Goal: Information Seeking & Learning: Compare options

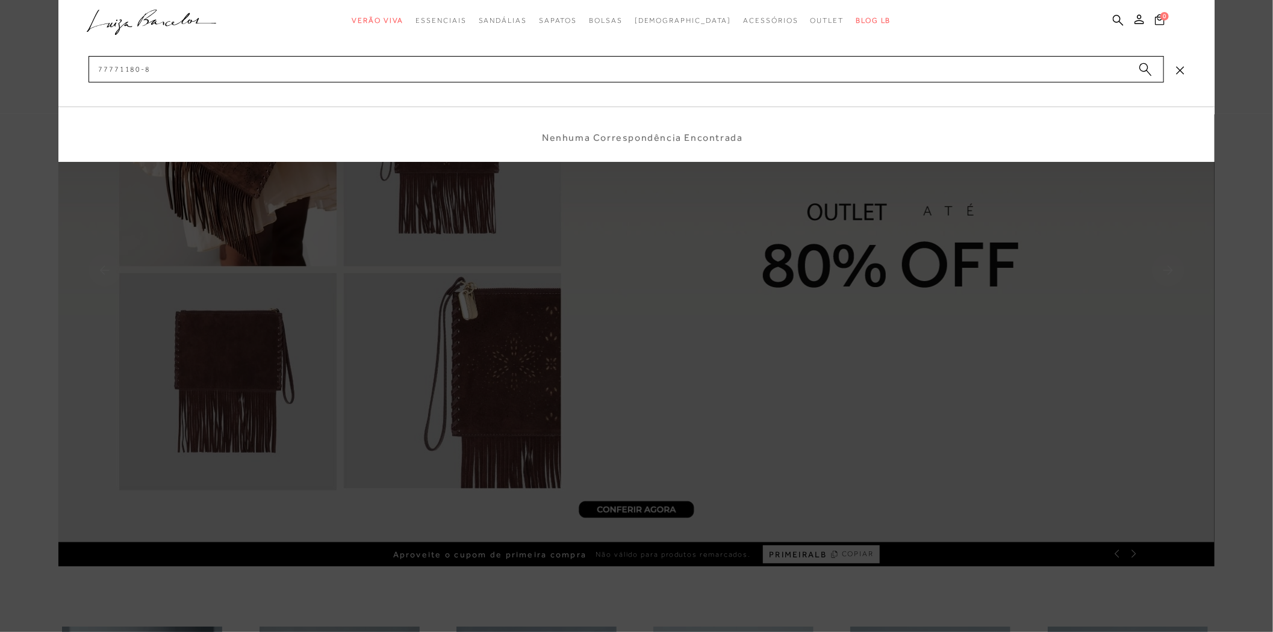
click at [98, 72] on input "77771180-8" at bounding box center [626, 69] width 1075 height 26
drag, startPoint x: 146, startPoint y: 69, endPoint x: 140, endPoint y: 68, distance: 6.1
click at [140, 68] on input "77771180-8" at bounding box center [626, 69] width 1075 height 26
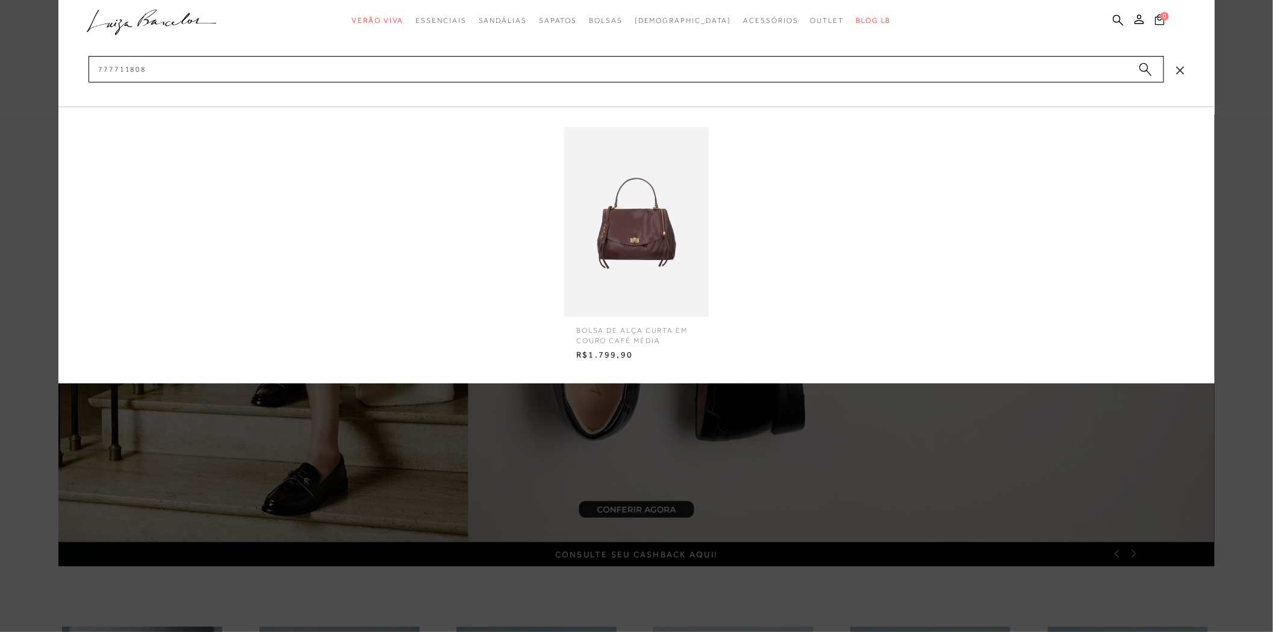
type input "777711808"
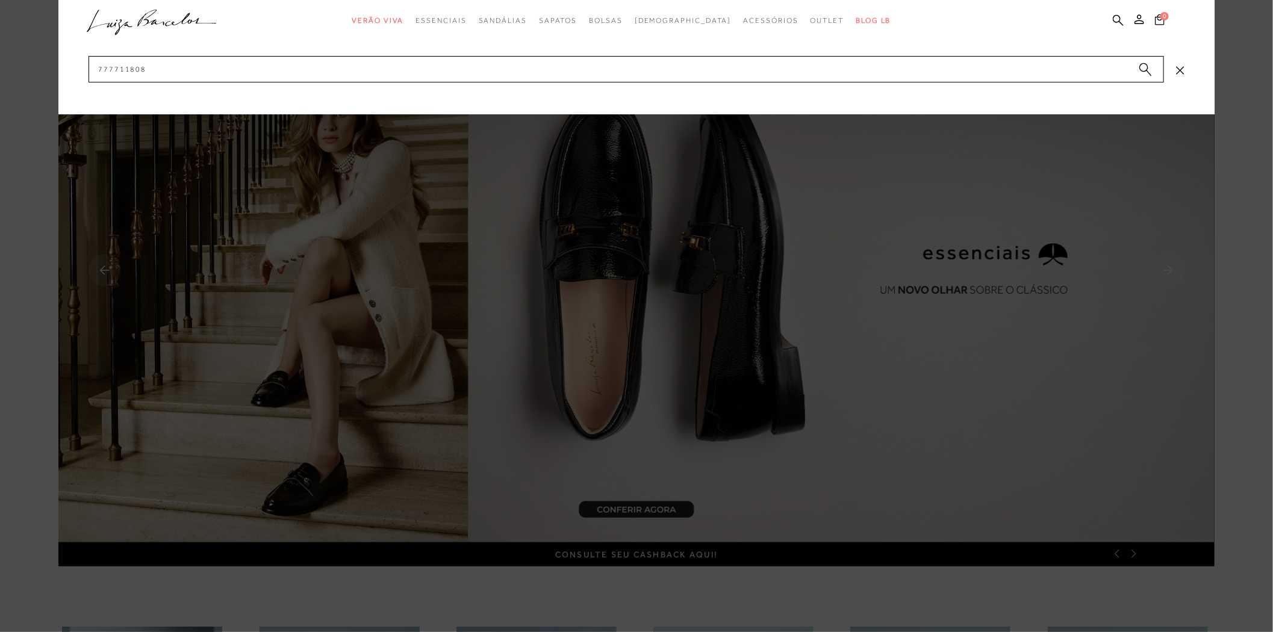
click at [1265, 235] on div at bounding box center [636, 316] width 1273 height 632
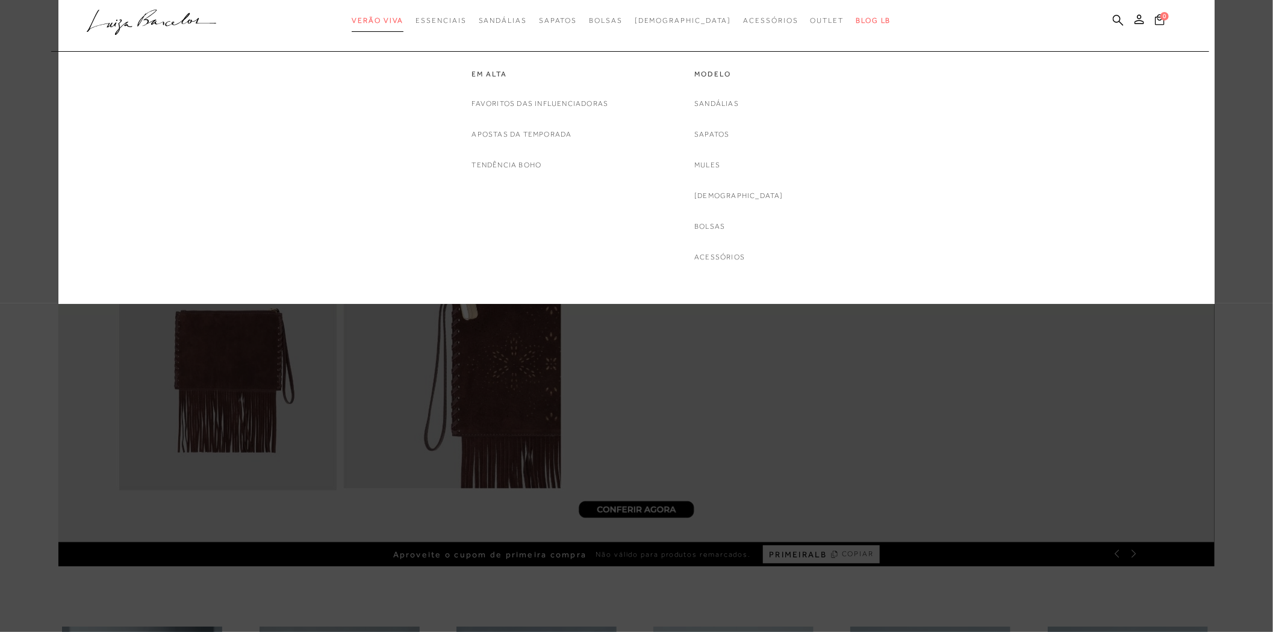
click at [397, 25] on link "Verão Viva" at bounding box center [378, 21] width 52 height 22
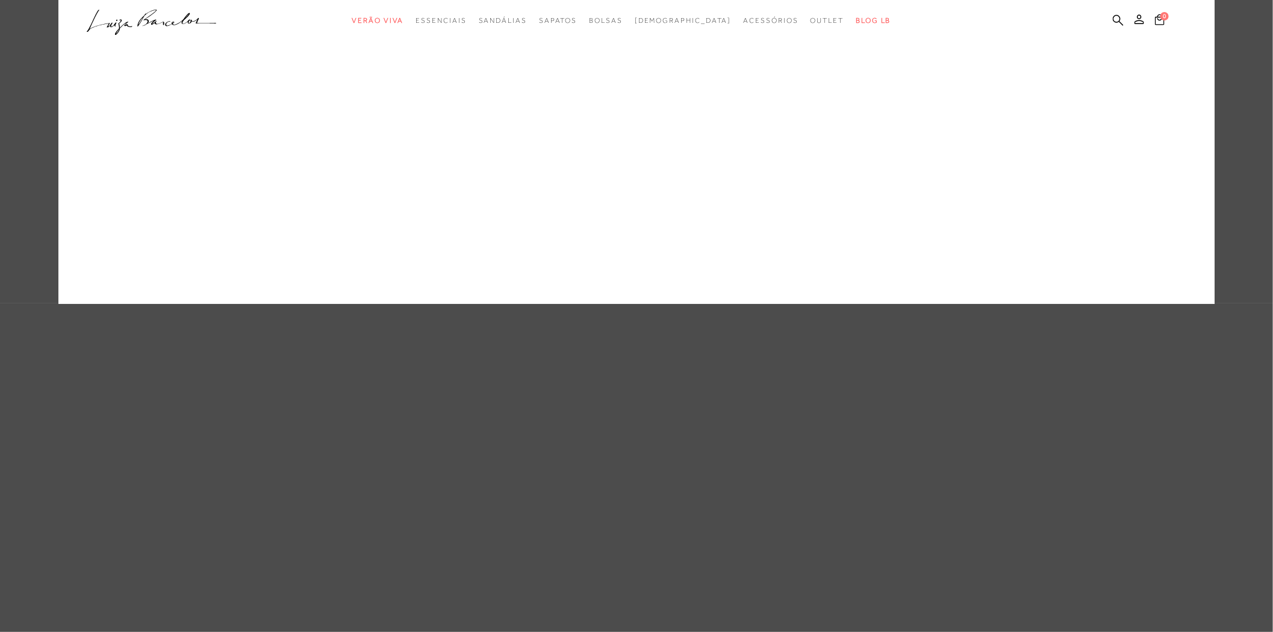
click at [397, 25] on div "categoryHeader .a{fill-rule:evenodd;} Verão Viva Mule" at bounding box center [636, 316] width 1156 height 632
click at [494, 74] on link "Em alta" at bounding box center [540, 74] width 137 height 10
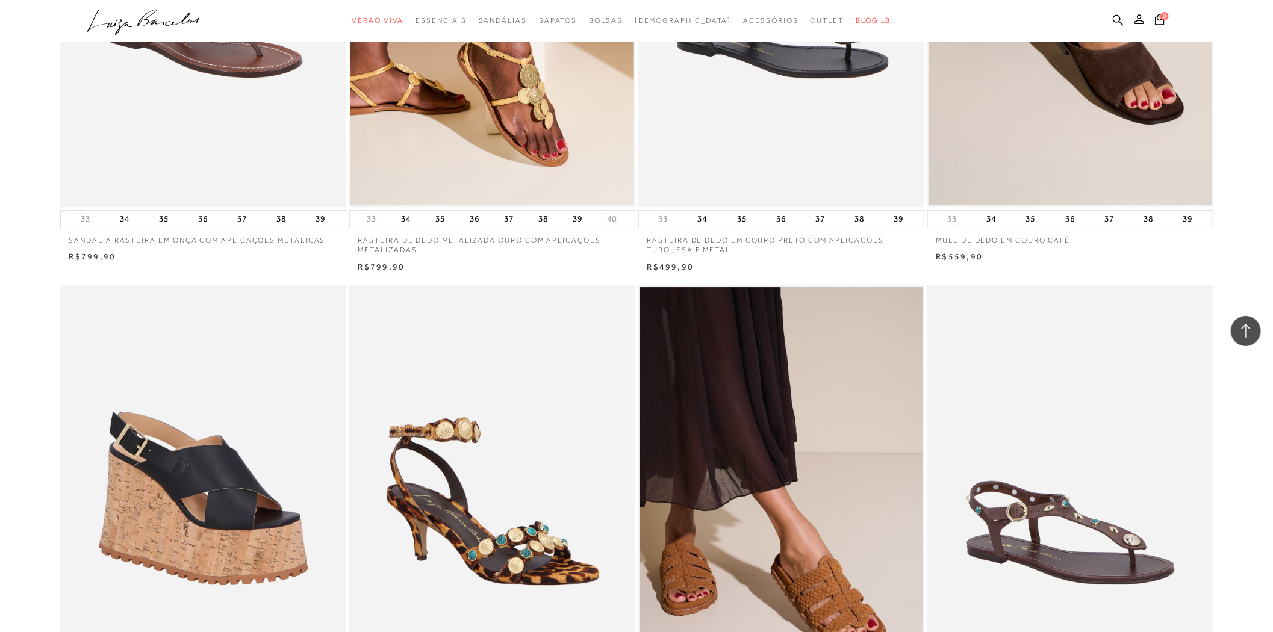
scroll to position [2676, 0]
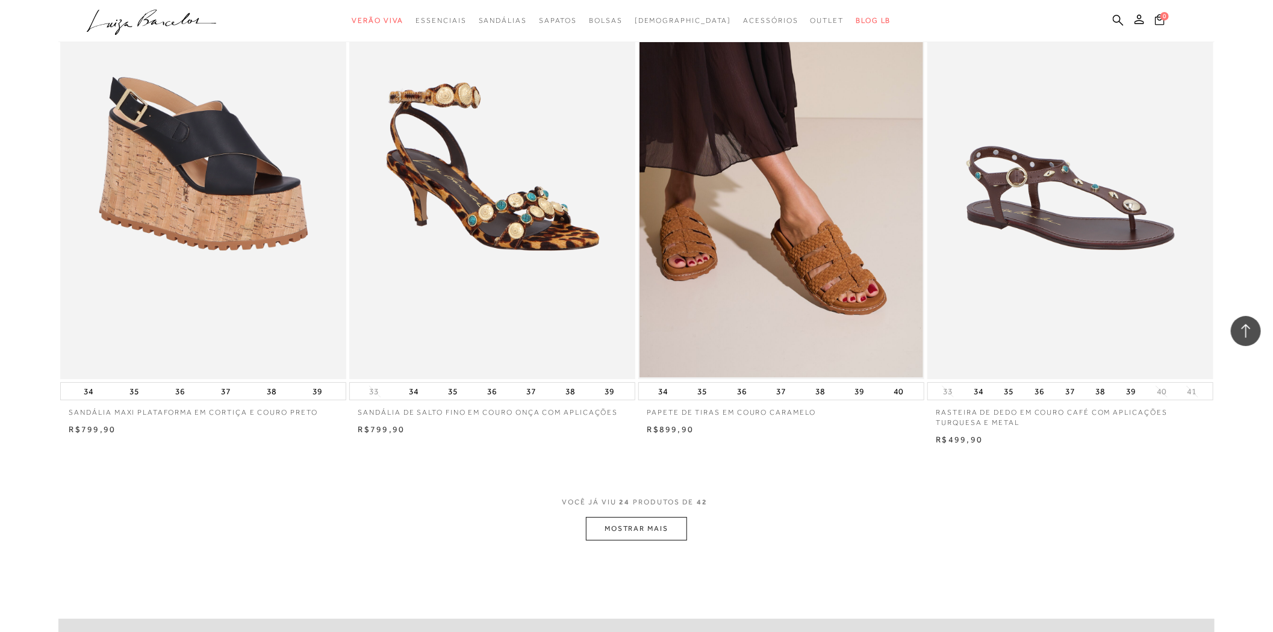
click at [630, 527] on button "MOSTRAR MAIS" at bounding box center [636, 528] width 101 height 23
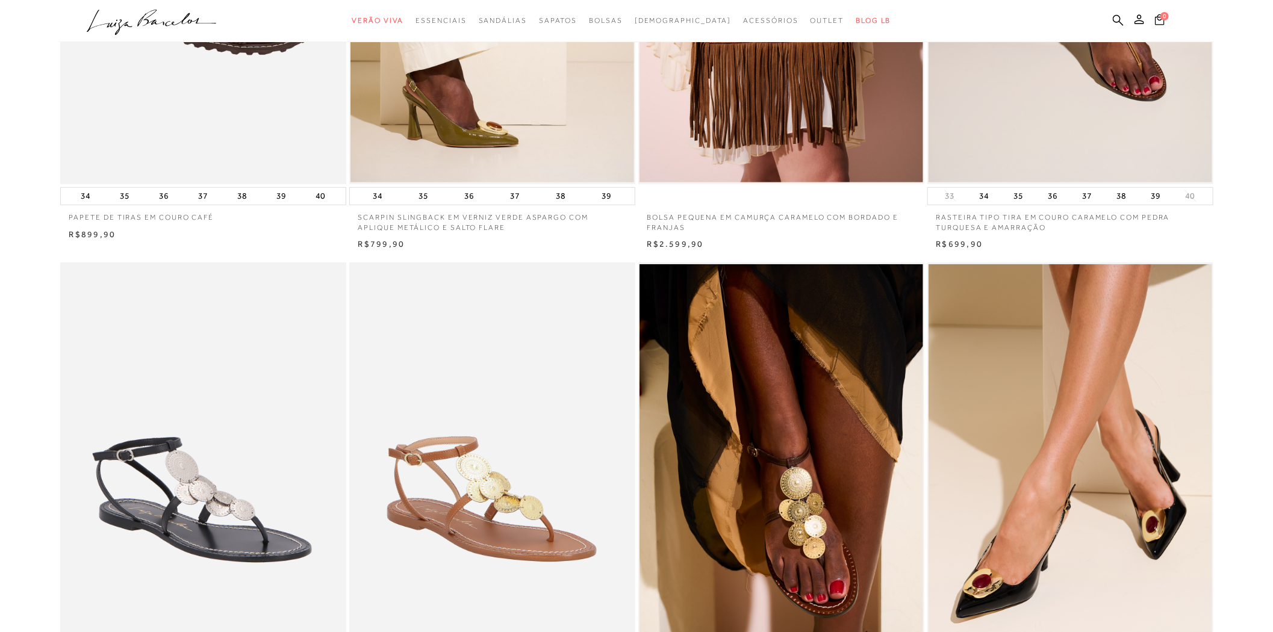
scroll to position [535, 0]
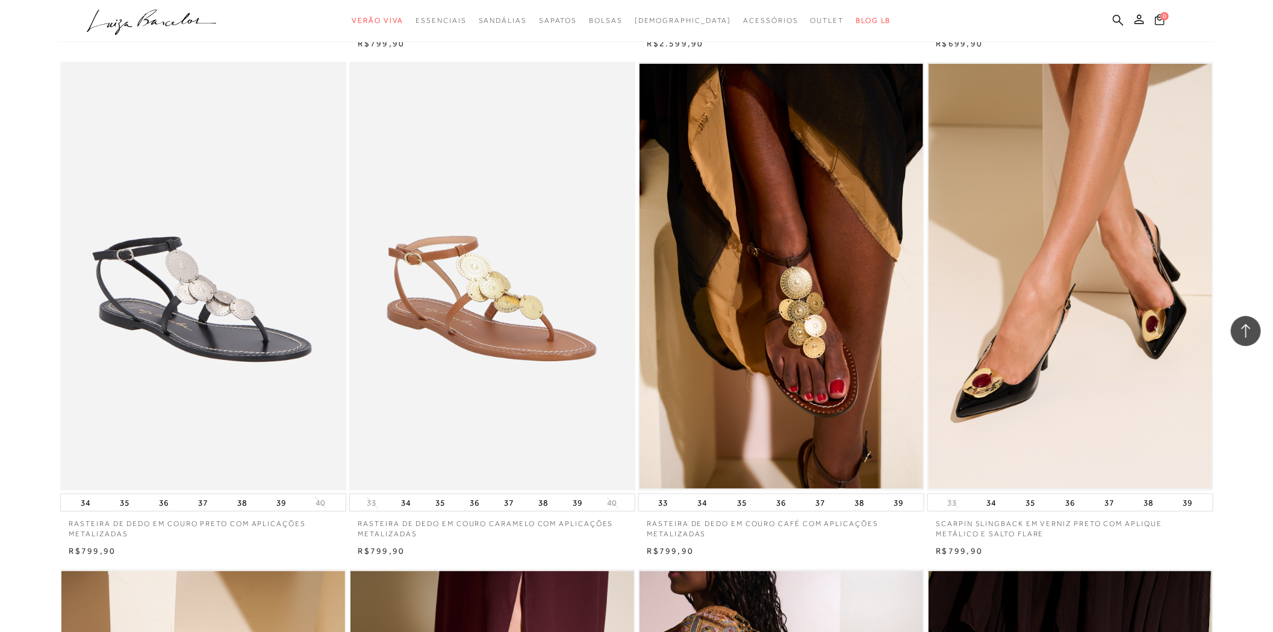
click at [209, 313] on img at bounding box center [203, 276] width 285 height 429
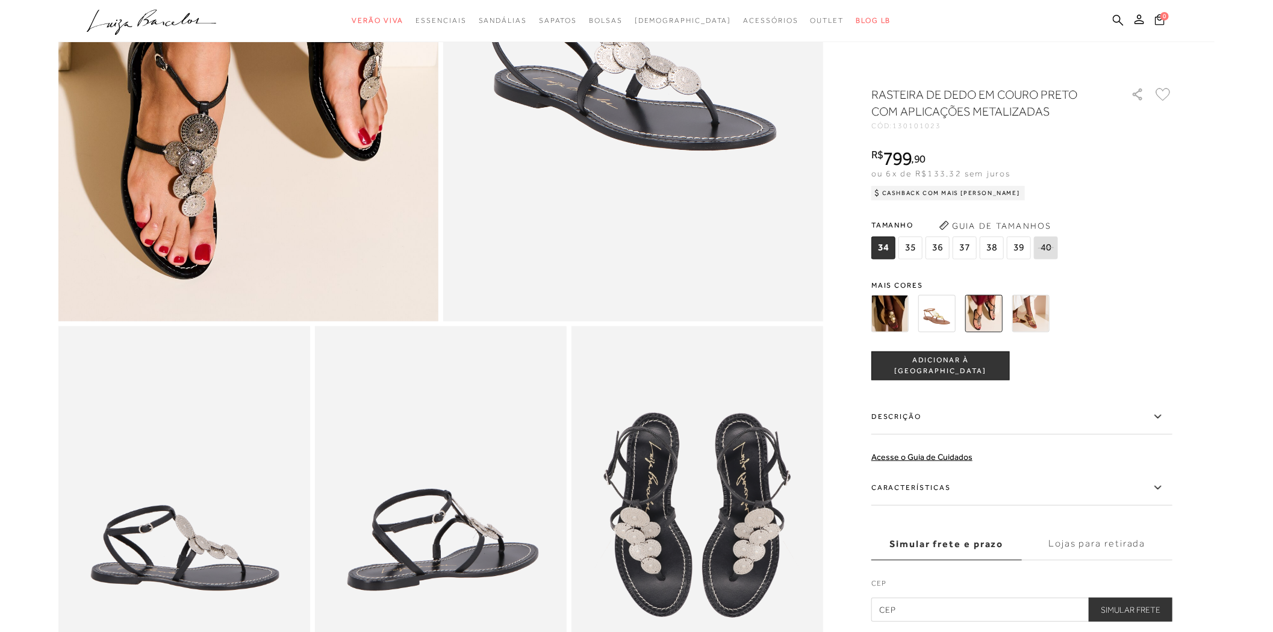
scroll to position [267, 0]
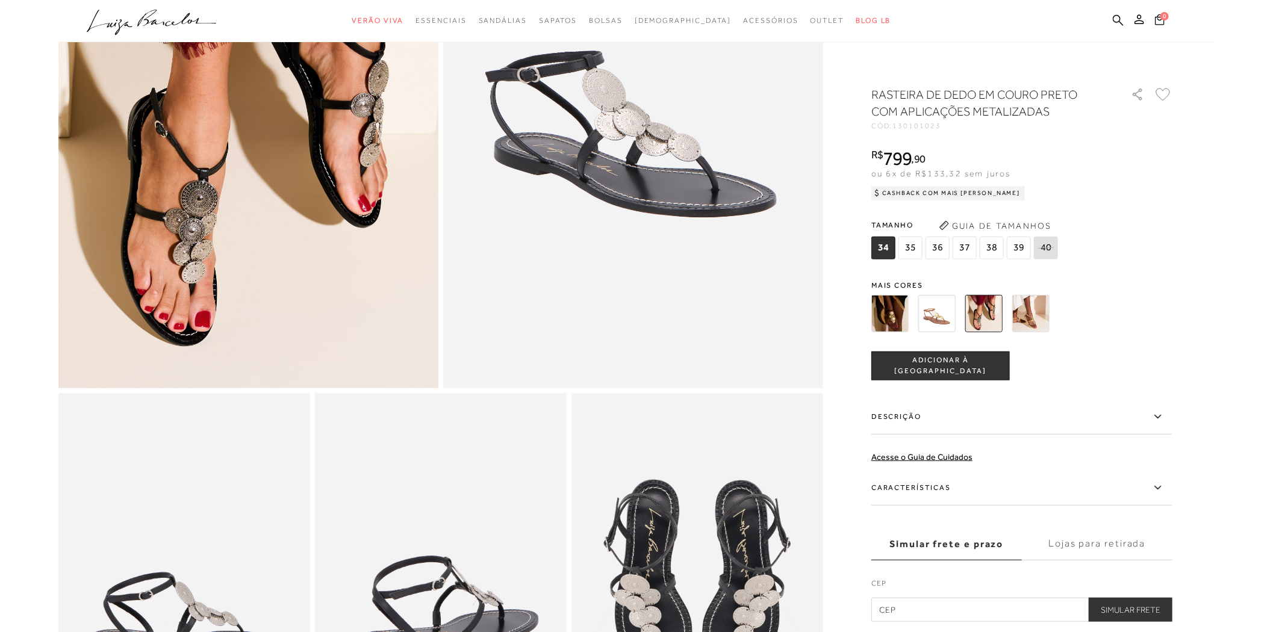
click at [1155, 424] on icon at bounding box center [1158, 416] width 14 height 15
click at [0, 0] on input "Descrição" at bounding box center [0, 0] width 0 height 0
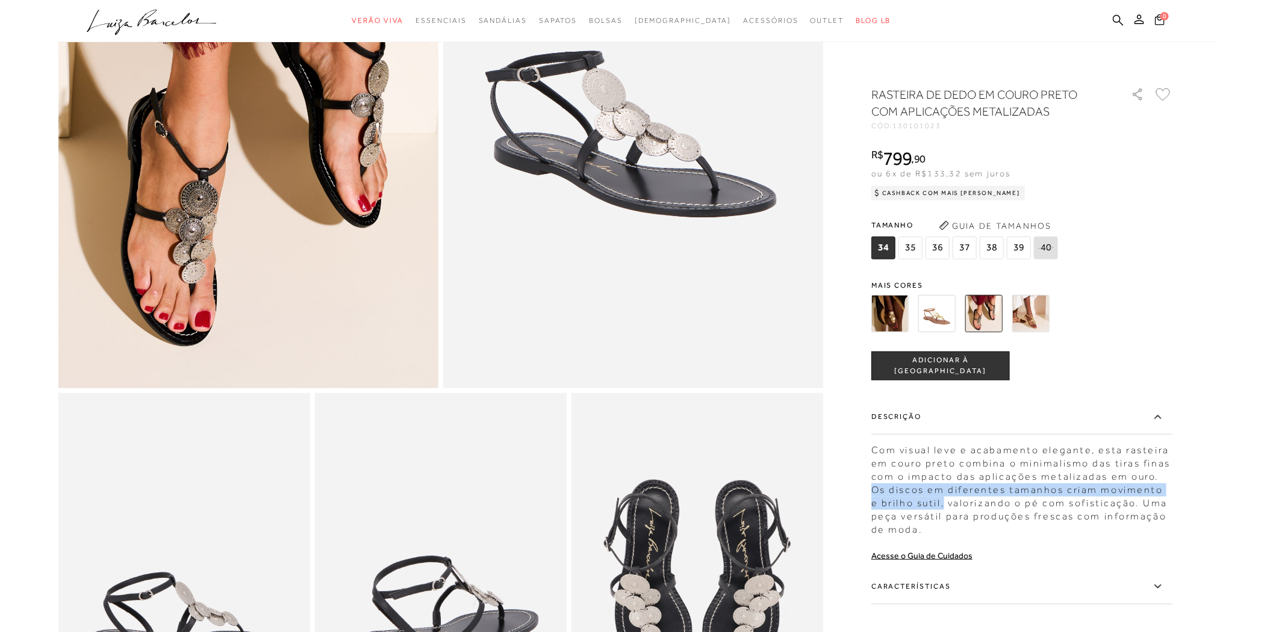
drag, startPoint x: 1157, startPoint y: 476, endPoint x: 935, endPoint y: 508, distance: 223.8
click at [935, 508] on div "Com visual leve e acabamento elegante, esta rasteira em couro preto combina o m…" at bounding box center [1021, 487] width 301 height 99
copy div "Os discos em diferentes tamanhos criam movimento e brilho sutil,"
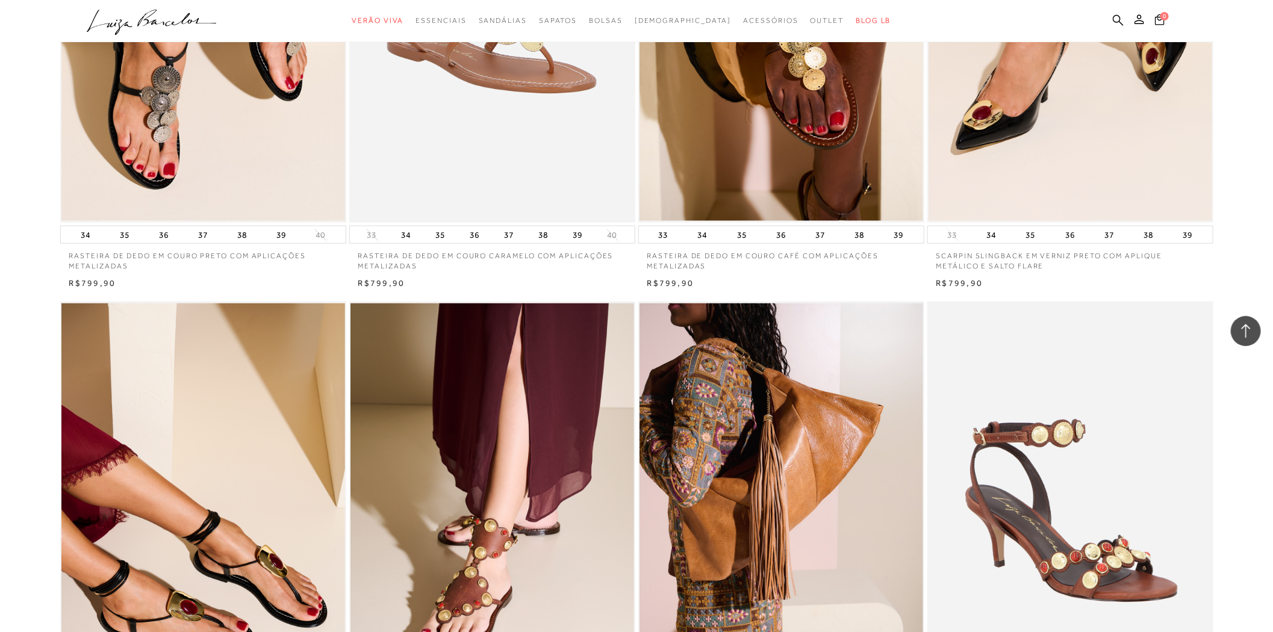
scroll to position [1003, 0]
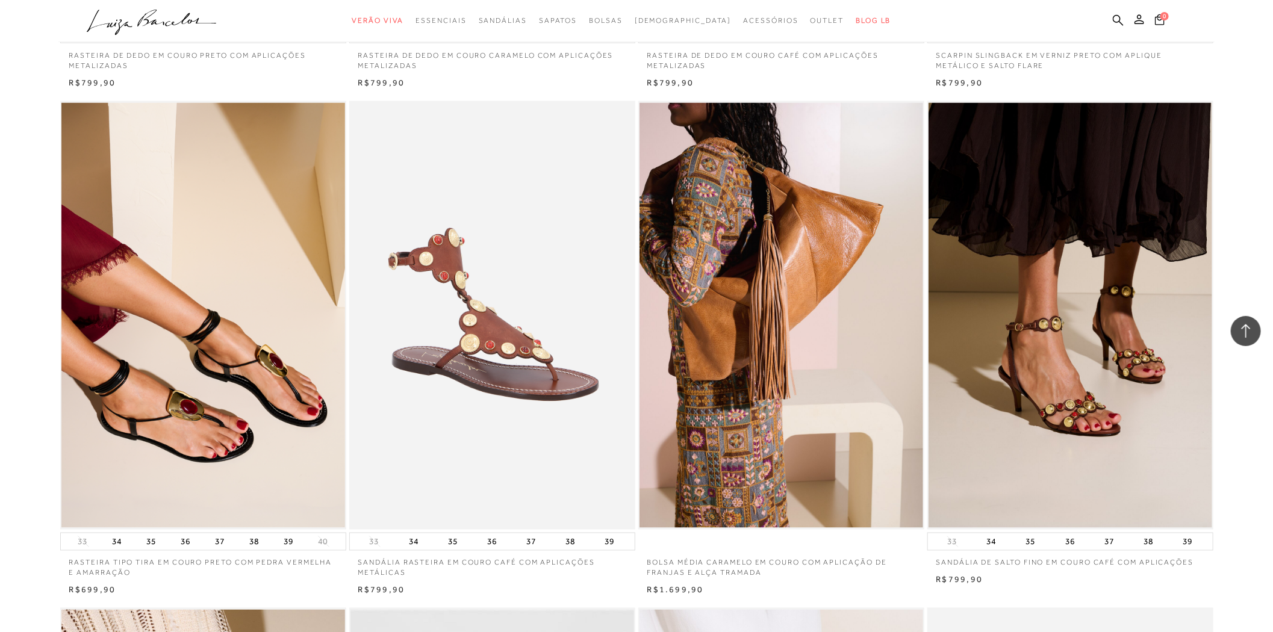
click at [441, 412] on img at bounding box center [492, 315] width 285 height 429
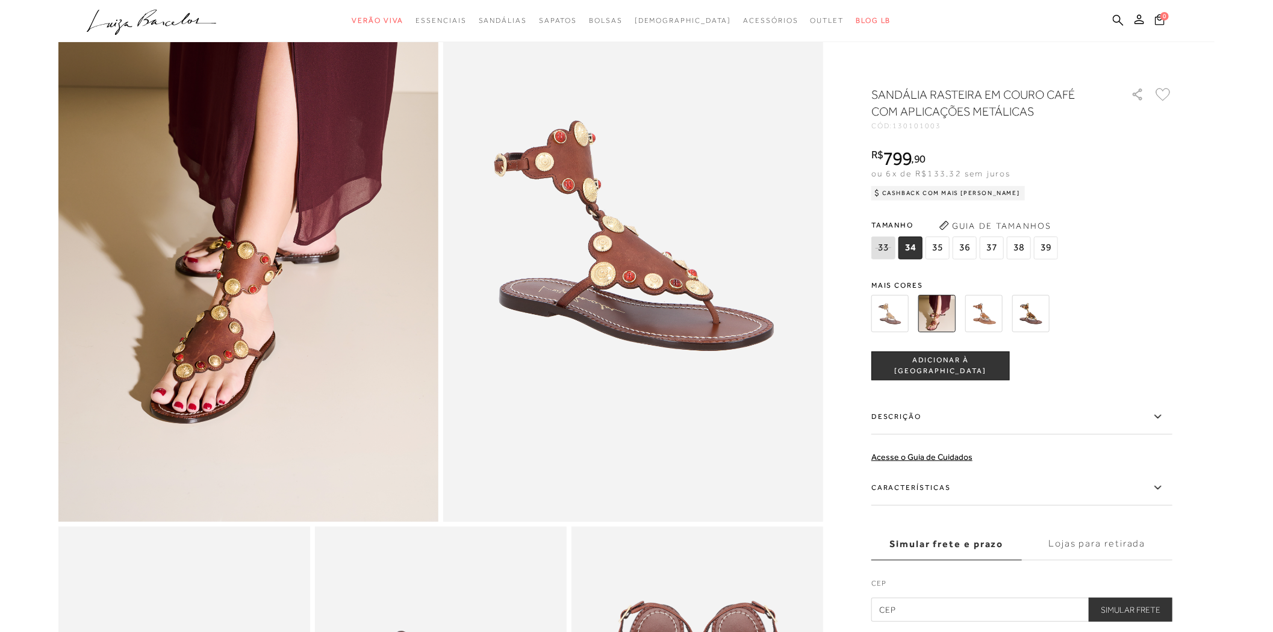
click at [949, 415] on label "Descrição" at bounding box center [1021, 417] width 301 height 35
click at [0, 0] on input "Descrição" at bounding box center [0, 0] width 0 height 0
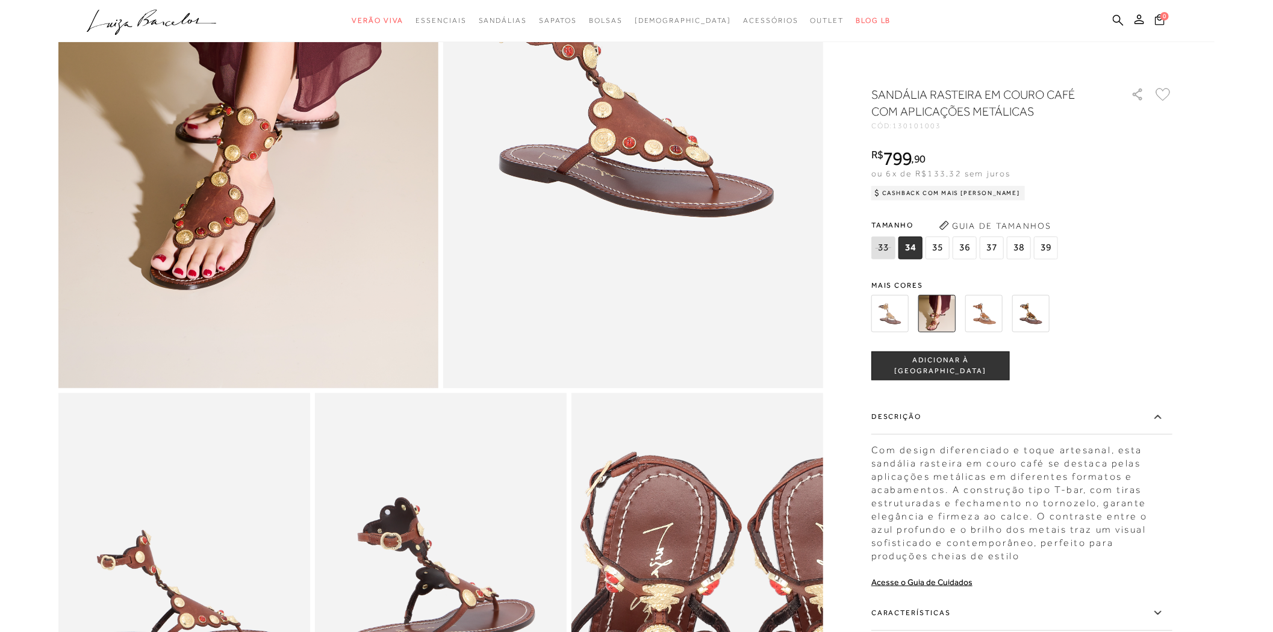
scroll to position [201, 0]
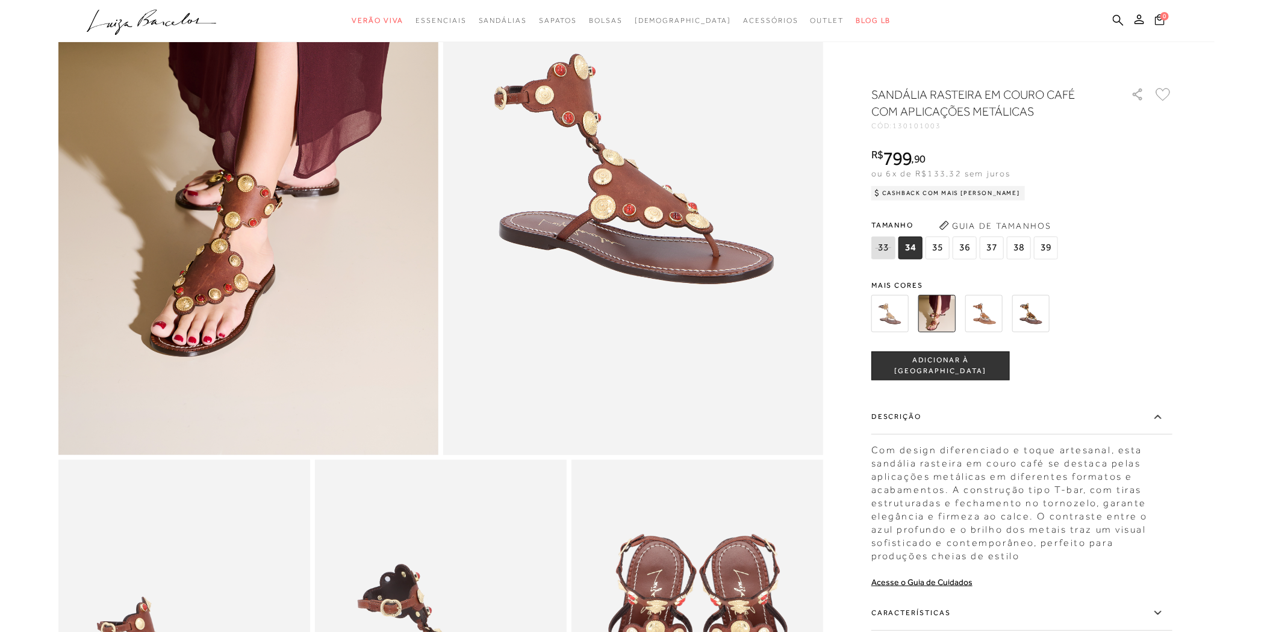
click at [225, 261] on img at bounding box center [248, 170] width 380 height 570
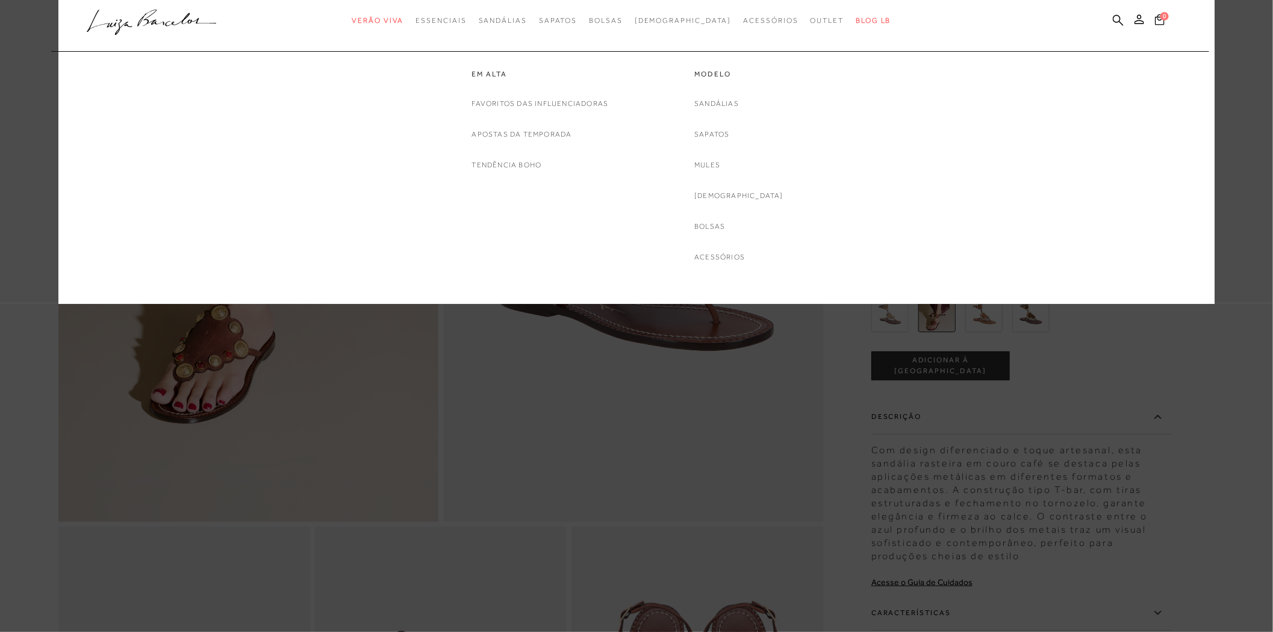
scroll to position [0, 0]
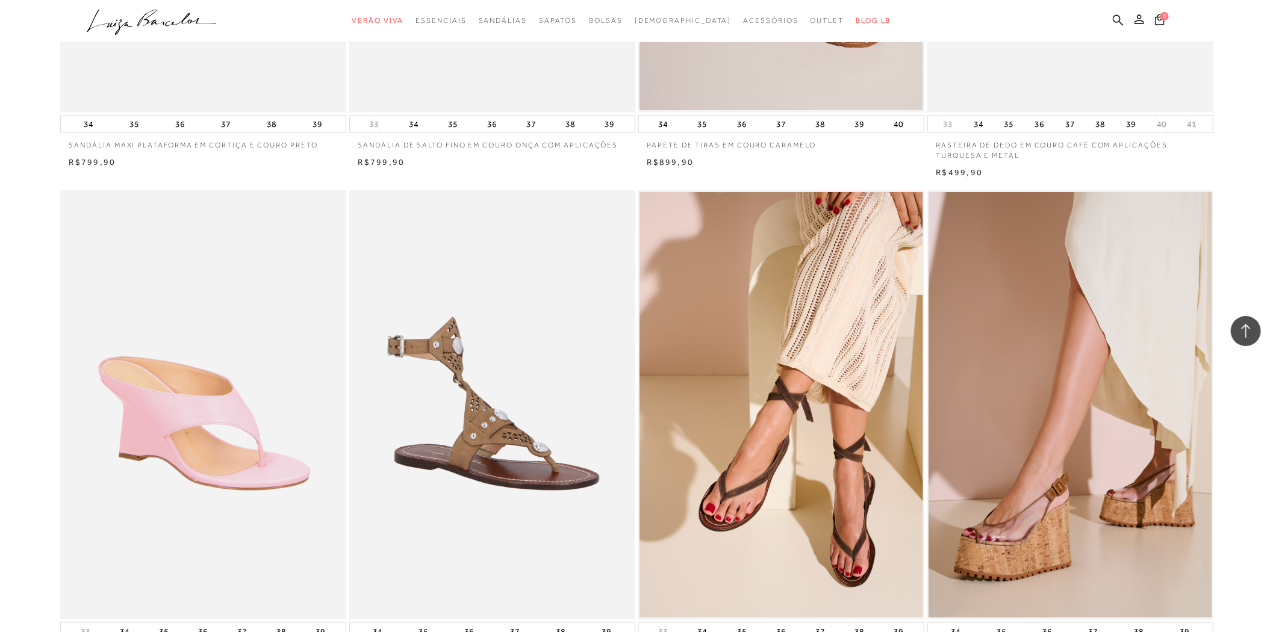
scroll to position [2542, 0]
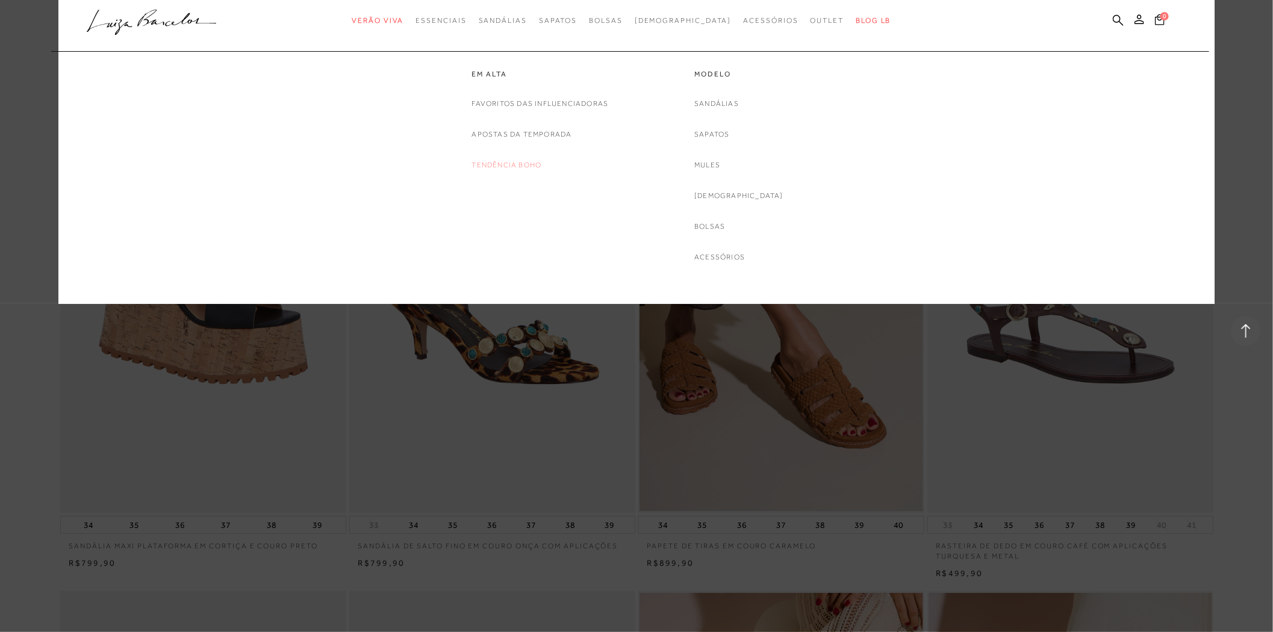
click at [502, 160] on link "Tendência Boho" at bounding box center [507, 165] width 70 height 13
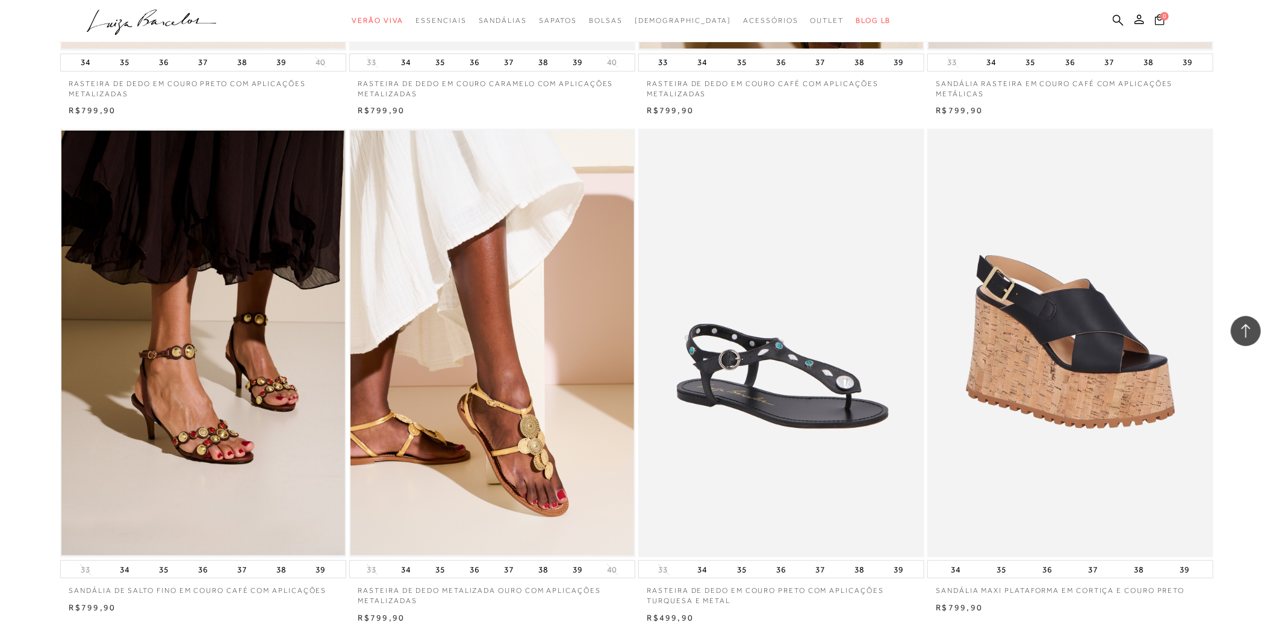
scroll to position [267, 0]
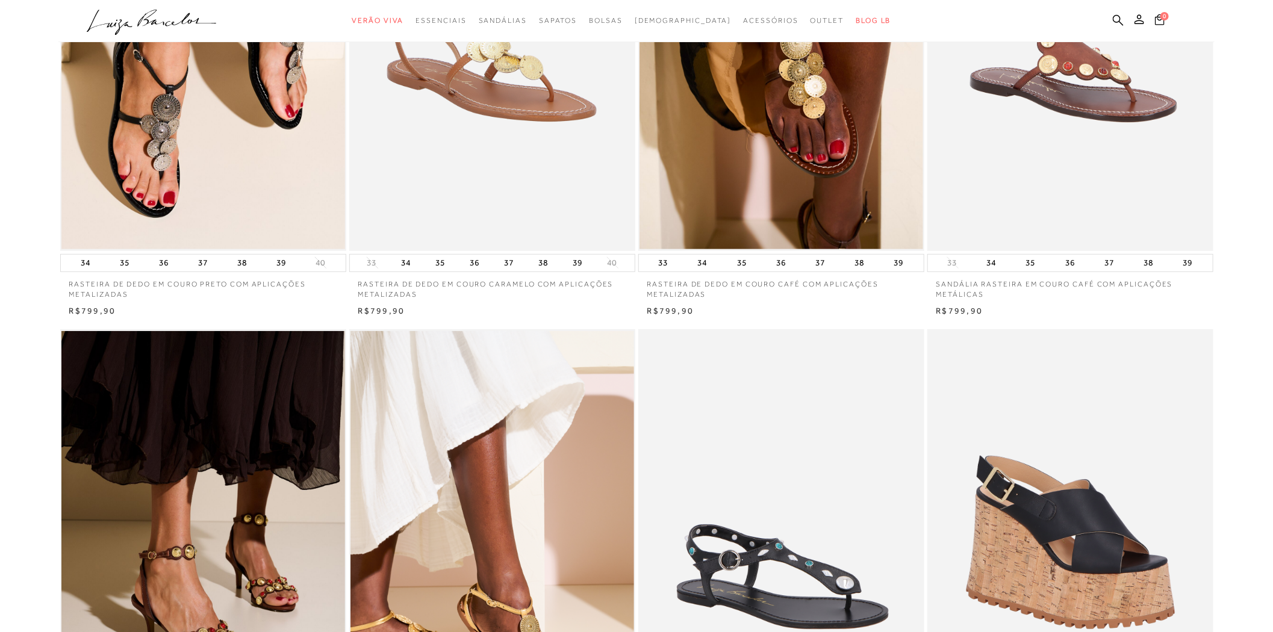
click at [1078, 160] on img at bounding box center [1070, 36] width 285 height 429
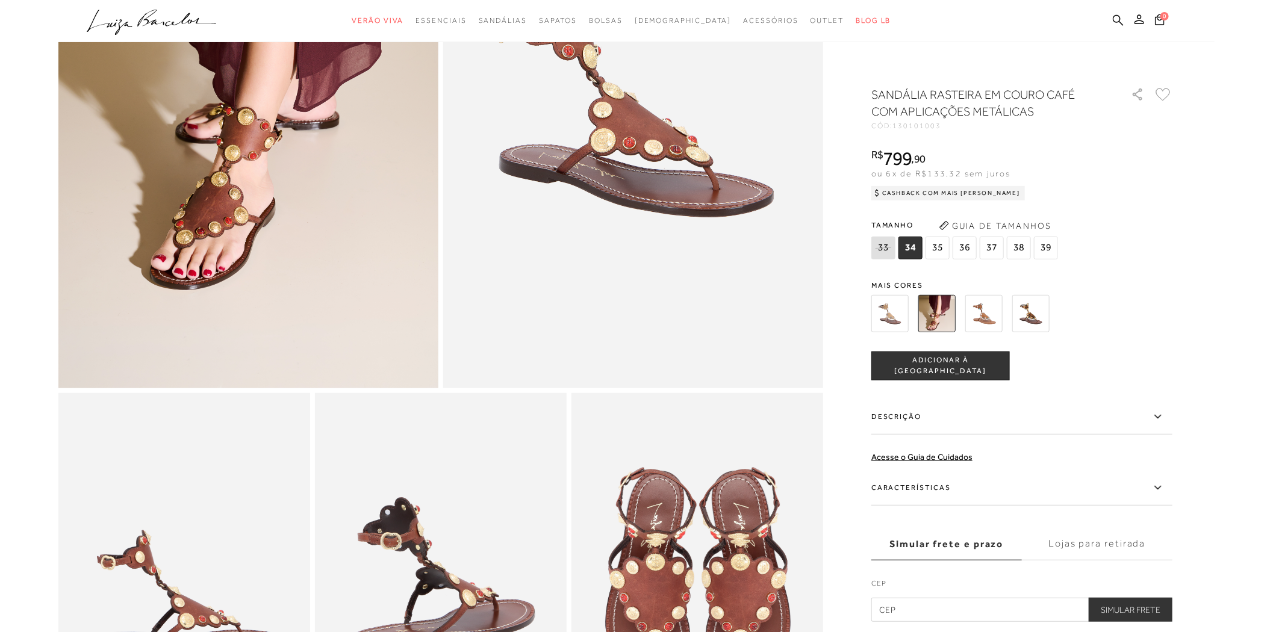
scroll to position [602, 0]
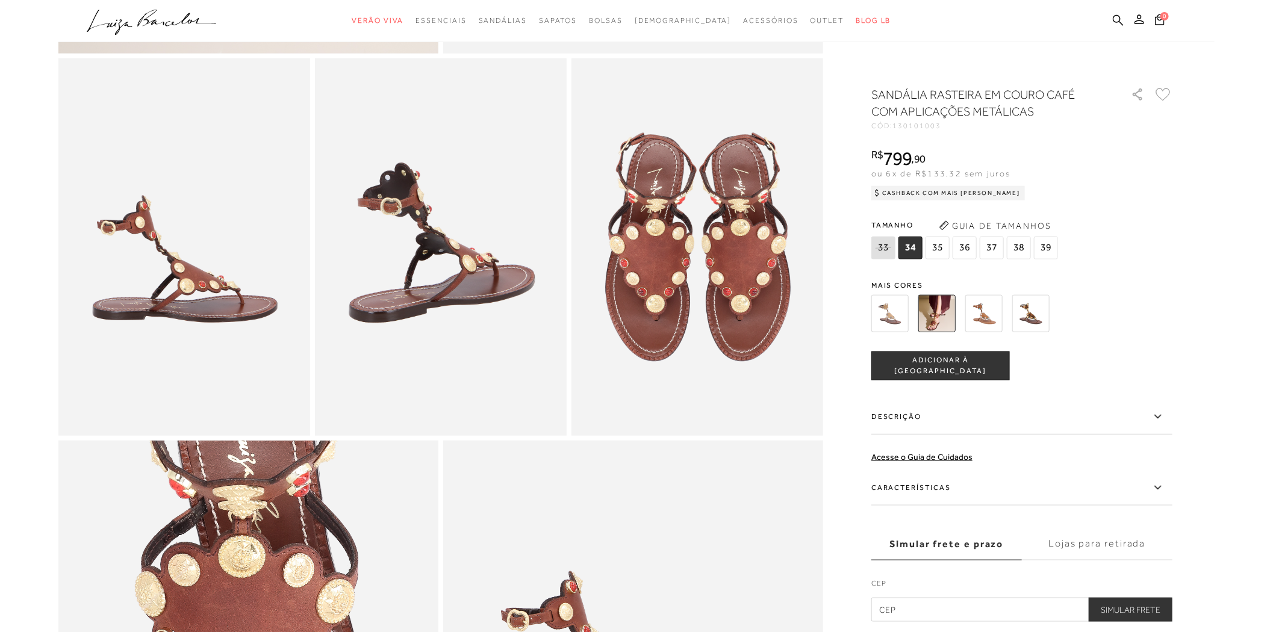
click at [953, 490] on label "Características" at bounding box center [1021, 488] width 301 height 35
click at [0, 0] on input "Características" at bounding box center [0, 0] width 0 height 0
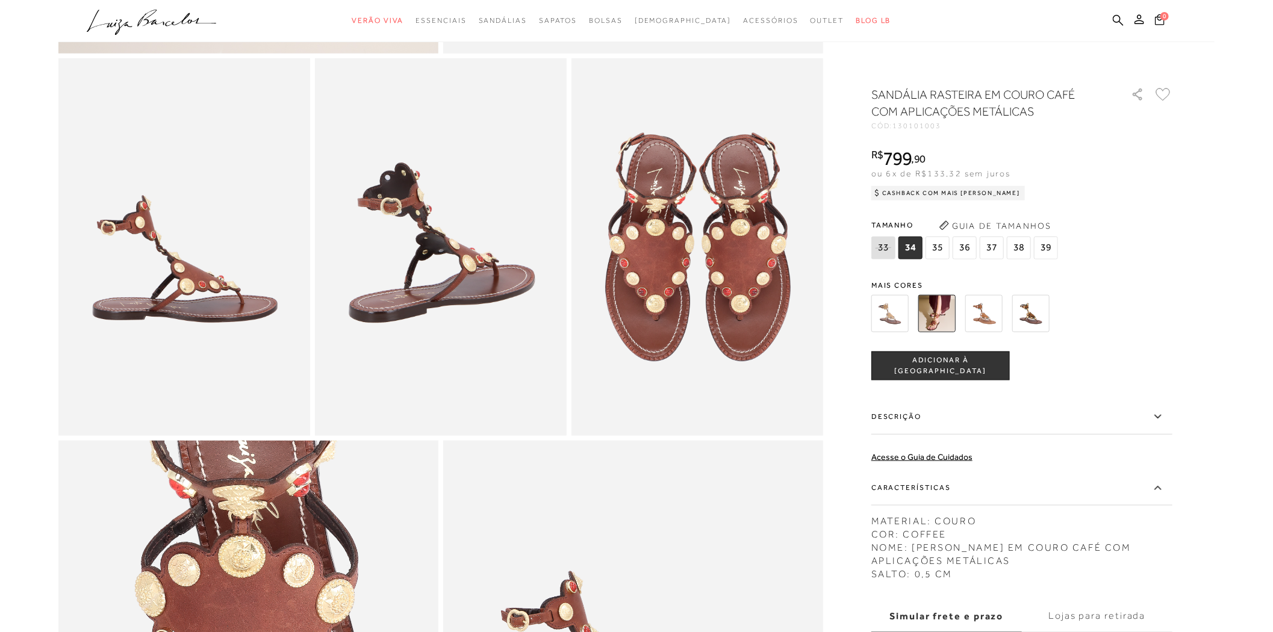
click at [951, 490] on label "Características" at bounding box center [1021, 488] width 301 height 35
click at [0, 0] on input "Características" at bounding box center [0, 0] width 0 height 0
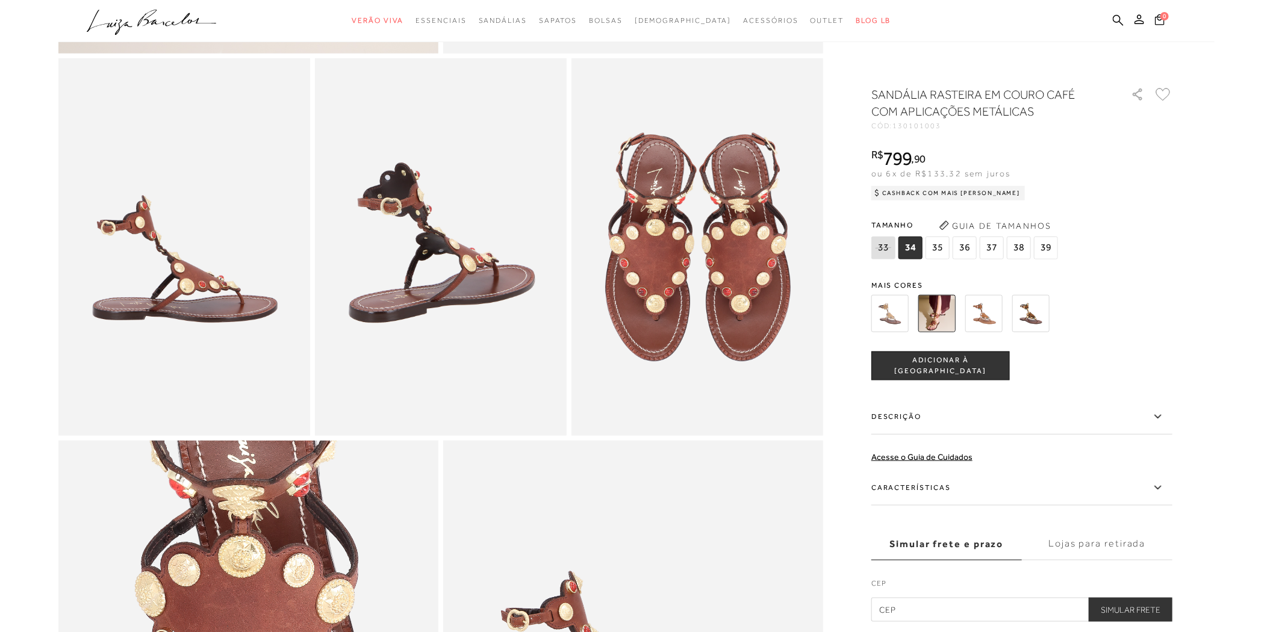
click at [929, 427] on label "Descrição" at bounding box center [1021, 417] width 301 height 35
click at [0, 0] on input "Descrição" at bounding box center [0, 0] width 0 height 0
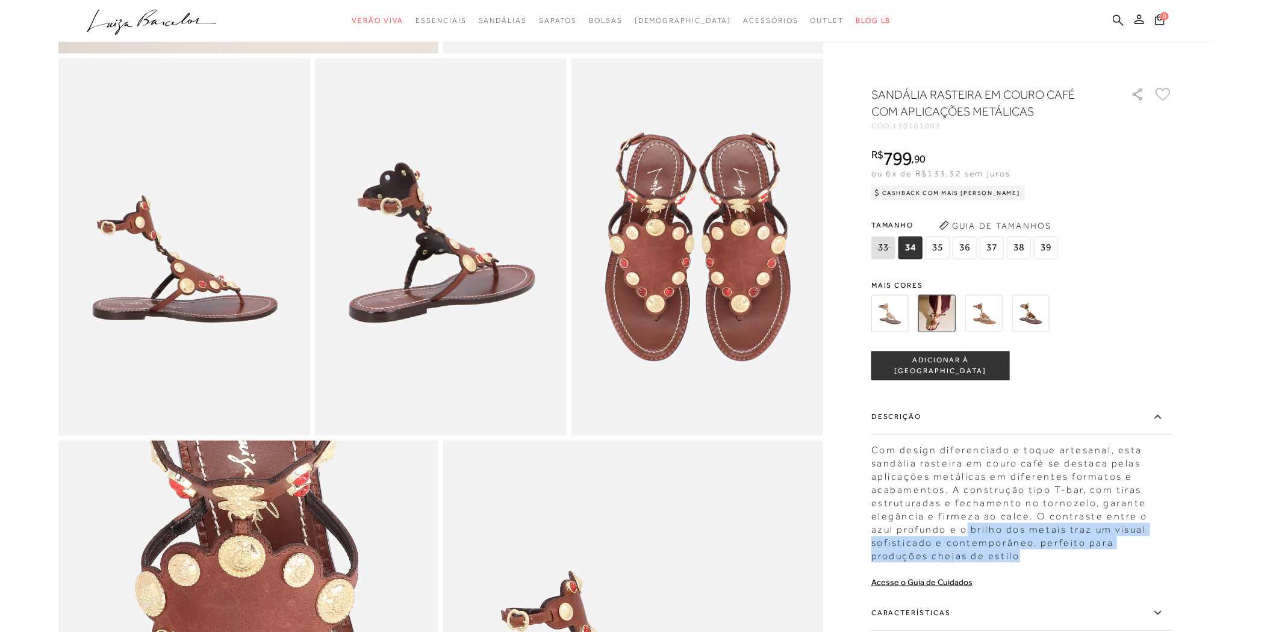
drag, startPoint x: 941, startPoint y: 532, endPoint x: 980, endPoint y: 544, distance: 40.9
click at [987, 549] on div "Com design diferenciado e toque artesanal, esta sandália rasteira em couro café…" at bounding box center [1021, 500] width 301 height 125
drag, startPoint x: 979, startPoint y: 563, endPoint x: 958, endPoint y: 559, distance: 21.5
click at [978, 563] on div "SANDÁLIA RASTEIRA EM COURO CAFÉ COM APLICAÇÕES METÁLICAS CÓD: 130101003 × É nec…" at bounding box center [1021, 416] width 301 height 661
drag, startPoint x: 942, startPoint y: 532, endPoint x: 954, endPoint y: 559, distance: 29.1
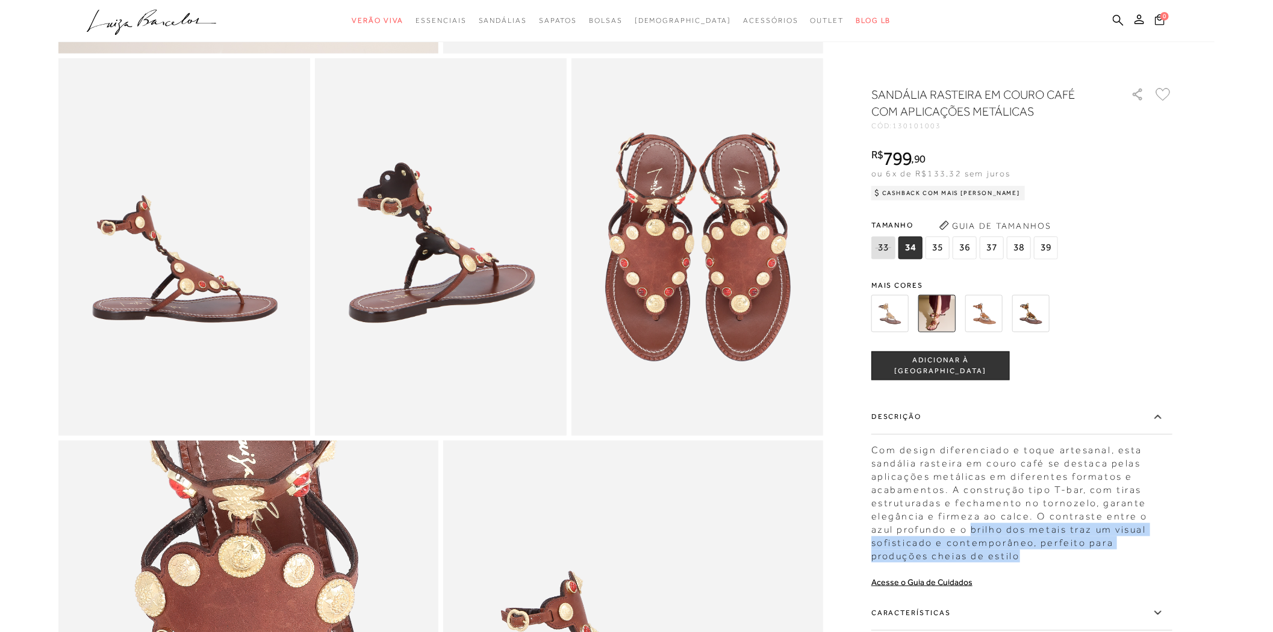
click at [954, 559] on div "Com design diferenciado e toque artesanal, esta sandália rasteira em couro café…" at bounding box center [1021, 500] width 301 height 125
copy div "brilho dos metais traz um visual sofisticado e contemporâneo, perfeito para pro…"
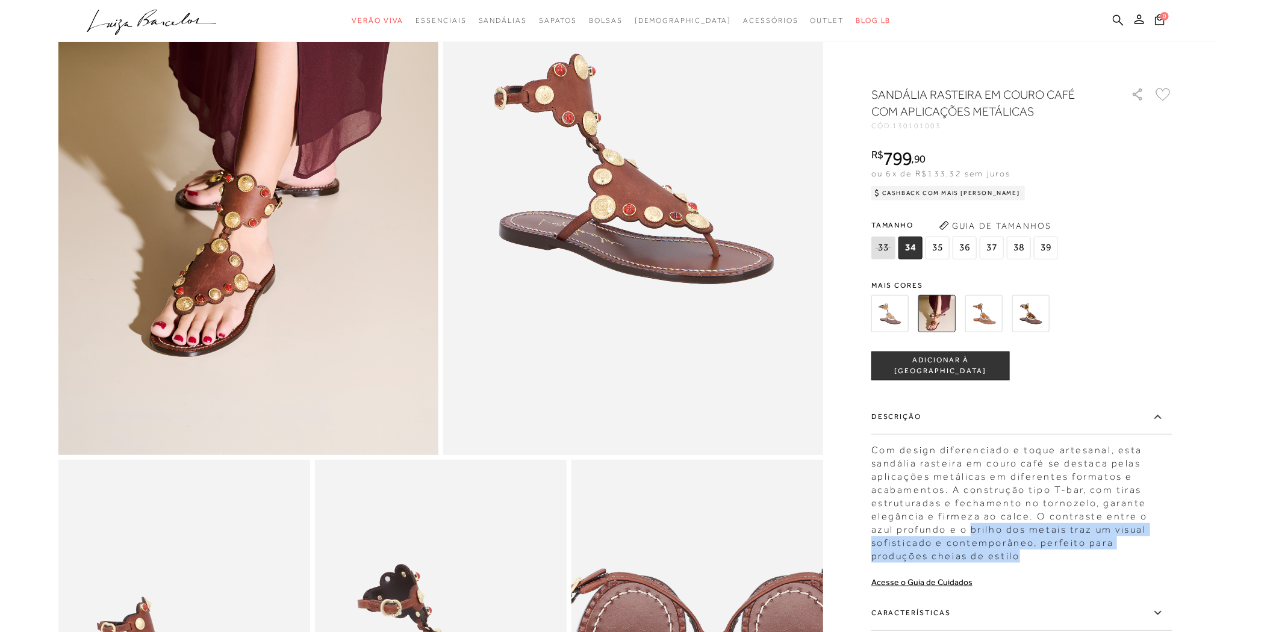
scroll to position [0, 0]
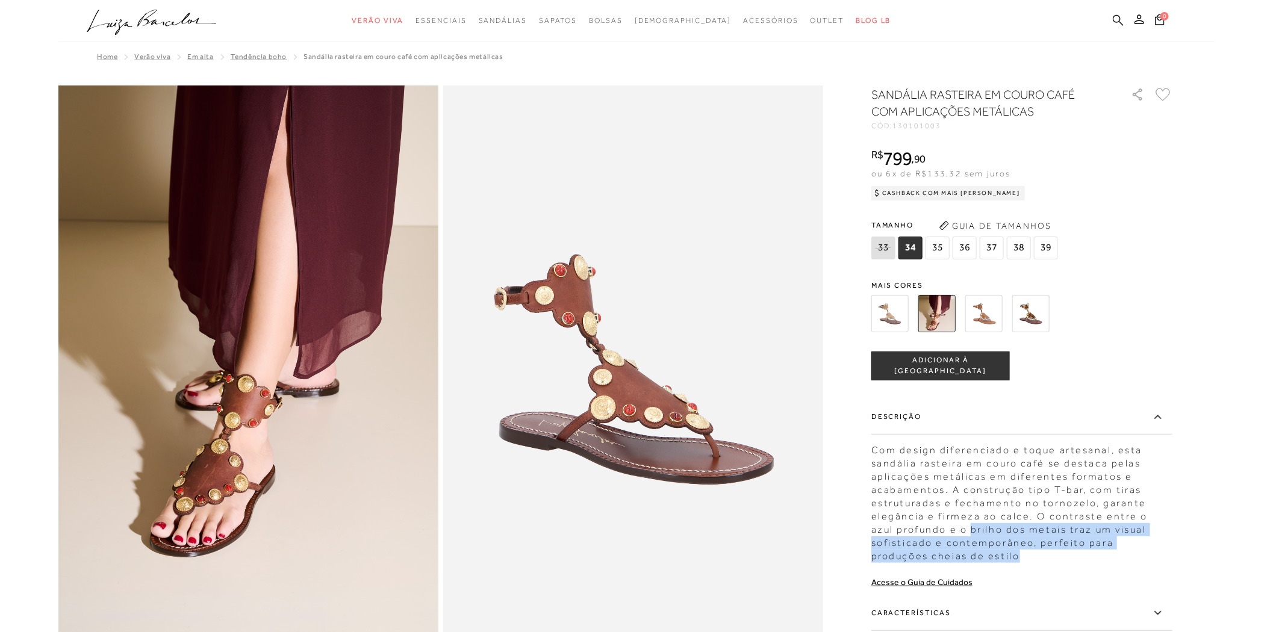
click at [1123, 21] on icon at bounding box center [1118, 19] width 11 height 11
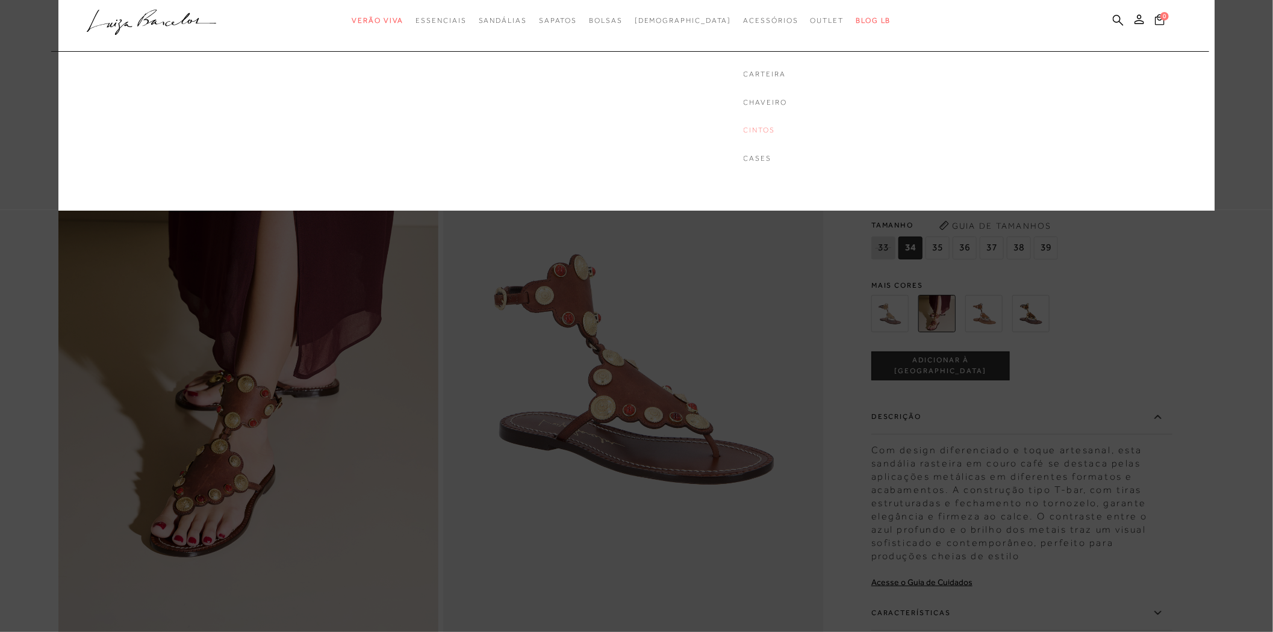
drag, startPoint x: 737, startPoint y: 135, endPoint x: 725, endPoint y: 129, distance: 13.5
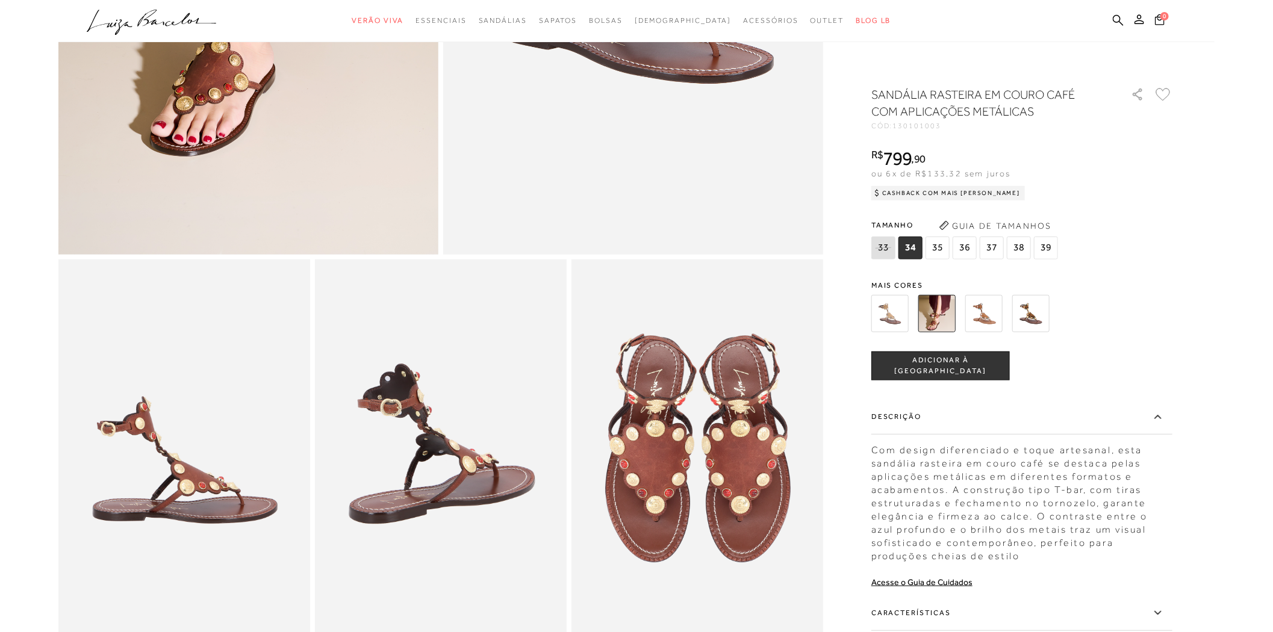
scroll to position [334, 0]
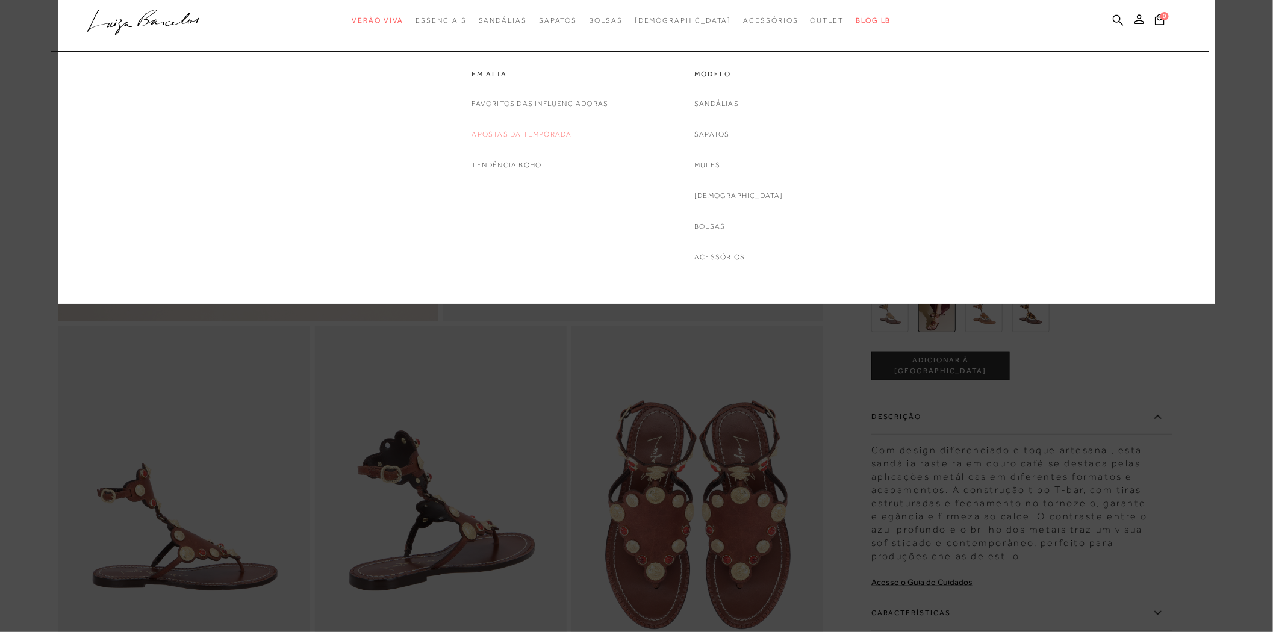
click at [511, 135] on link "Apostas da Temporada" at bounding box center [522, 134] width 100 height 13
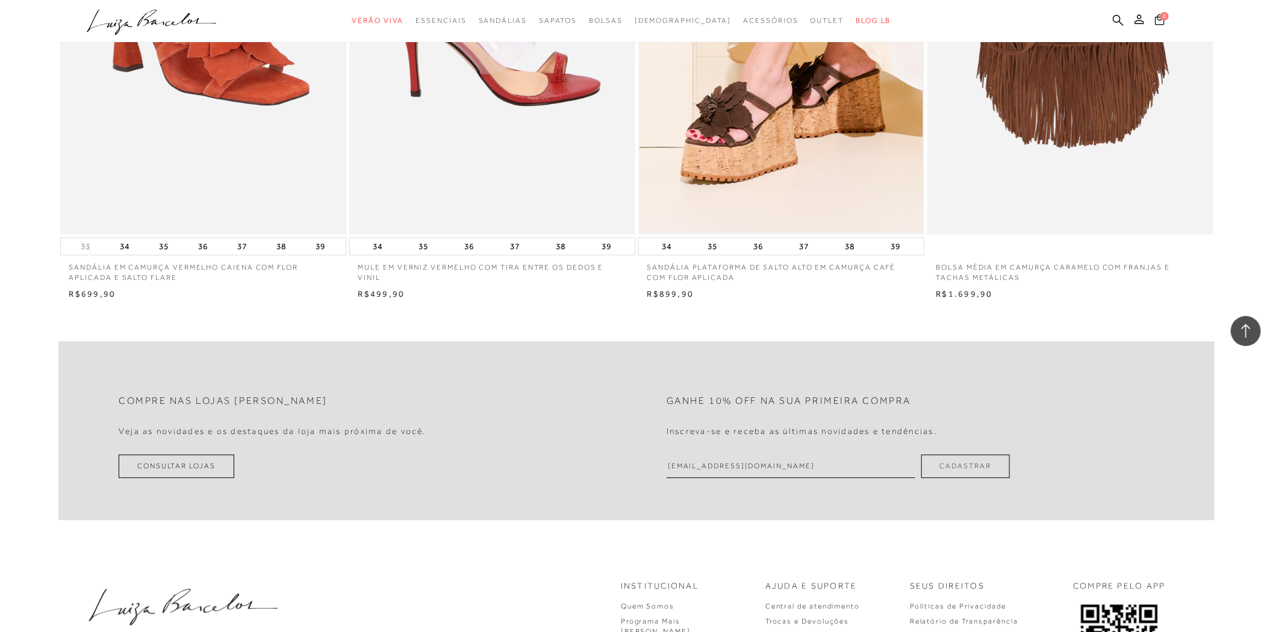
scroll to position [1538, 0]
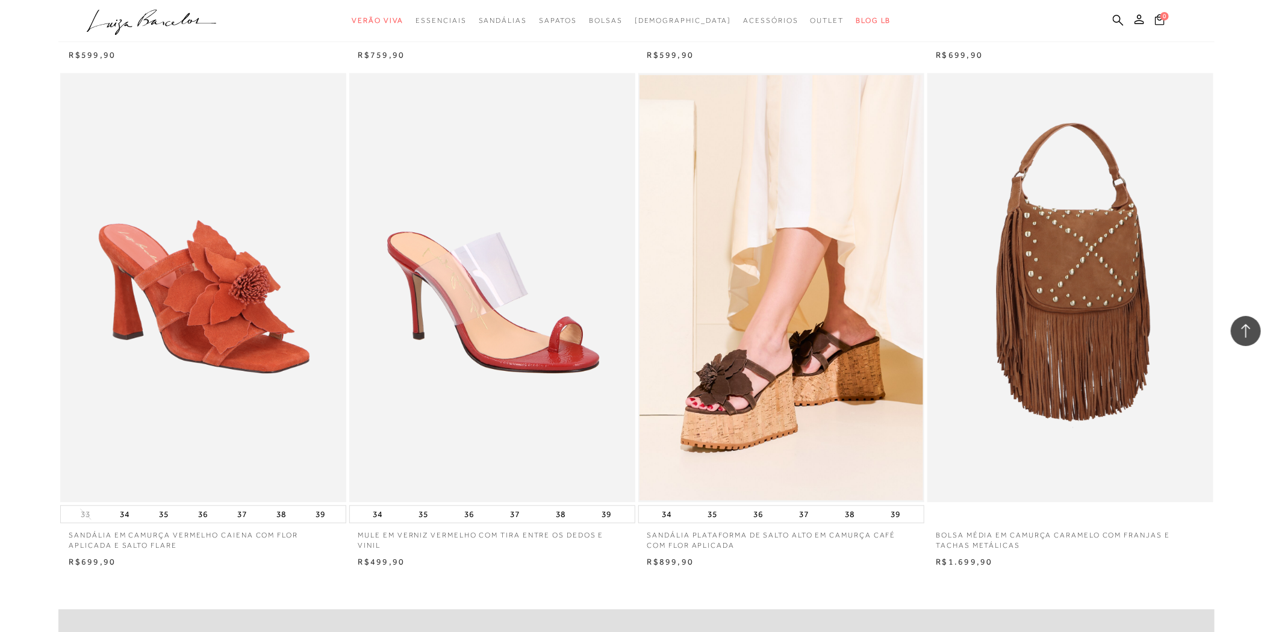
click at [1090, 305] on img at bounding box center [1070, 287] width 285 height 429
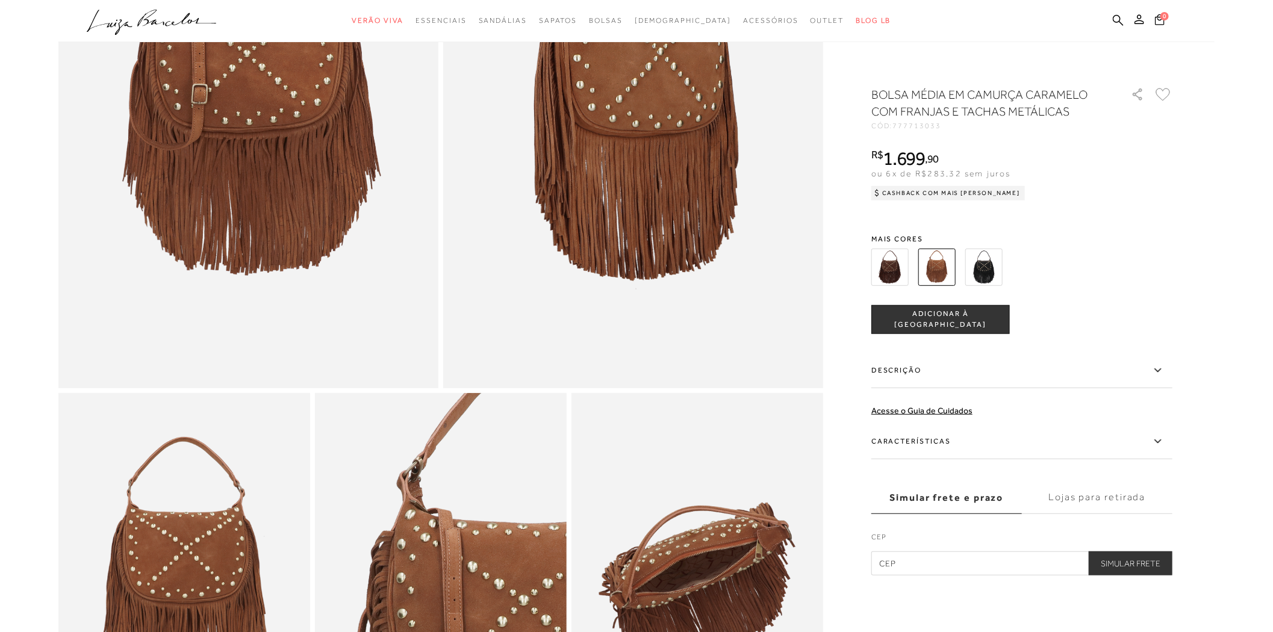
scroll to position [201, 0]
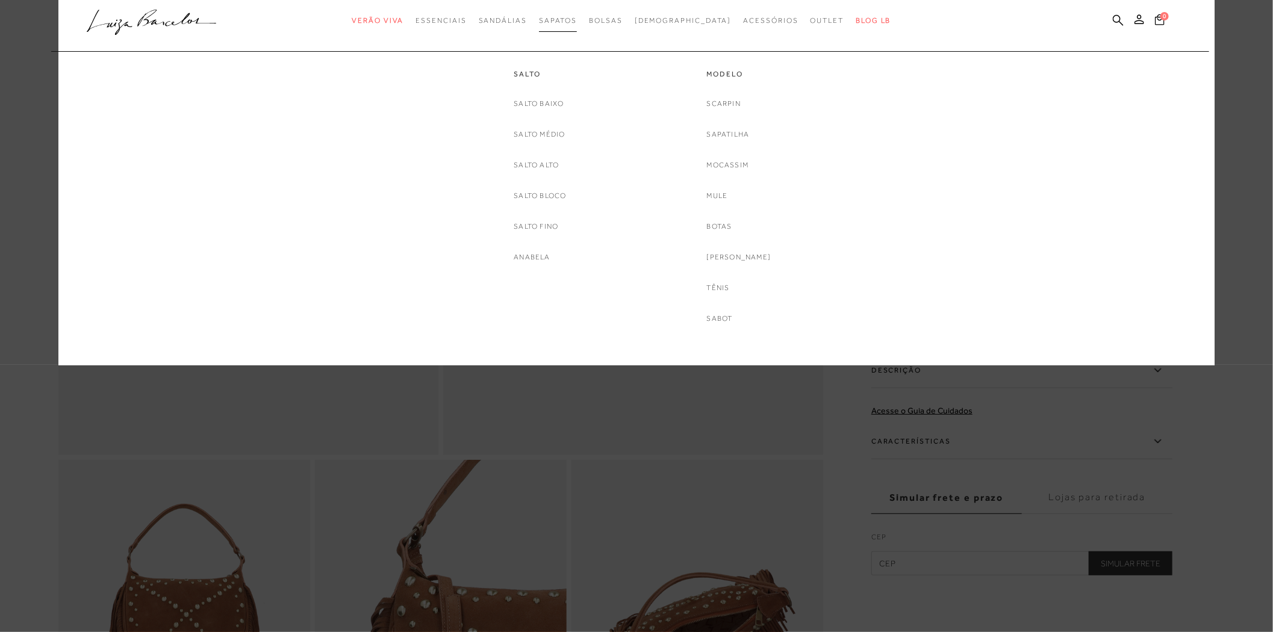
click at [577, 16] on span "Sapatos" at bounding box center [558, 20] width 38 height 8
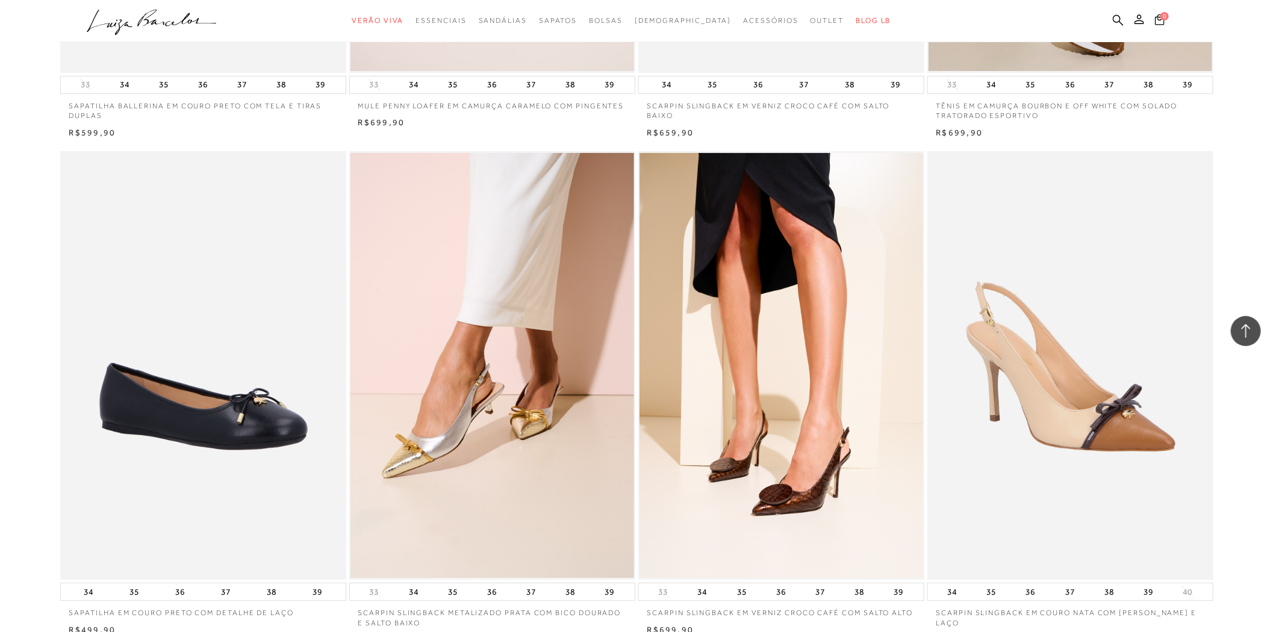
scroll to position [2809, 0]
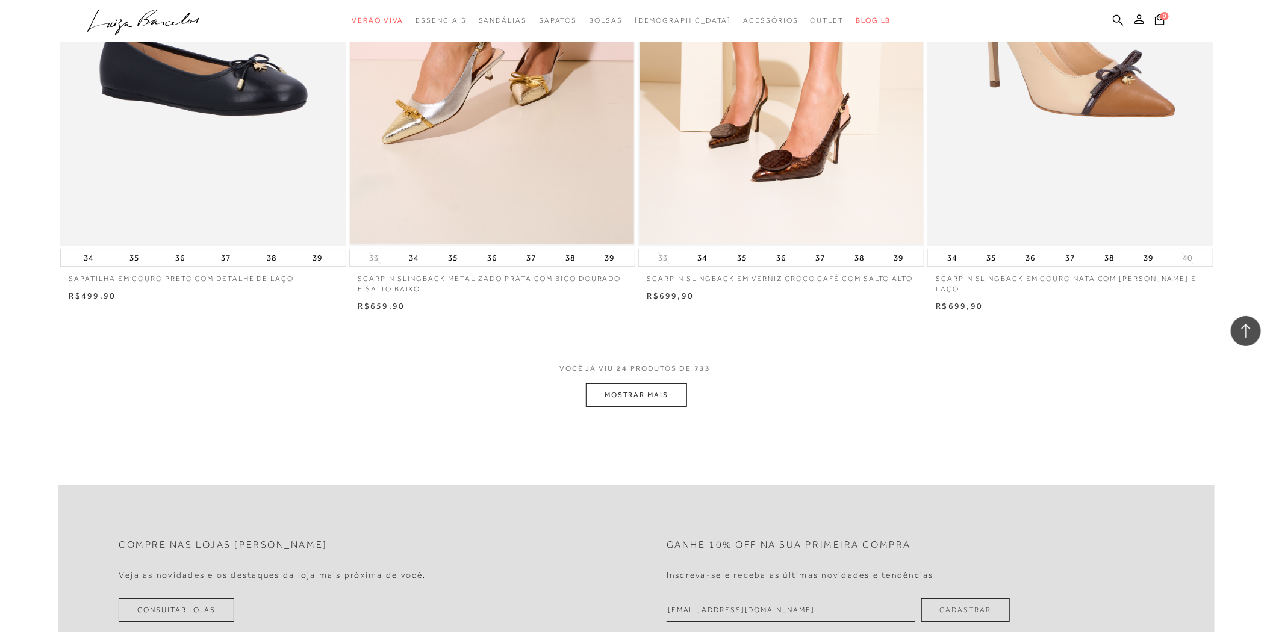
click at [675, 396] on button "MOSTRAR MAIS" at bounding box center [636, 395] width 101 height 23
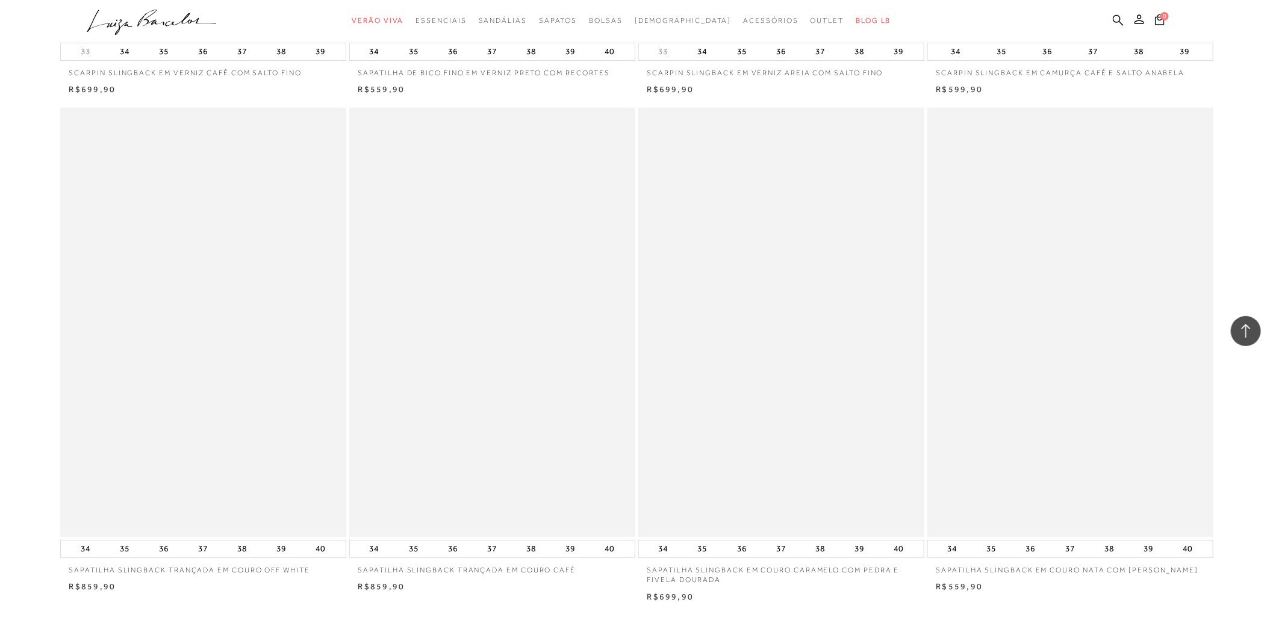
scroll to position [5887, 0]
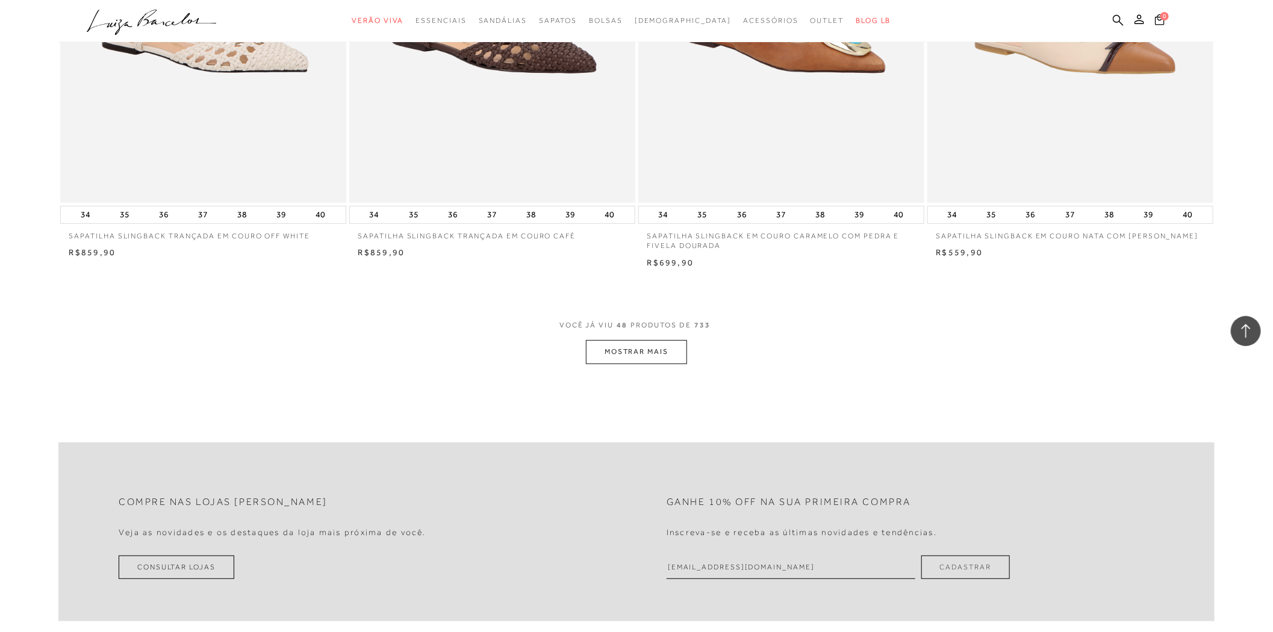
click at [624, 343] on button "MOSTRAR MAIS" at bounding box center [636, 351] width 101 height 23
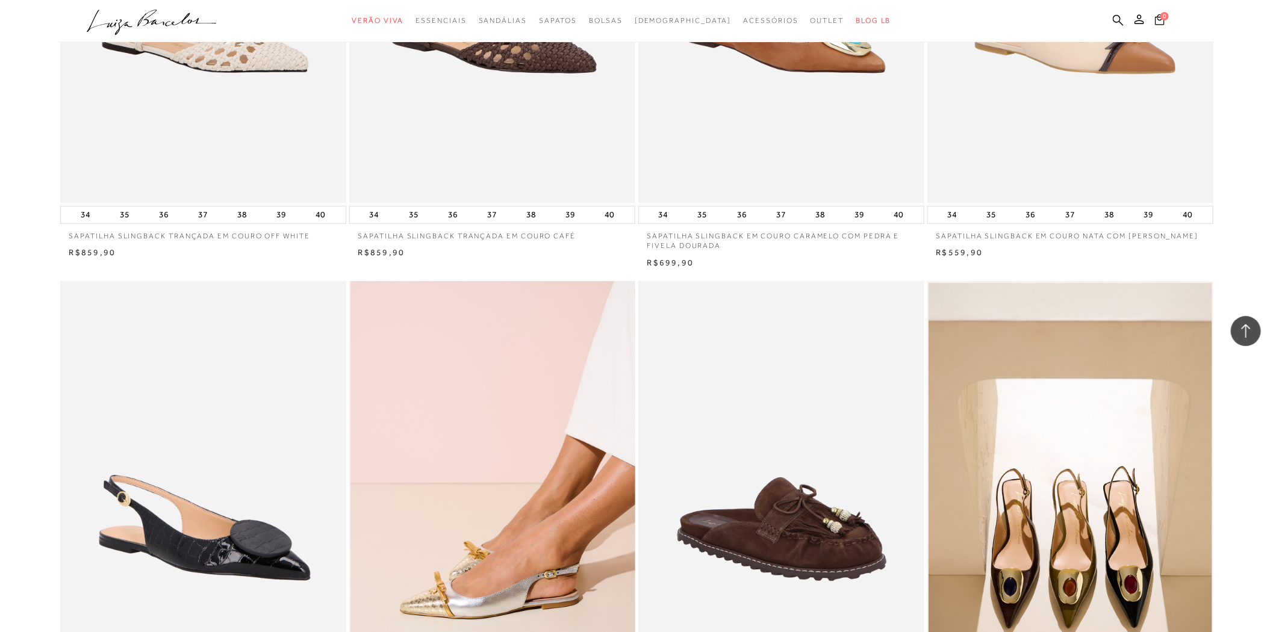
click at [585, 501] on img at bounding box center [492, 495] width 285 height 429
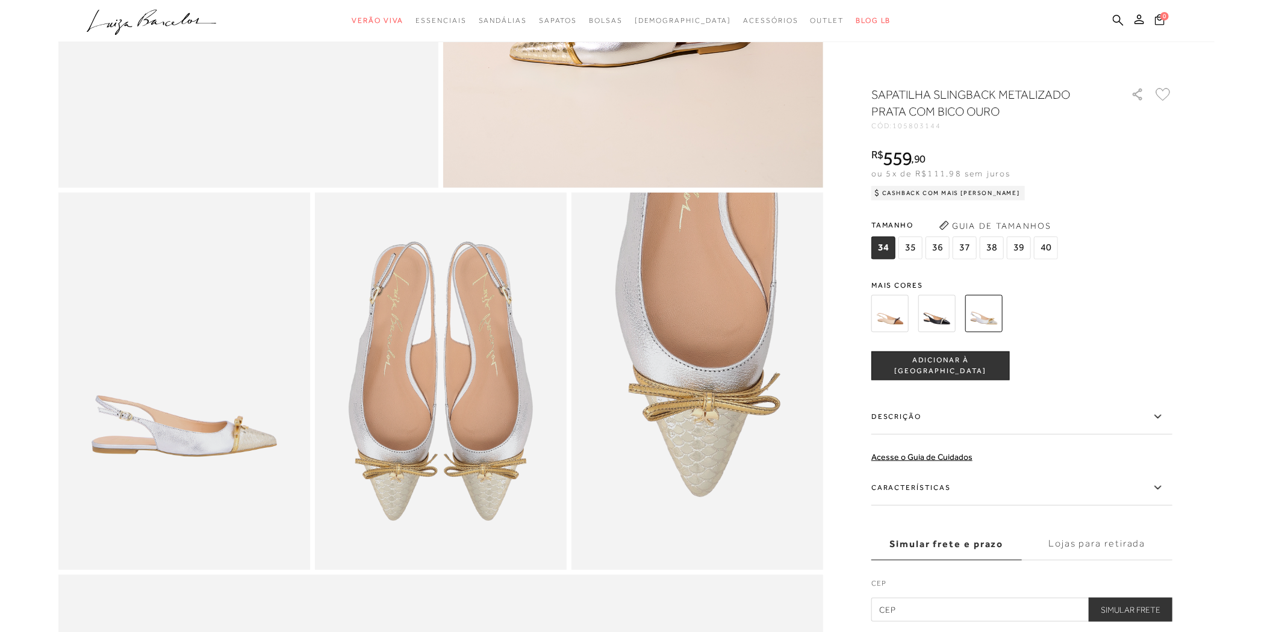
scroll to position [401, 0]
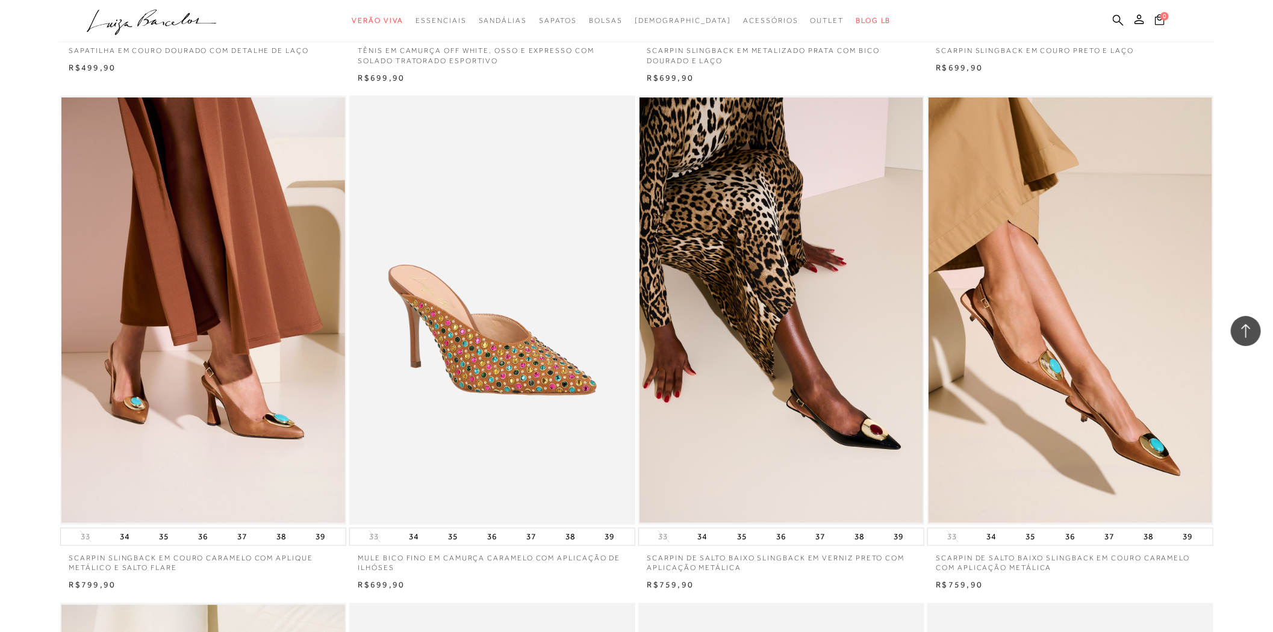
scroll to position [3144, 0]
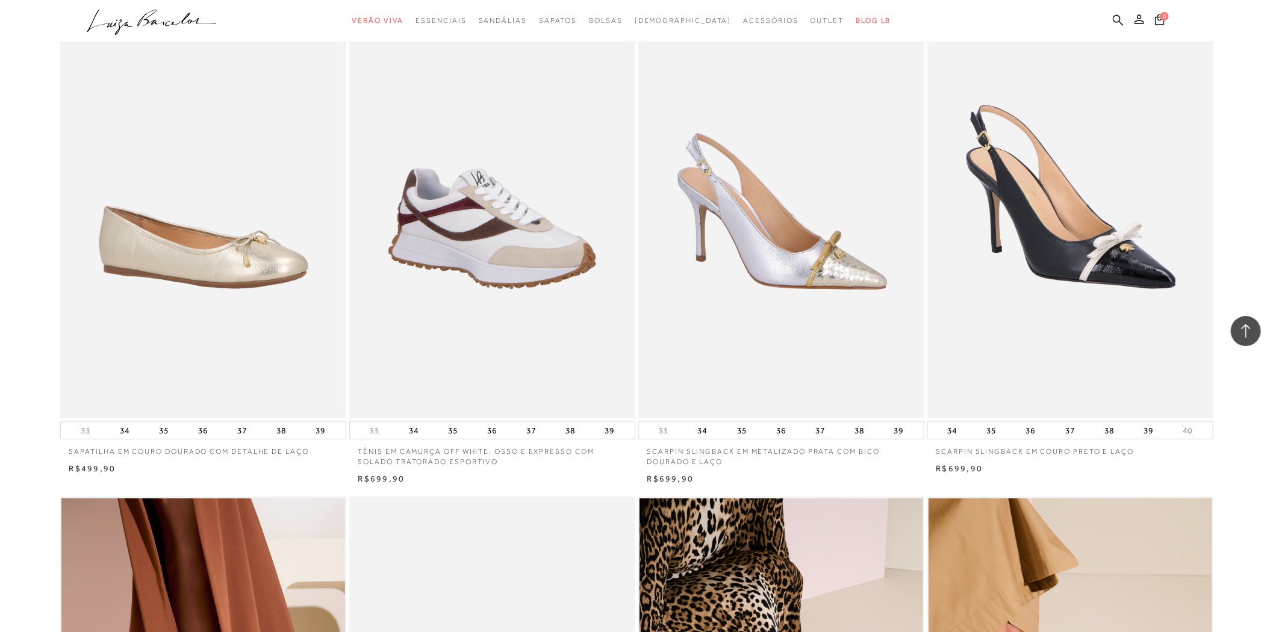
click at [855, 271] on img at bounding box center [781, 203] width 285 height 429
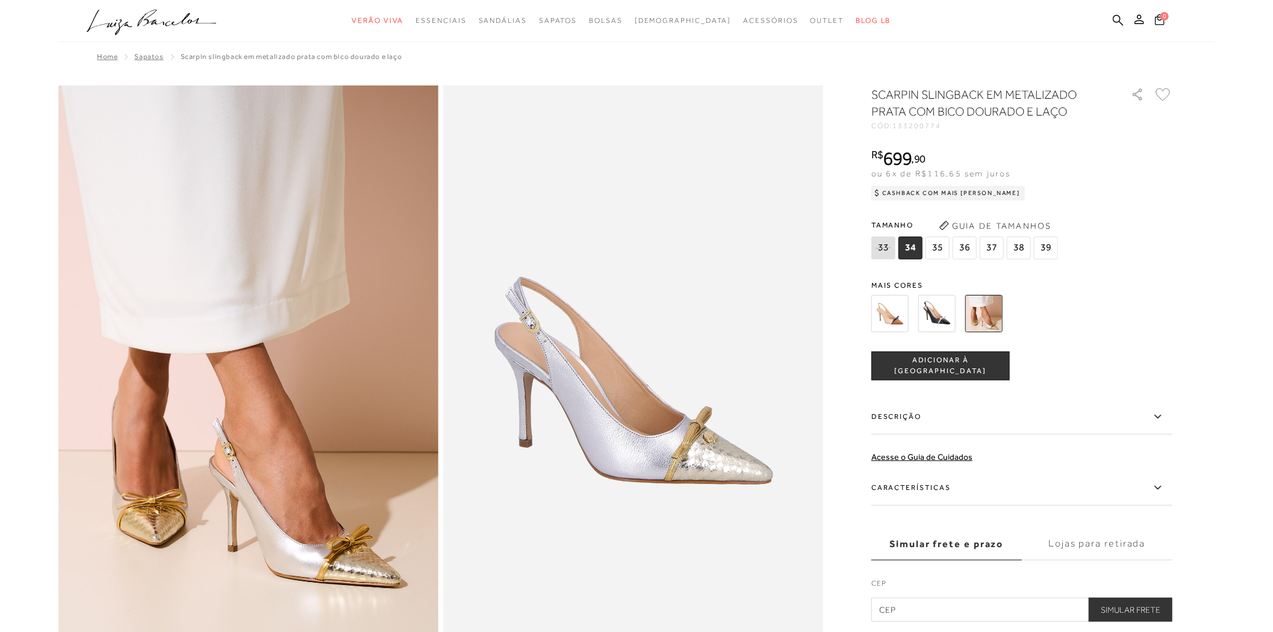
click at [931, 322] on img at bounding box center [936, 313] width 37 height 37
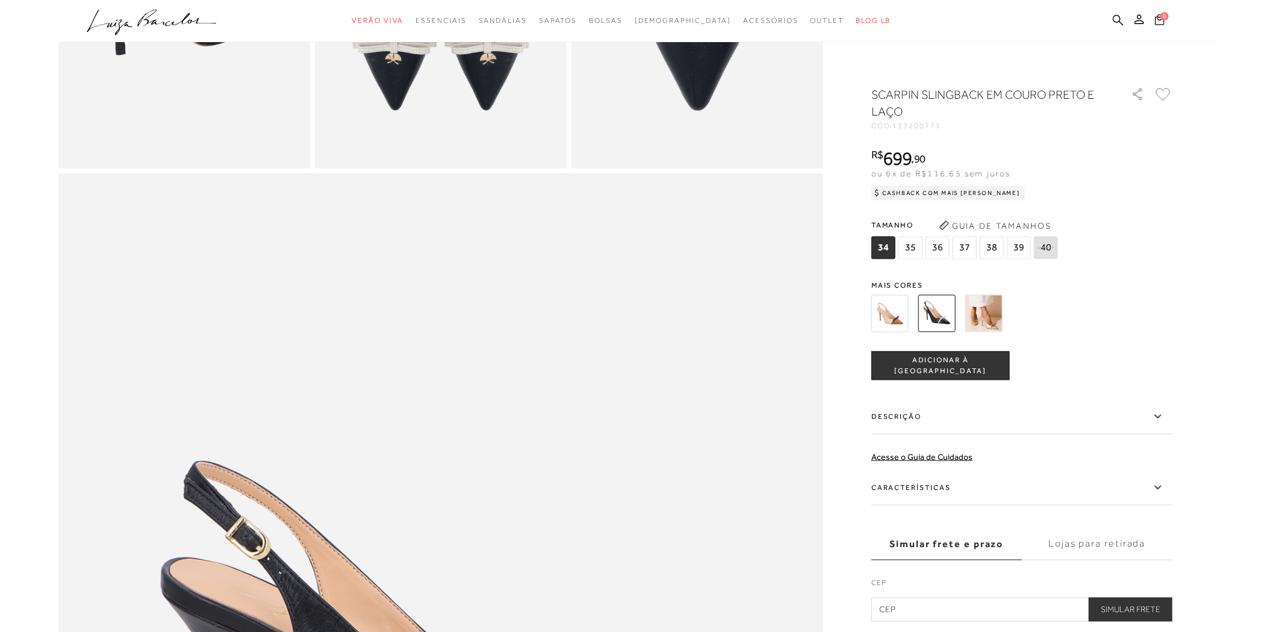
scroll to position [1271, 0]
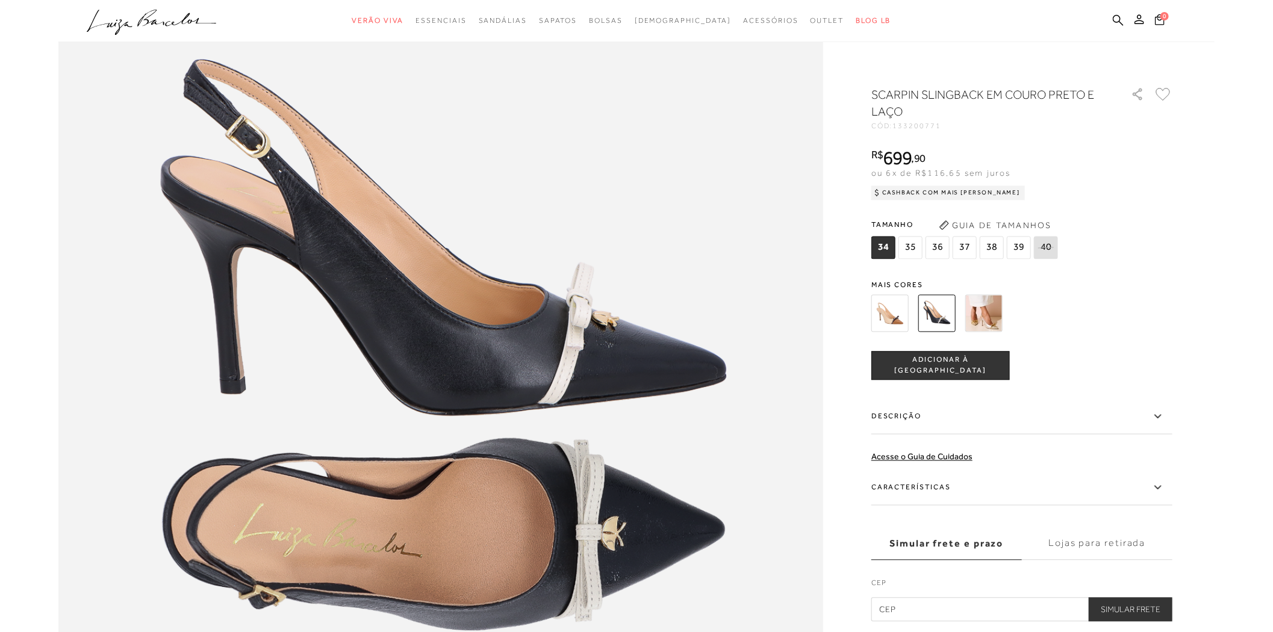
click at [1151, 245] on div "Tamanho 34 35 36" at bounding box center [1021, 239] width 301 height 46
click at [1000, 329] on img at bounding box center [983, 313] width 37 height 37
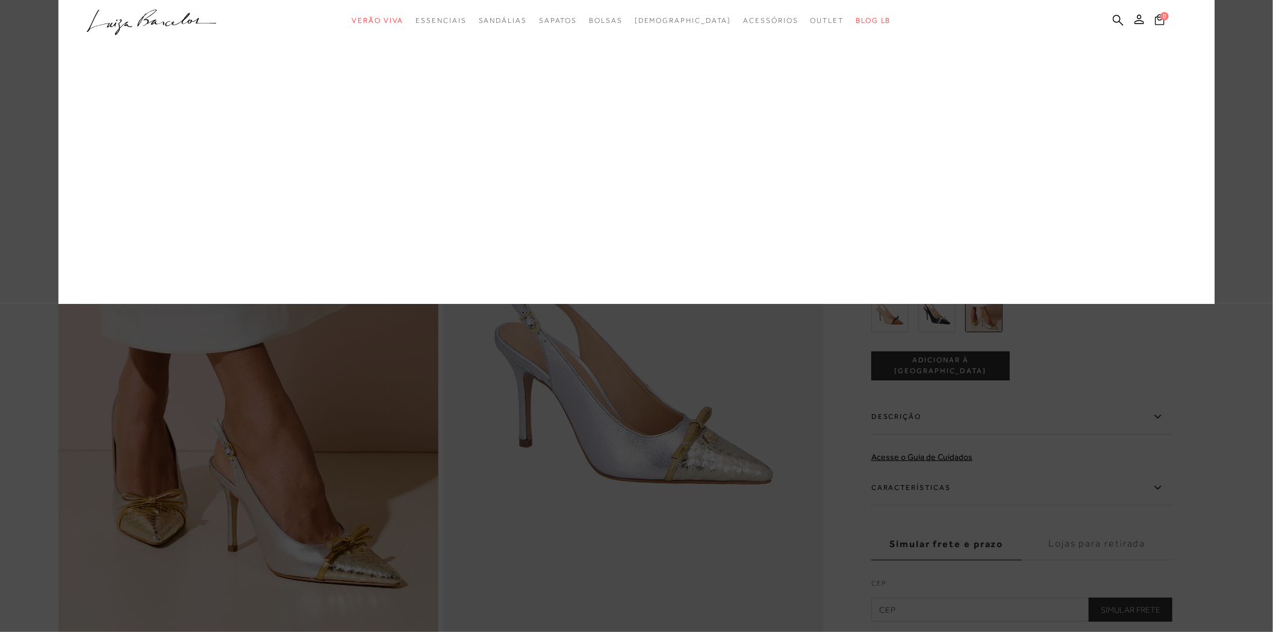
drag, startPoint x: 486, startPoint y: 80, endPoint x: 496, endPoint y: 77, distance: 10.1
click at [0, 0] on div "Em alta Favoritos das Influenciadoras Apostas da Temporada Tendência Boho" at bounding box center [0, 0] width 0 height 0
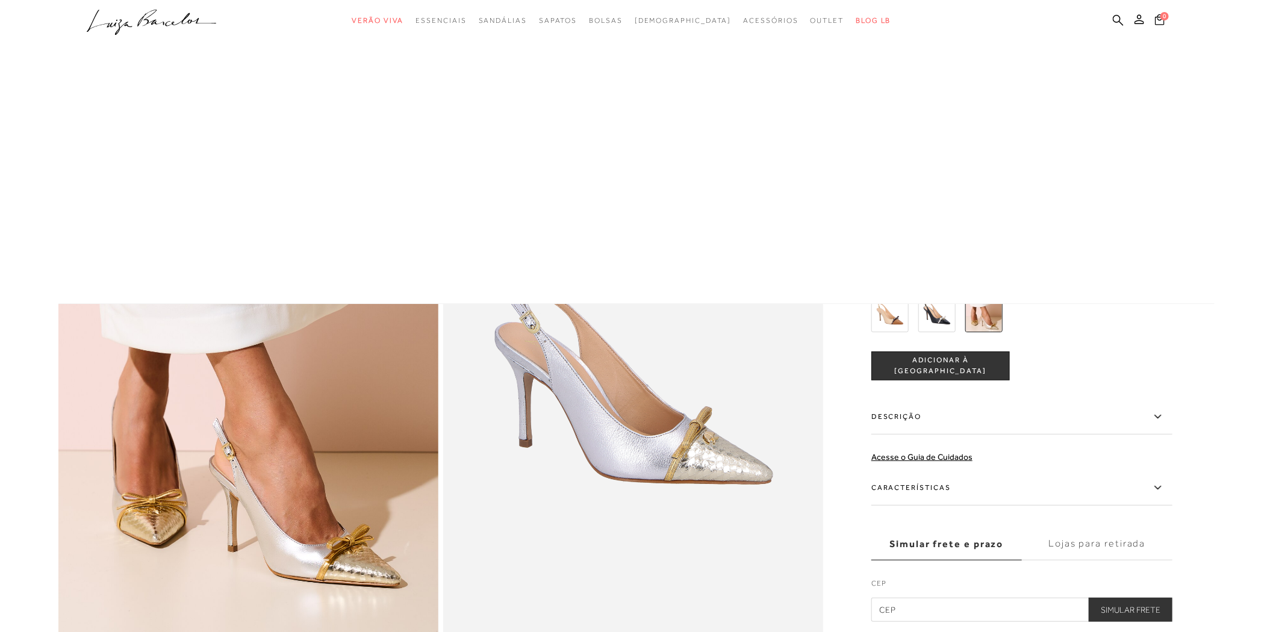
click at [496, 76] on div at bounding box center [636, 152] width 1156 height 304
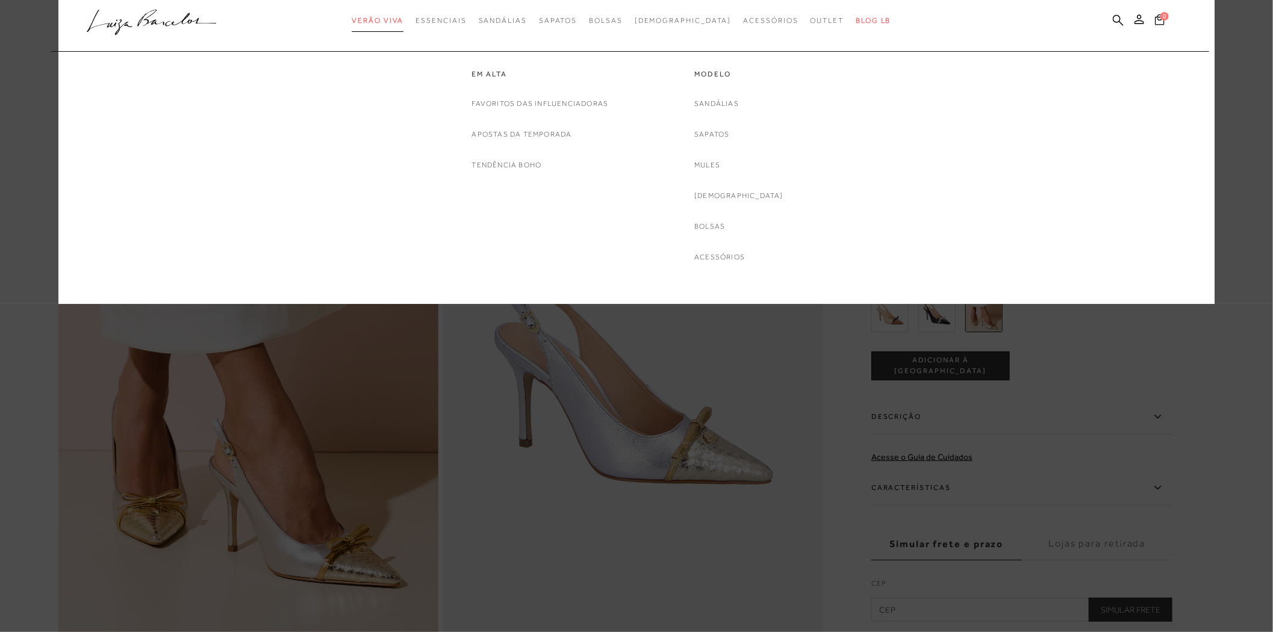
click at [403, 15] on link "Verão Viva" at bounding box center [378, 21] width 52 height 22
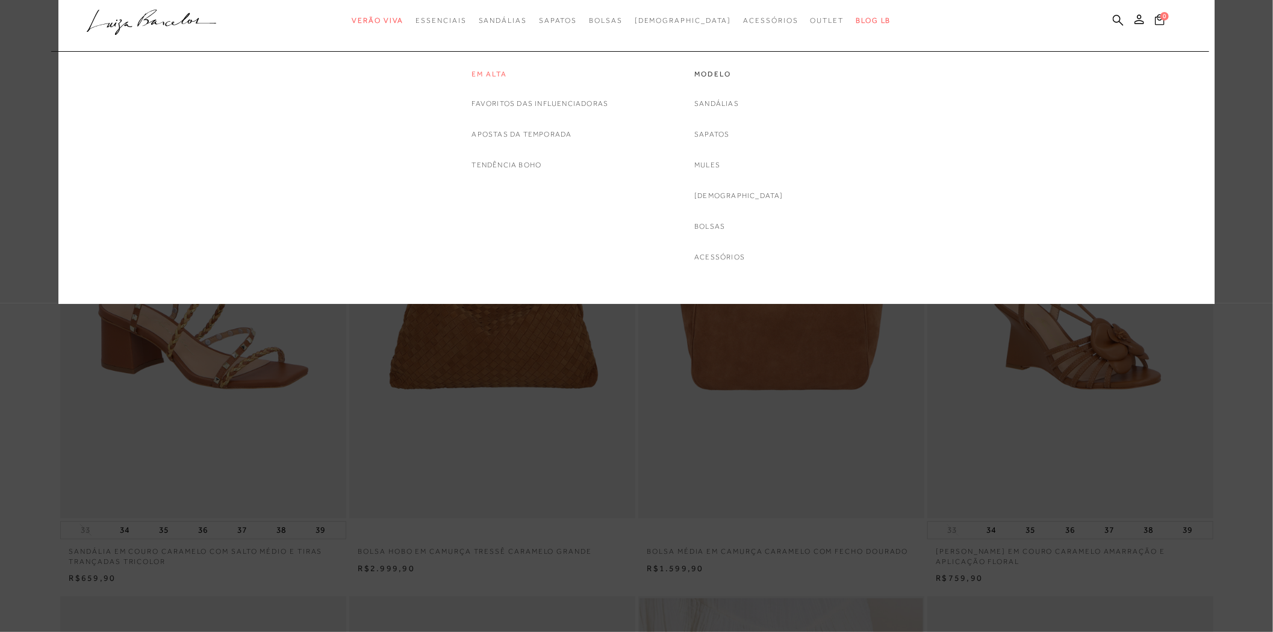
click at [472, 74] on link "Em alta" at bounding box center [540, 74] width 137 height 10
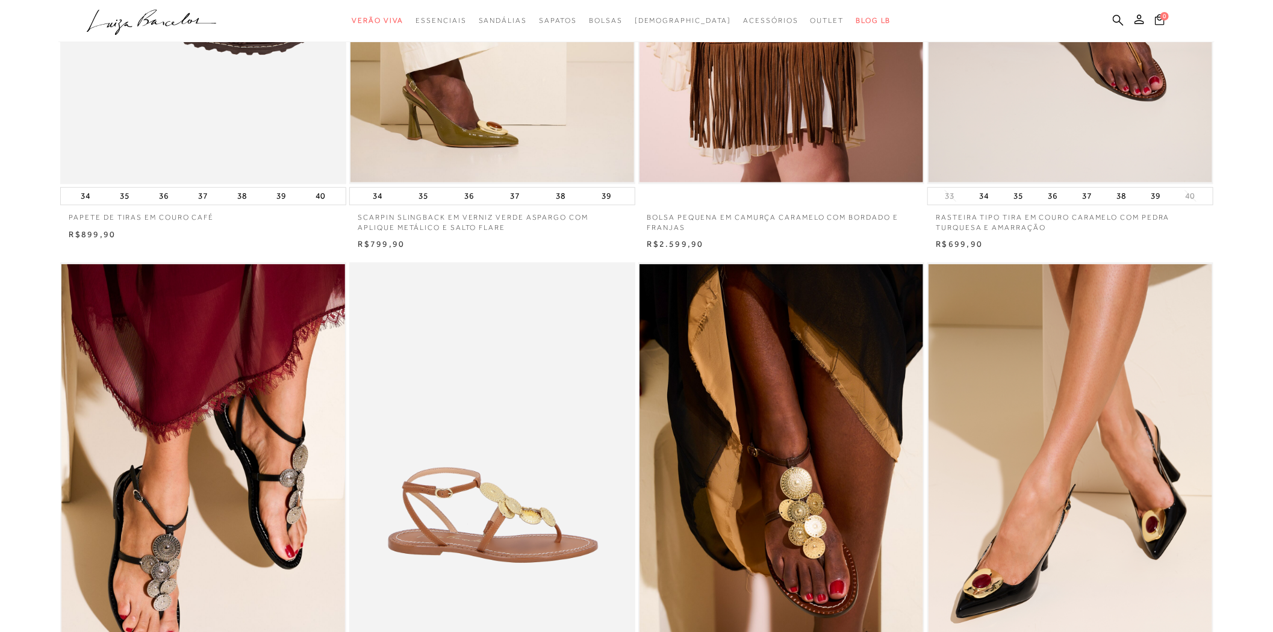
scroll to position [535, 0]
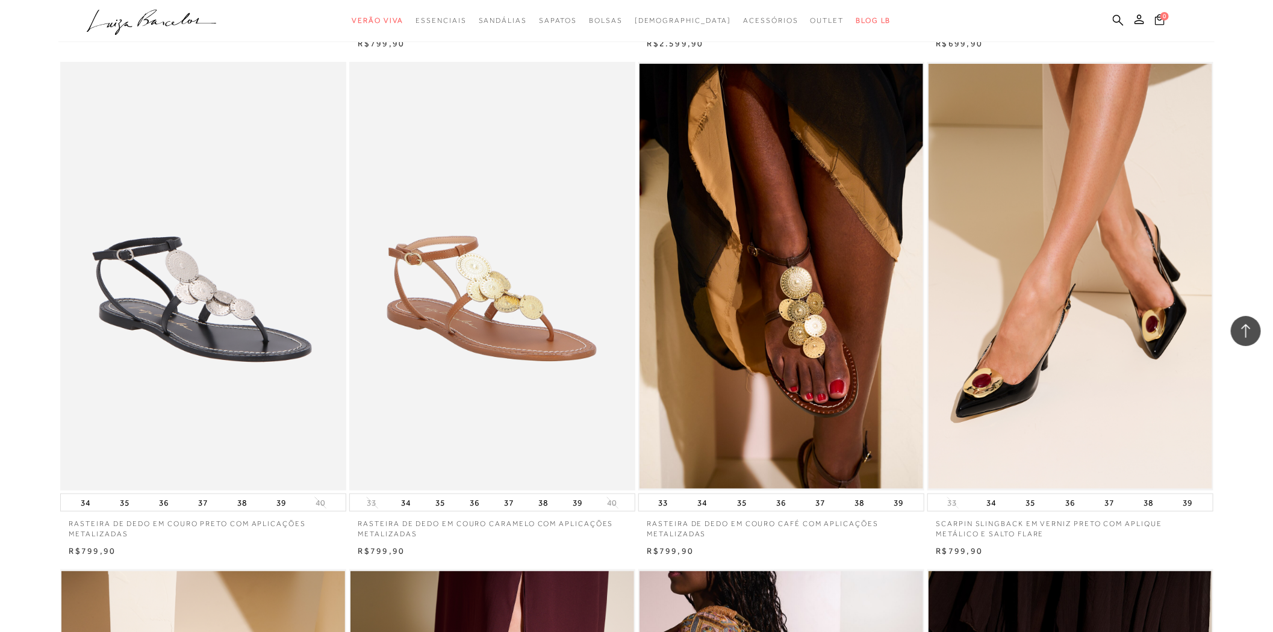
drag, startPoint x: 250, startPoint y: 179, endPoint x: 204, endPoint y: 157, distance: 51.4
click at [204, 157] on img at bounding box center [203, 276] width 285 height 429
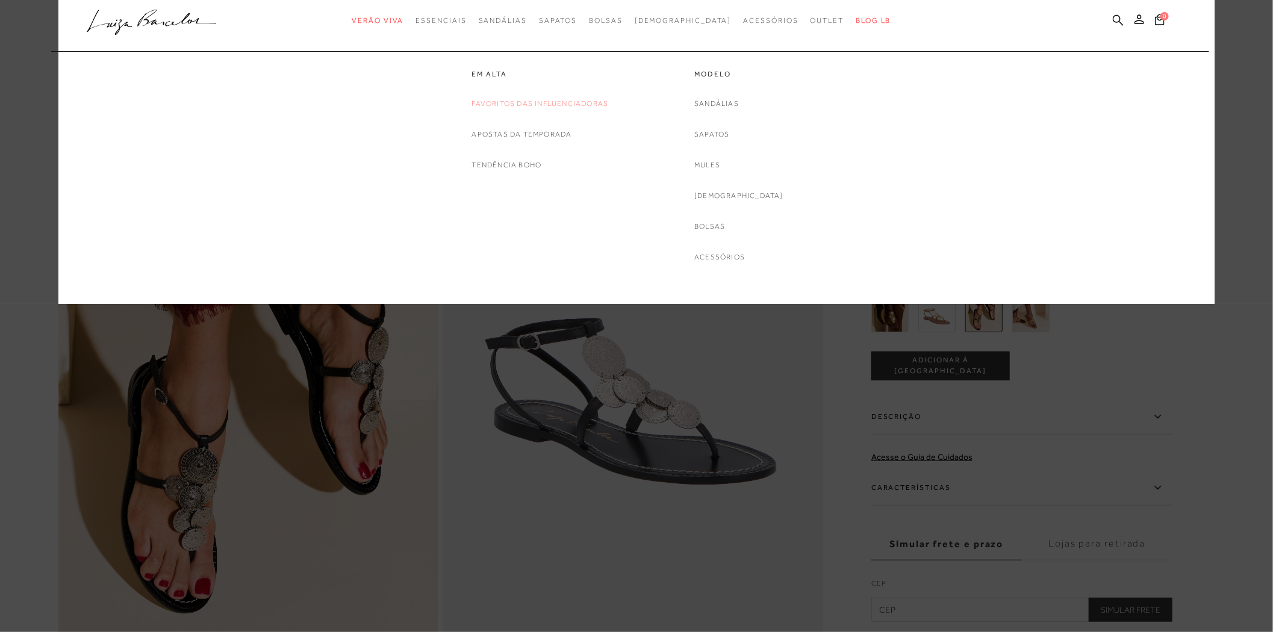
click at [487, 108] on link "Favoritos das Influenciadoras" at bounding box center [540, 104] width 137 height 13
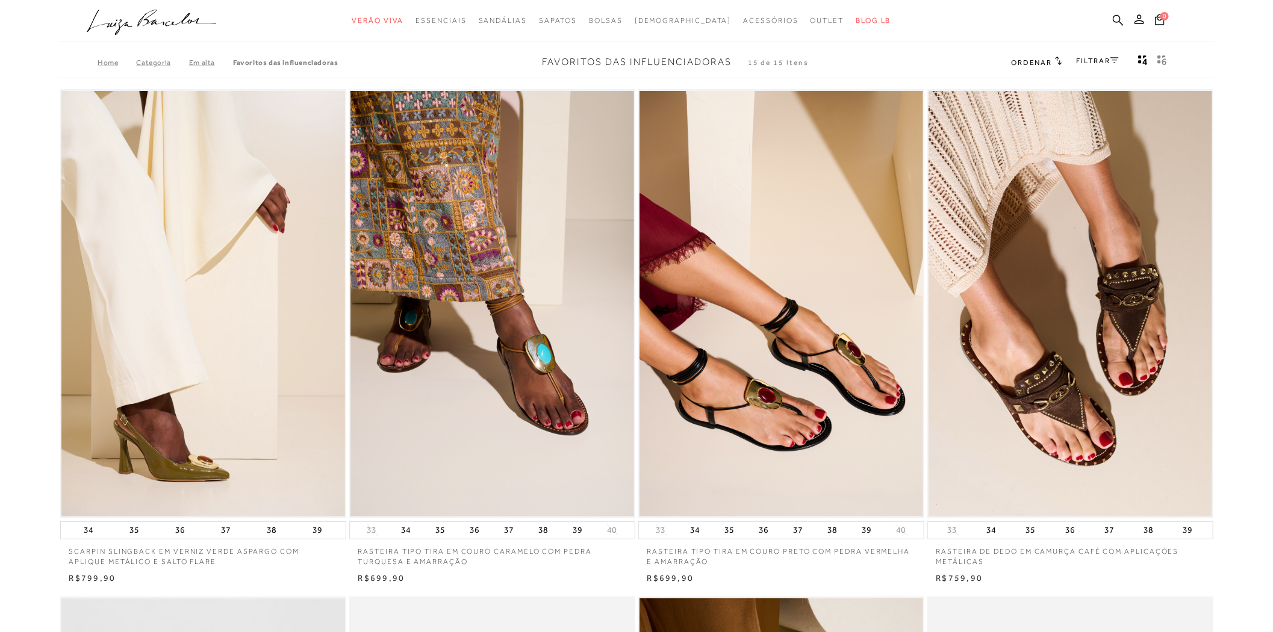
click at [201, 30] on icon ".a{fill-rule:evenodd;}" at bounding box center [152, 22] width 130 height 25
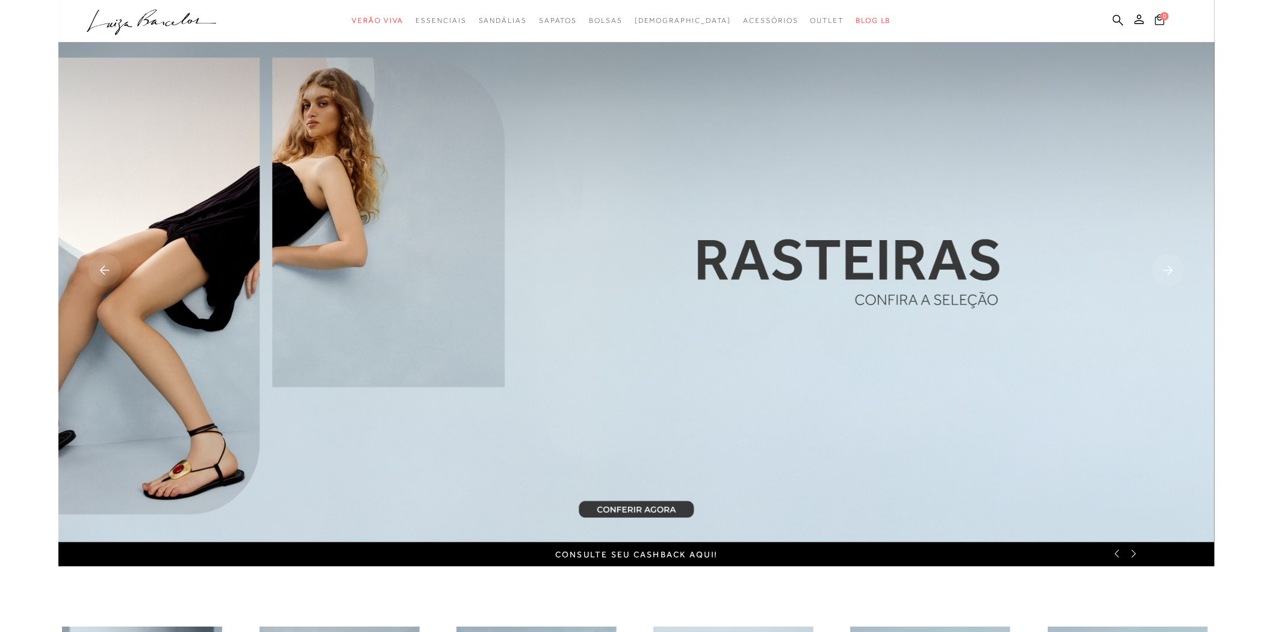
scroll to position [468, 0]
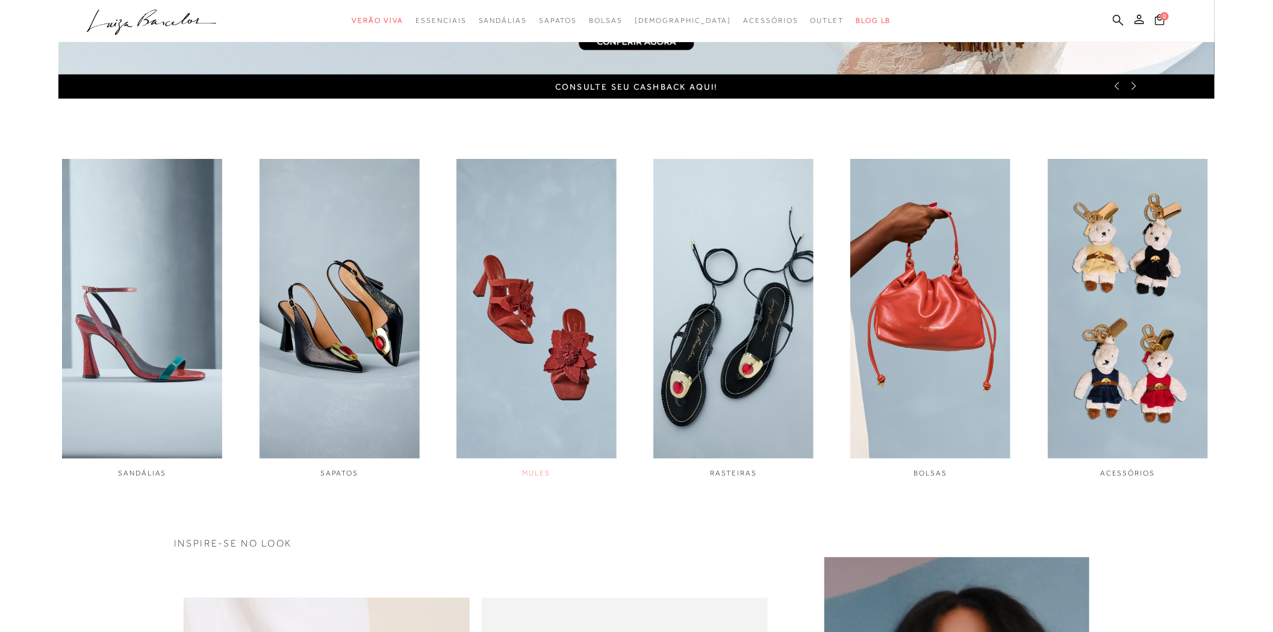
click at [527, 372] on img "3 / 6" at bounding box center [536, 309] width 160 height 300
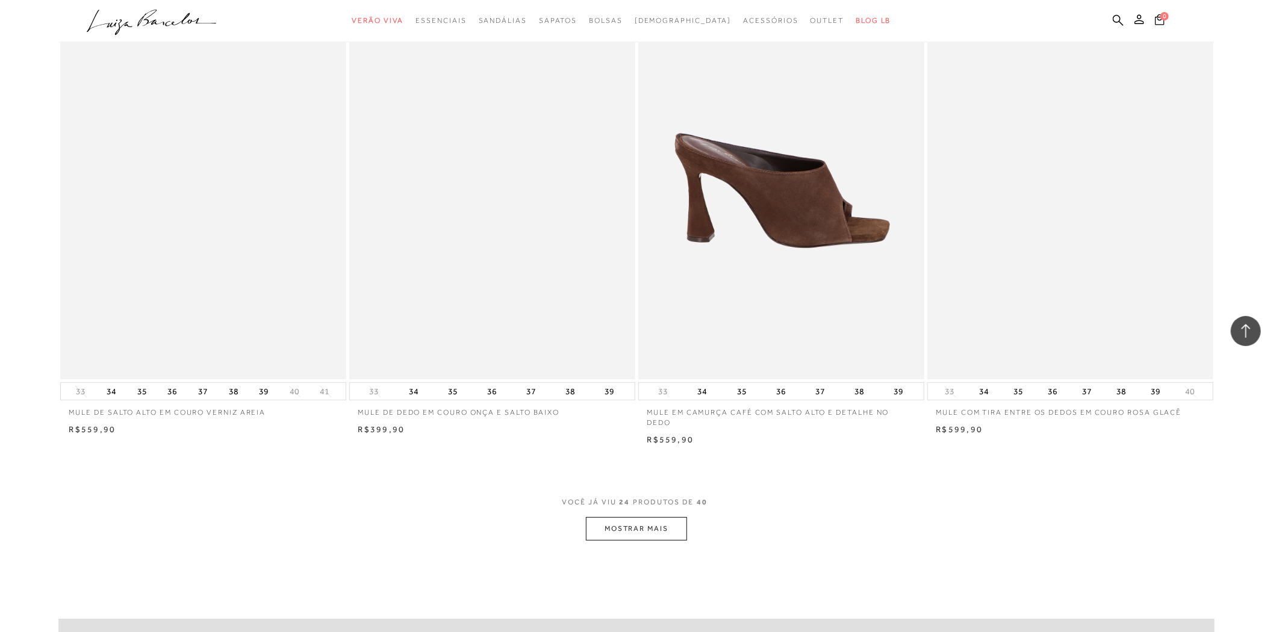
scroll to position [2743, 0]
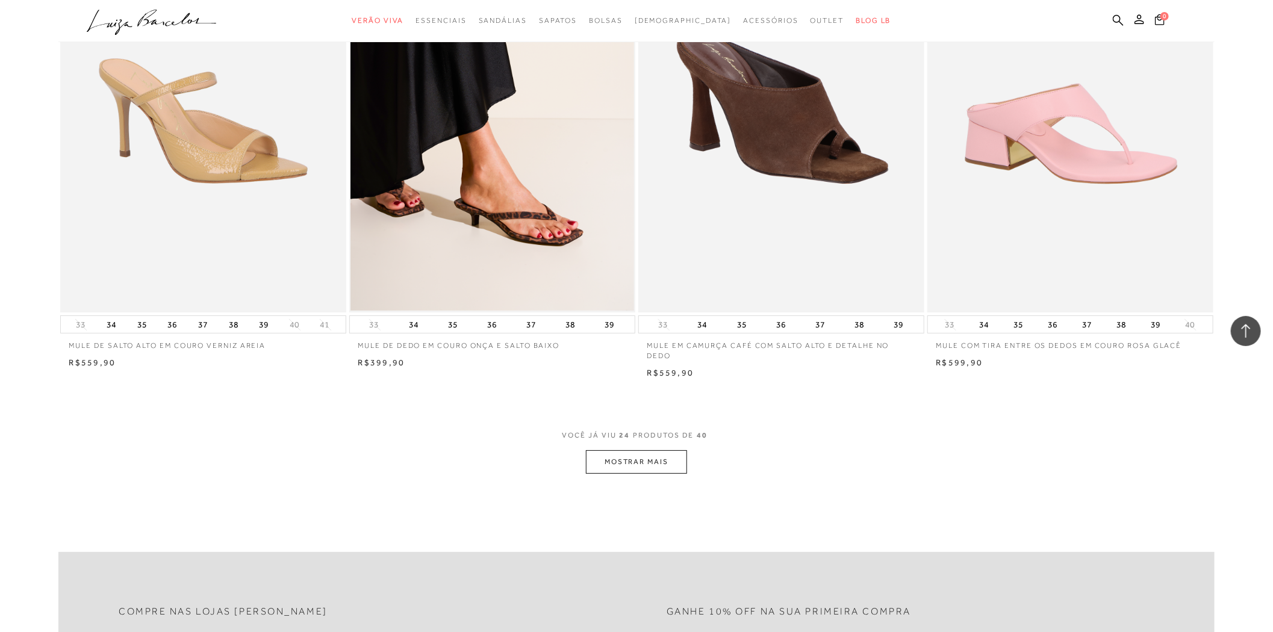
click at [661, 450] on button "MOSTRAR MAIS" at bounding box center [636, 461] width 101 height 23
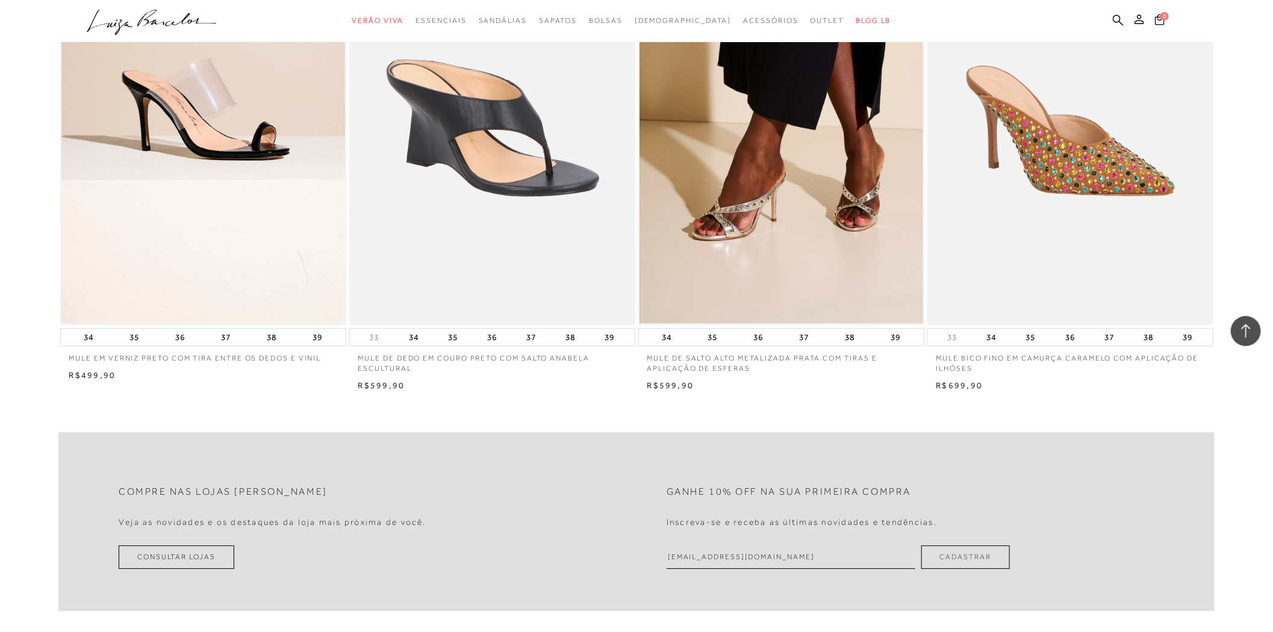
scroll to position [4348, 0]
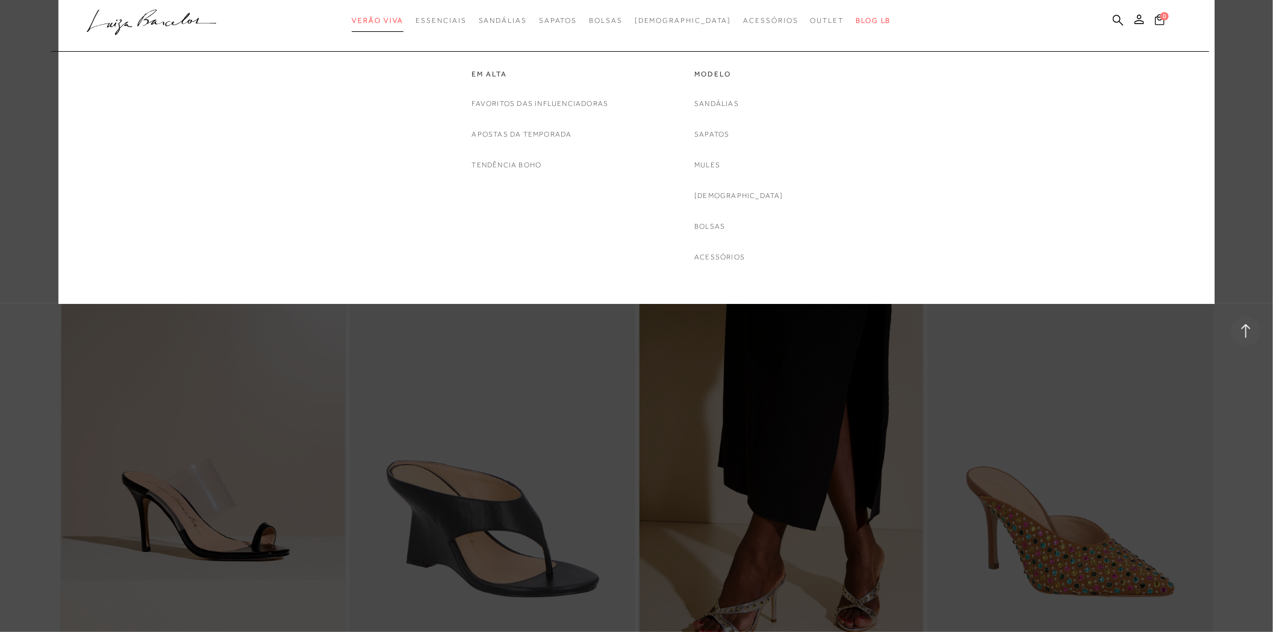
click at [390, 14] on link "Verão Viva" at bounding box center [378, 21] width 52 height 22
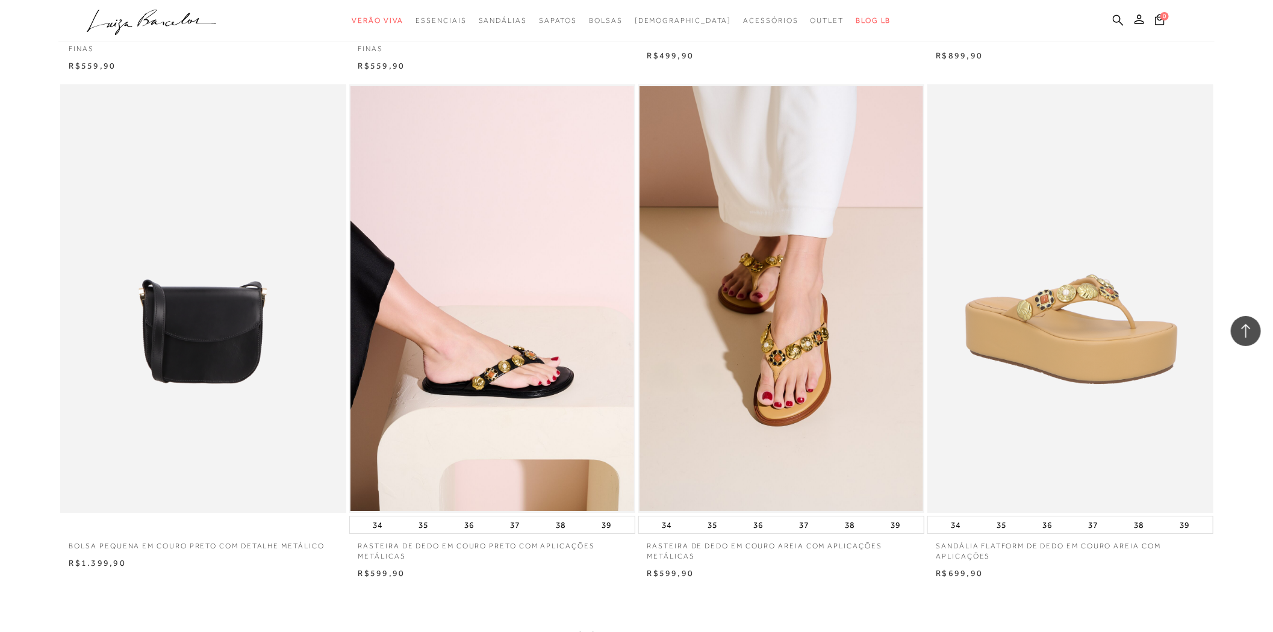
scroll to position [3011, 0]
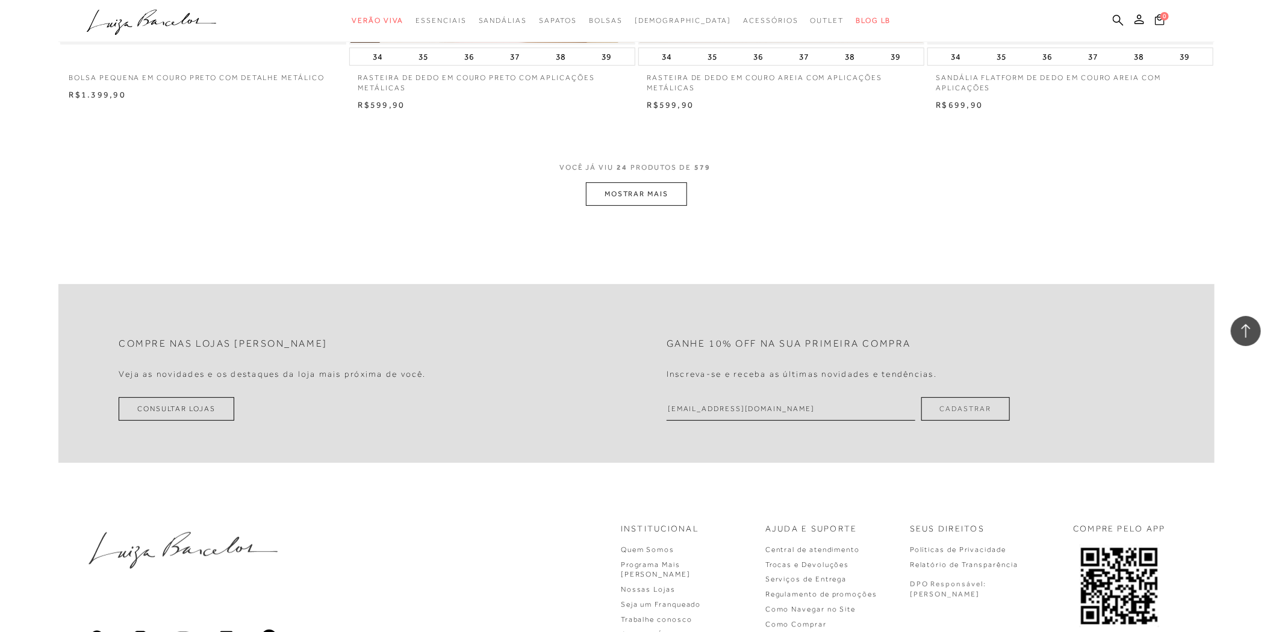
click at [635, 202] on button "MOSTRAR MAIS" at bounding box center [636, 193] width 101 height 23
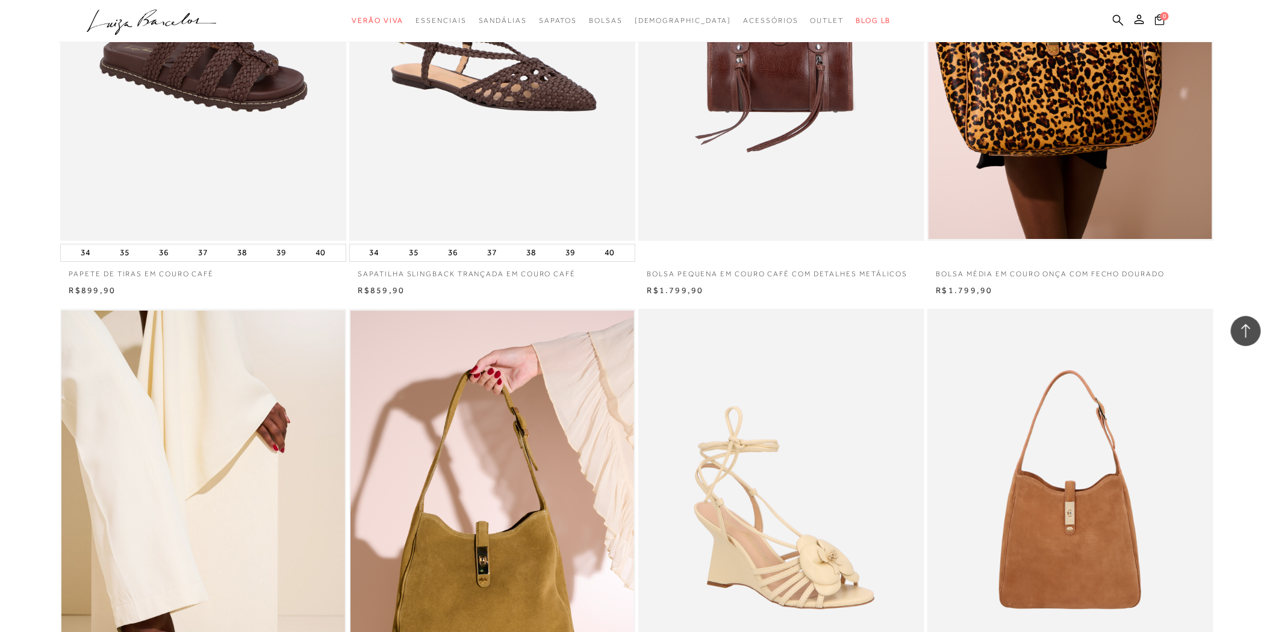
scroll to position [5620, 0]
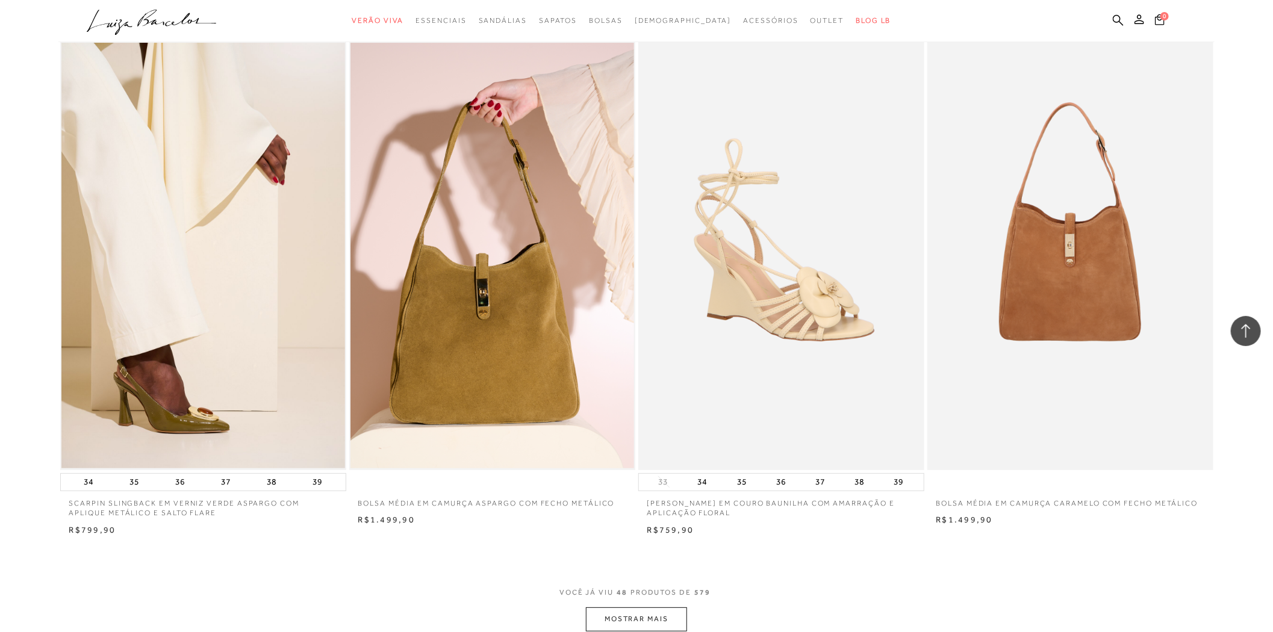
click at [653, 618] on button "MOSTRAR MAIS" at bounding box center [636, 619] width 101 height 23
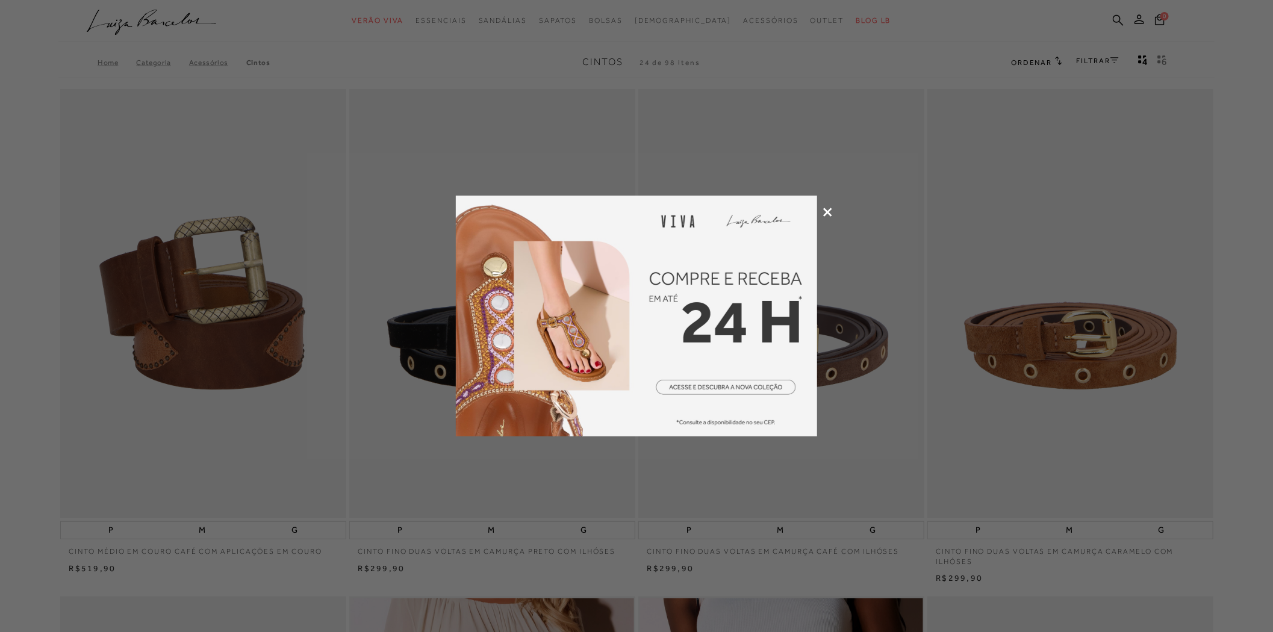
type input "[EMAIL_ADDRESS][DOMAIN_NAME]"
click at [821, 213] on div at bounding box center [636, 316] width 1273 height 632
click at [827, 212] on icon at bounding box center [827, 212] width 9 height 9
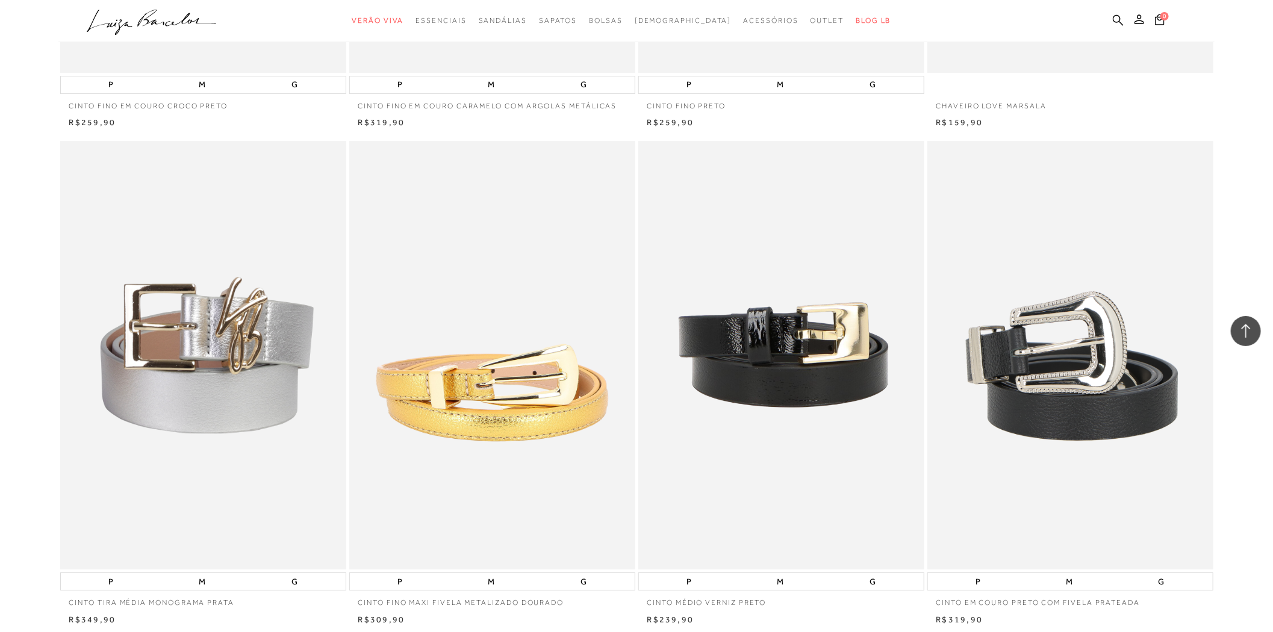
scroll to position [2809, 0]
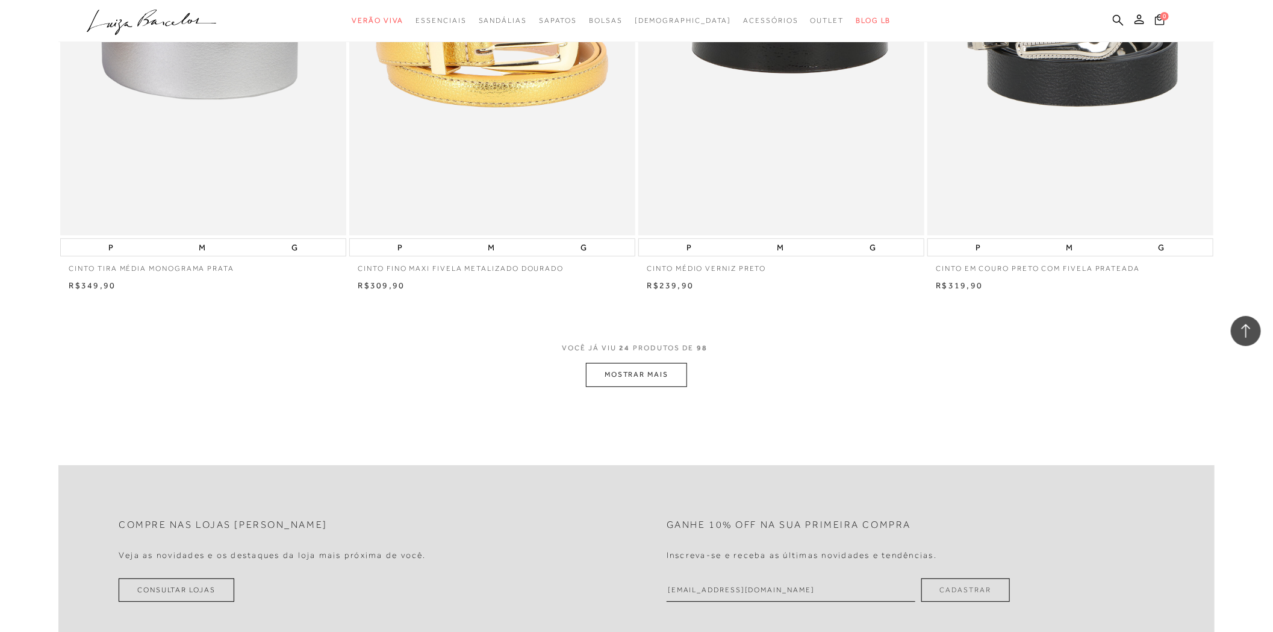
click at [611, 365] on button "MOSTRAR MAIS" at bounding box center [636, 374] width 101 height 23
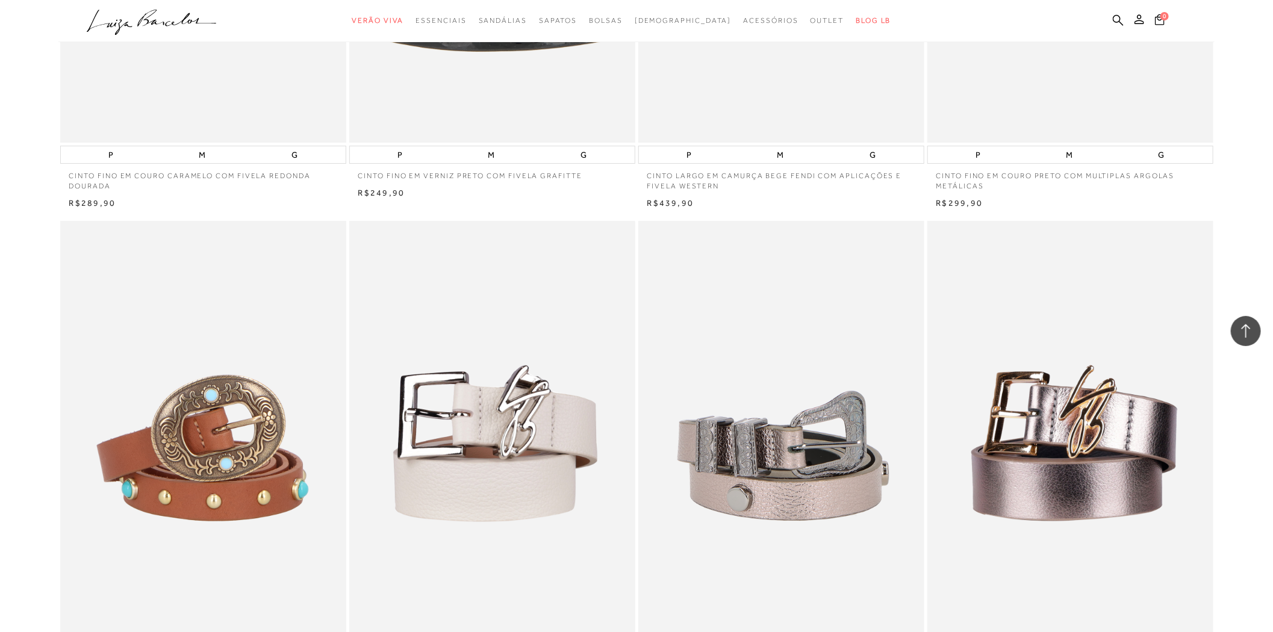
scroll to position [5820, 0]
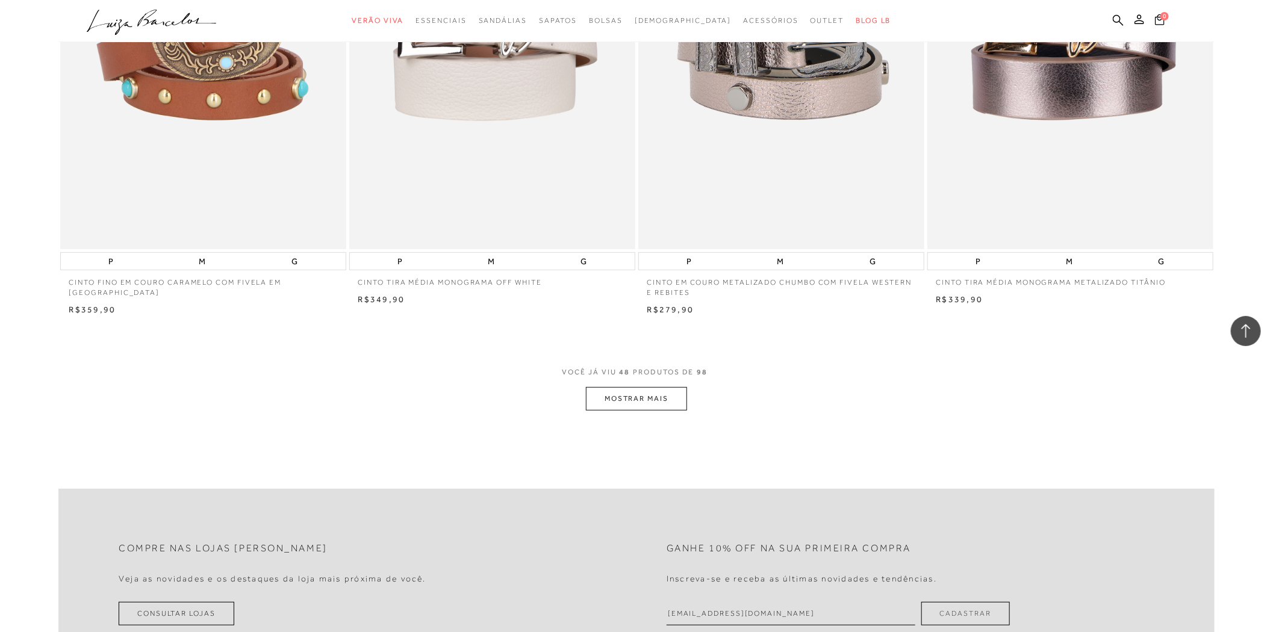
click at [639, 393] on button "MOSTRAR MAIS" at bounding box center [636, 398] width 101 height 23
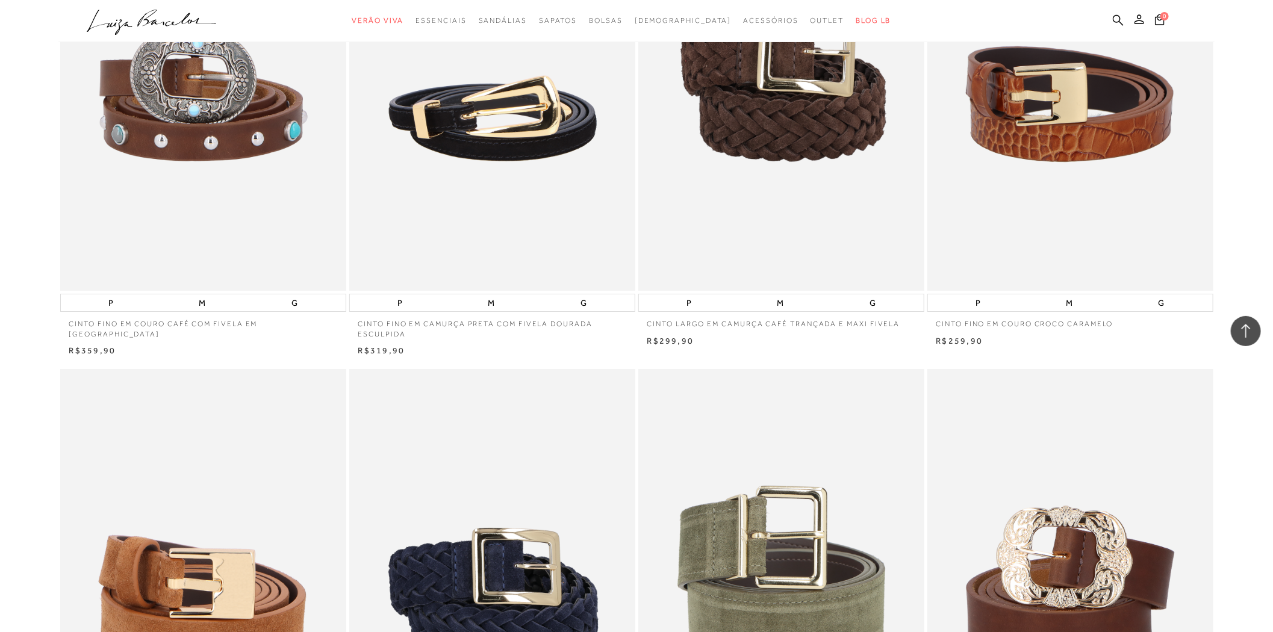
scroll to position [8697, 0]
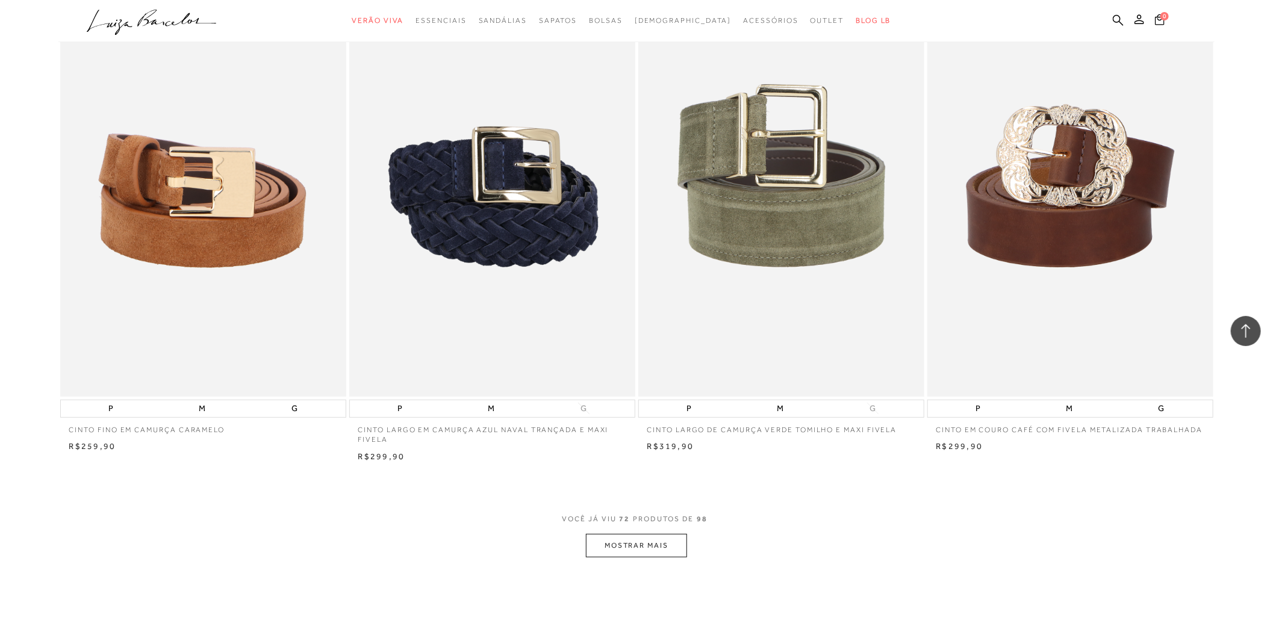
click at [610, 546] on button "MOSTRAR MAIS" at bounding box center [636, 545] width 101 height 23
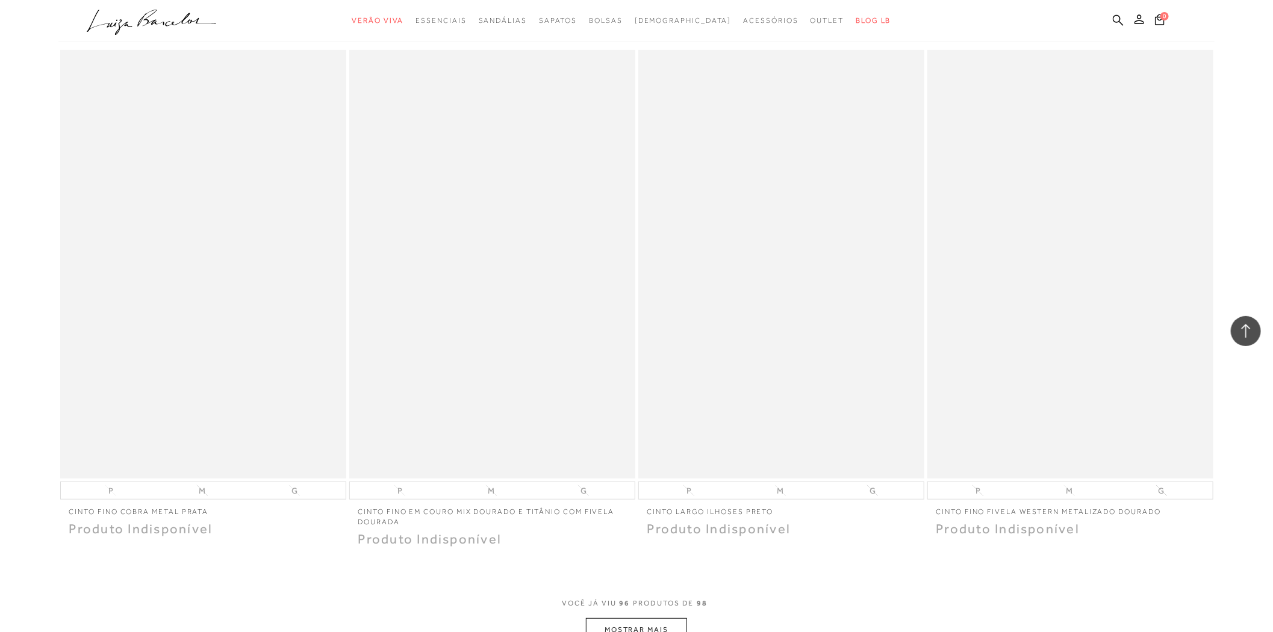
scroll to position [11975, 0]
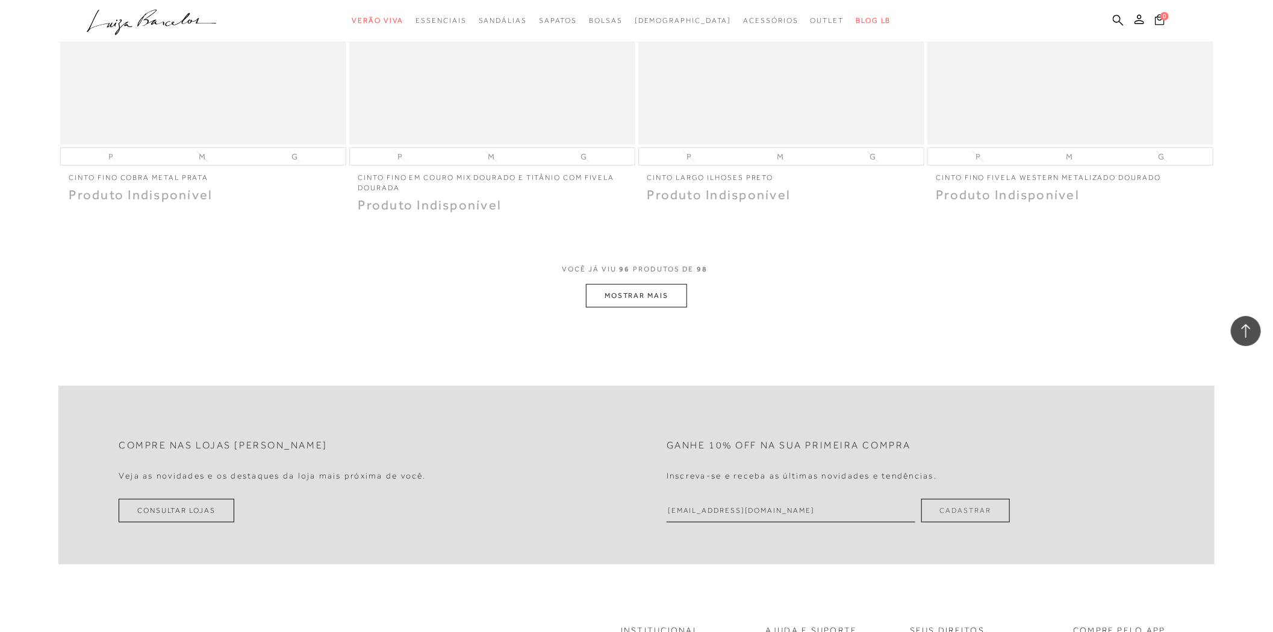
click at [650, 296] on button "MOSTRAR MAIS" at bounding box center [636, 295] width 101 height 23
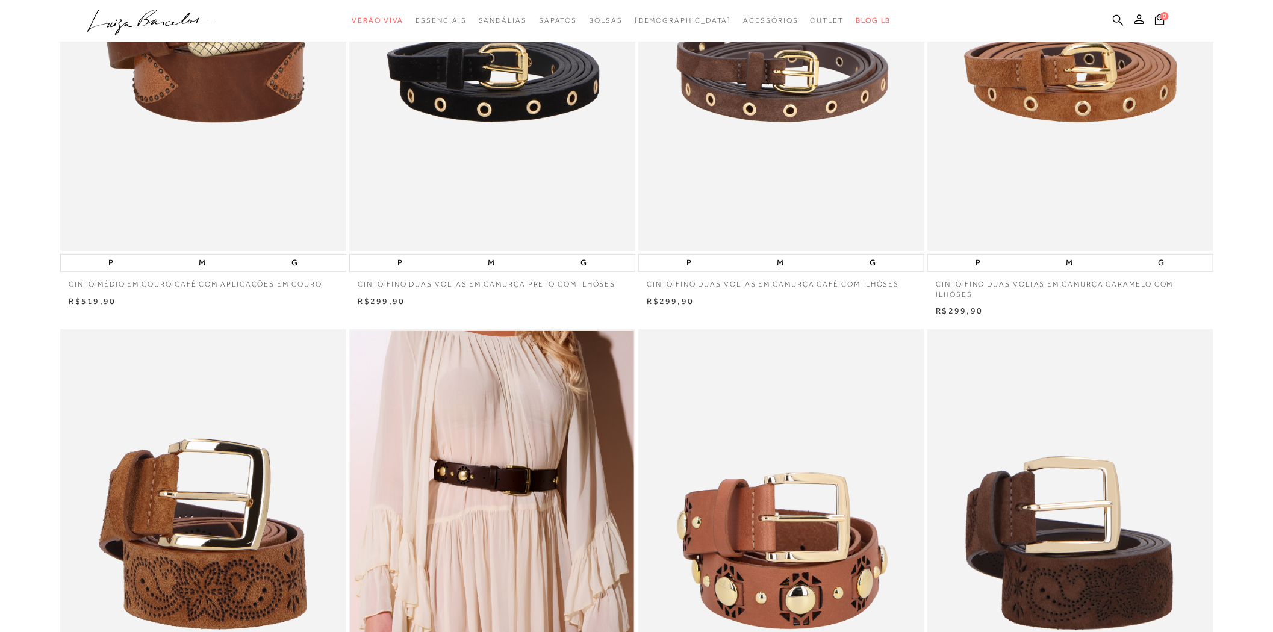
scroll to position [67, 0]
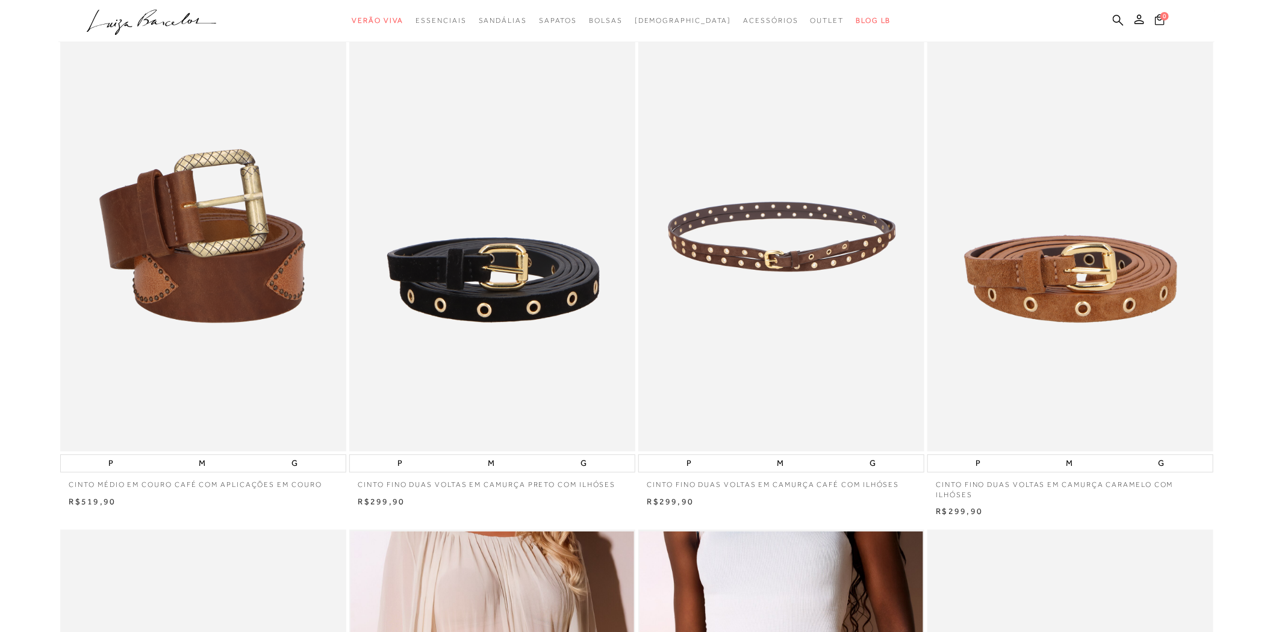
click at [744, 323] on img at bounding box center [781, 236] width 285 height 429
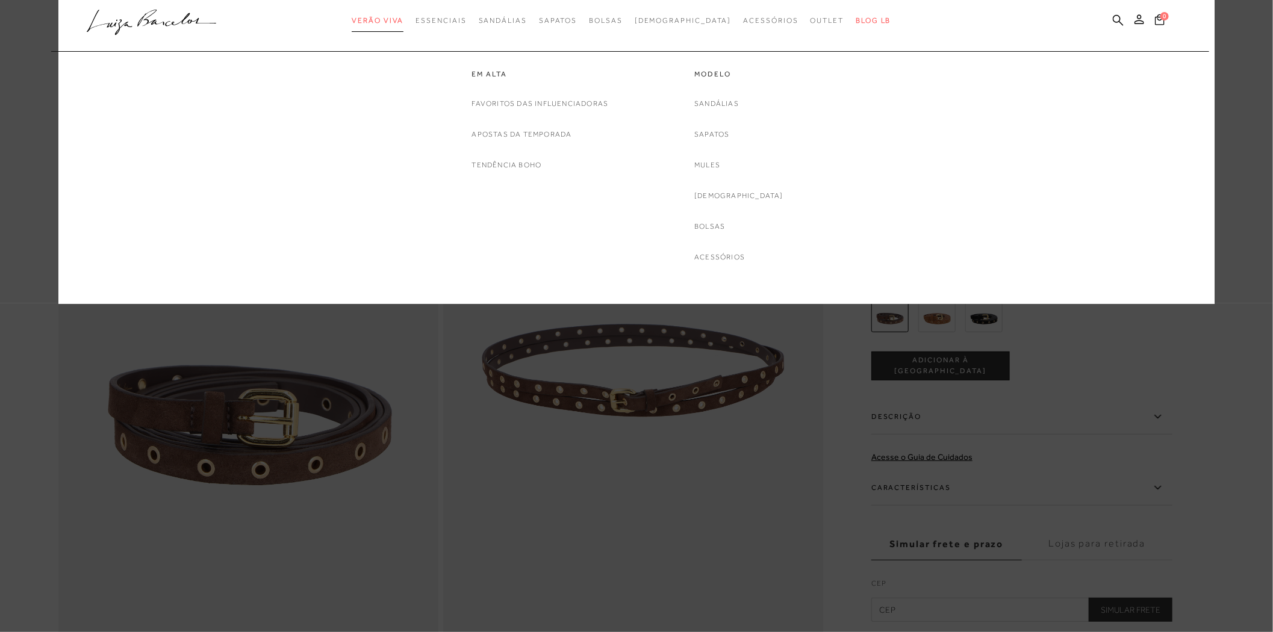
click at [394, 26] on link "Verão Viva" at bounding box center [378, 21] width 52 height 22
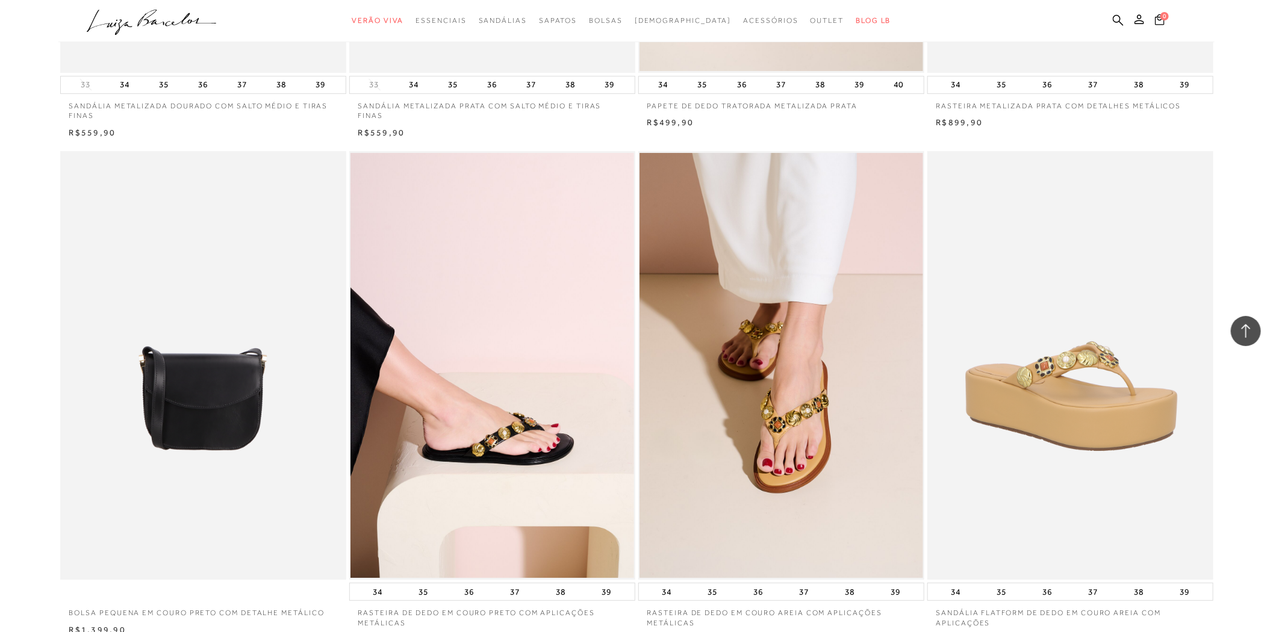
scroll to position [2876, 0]
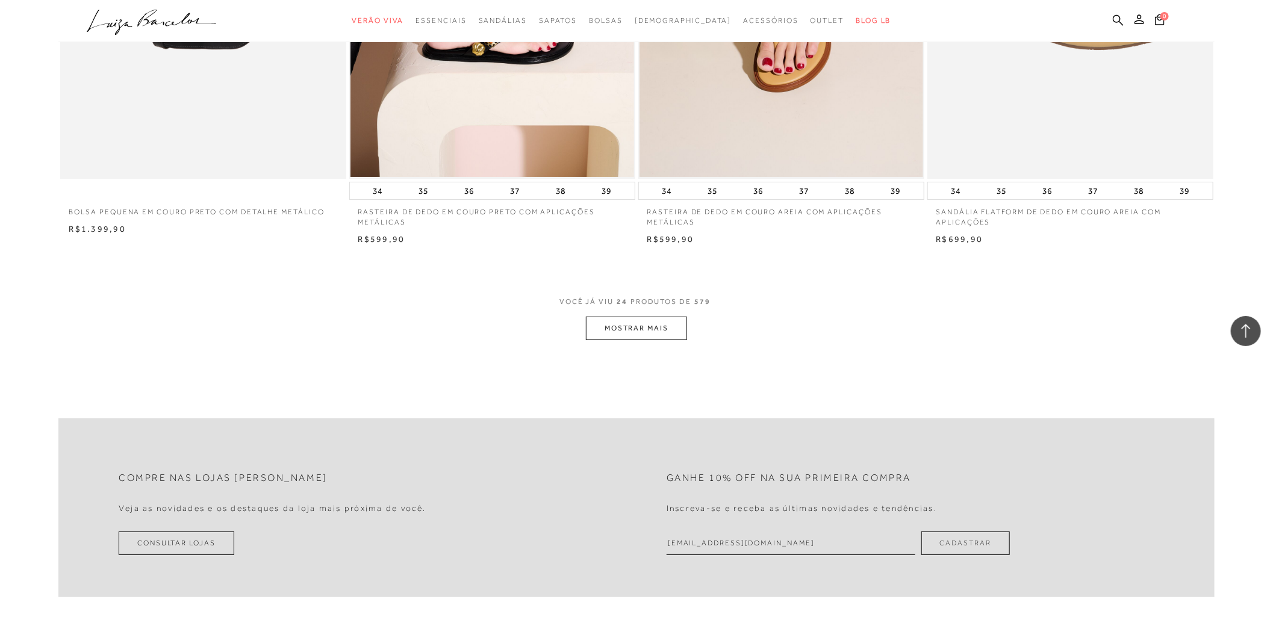
click at [605, 325] on button "MOSTRAR MAIS" at bounding box center [636, 328] width 101 height 23
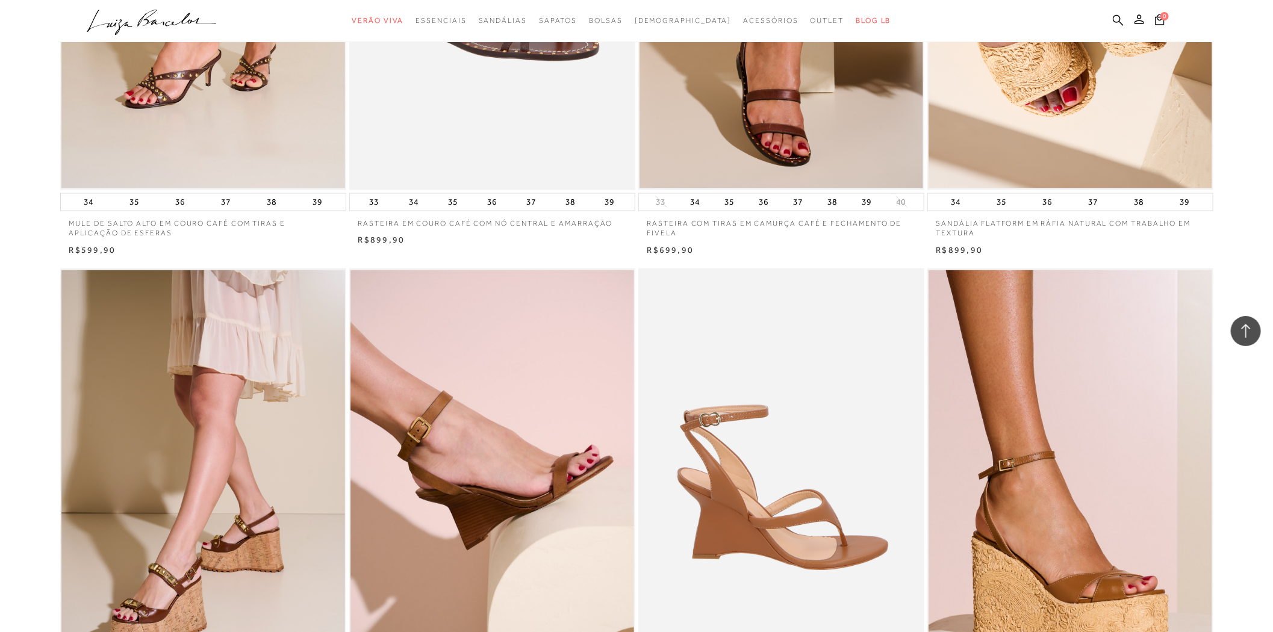
scroll to position [4215, 0]
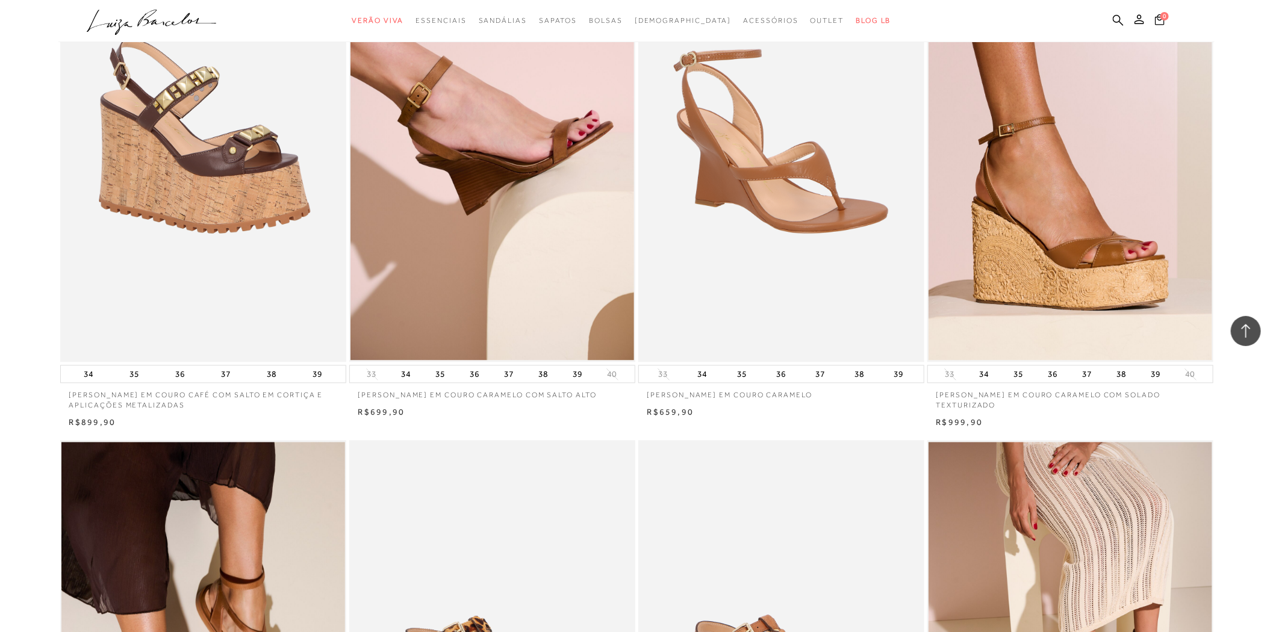
click at [126, 179] on img at bounding box center [203, 148] width 285 height 429
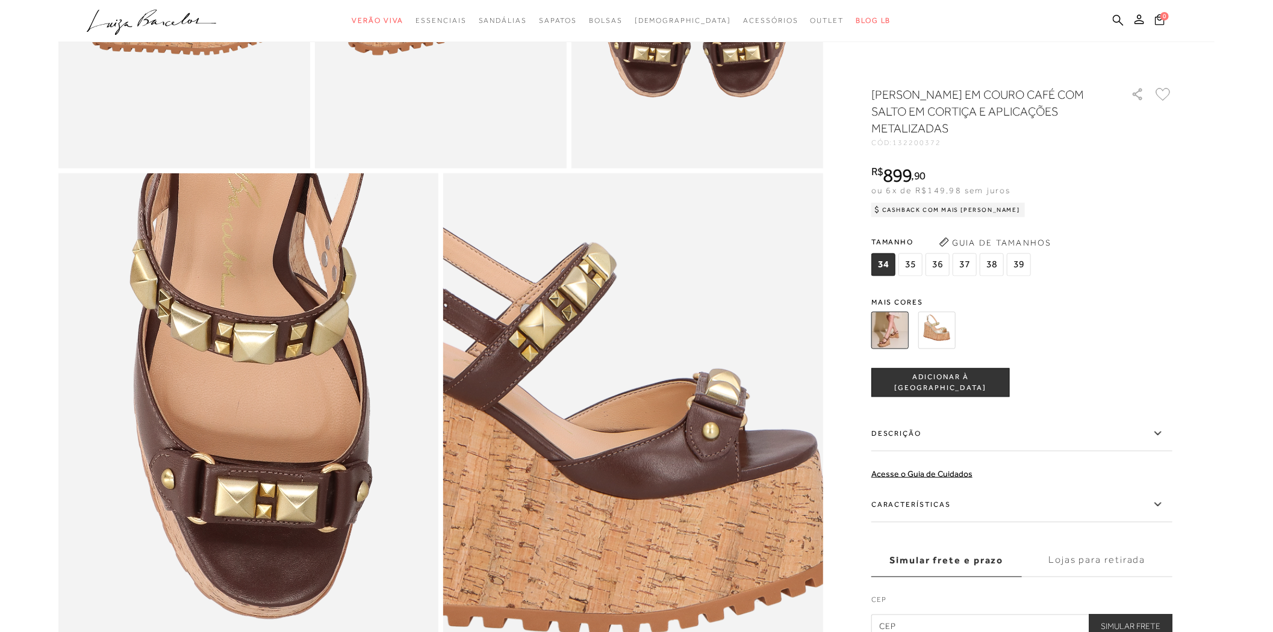
scroll to position [803, 0]
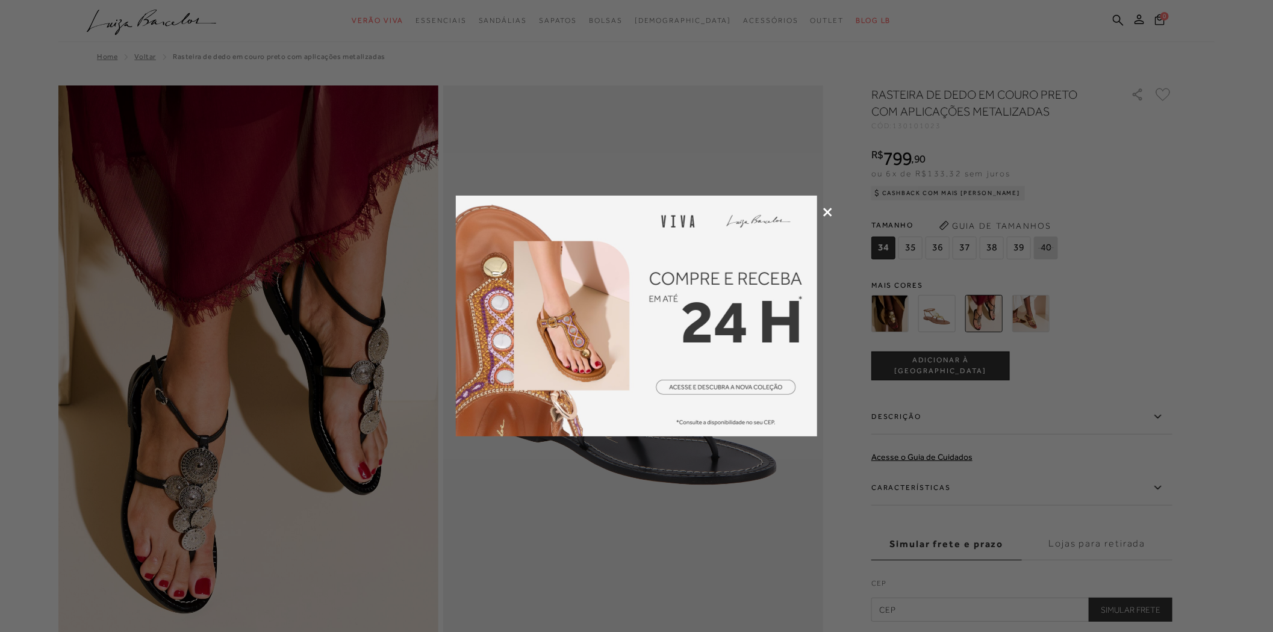
type input "[EMAIL_ADDRESS][DOMAIN_NAME]"
click at [821, 210] on div at bounding box center [636, 316] width 1273 height 632
click at [828, 211] on icon at bounding box center [827, 212] width 9 height 9
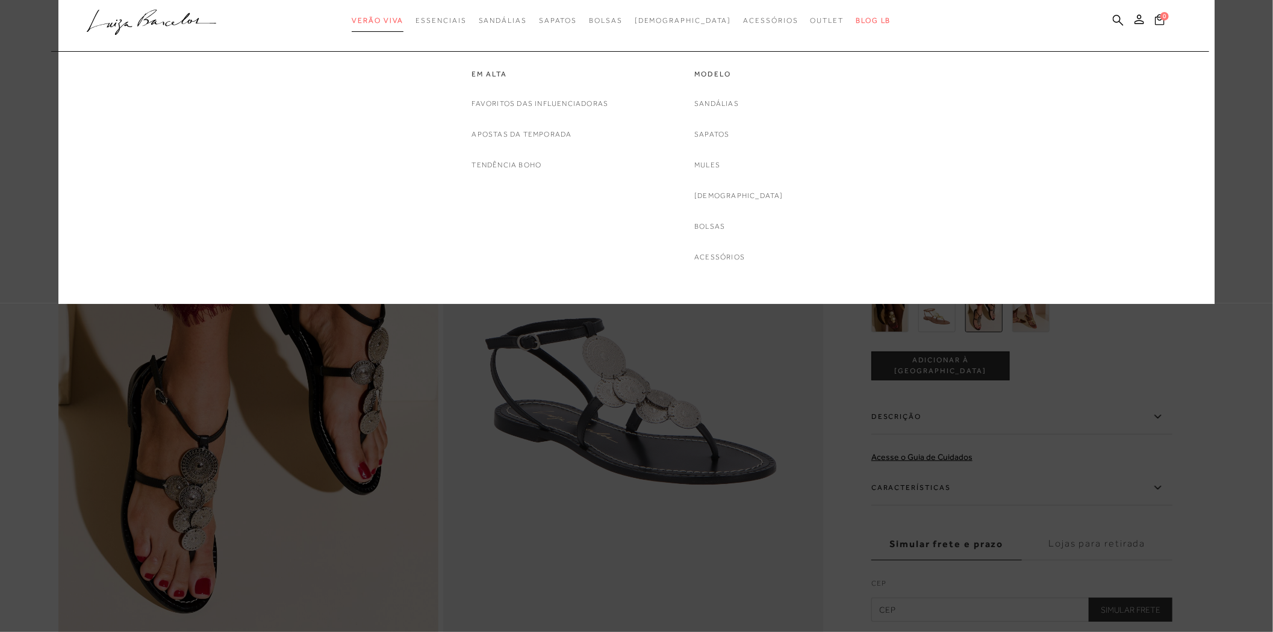
click at [403, 22] on span "Verão Viva" at bounding box center [378, 20] width 52 height 8
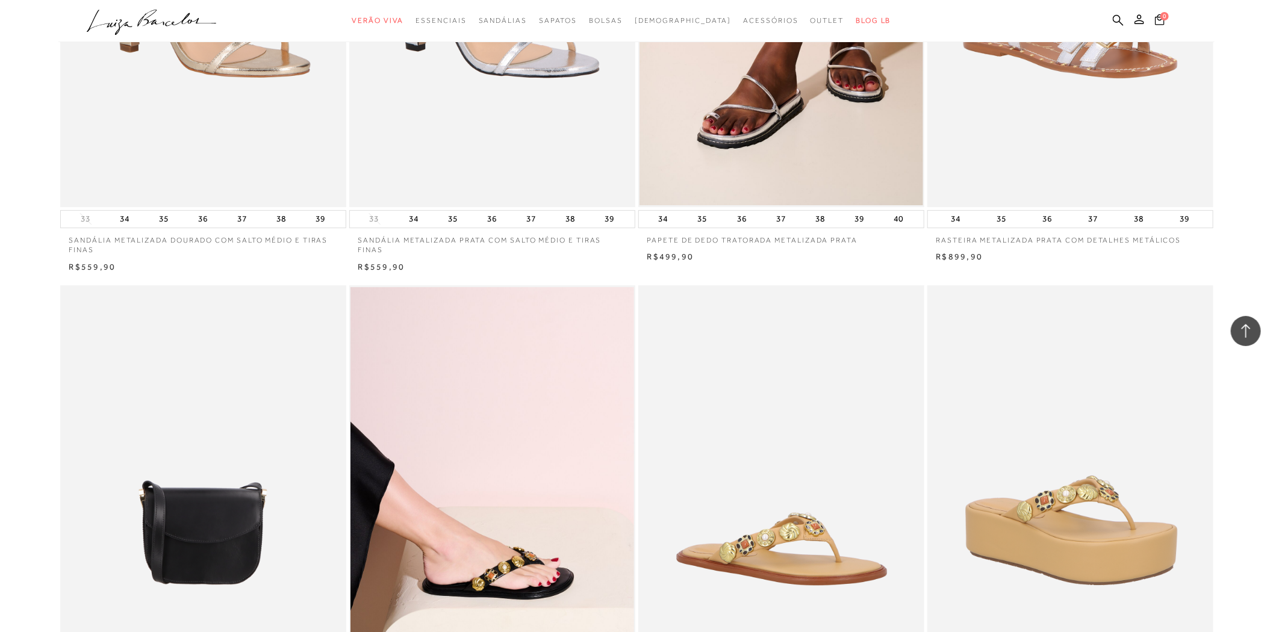
scroll to position [2743, 0]
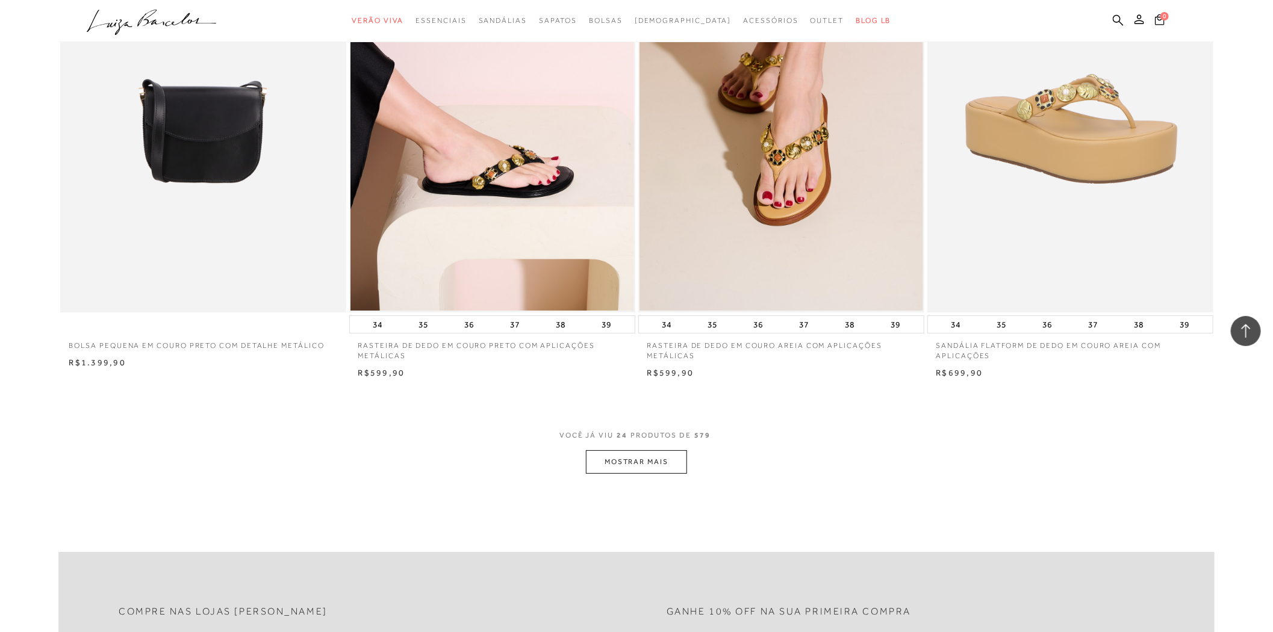
click at [634, 458] on button "MOSTRAR MAIS" at bounding box center [636, 461] width 101 height 23
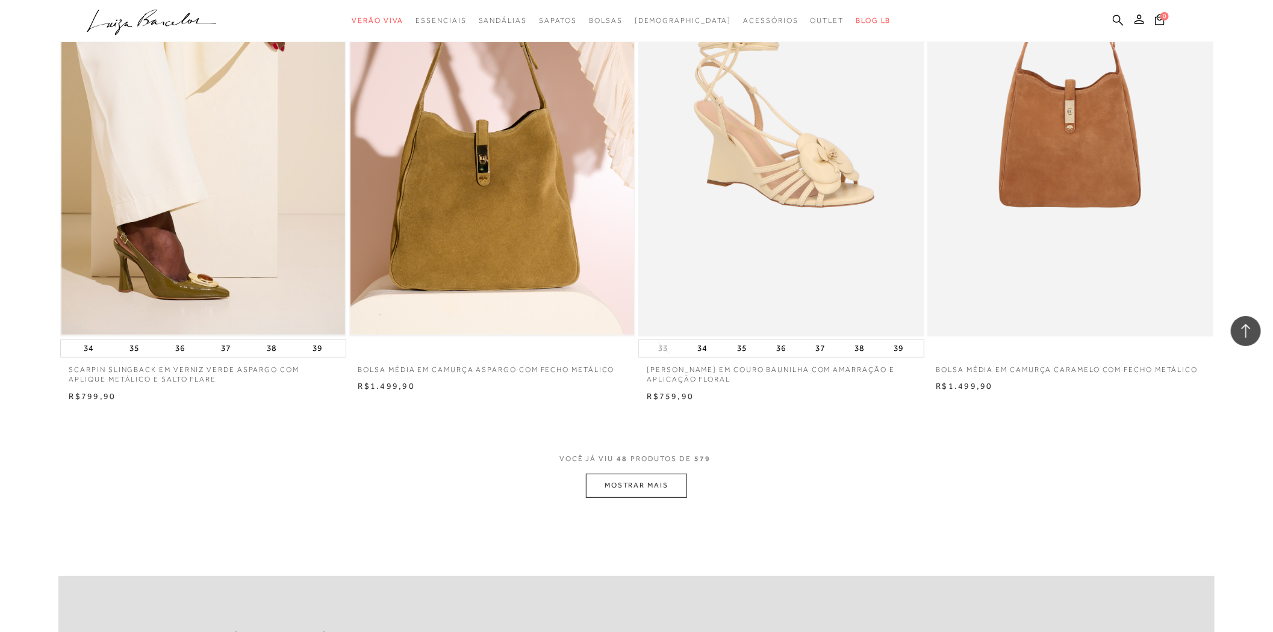
scroll to position [5820, 0]
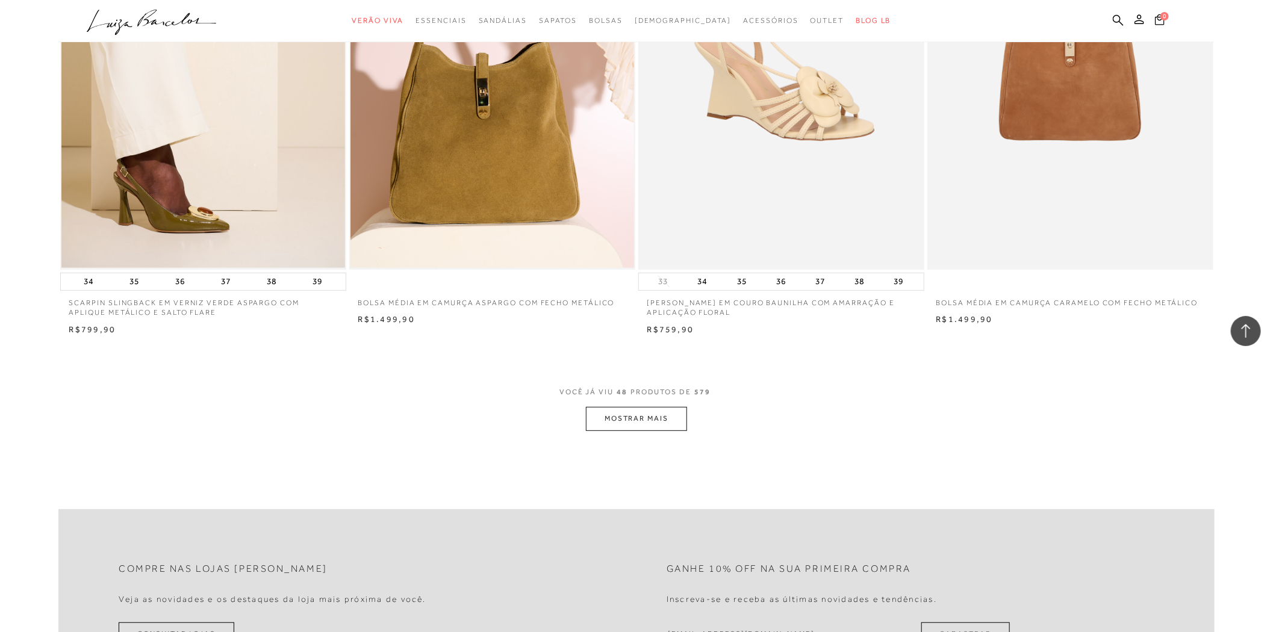
click at [634, 417] on button "MOSTRAR MAIS" at bounding box center [636, 418] width 101 height 23
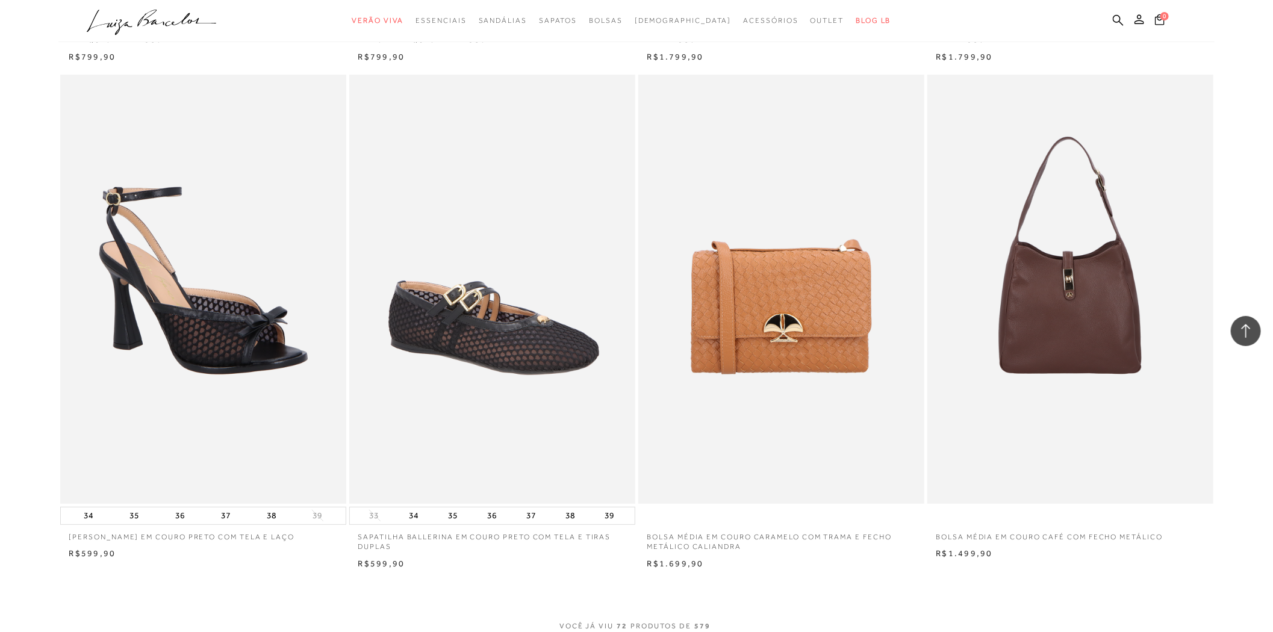
scroll to position [8697, 0]
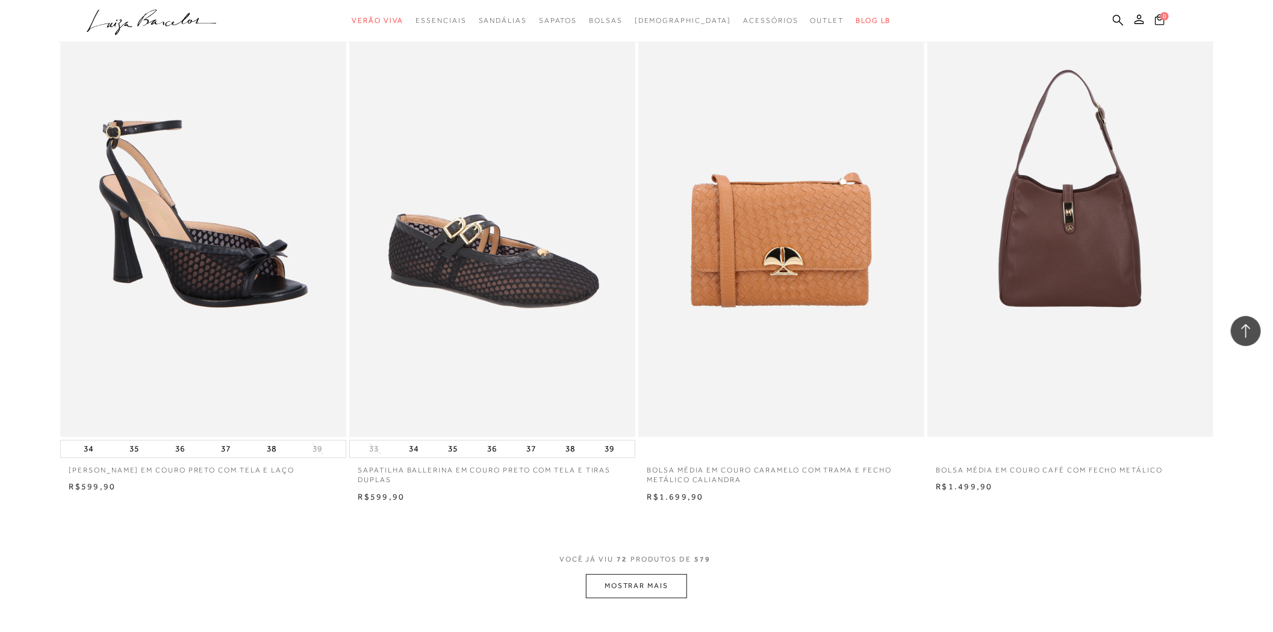
click at [633, 589] on button "MOSTRAR MAIS" at bounding box center [636, 585] width 101 height 23
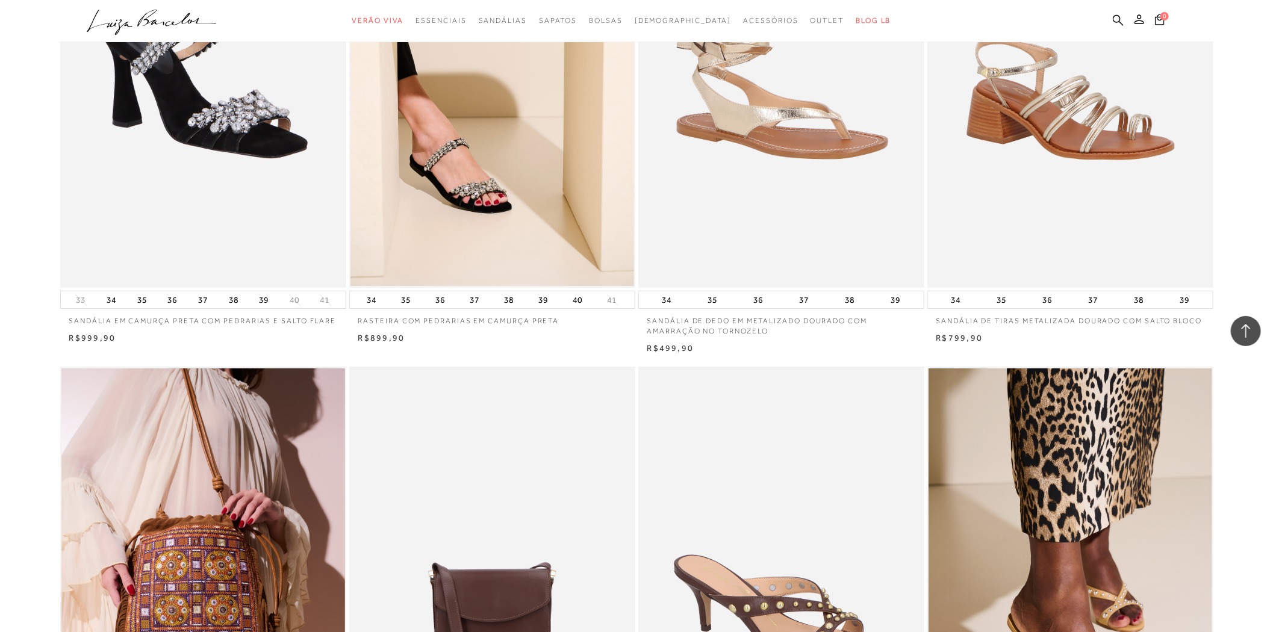
scroll to position [11841, 0]
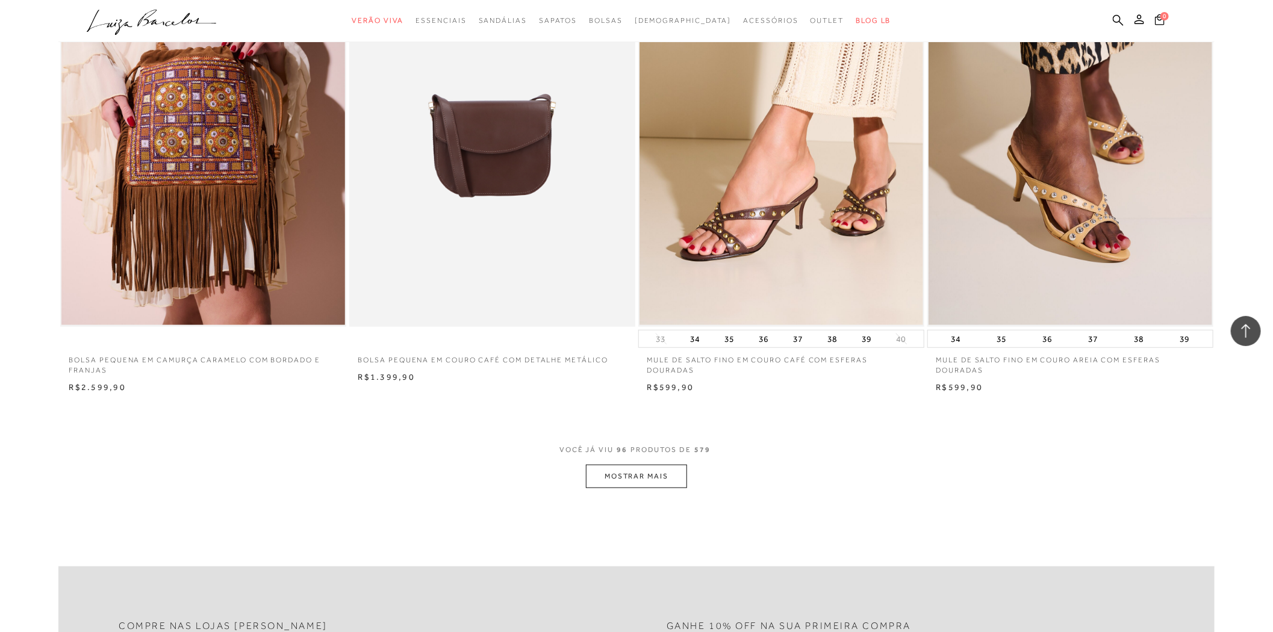
click at [672, 471] on button "MOSTRAR MAIS" at bounding box center [636, 476] width 101 height 23
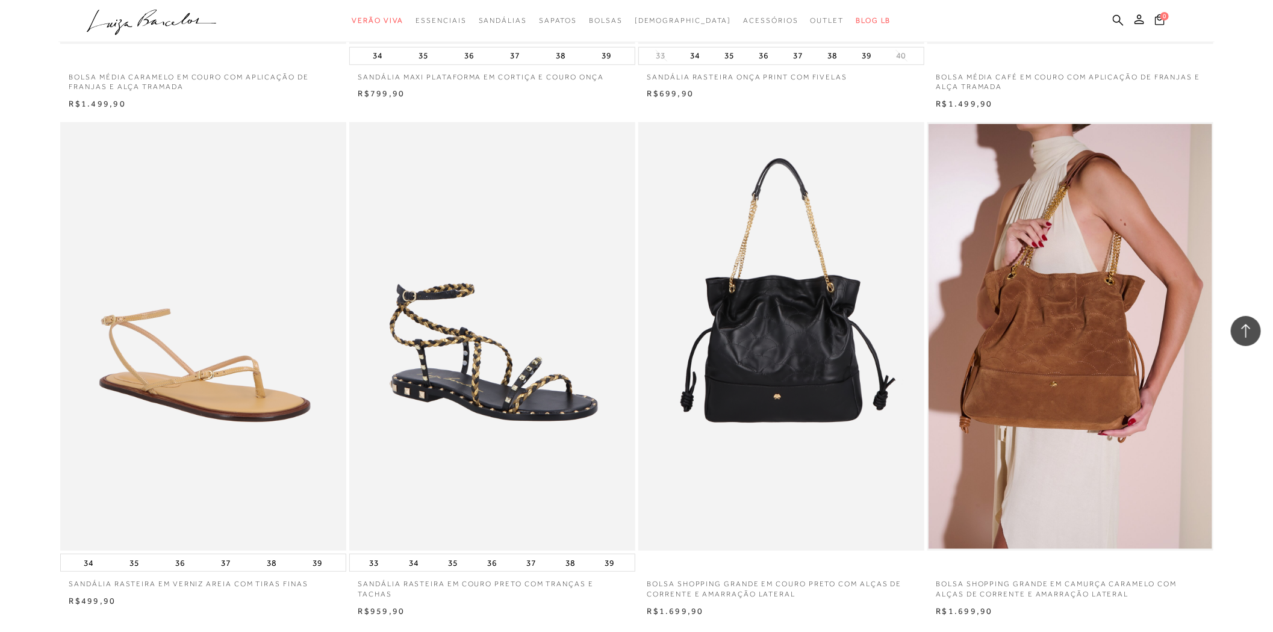
scroll to position [14919, 0]
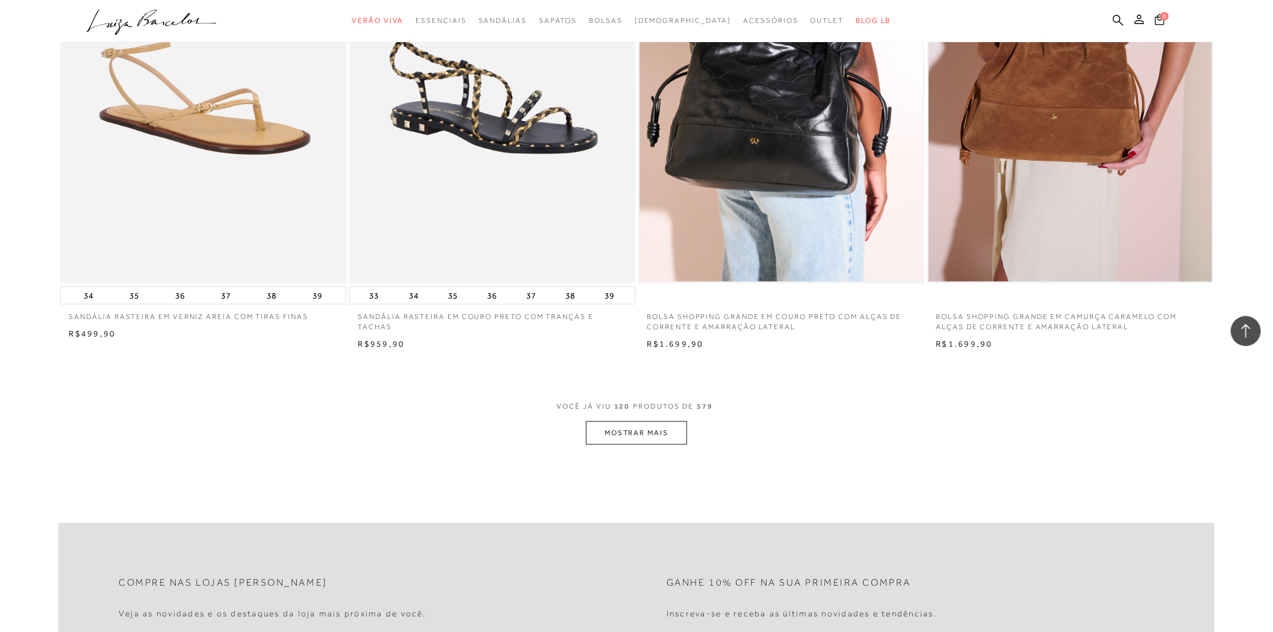
click at [665, 445] on button "MOSTRAR MAIS" at bounding box center [636, 432] width 101 height 23
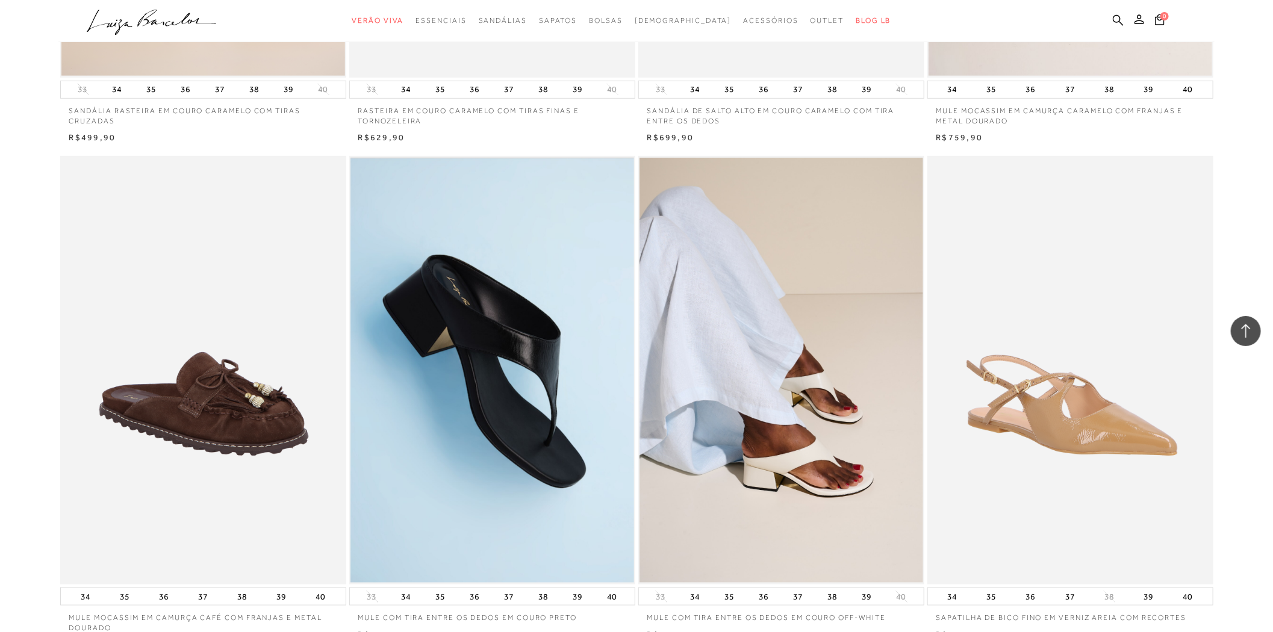
scroll to position [17929, 0]
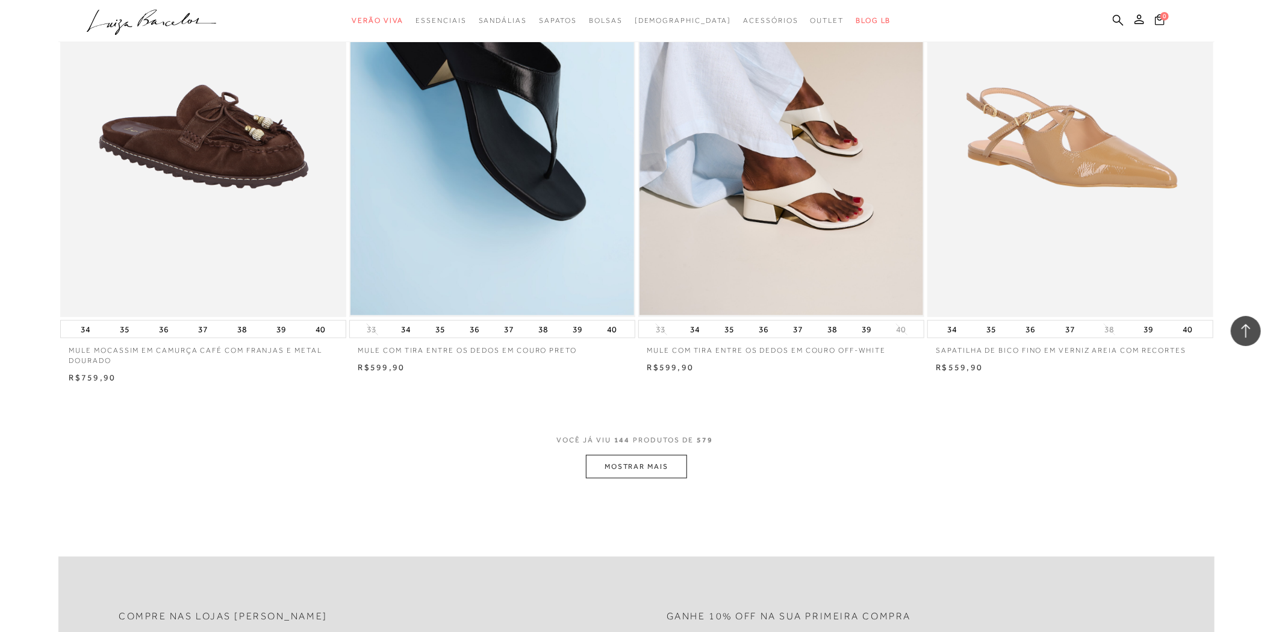
click at [665, 479] on button "MOSTRAR MAIS" at bounding box center [636, 466] width 101 height 23
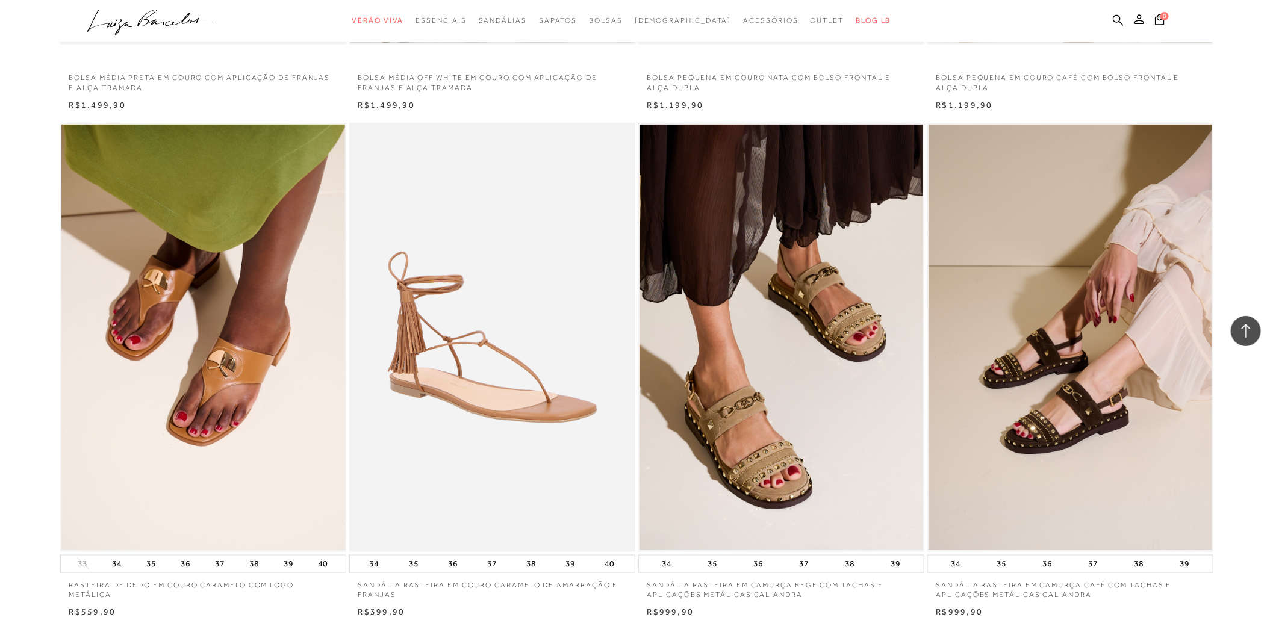
scroll to position [20940, 0]
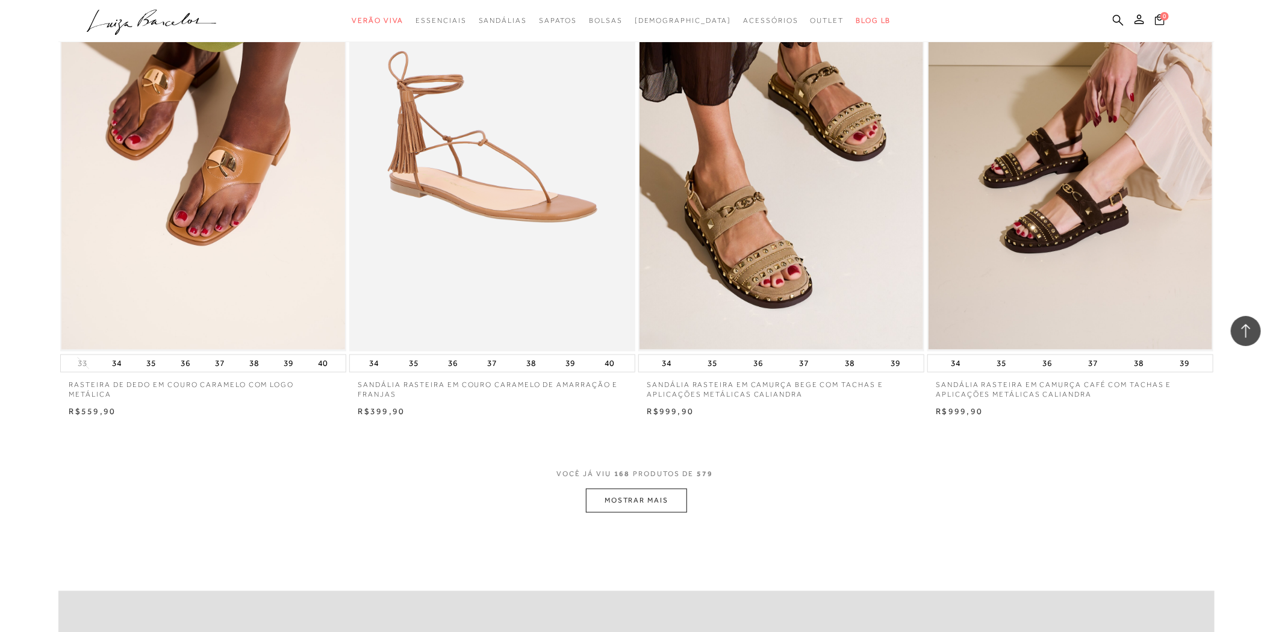
click at [658, 512] on button "MOSTRAR MAIS" at bounding box center [636, 500] width 101 height 23
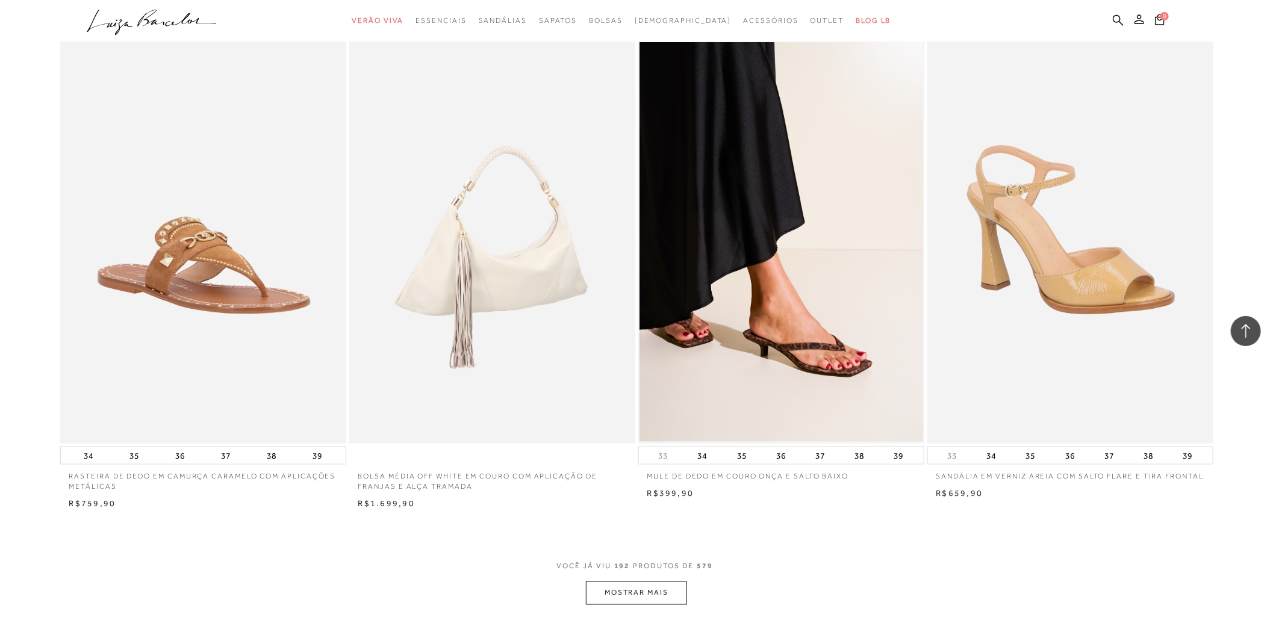
scroll to position [24017, 0]
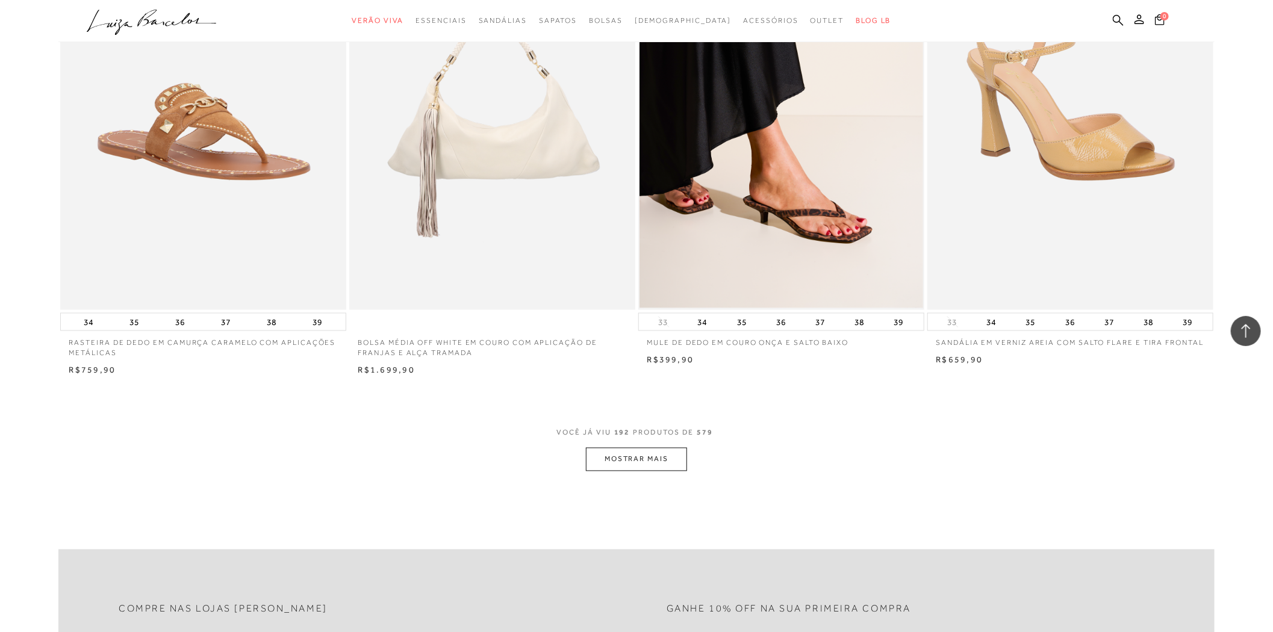
click at [645, 471] on button "MOSTRAR MAIS" at bounding box center [636, 459] width 101 height 23
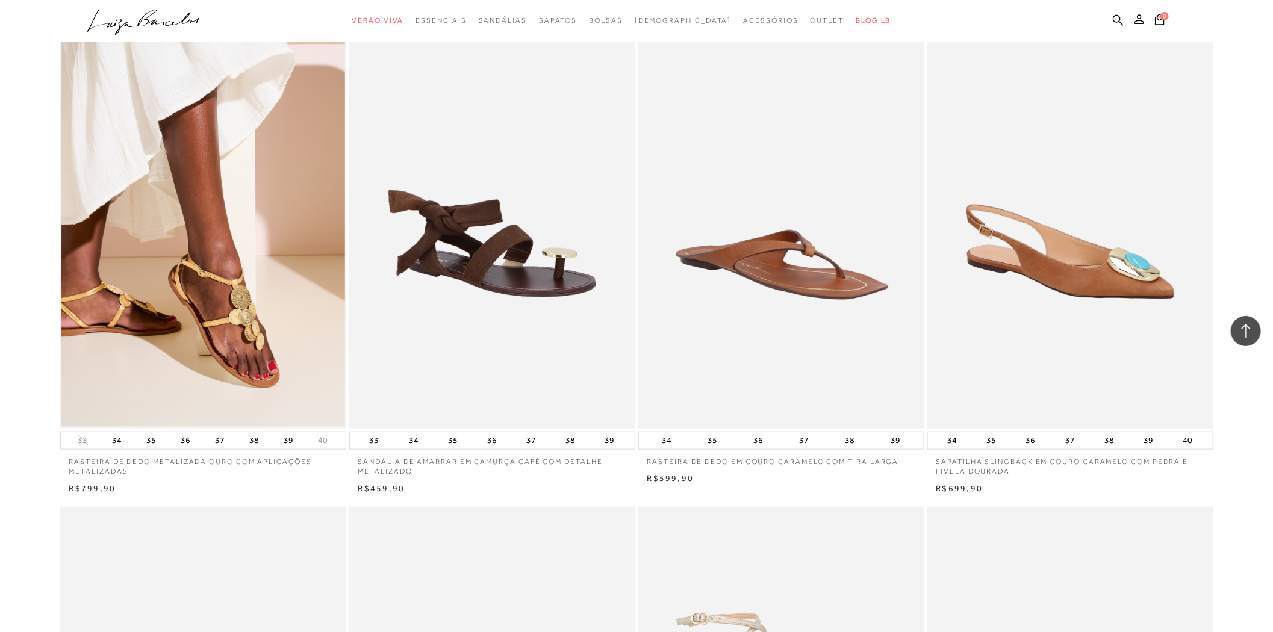
scroll to position [26894, 0]
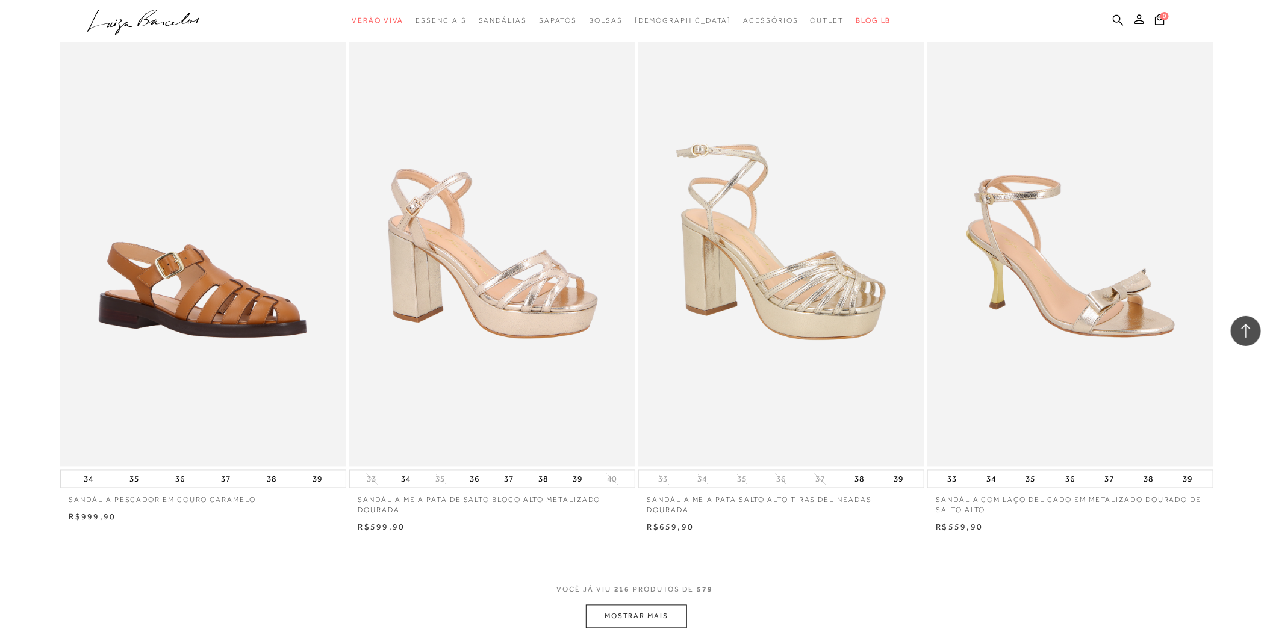
click at [635, 627] on button "MOSTRAR MAIS" at bounding box center [636, 616] width 101 height 23
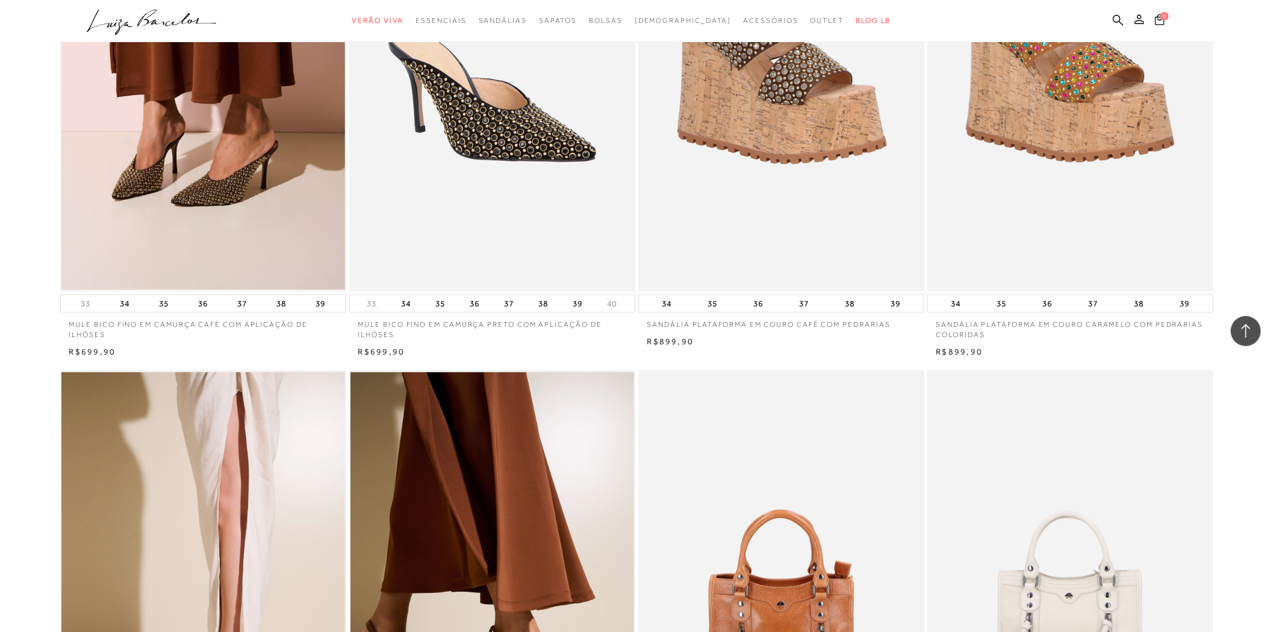
scroll to position [8095, 0]
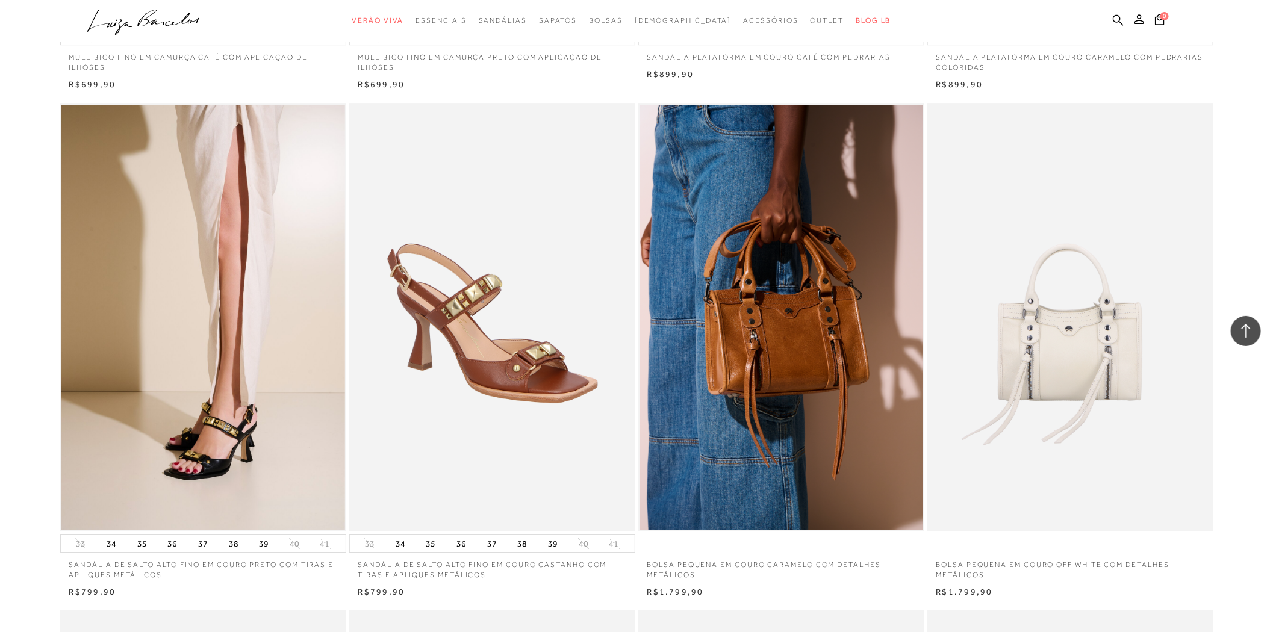
click at [550, 442] on img at bounding box center [492, 317] width 285 height 429
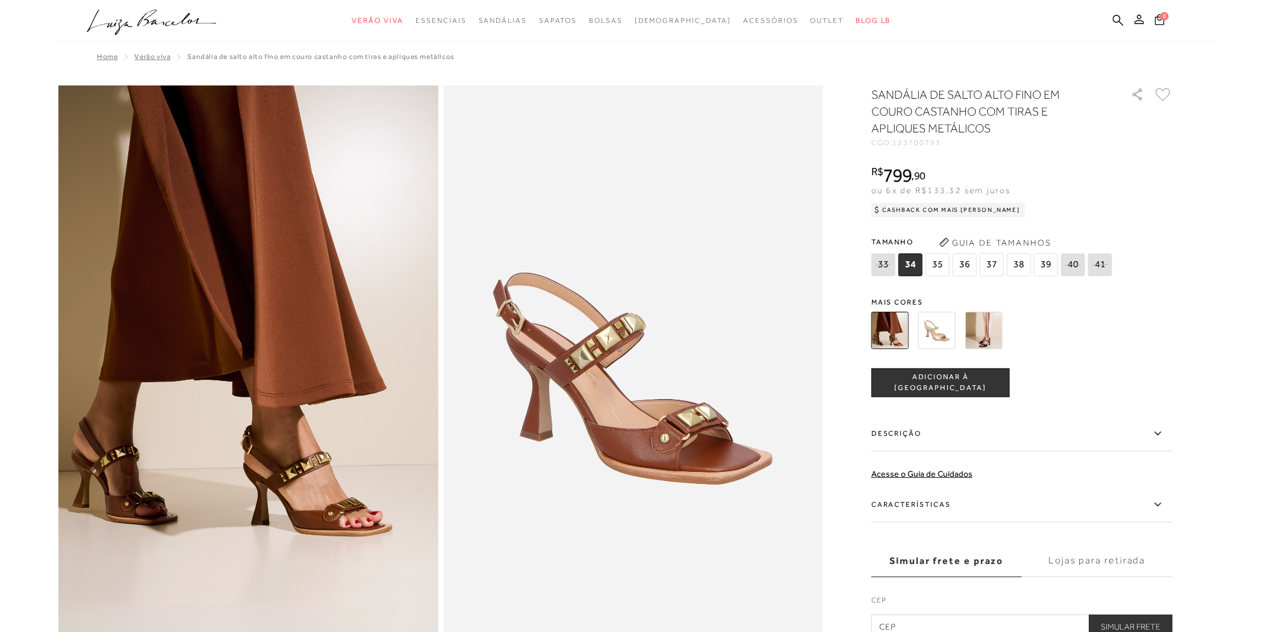
scroll to position [201, 0]
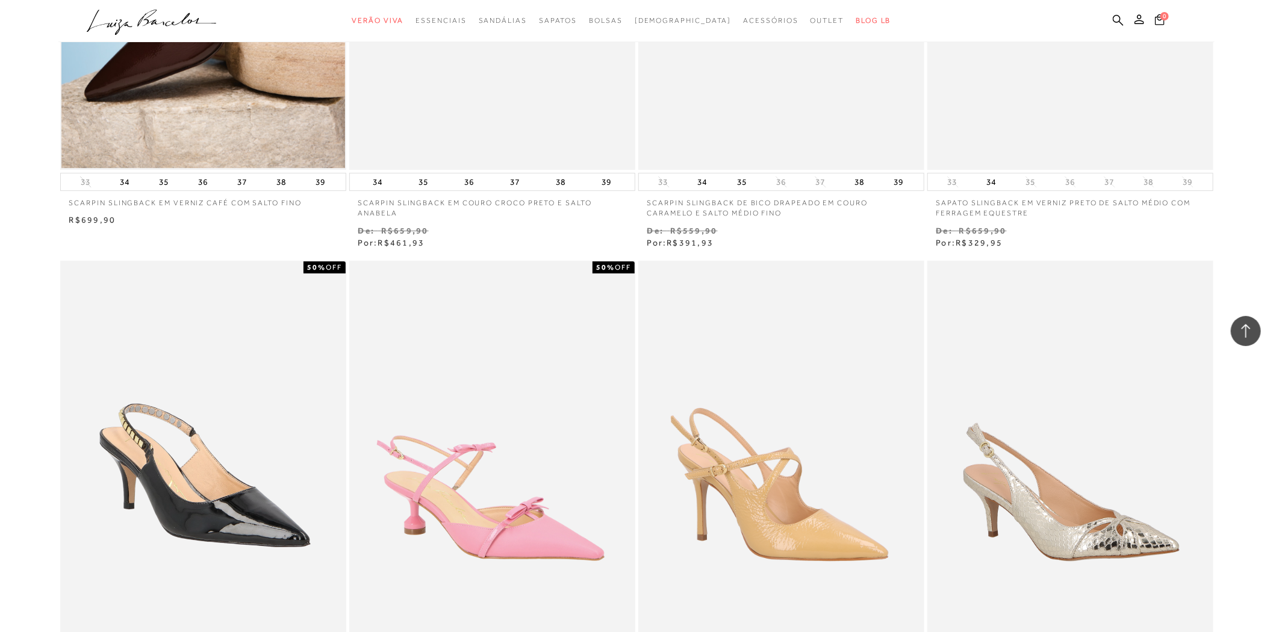
scroll to position [16703, 0]
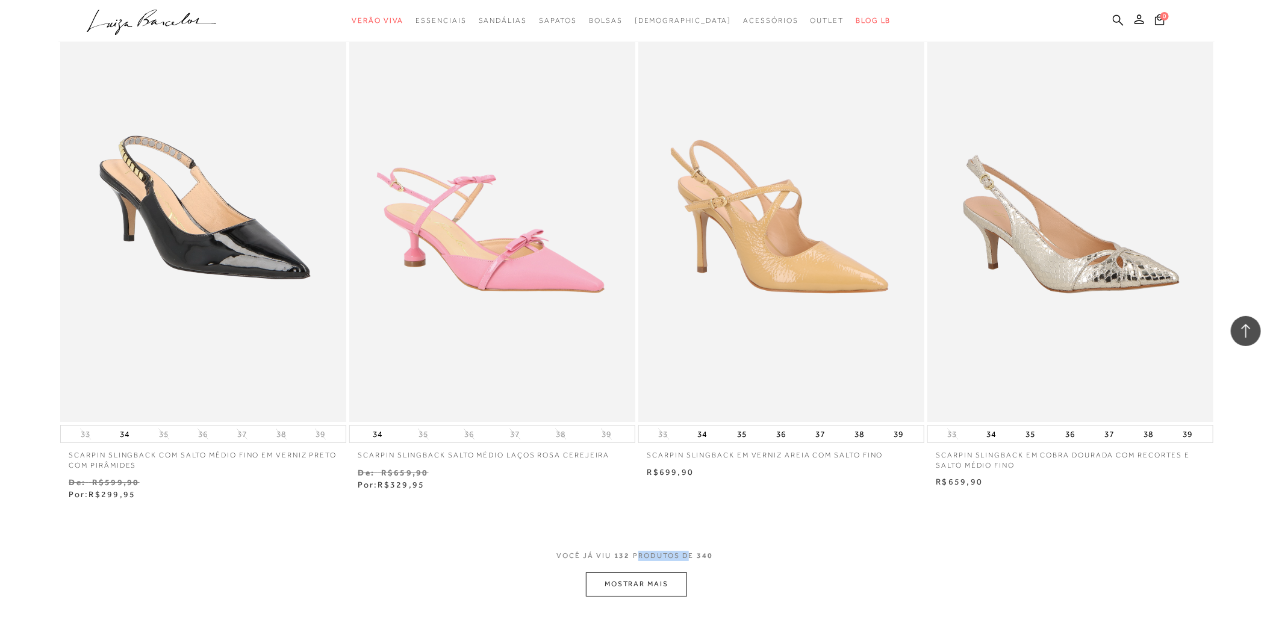
click at [658, 573] on button "MOSTRAR MAIS" at bounding box center [636, 584] width 101 height 23
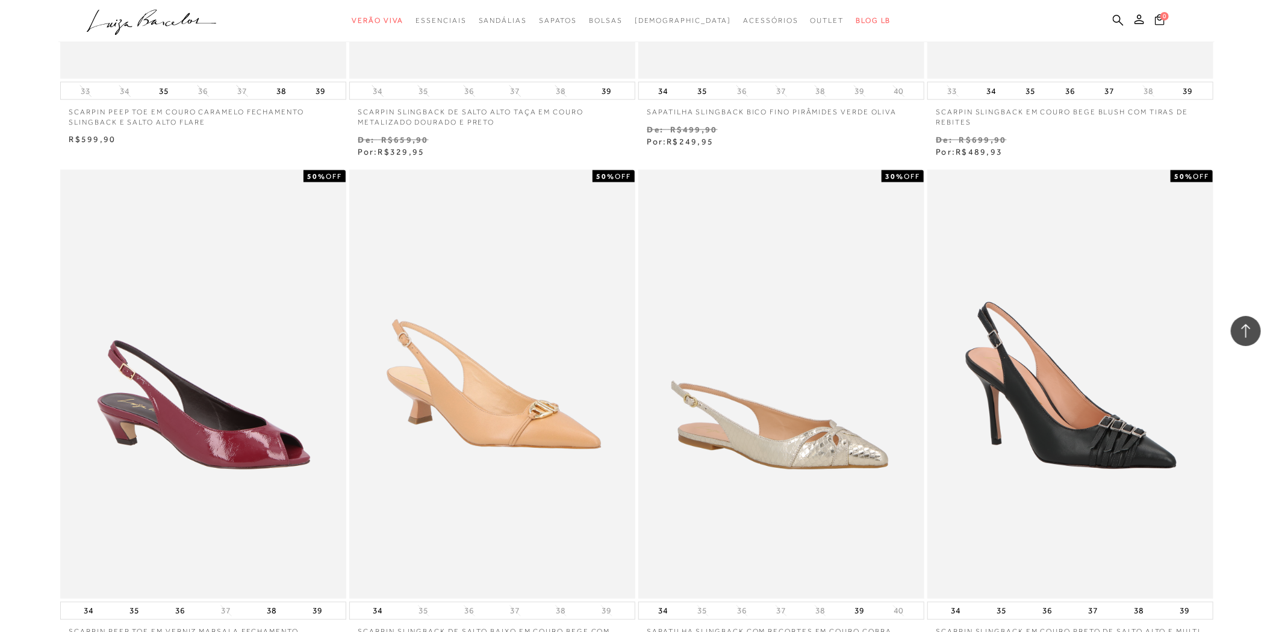
scroll to position [18421, 0]
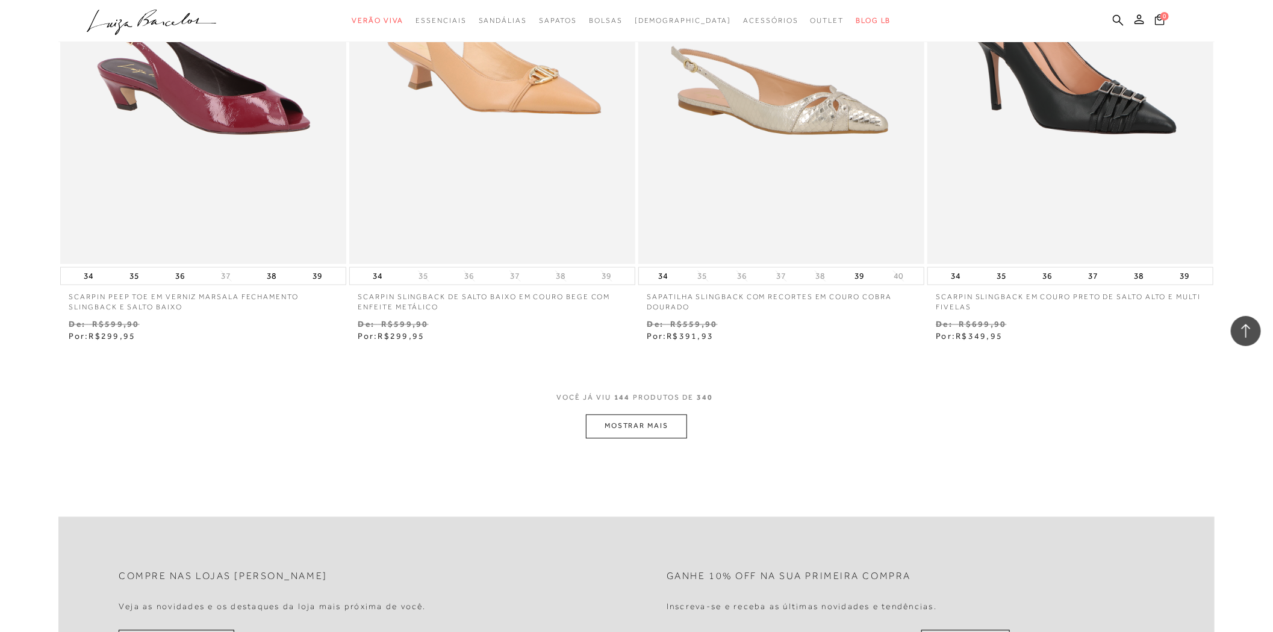
click at [613, 400] on div "VOCê JÁ VIU 144 PRODUTOS DE 340" at bounding box center [637, 404] width 160 height 22
click at [615, 415] on button "MOSTRAR MAIS" at bounding box center [636, 426] width 101 height 23
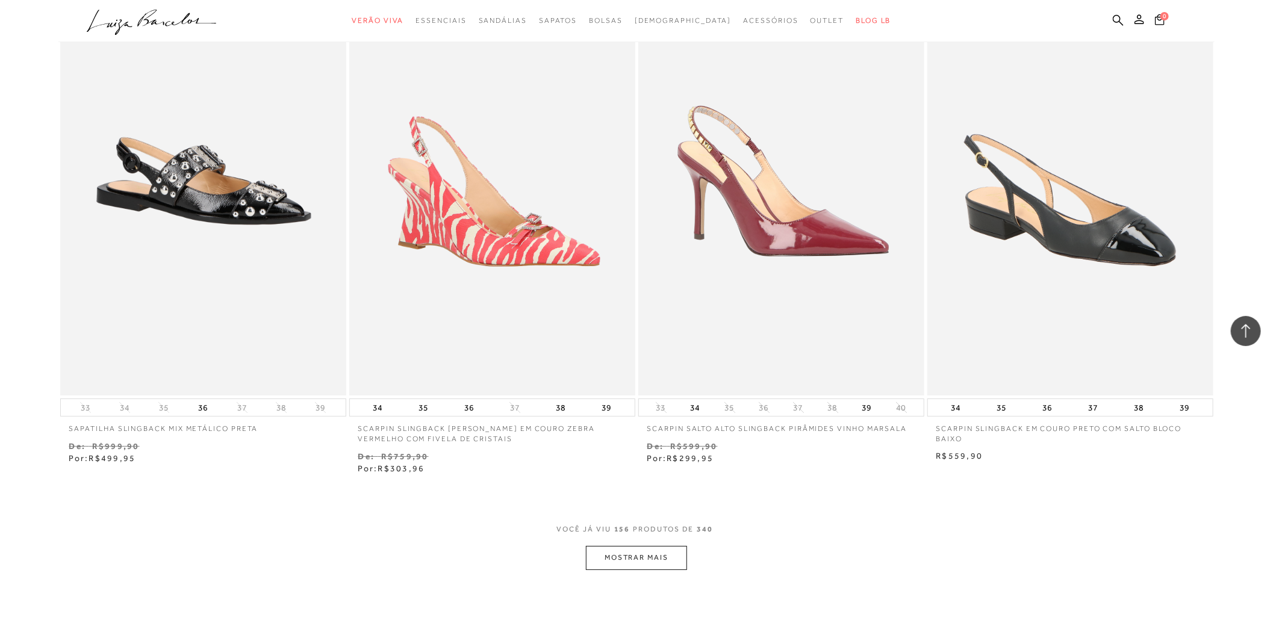
click at [608, 554] on button "MOSTRAR MAIS" at bounding box center [636, 557] width 101 height 23
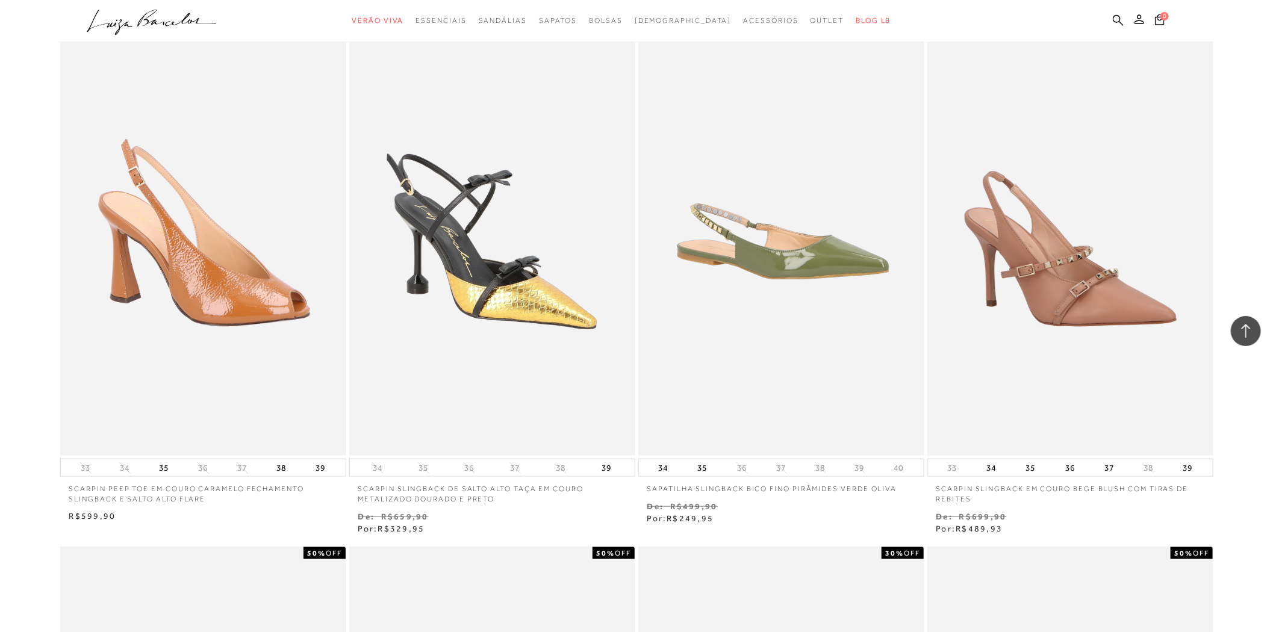
scroll to position [17241, 0]
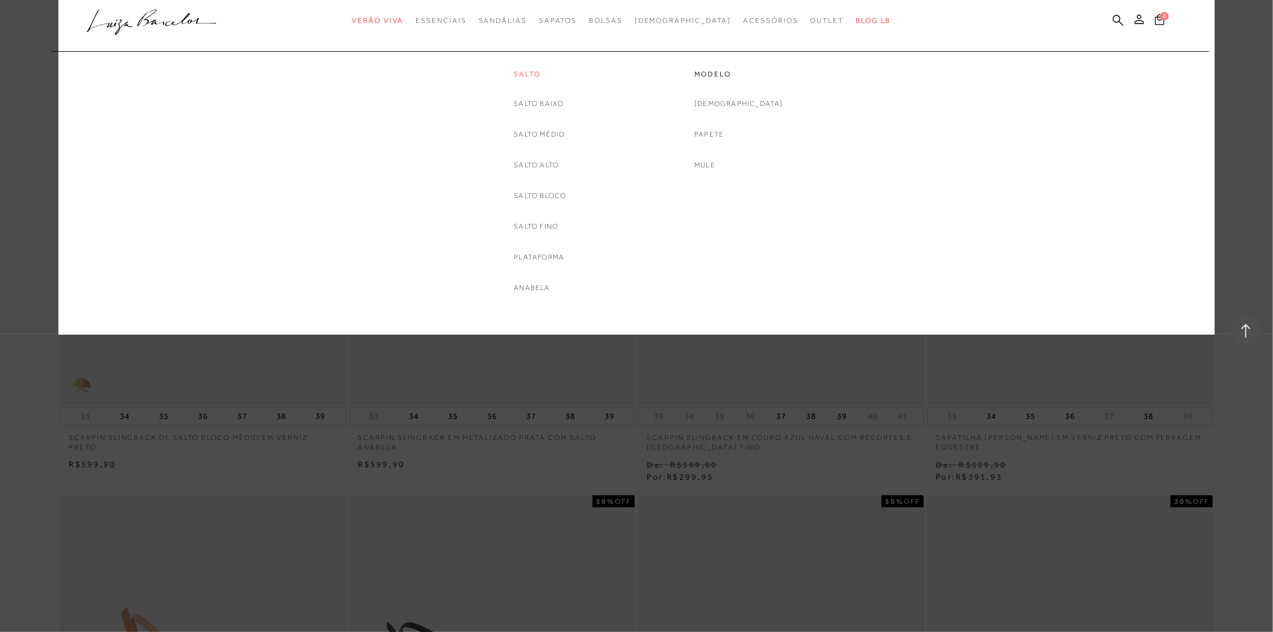
click at [536, 70] on link "Salto" at bounding box center [540, 74] width 52 height 10
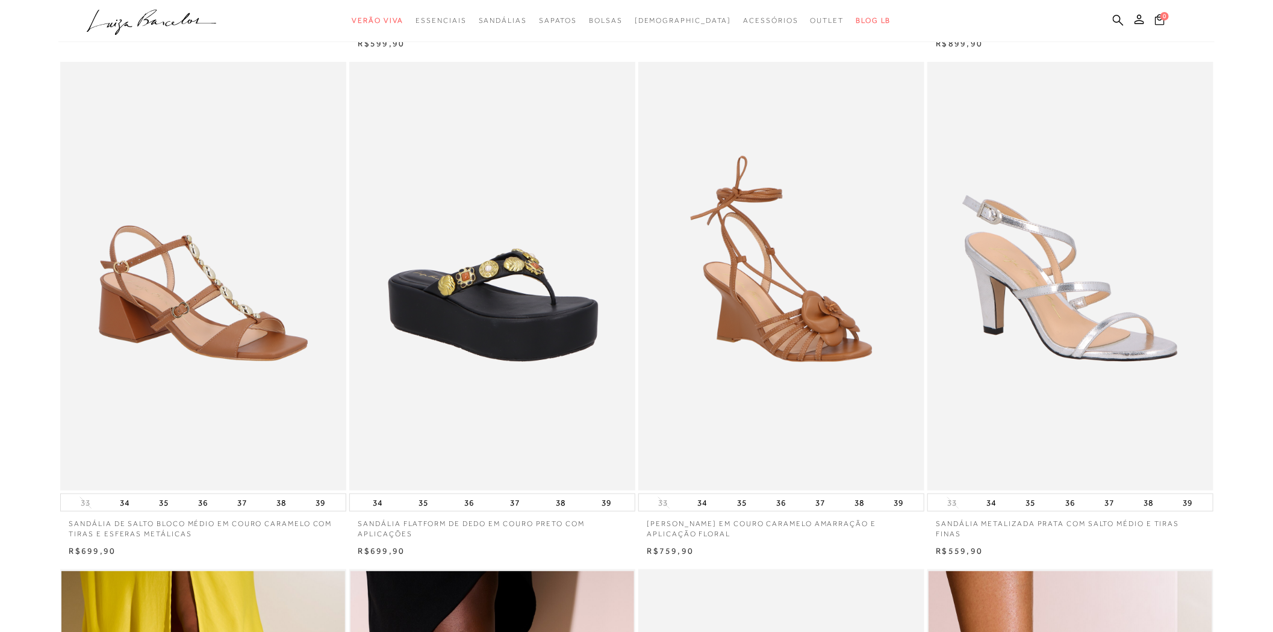
scroll to position [535, 0]
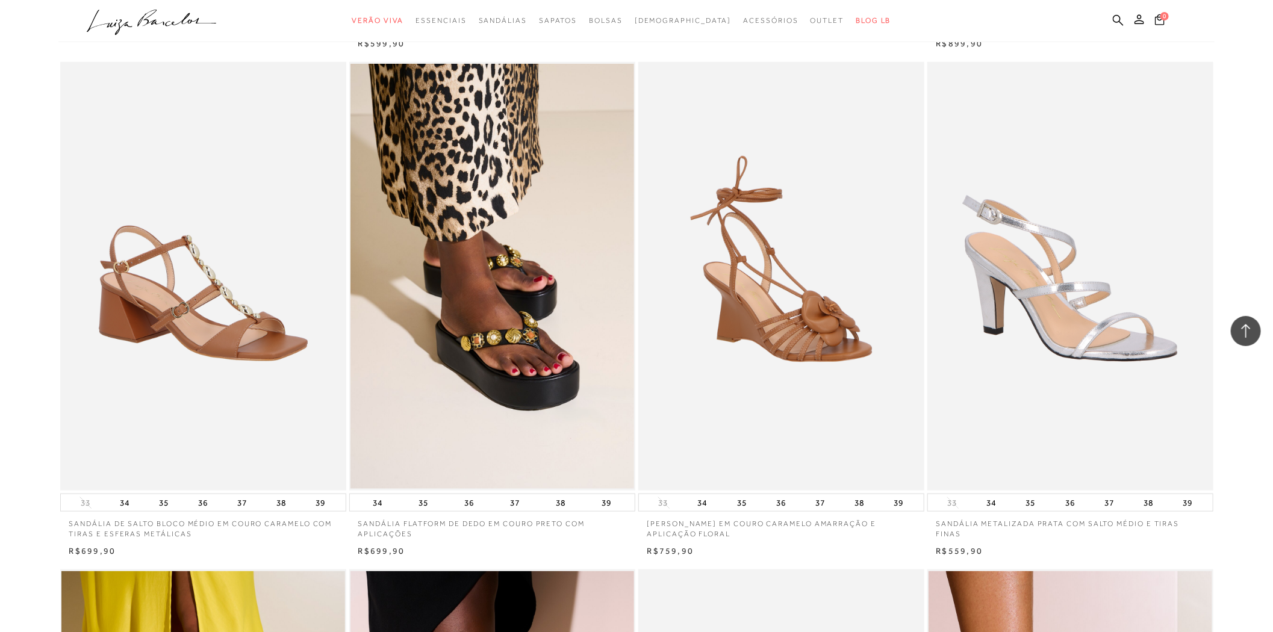
type input "[EMAIL_ADDRESS][DOMAIN_NAME]"
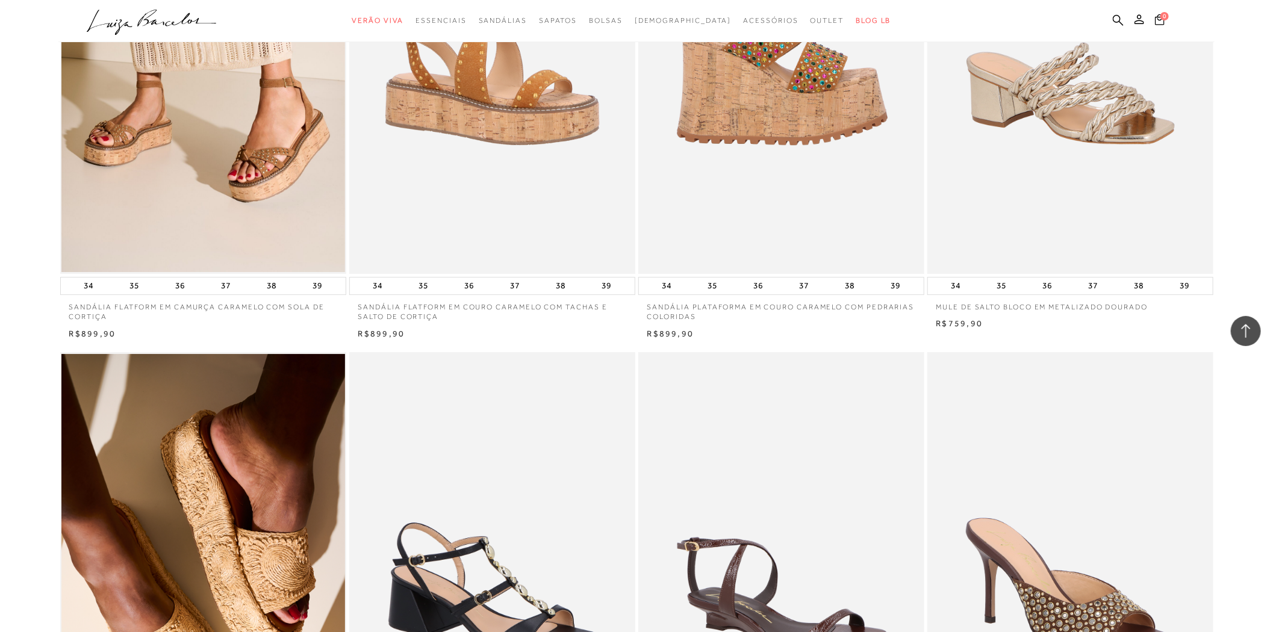
scroll to position [2609, 0]
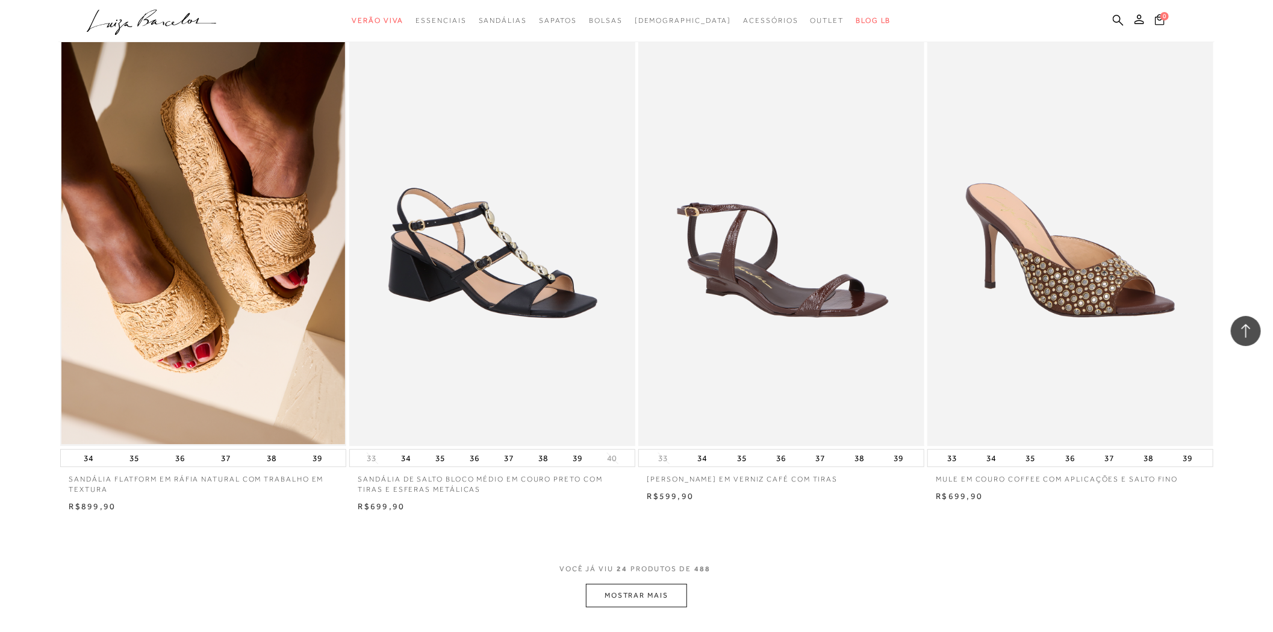
click at [671, 596] on button "MOSTRAR MAIS" at bounding box center [636, 595] width 101 height 23
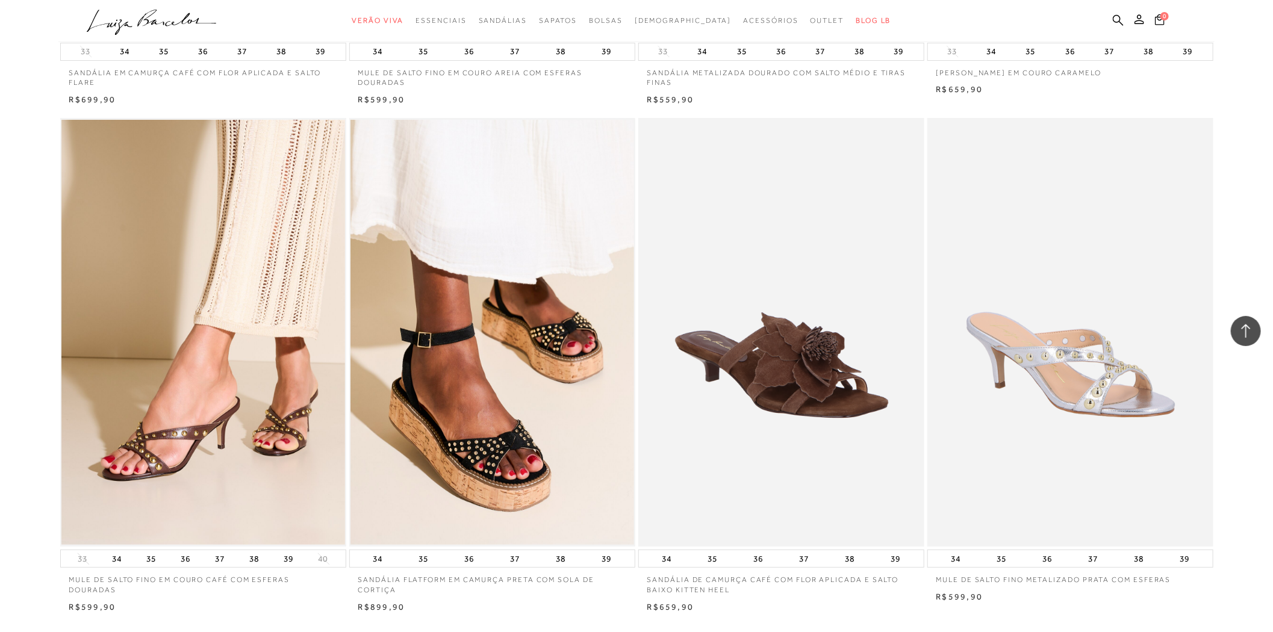
scroll to position [5820, 0]
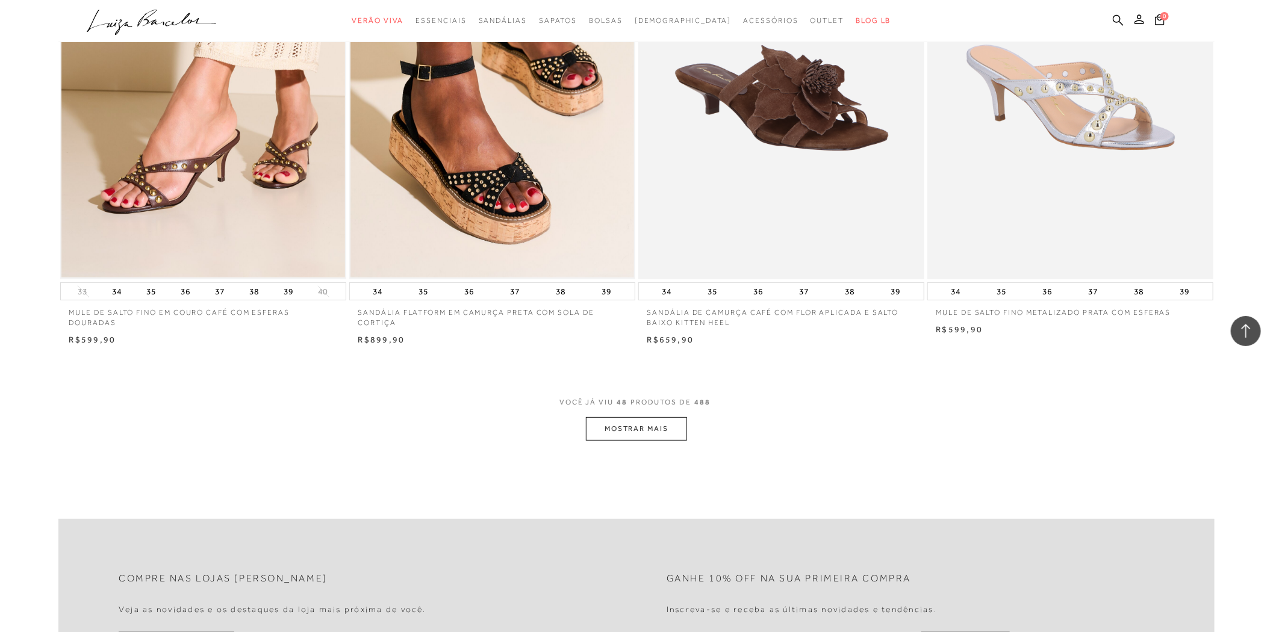
click at [665, 417] on button "MOSTRAR MAIS" at bounding box center [636, 428] width 101 height 23
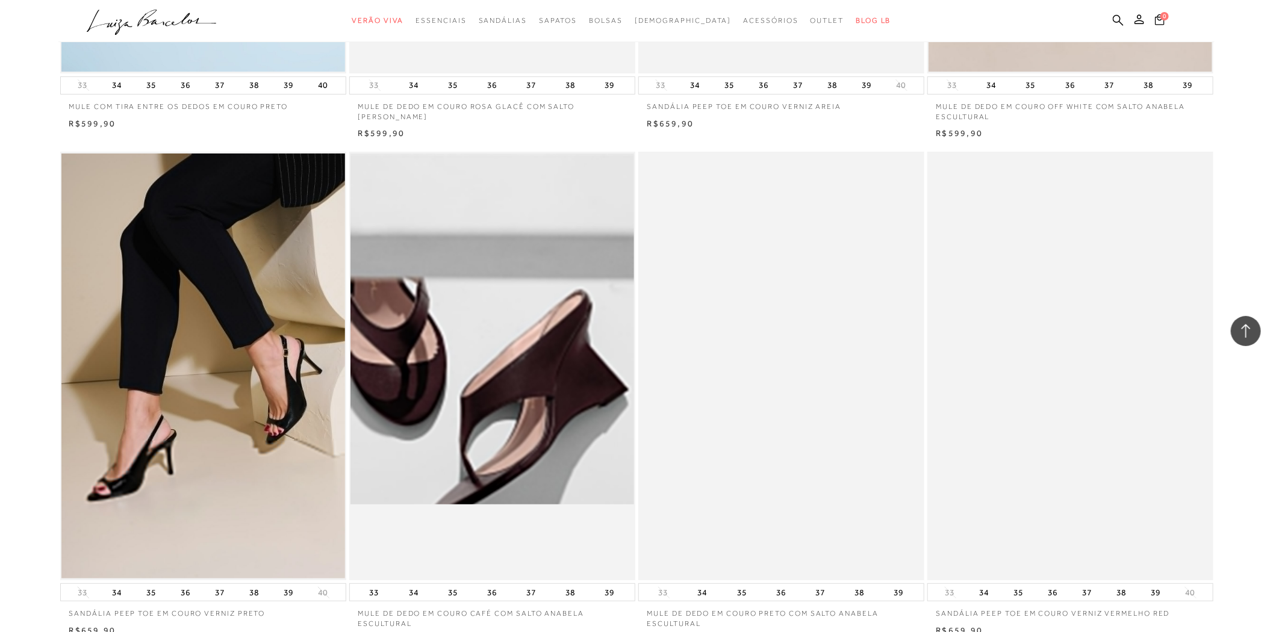
scroll to position [8897, 0]
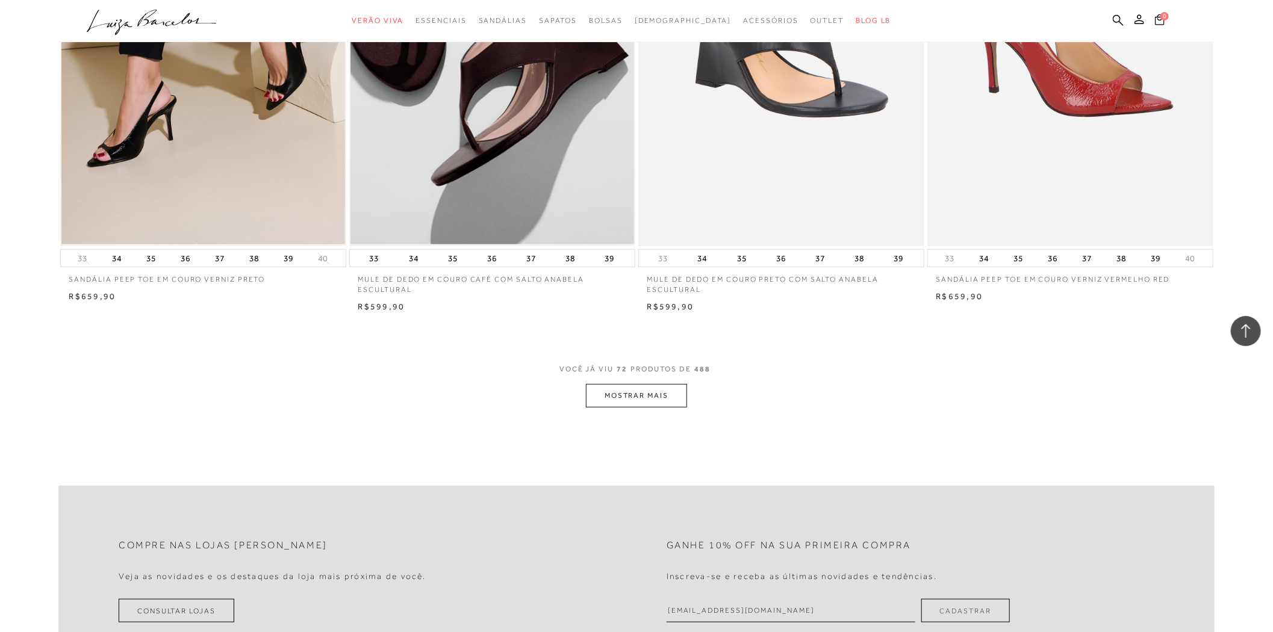
click at [639, 394] on button "MOSTRAR MAIS" at bounding box center [636, 395] width 101 height 23
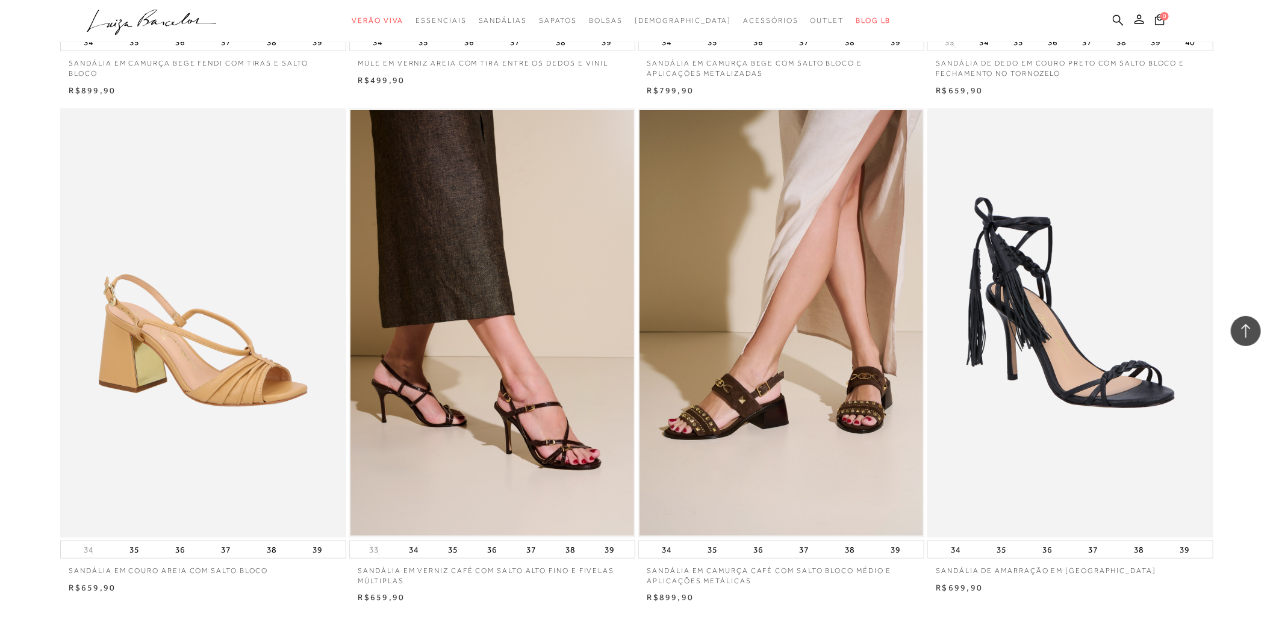
scroll to position [11707, 0]
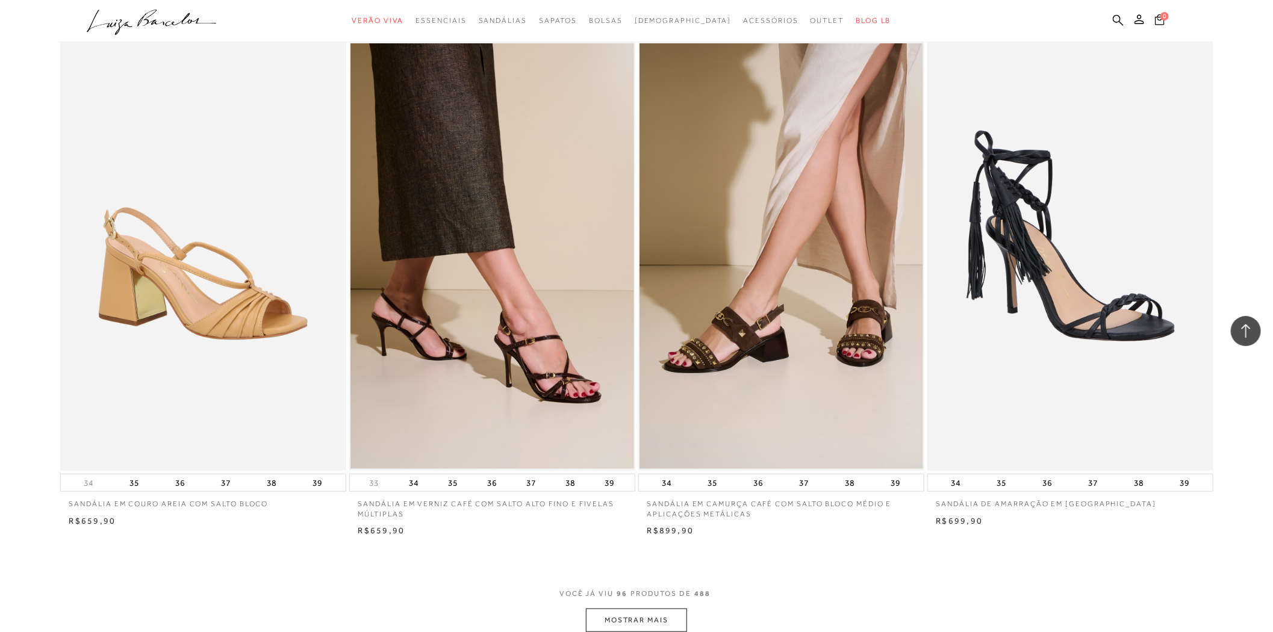
click at [661, 618] on button "MOSTRAR MAIS" at bounding box center [636, 620] width 101 height 23
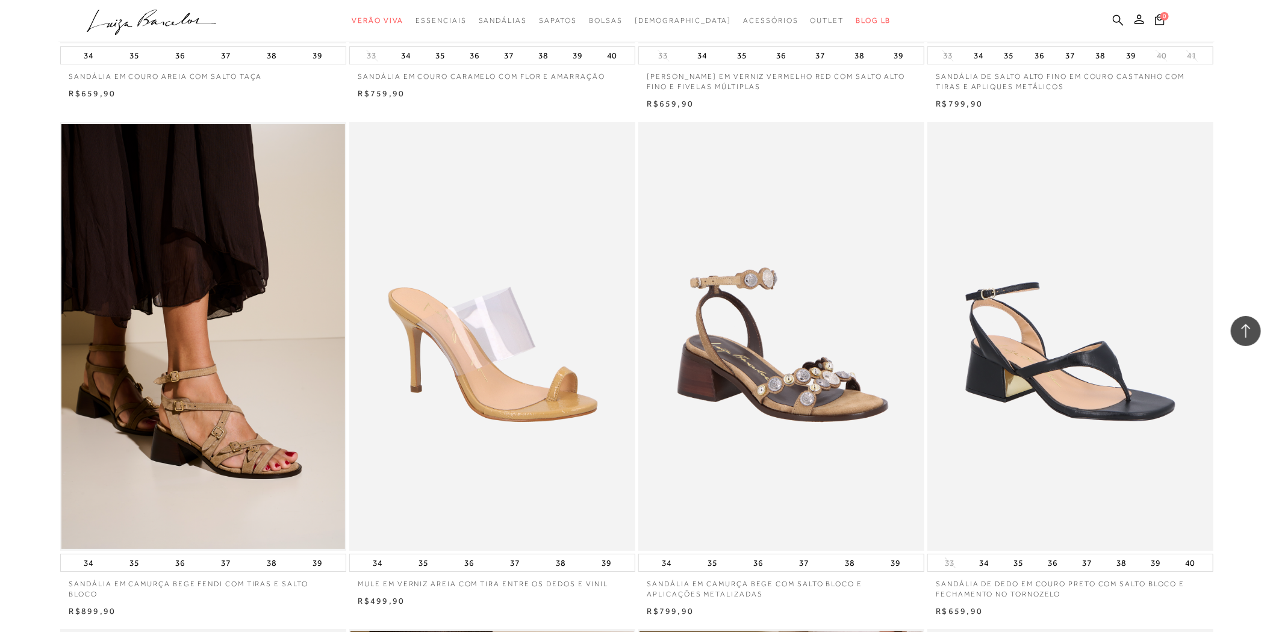
scroll to position [10585, 0]
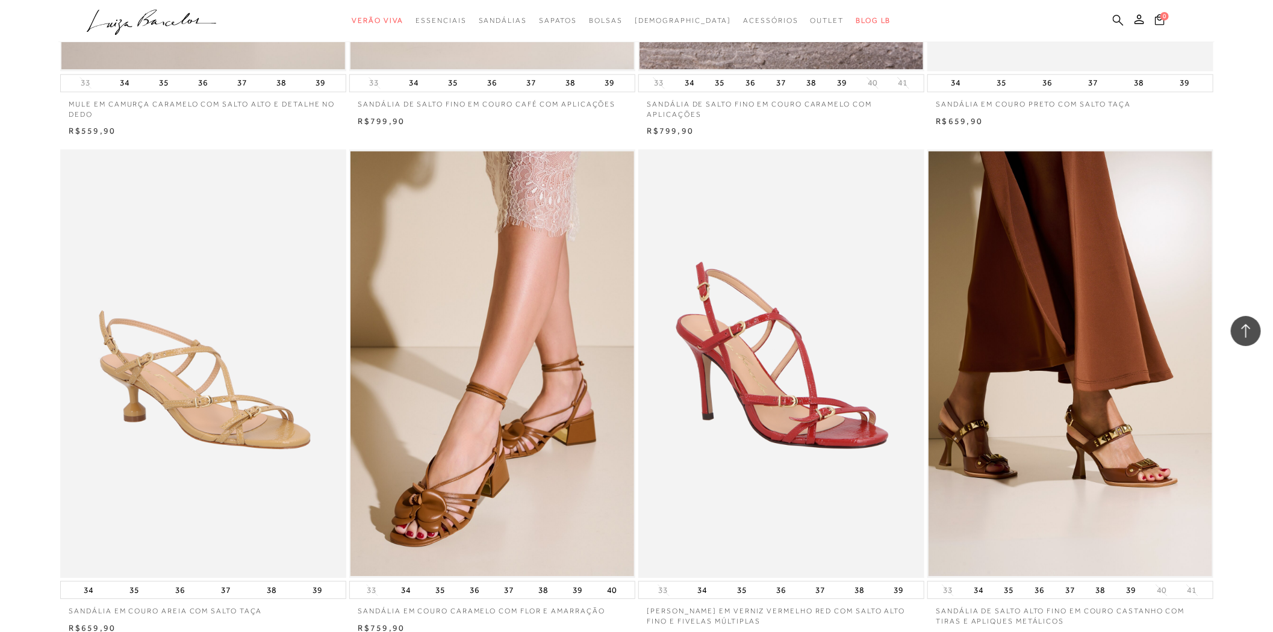
click at [1116, 22] on icon at bounding box center [1118, 19] width 11 height 11
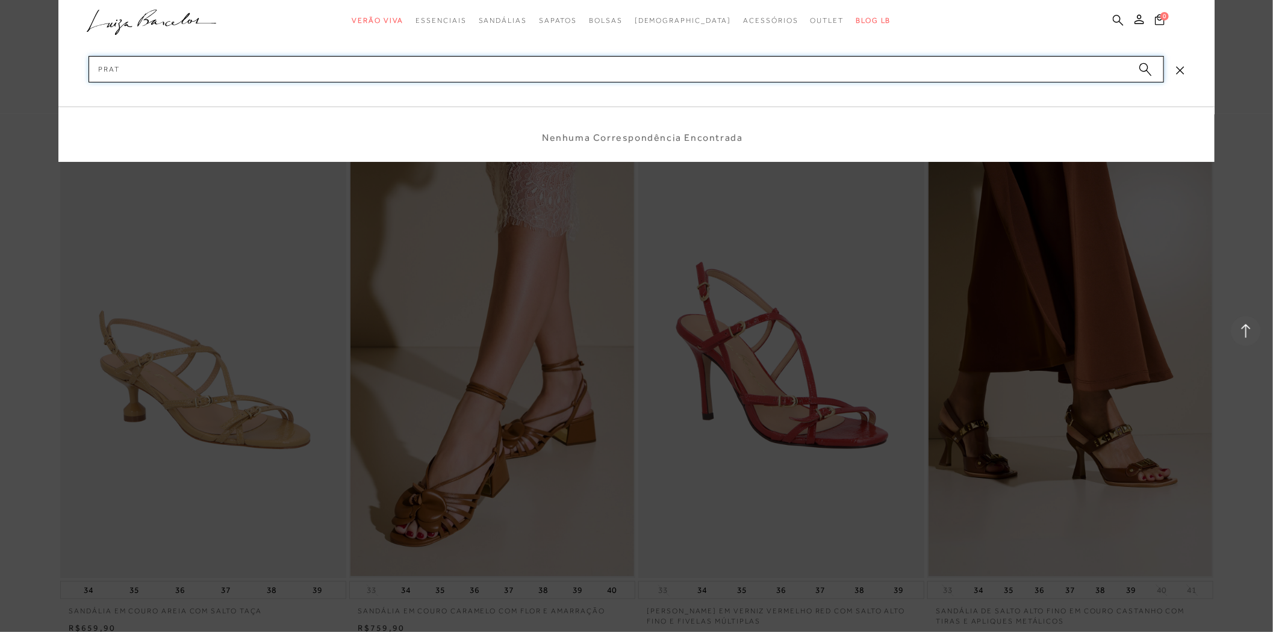
type input "prata"
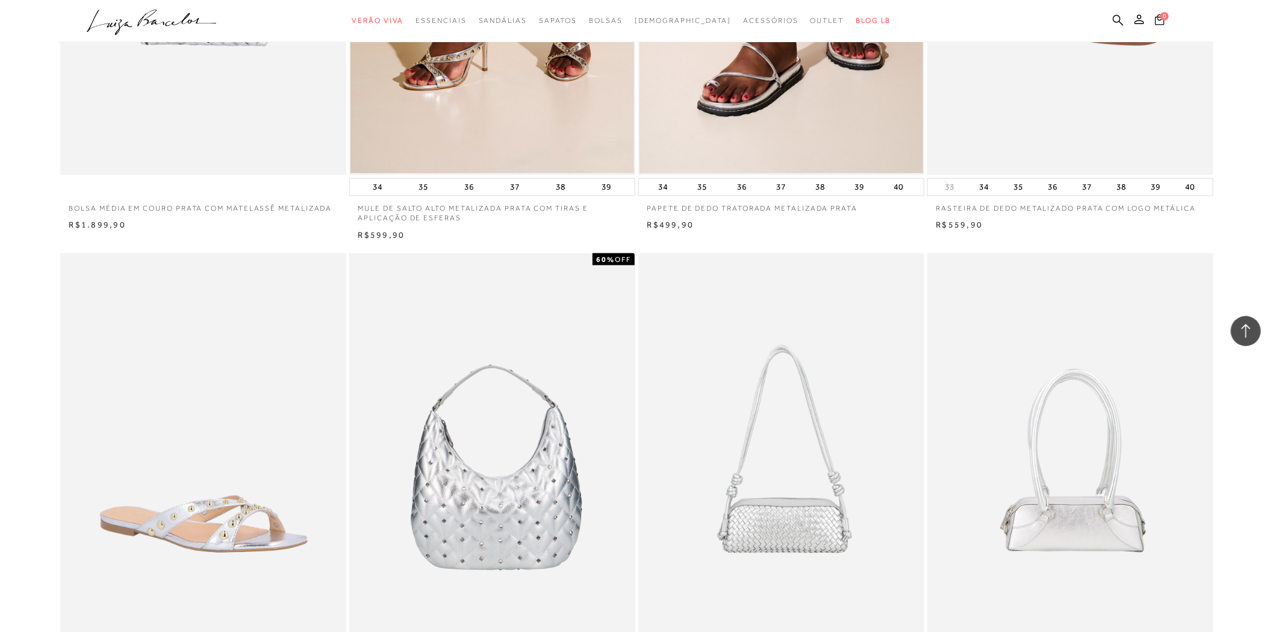
scroll to position [1338, 0]
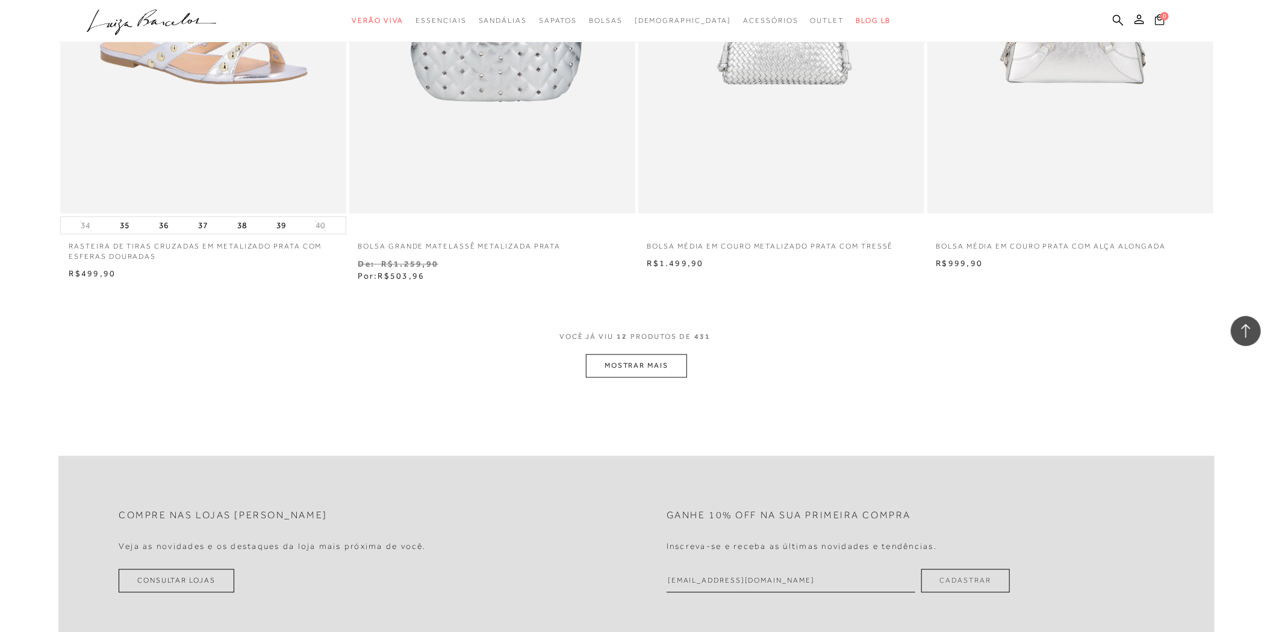
click at [633, 353] on div "VOCê JÁ VIU 12 PRODUTOS DE 431" at bounding box center [636, 343] width 154 height 22
click at [633, 357] on button "MOSTRAR MAIS" at bounding box center [636, 366] width 101 height 23
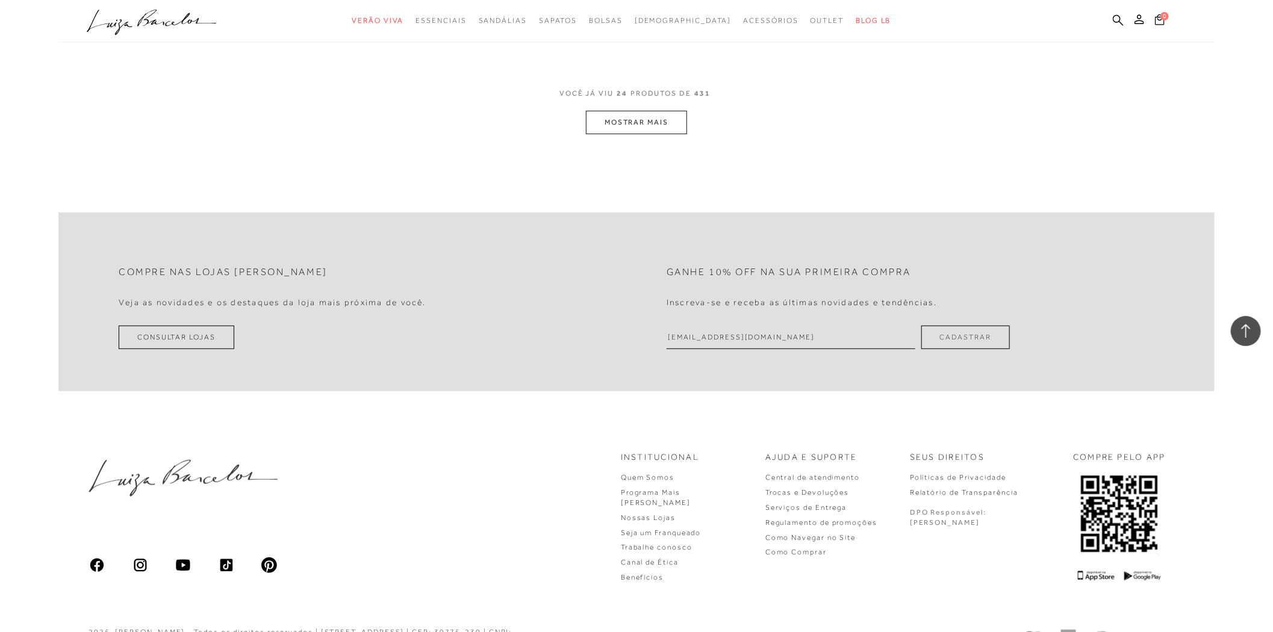
scroll to position [2921, 0]
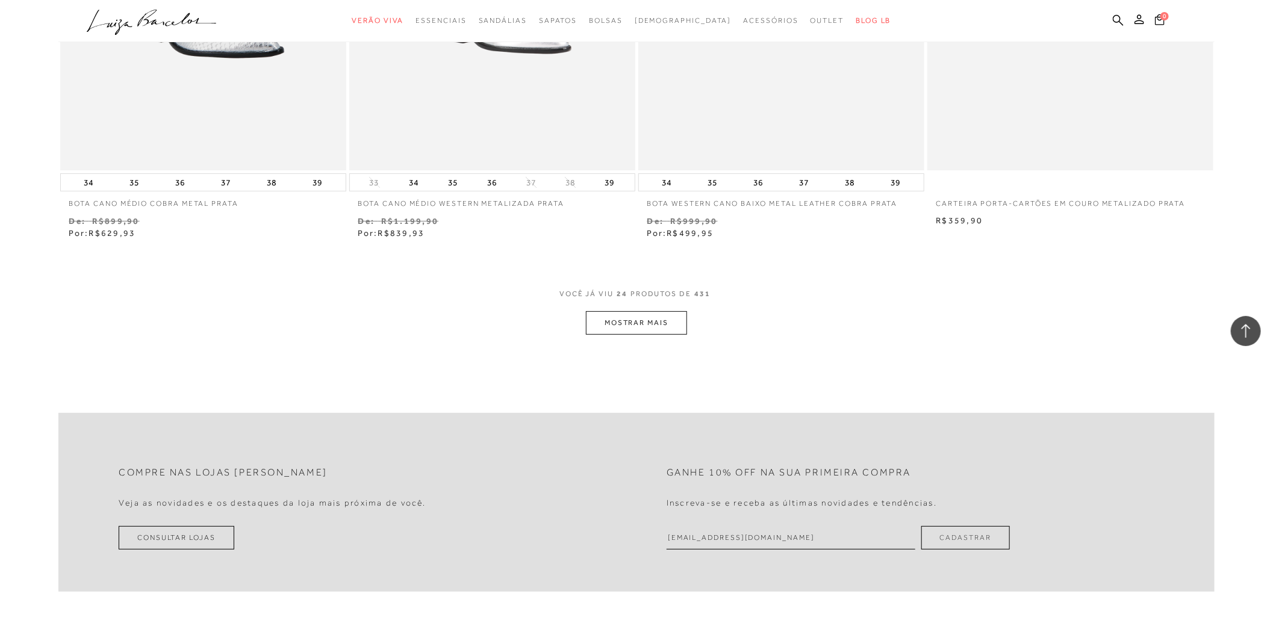
click at [622, 332] on button "MOSTRAR MAIS" at bounding box center [636, 322] width 101 height 23
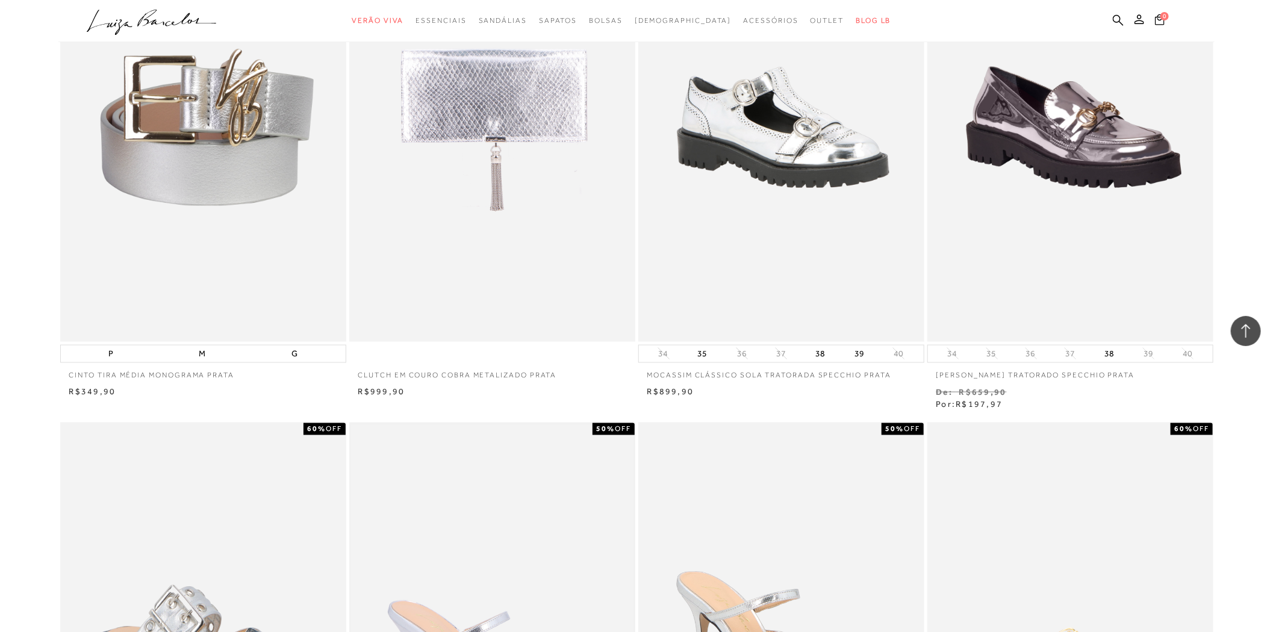
scroll to position [4171, 0]
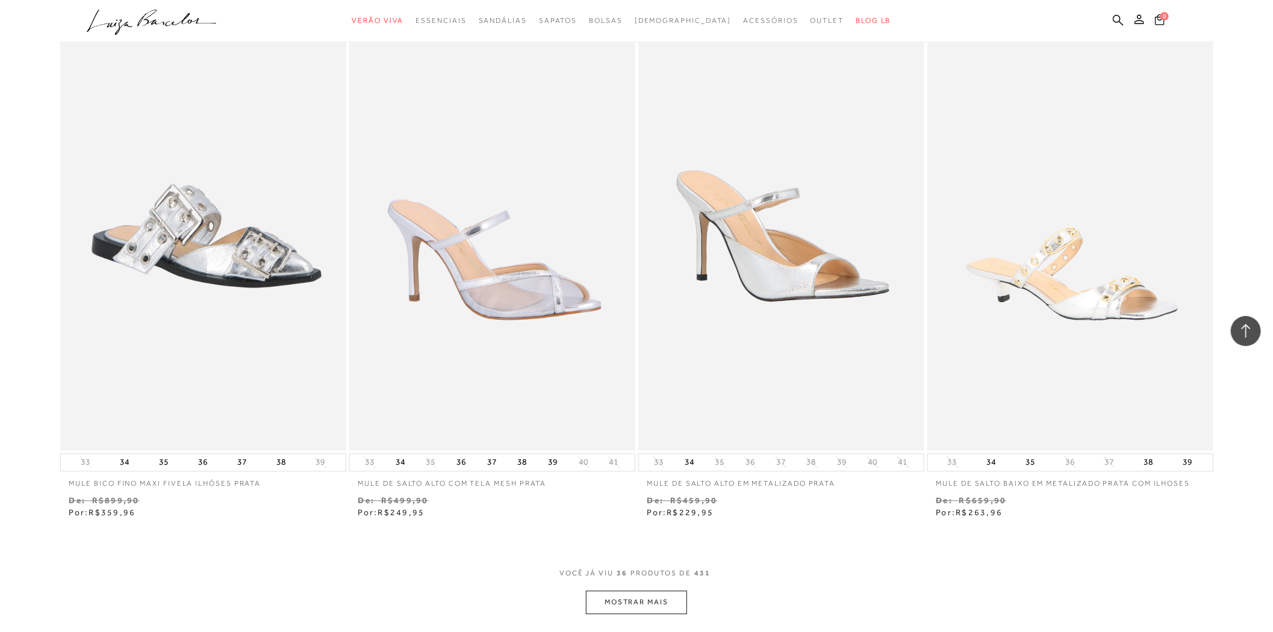
click at [648, 597] on button "MOSTRAR MAIS" at bounding box center [636, 602] width 101 height 23
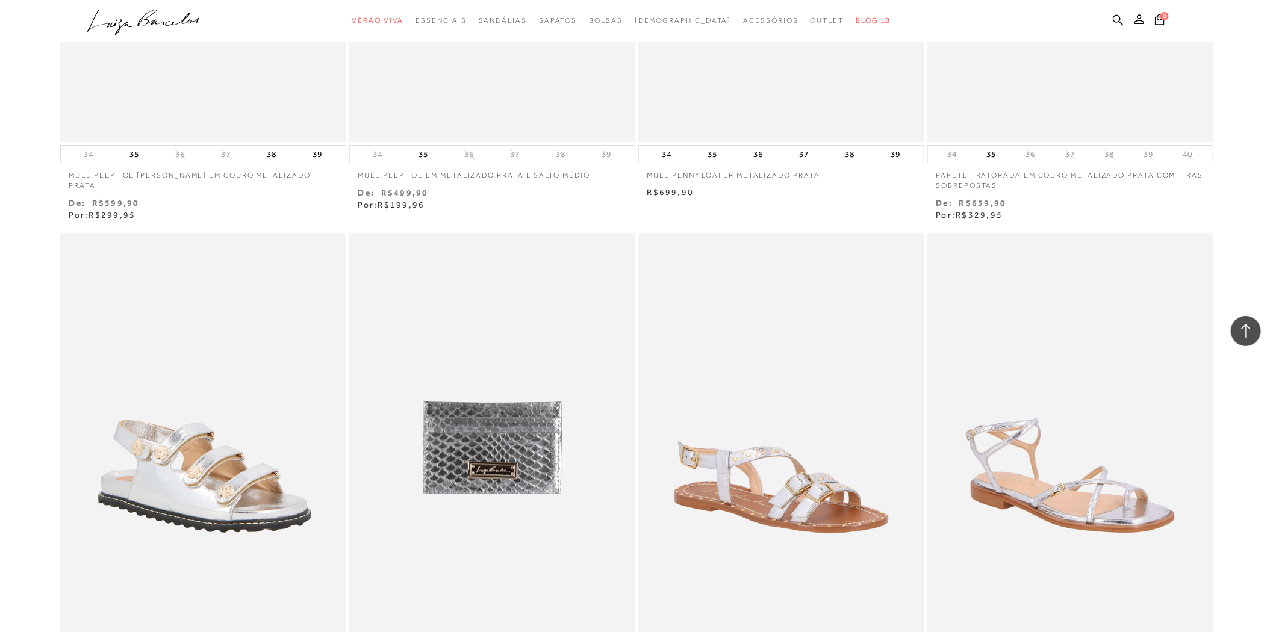
scroll to position [5910, 0]
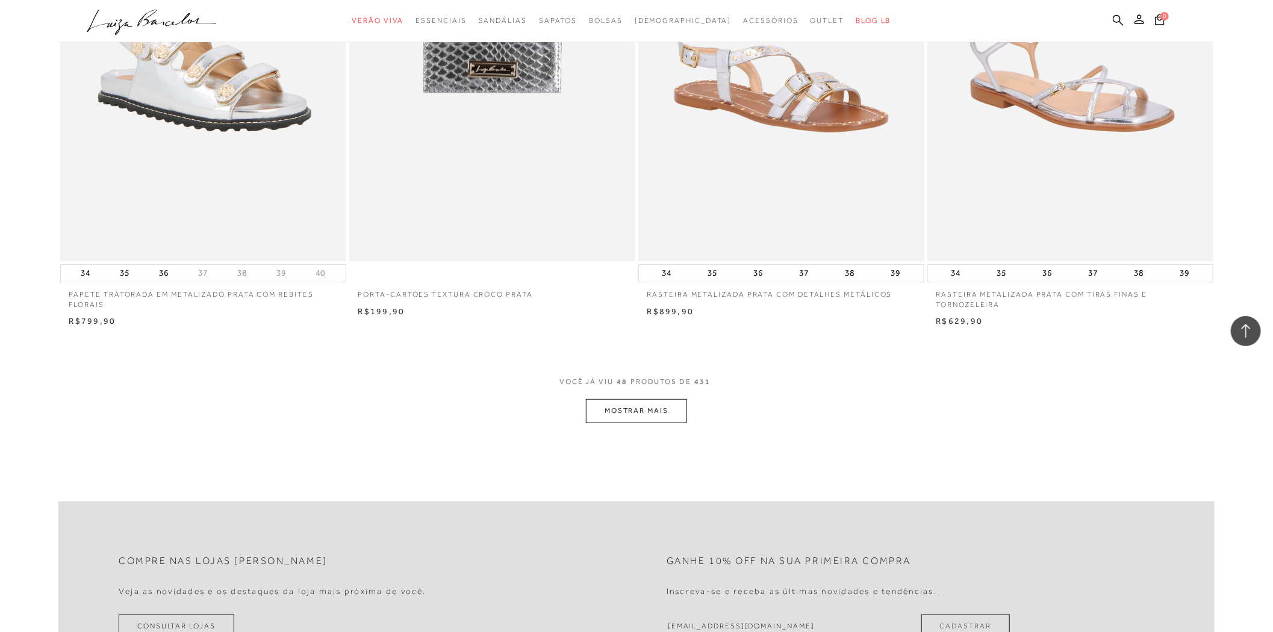
click at [647, 417] on button "MOSTRAR MAIS" at bounding box center [636, 410] width 101 height 23
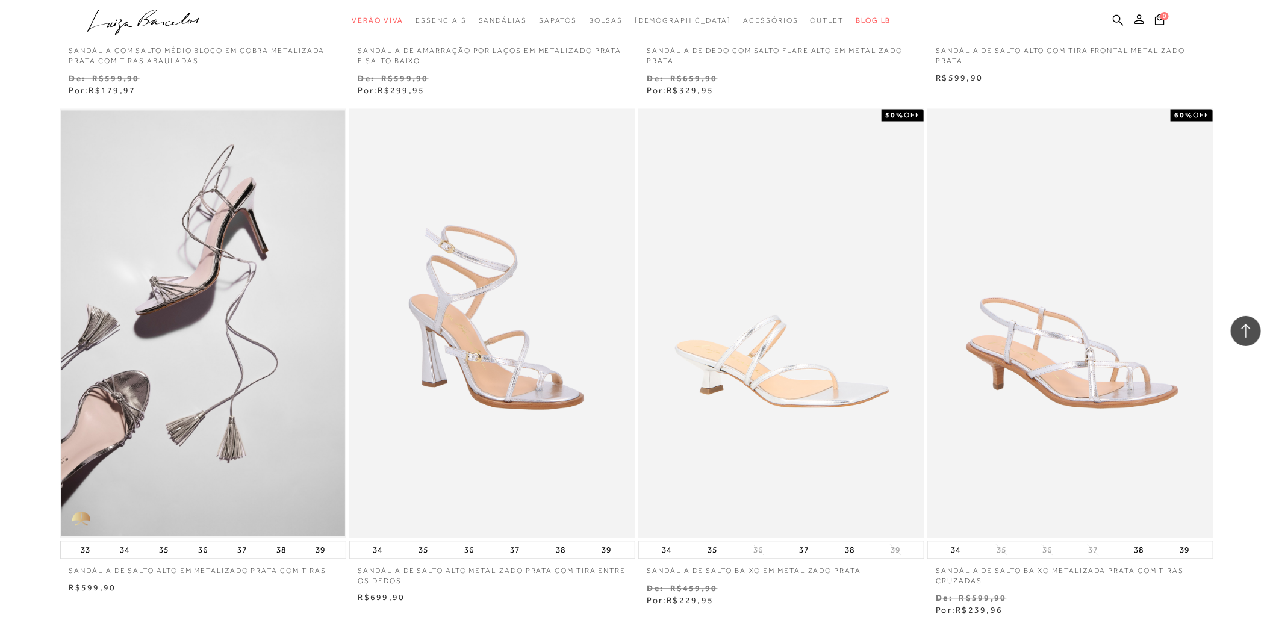
scroll to position [7516, 0]
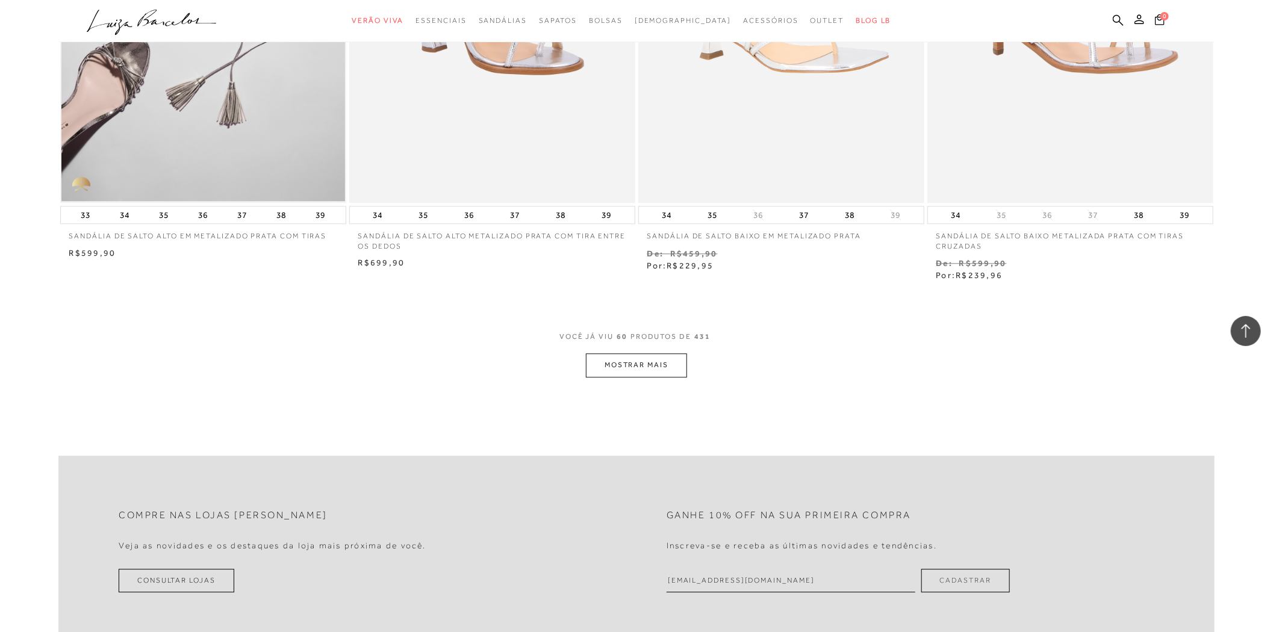
click at [639, 367] on button "MOSTRAR MAIS" at bounding box center [636, 364] width 101 height 23
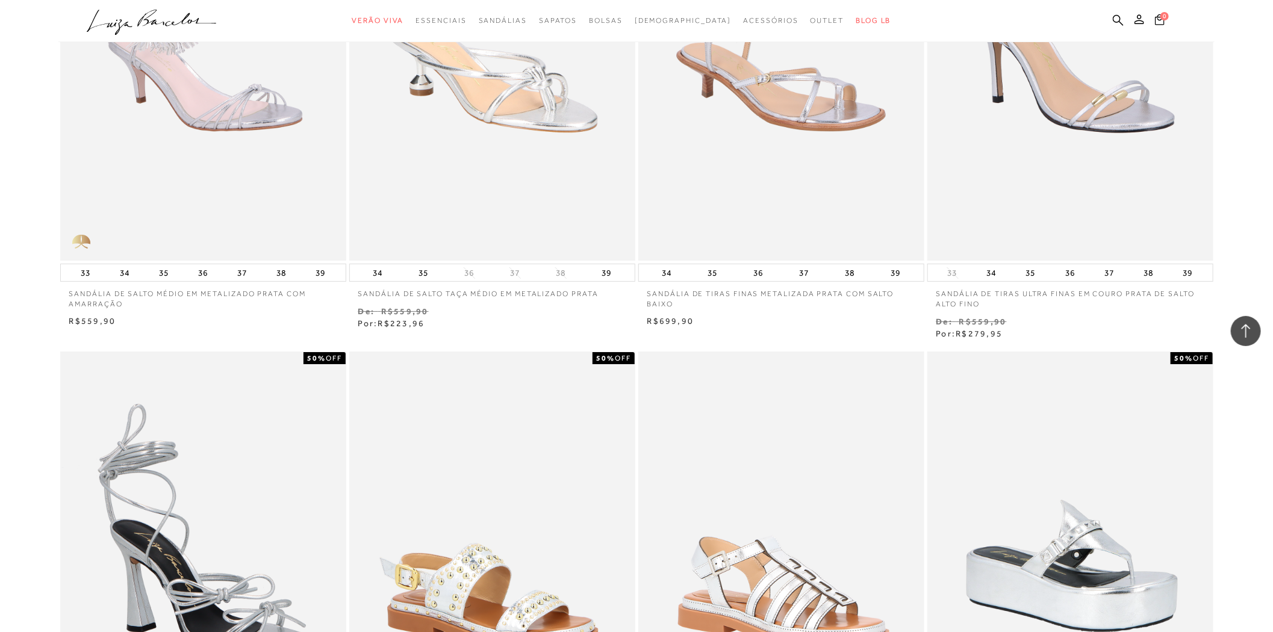
scroll to position [8900, 0]
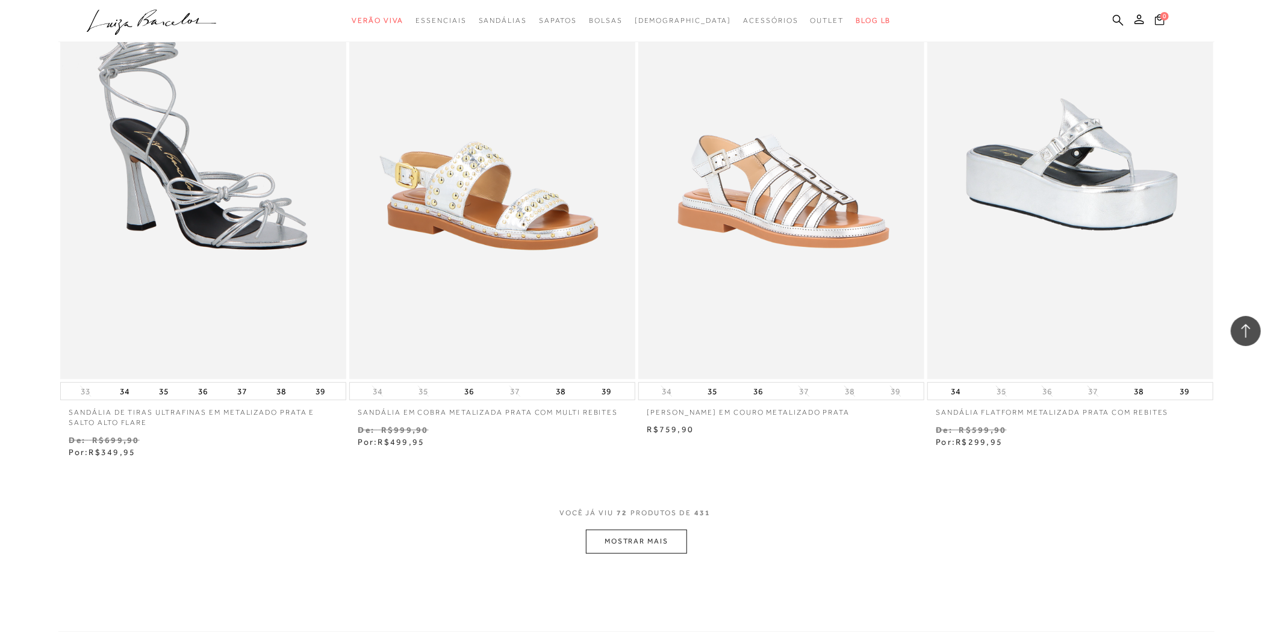
click at [651, 530] on div "VOCê JÁ VIU 72 PRODUTOS DE 431" at bounding box center [636, 519] width 154 height 22
click at [660, 541] on button "MOSTRAR MAIS" at bounding box center [636, 541] width 101 height 23
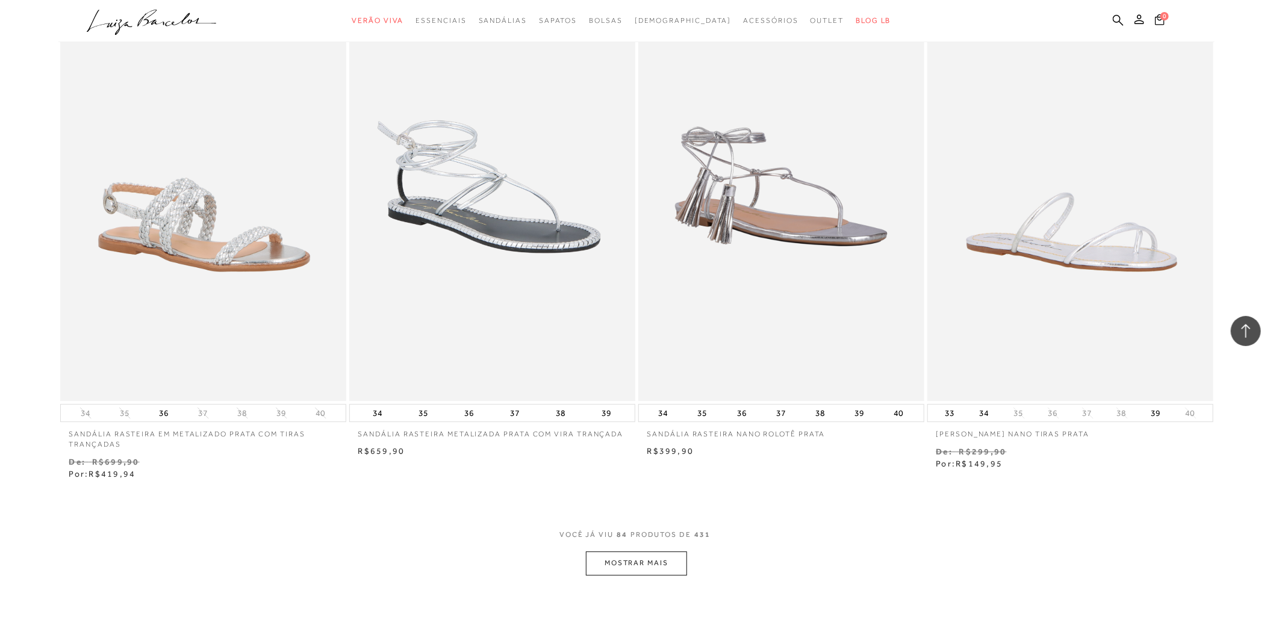
scroll to position [10639, 0]
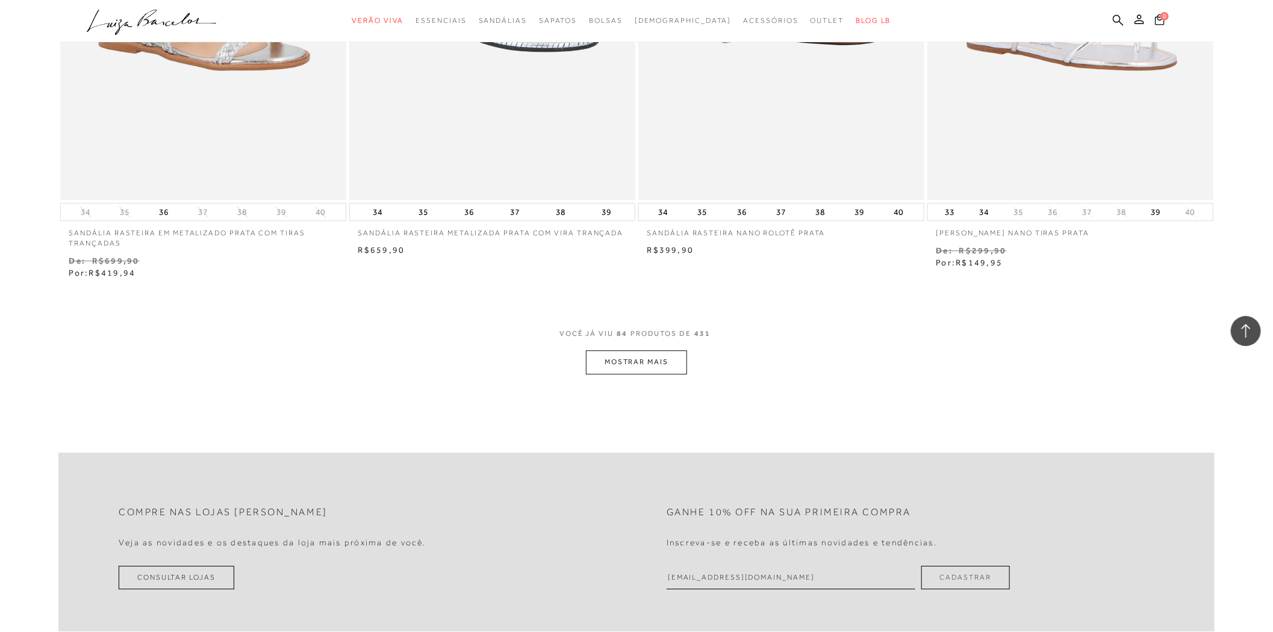
click at [643, 357] on button "MOSTRAR MAIS" at bounding box center [636, 361] width 101 height 23
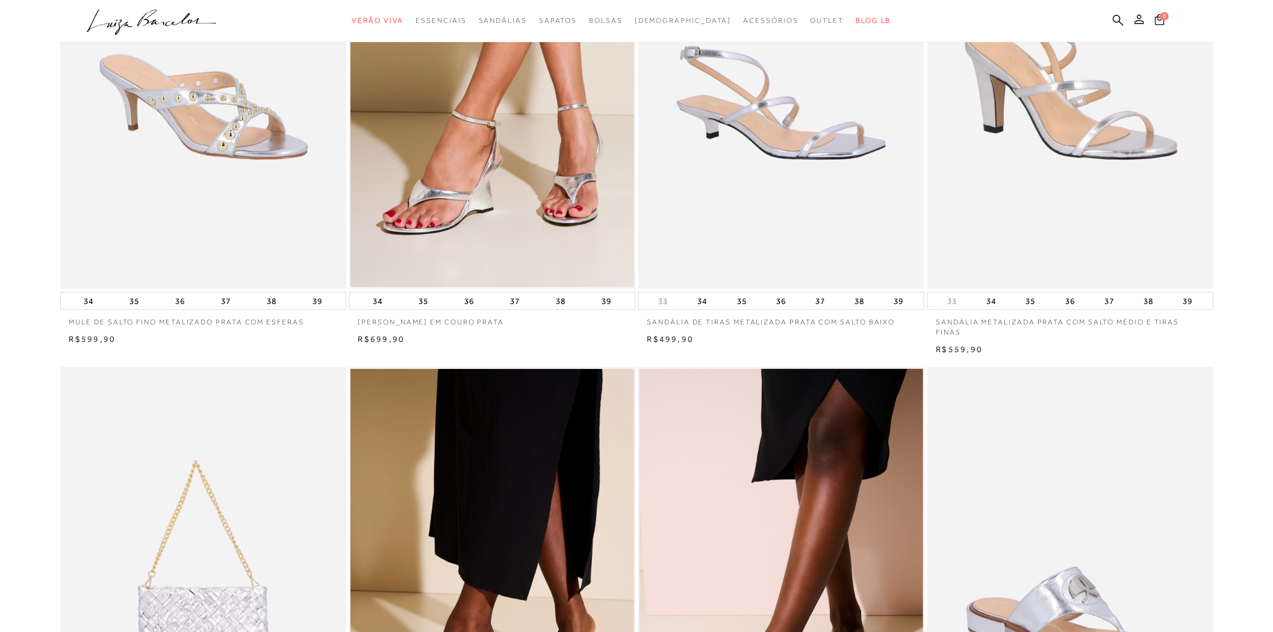
scroll to position [0, 0]
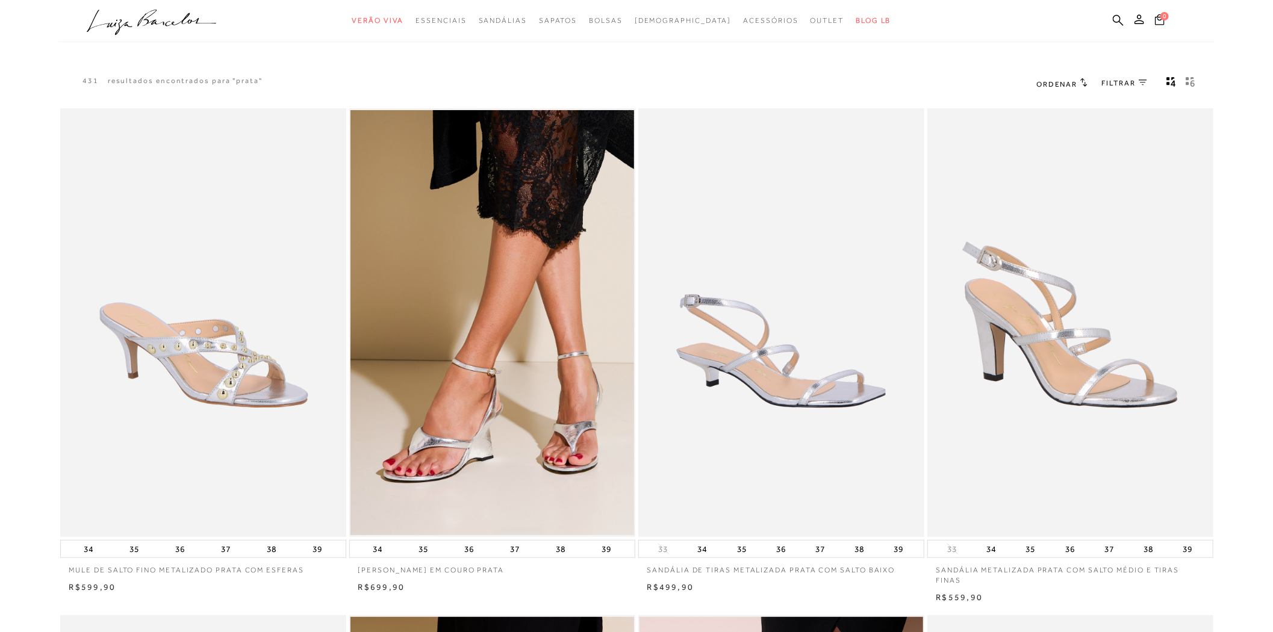
click at [1111, 18] on ul ".a{fill-rule:evenodd;} Verão Viva Em alta Favoritos das Influenciadoras Apostas…" at bounding box center [627, 21] width 1081 height 22
click at [1114, 19] on icon at bounding box center [1118, 19] width 11 height 11
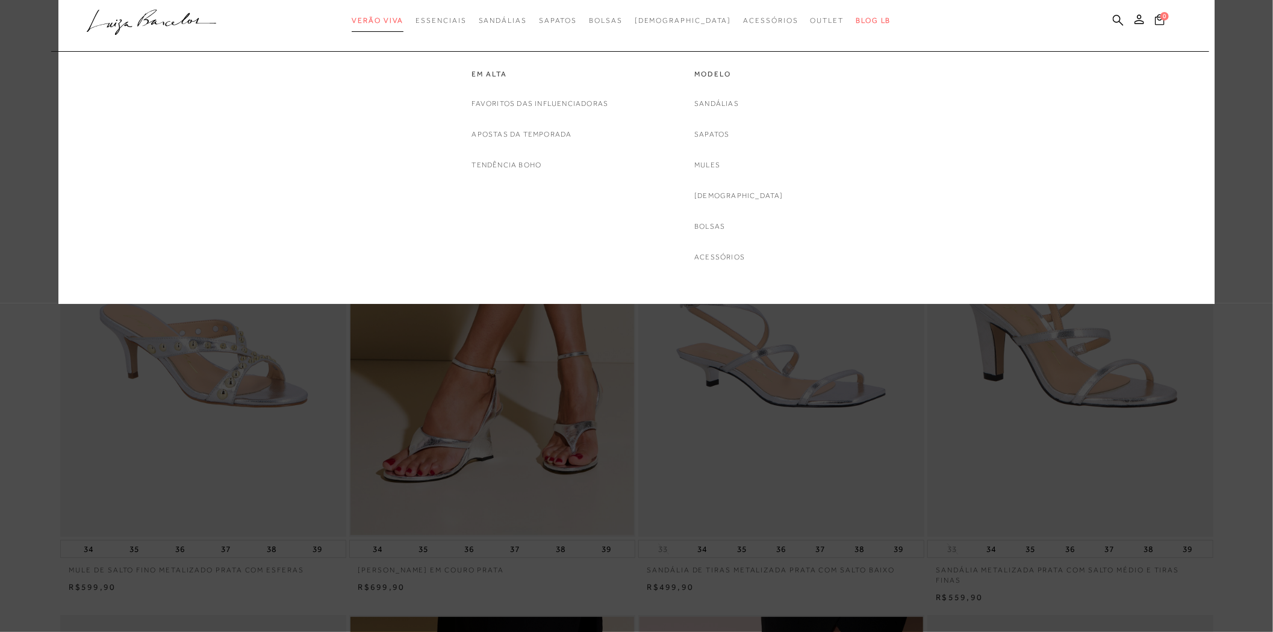
click at [402, 18] on span "Verão Viva" at bounding box center [378, 20] width 52 height 8
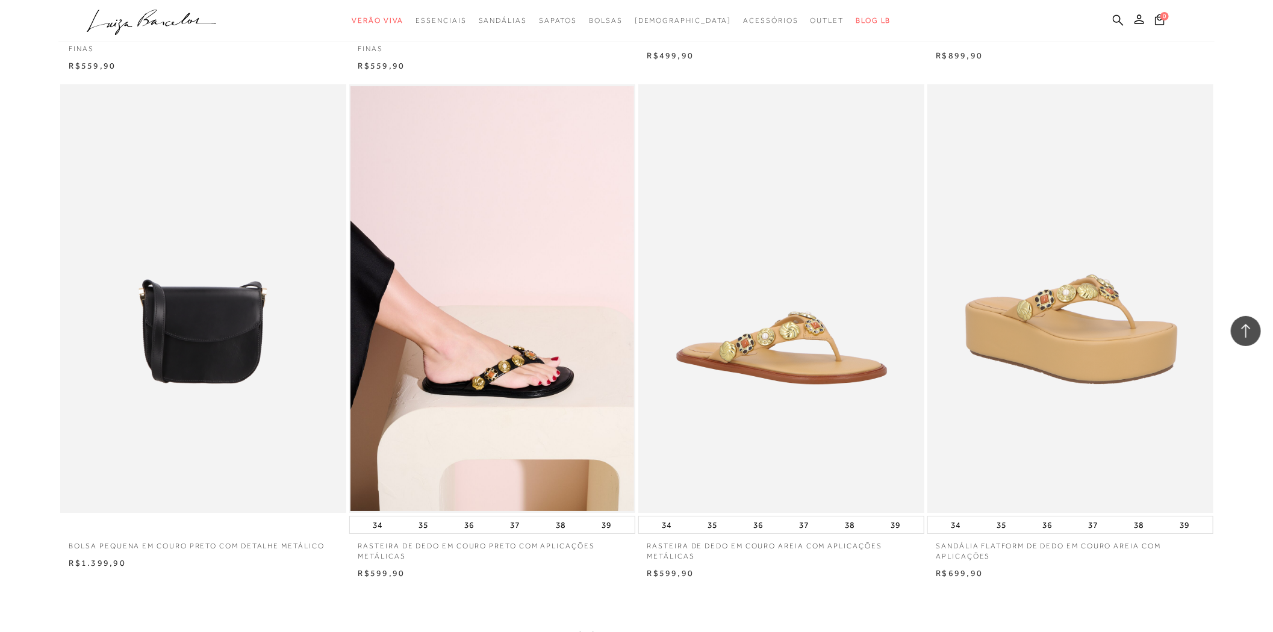
scroll to position [2943, 0]
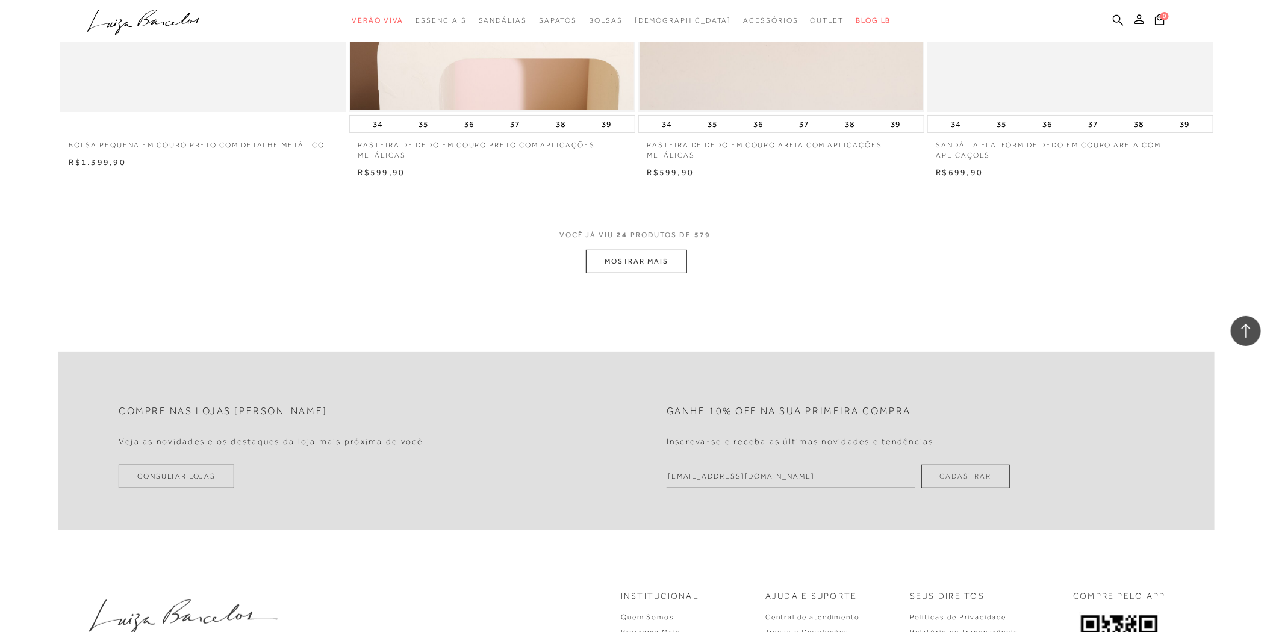
click at [613, 266] on button "MOSTRAR MAIS" at bounding box center [636, 261] width 101 height 23
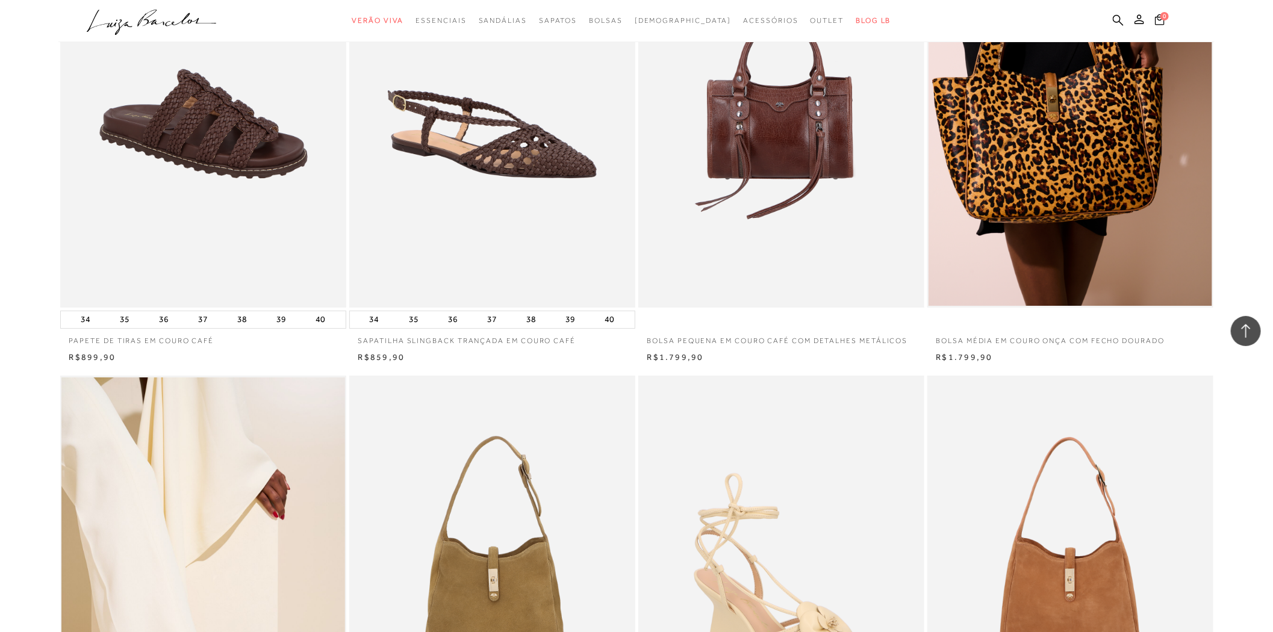
scroll to position [5753, 0]
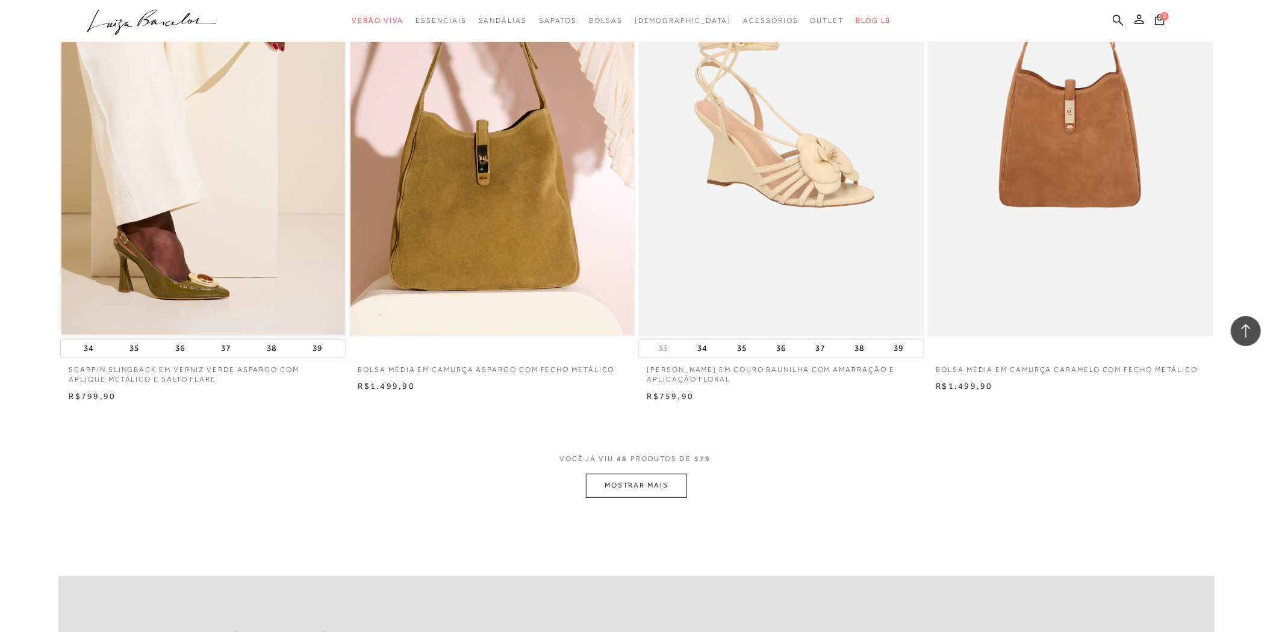
click at [671, 480] on button "MOSTRAR MAIS" at bounding box center [636, 485] width 101 height 23
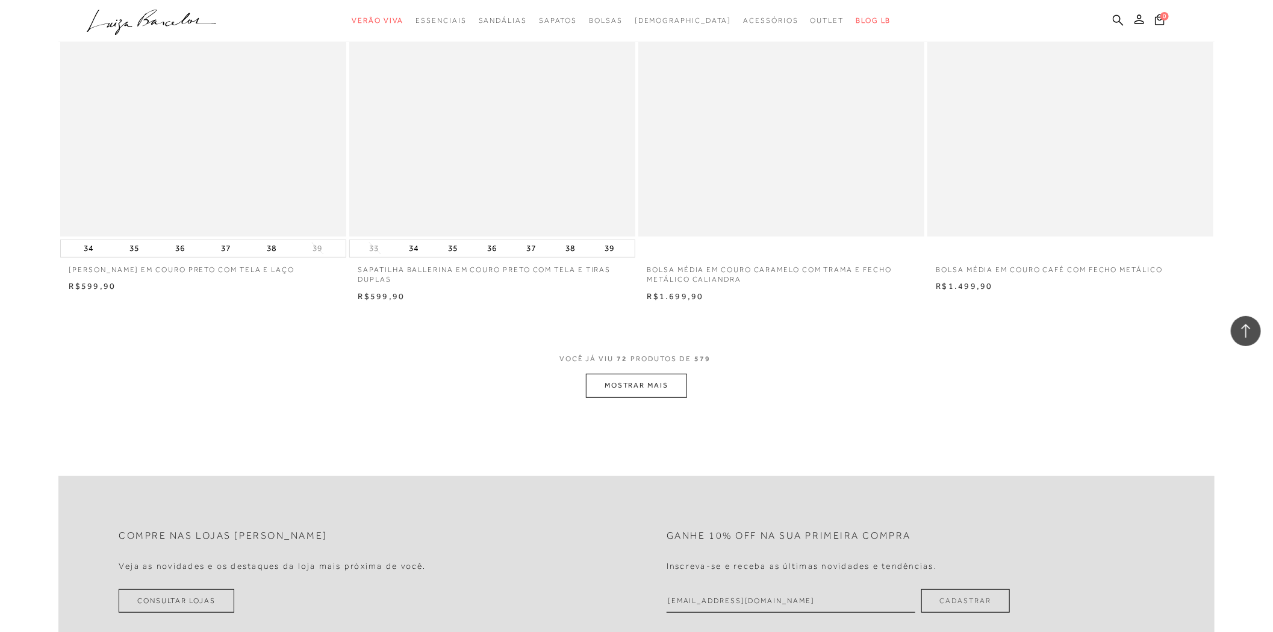
scroll to position [9032, 0]
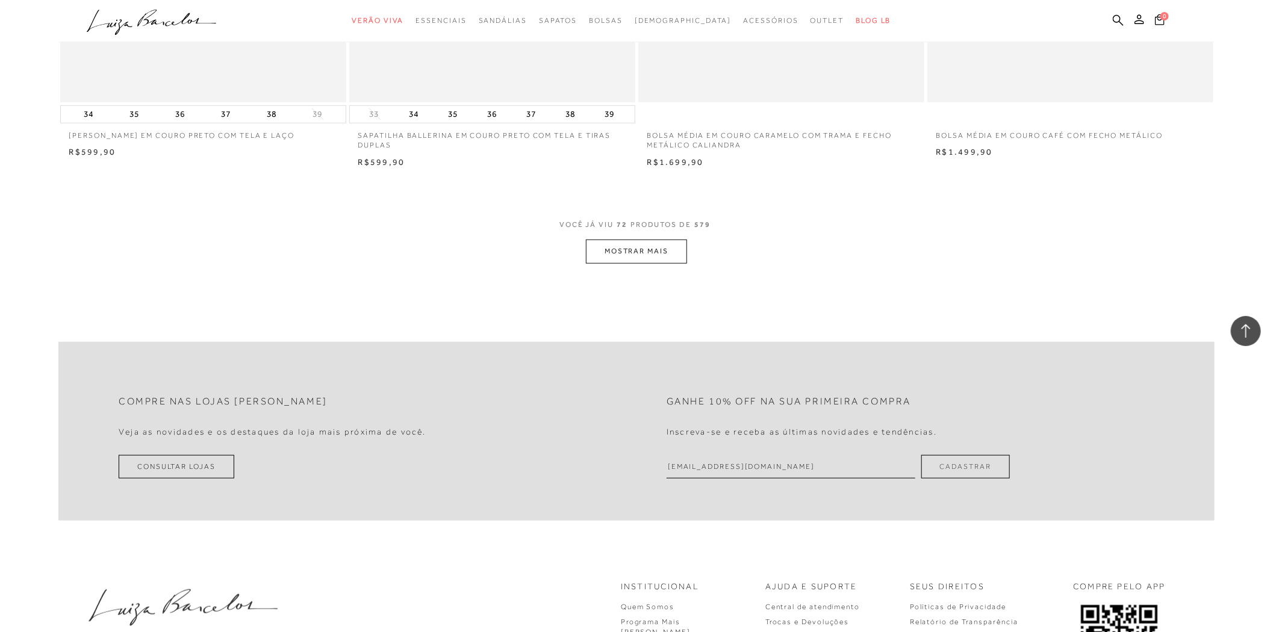
click at [653, 249] on button "MOSTRAR MAIS" at bounding box center [636, 251] width 101 height 23
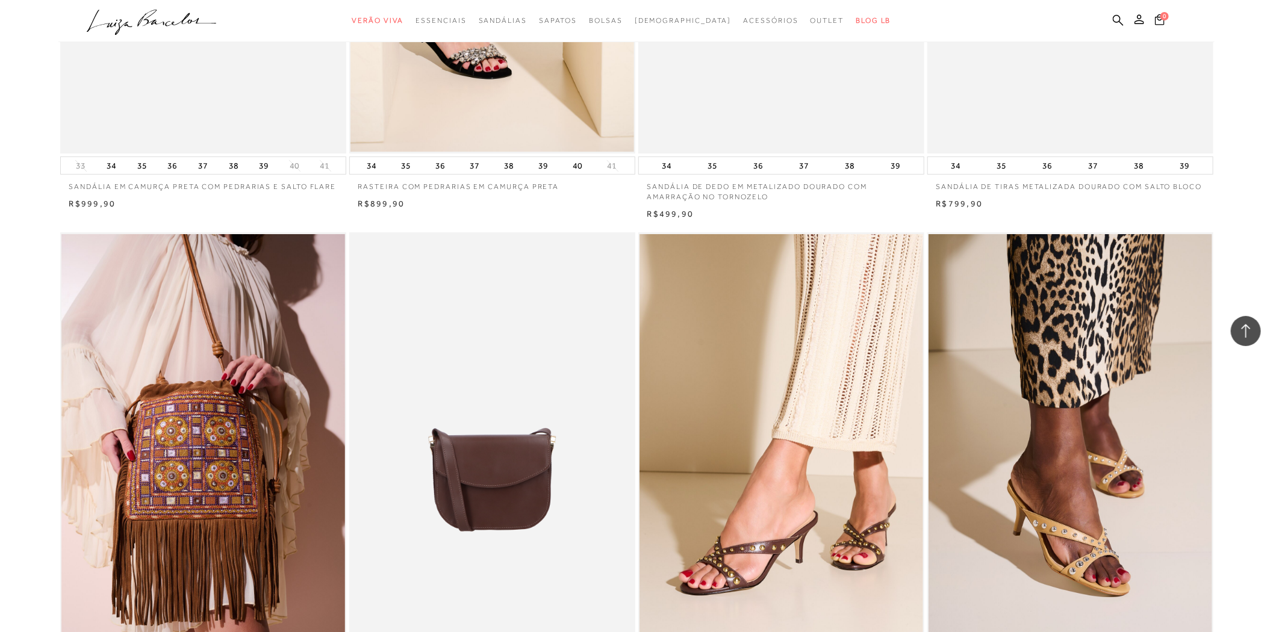
scroll to position [11908, 0]
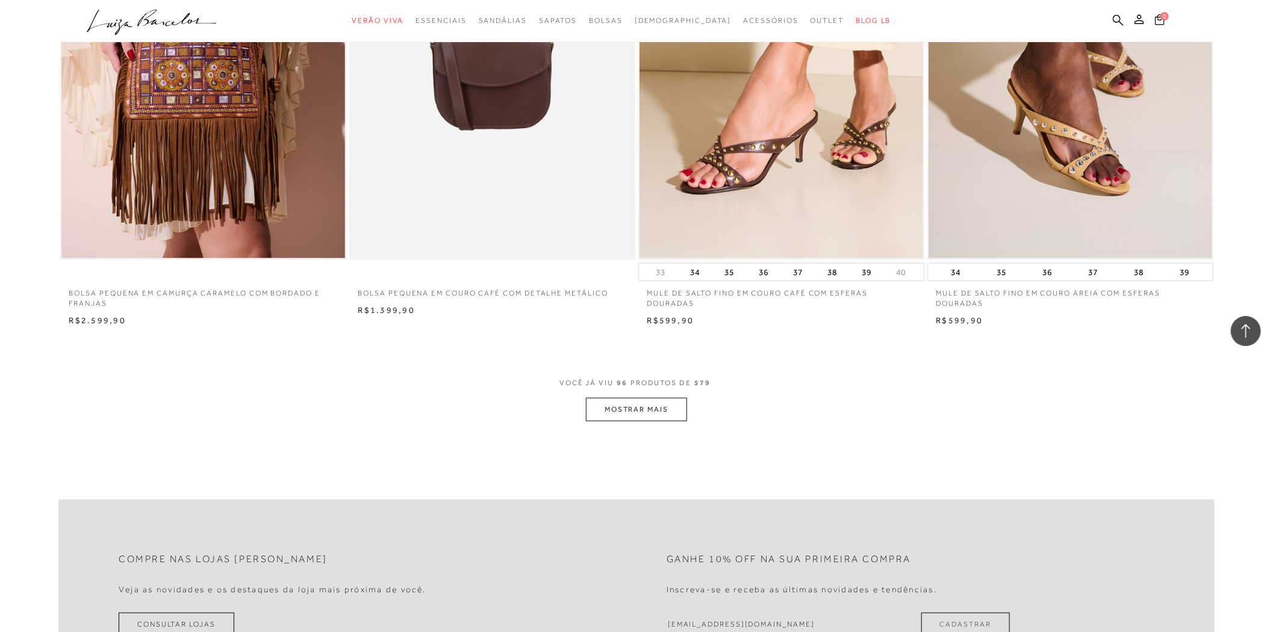
click at [658, 407] on button "MOSTRAR MAIS" at bounding box center [636, 409] width 101 height 23
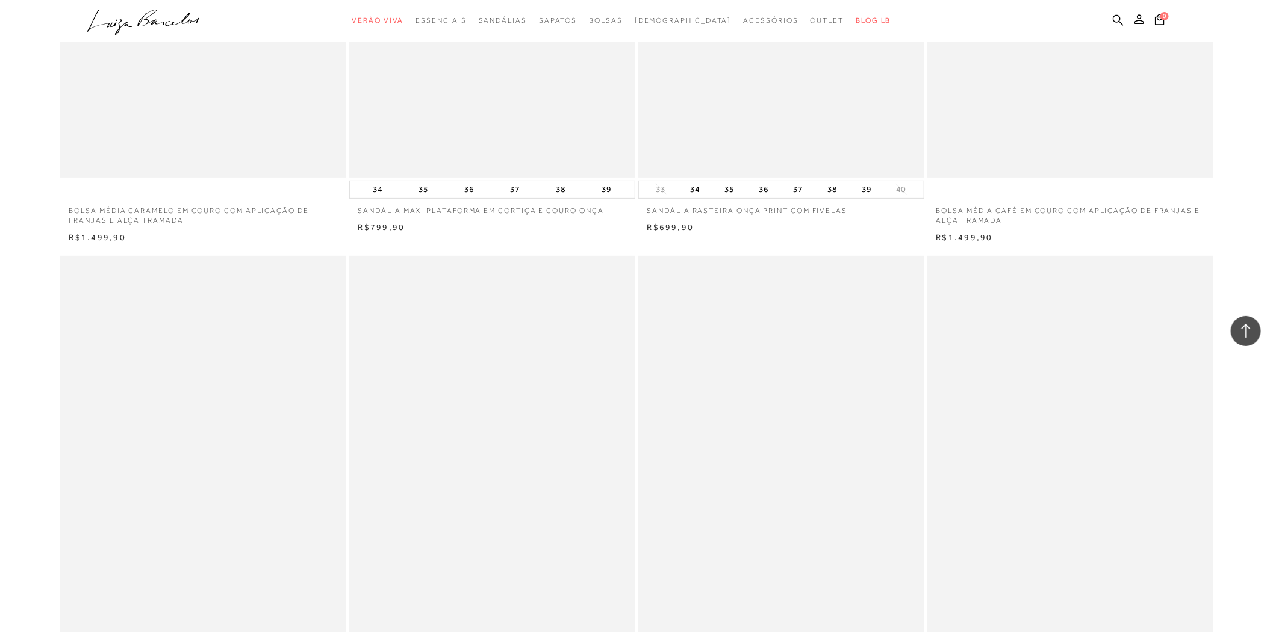
scroll to position [14985, 0]
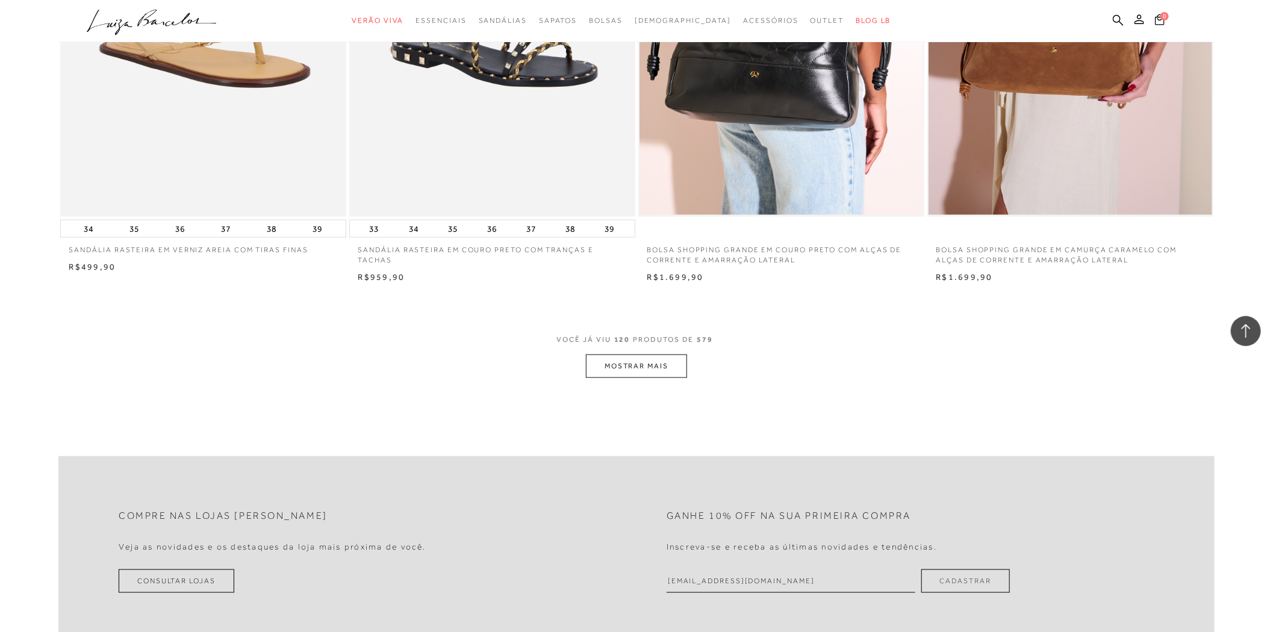
click at [657, 376] on button "MOSTRAR MAIS" at bounding box center [636, 366] width 101 height 23
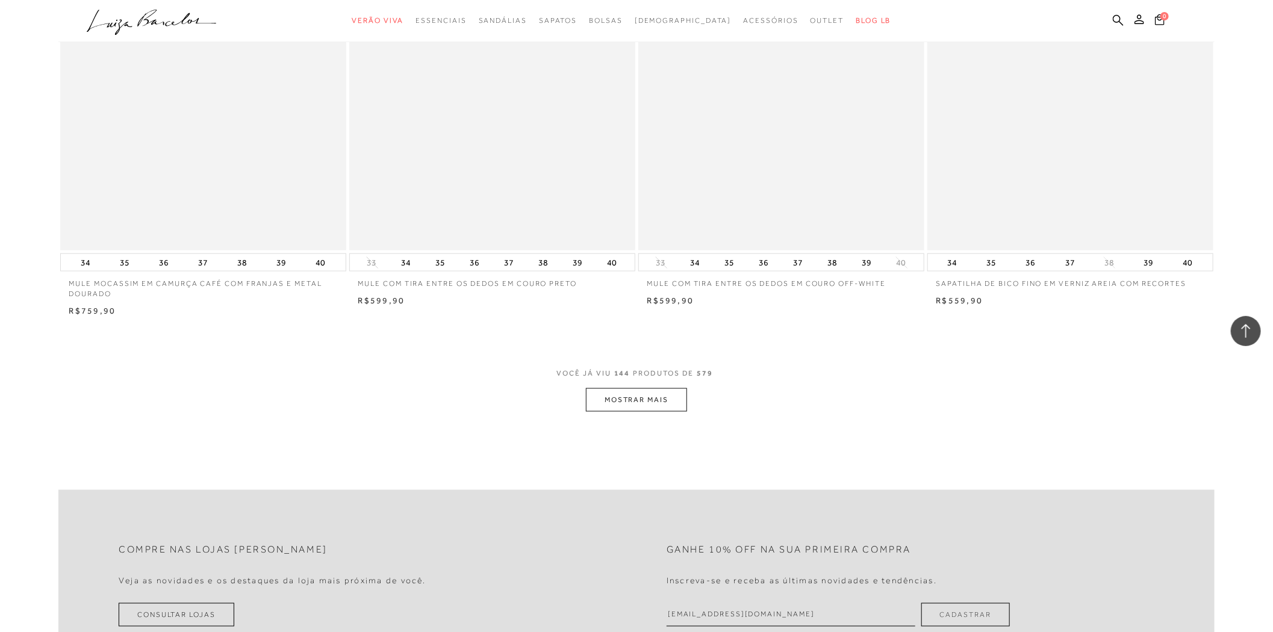
scroll to position [18063, 0]
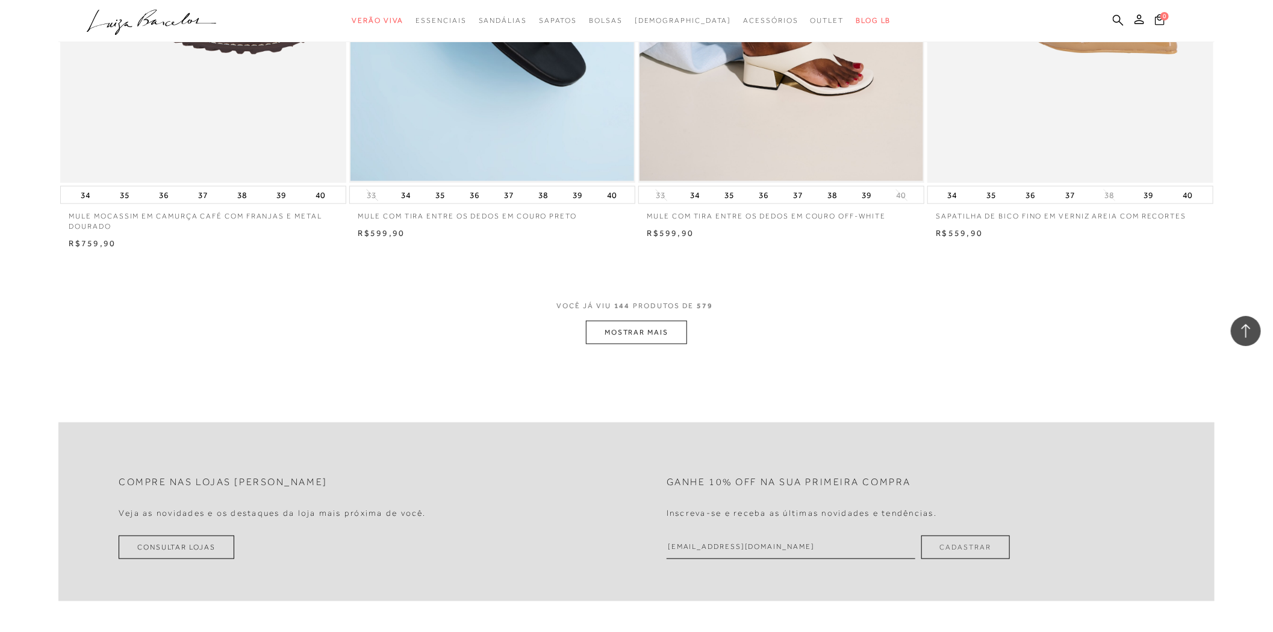
click at [639, 340] on button "MOSTRAR MAIS" at bounding box center [636, 332] width 101 height 23
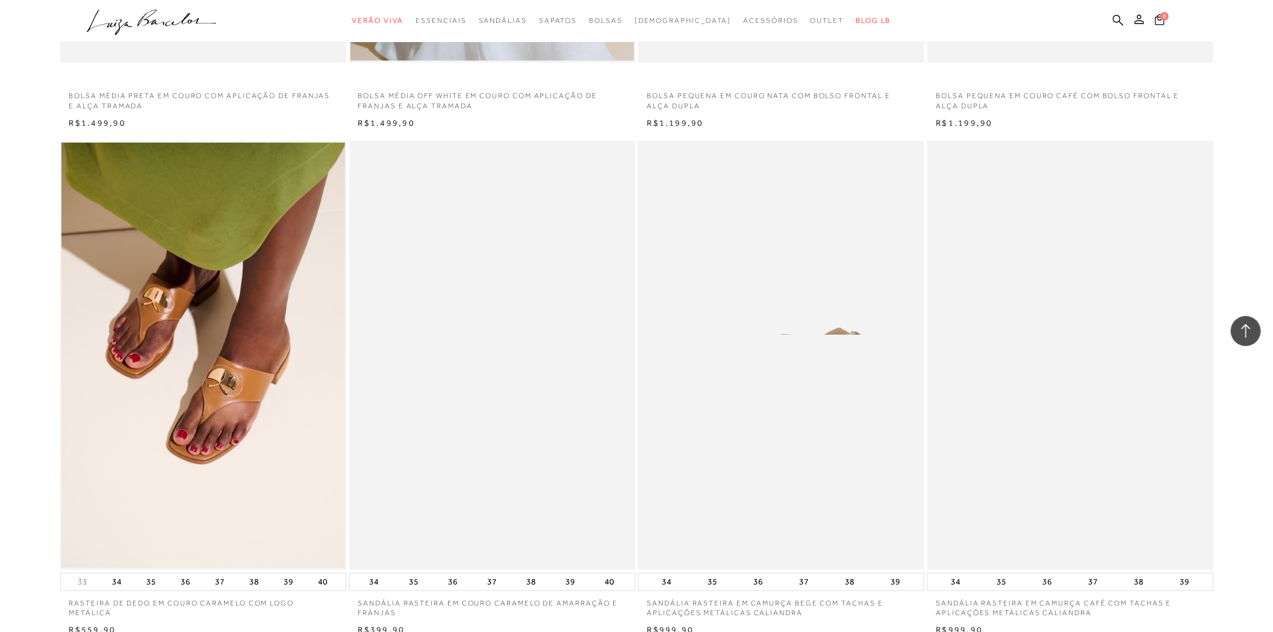
scroll to position [21123, 0]
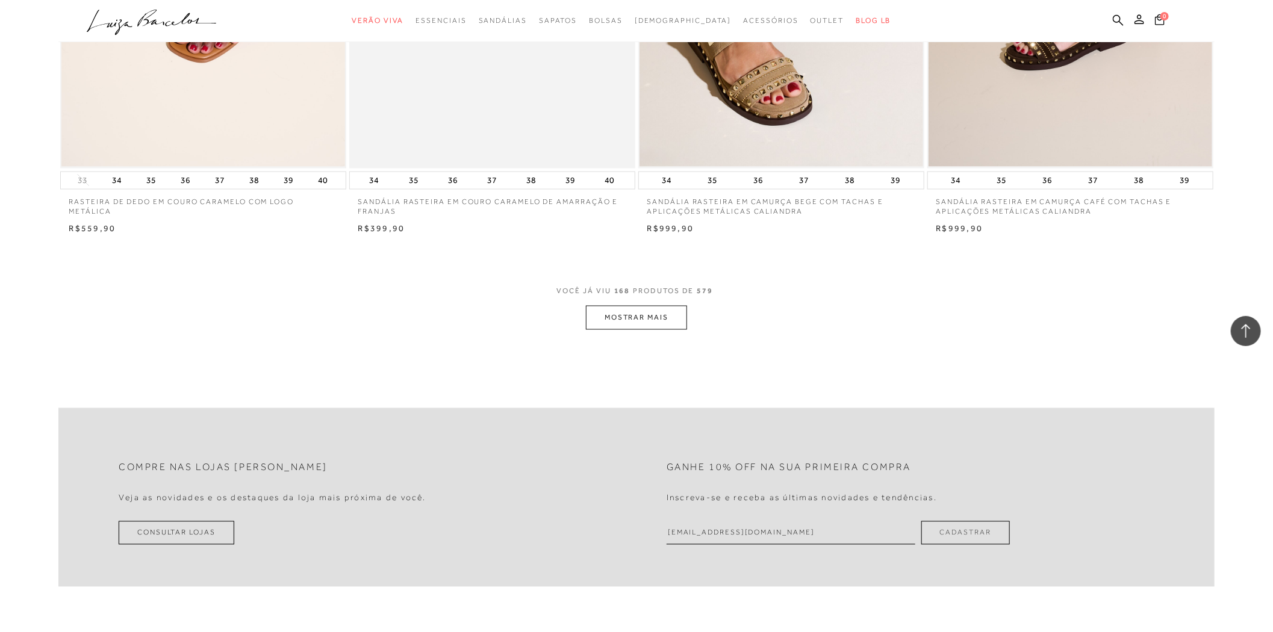
click at [654, 322] on button "MOSTRAR MAIS" at bounding box center [636, 317] width 101 height 23
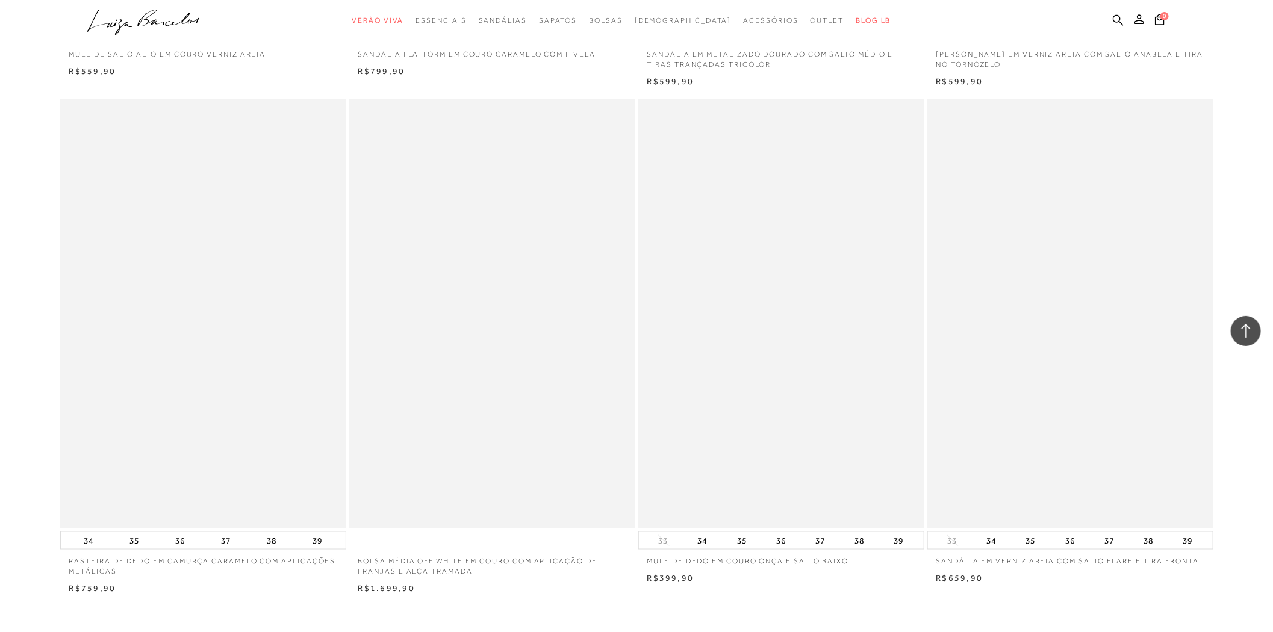
scroll to position [24200, 0]
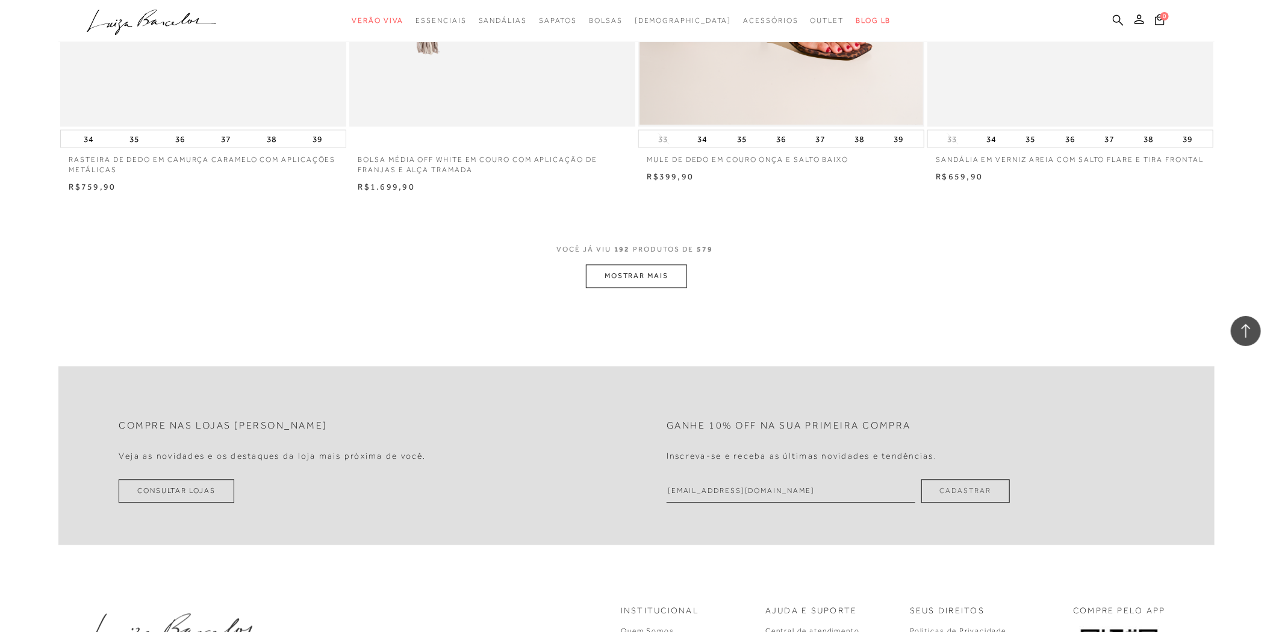
drag, startPoint x: 666, startPoint y: 281, endPoint x: 668, endPoint y: 295, distance: 14.6
click at [668, 288] on div "VOCÊ JÁ VIU 192 PRODUTOS DE 579 MOSTRAR MAIS" at bounding box center [636, 265] width 1156 height 45
click at [665, 288] on button "MOSTRAR MAIS" at bounding box center [636, 276] width 101 height 23
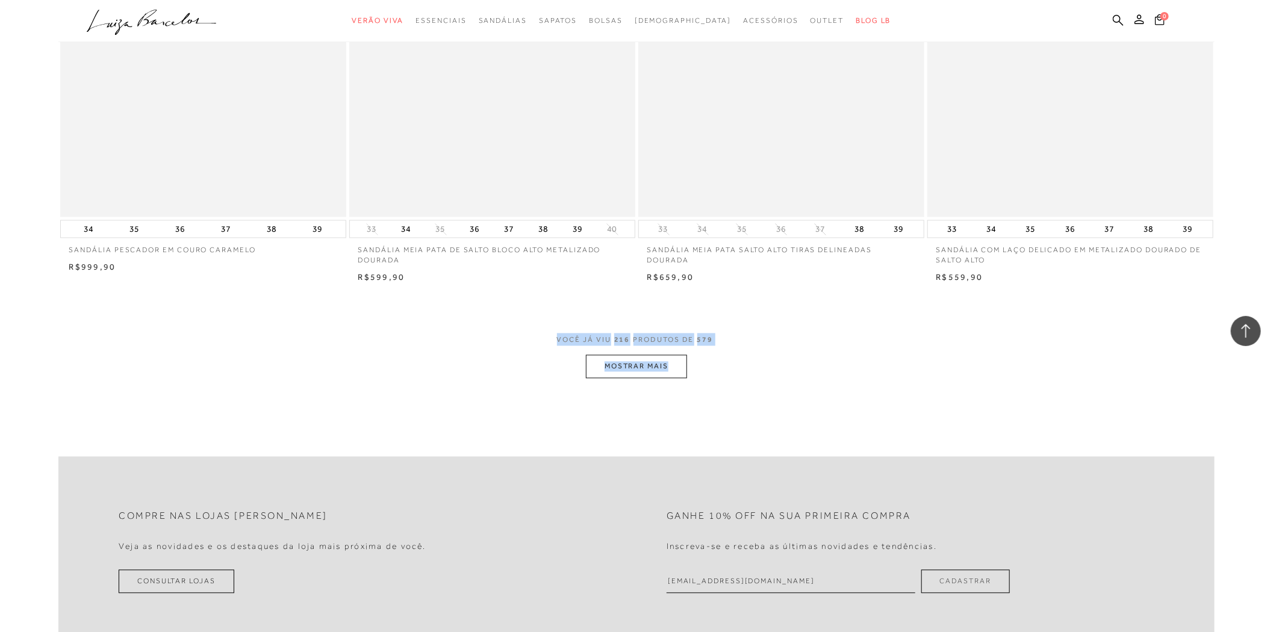
scroll to position [27211, 0]
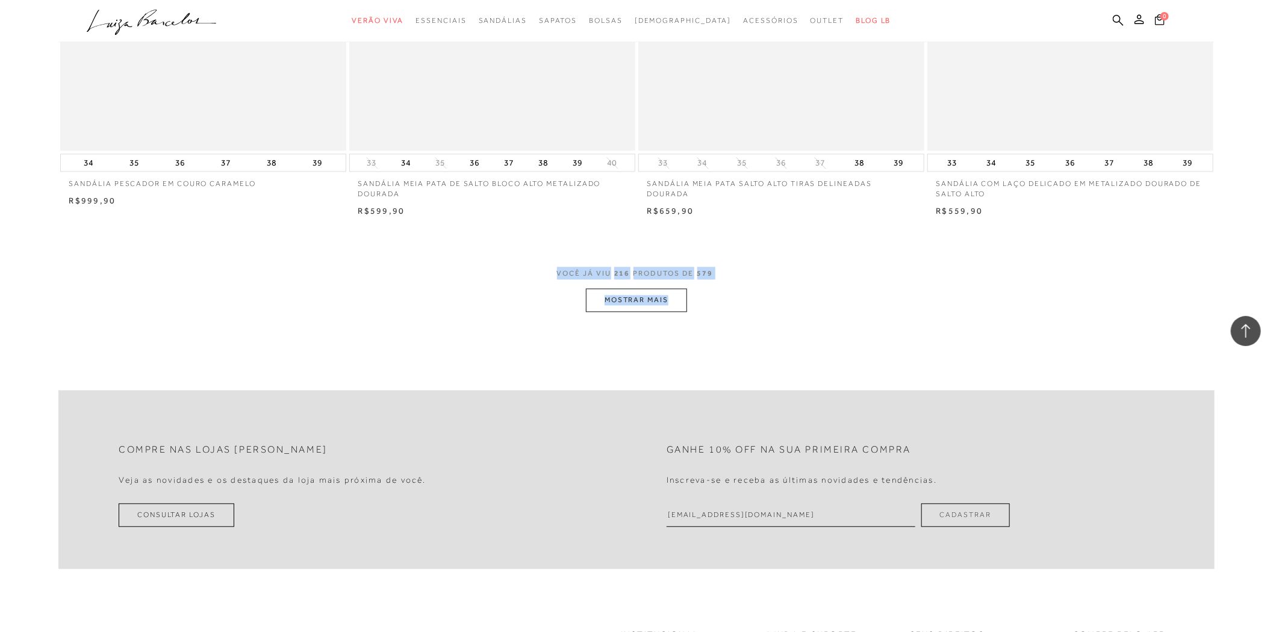
click at [671, 312] on button "MOSTRAR MAIS" at bounding box center [636, 299] width 101 height 23
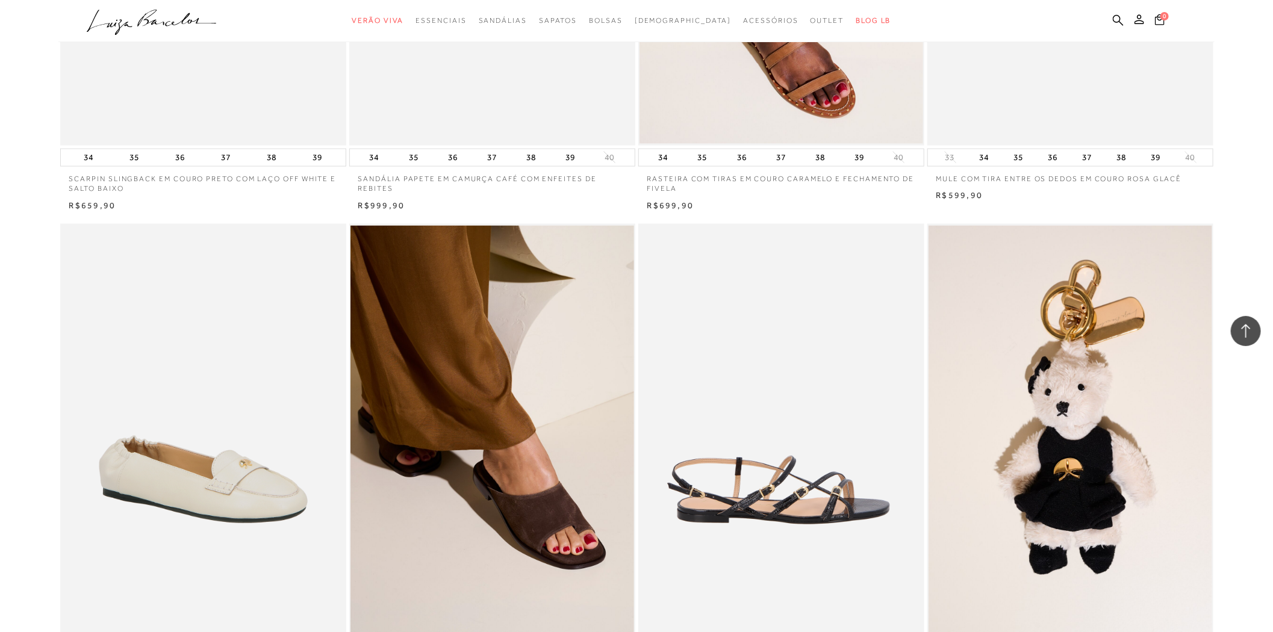
scroll to position [30020, 0]
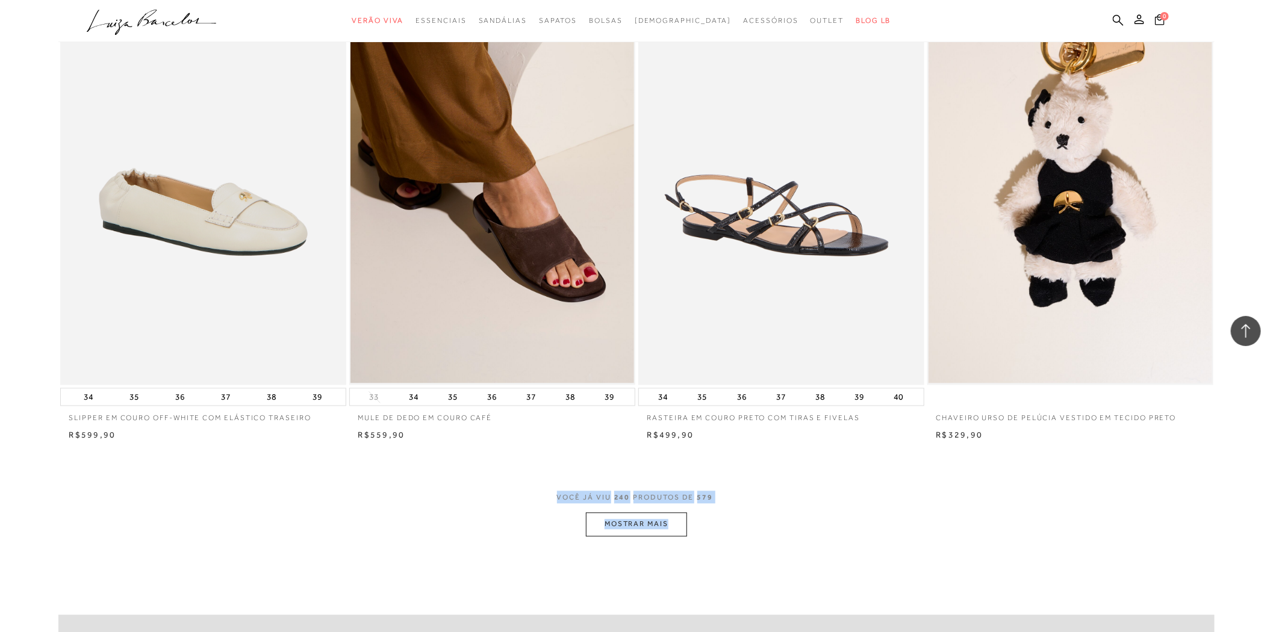
click at [642, 536] on button "MOSTRAR MAIS" at bounding box center [636, 524] width 101 height 23
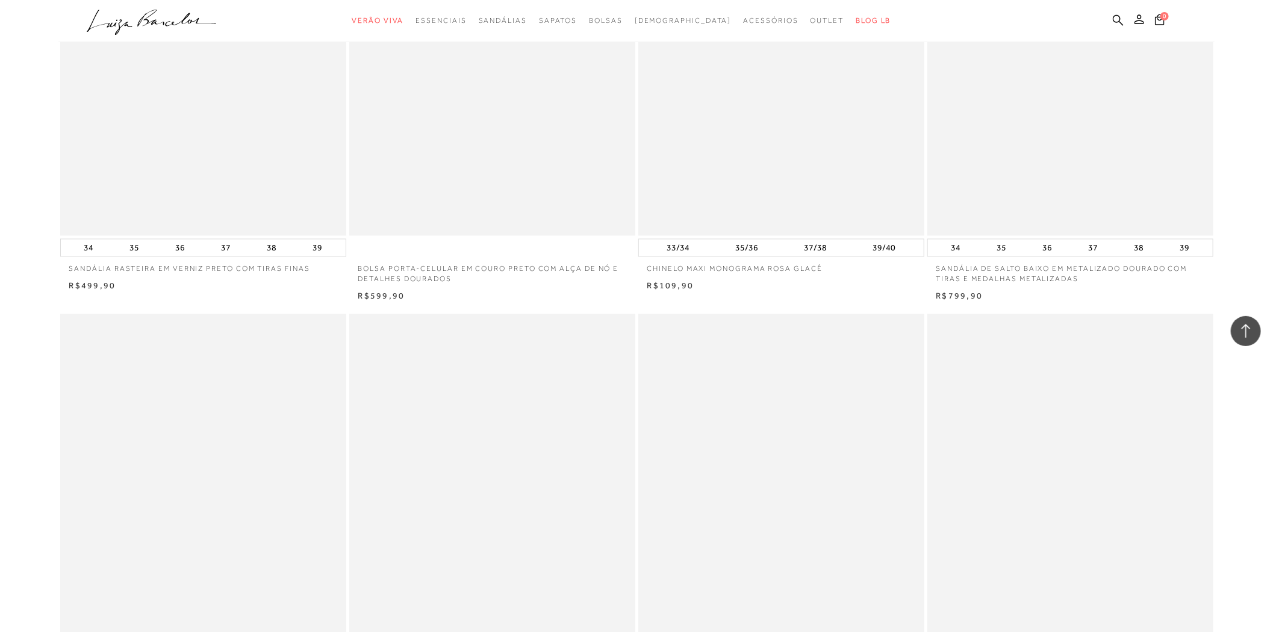
scroll to position [33031, 0]
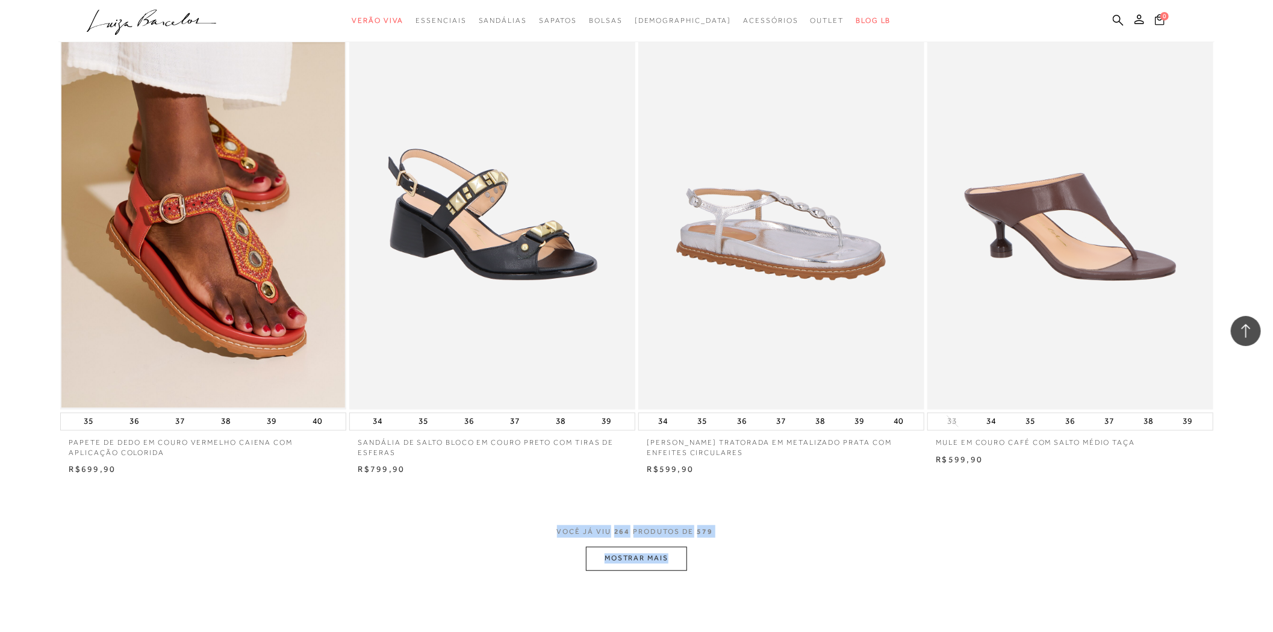
click at [643, 570] on button "MOSTRAR MAIS" at bounding box center [636, 558] width 101 height 23
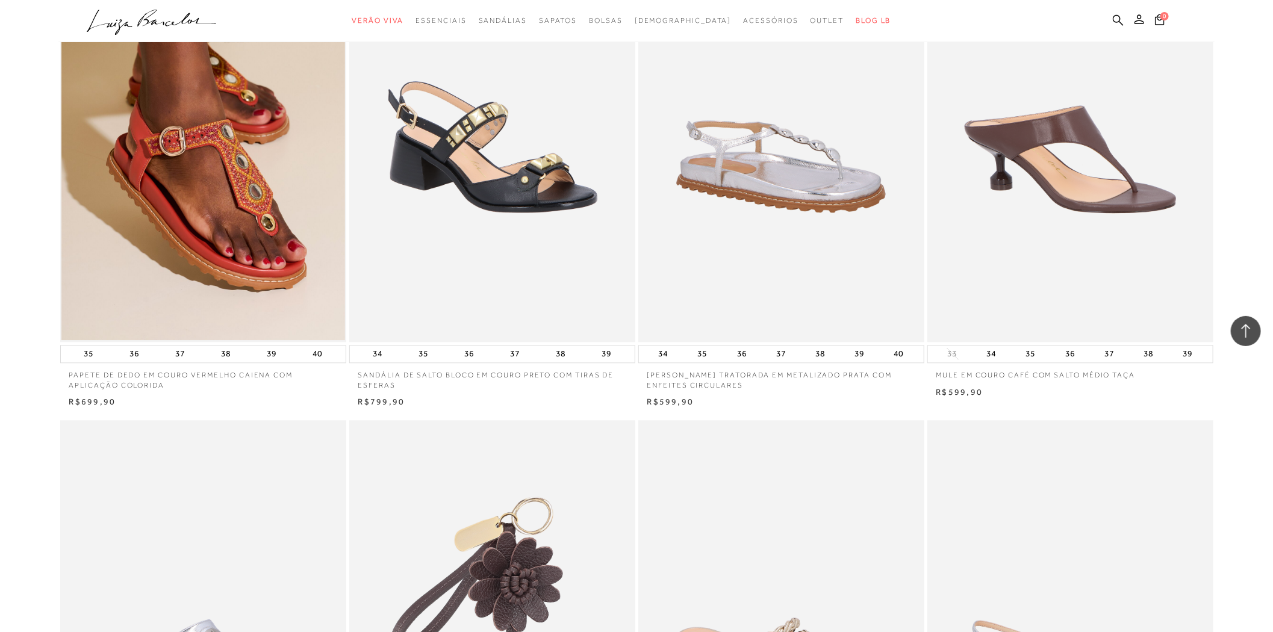
scroll to position [33299, 0]
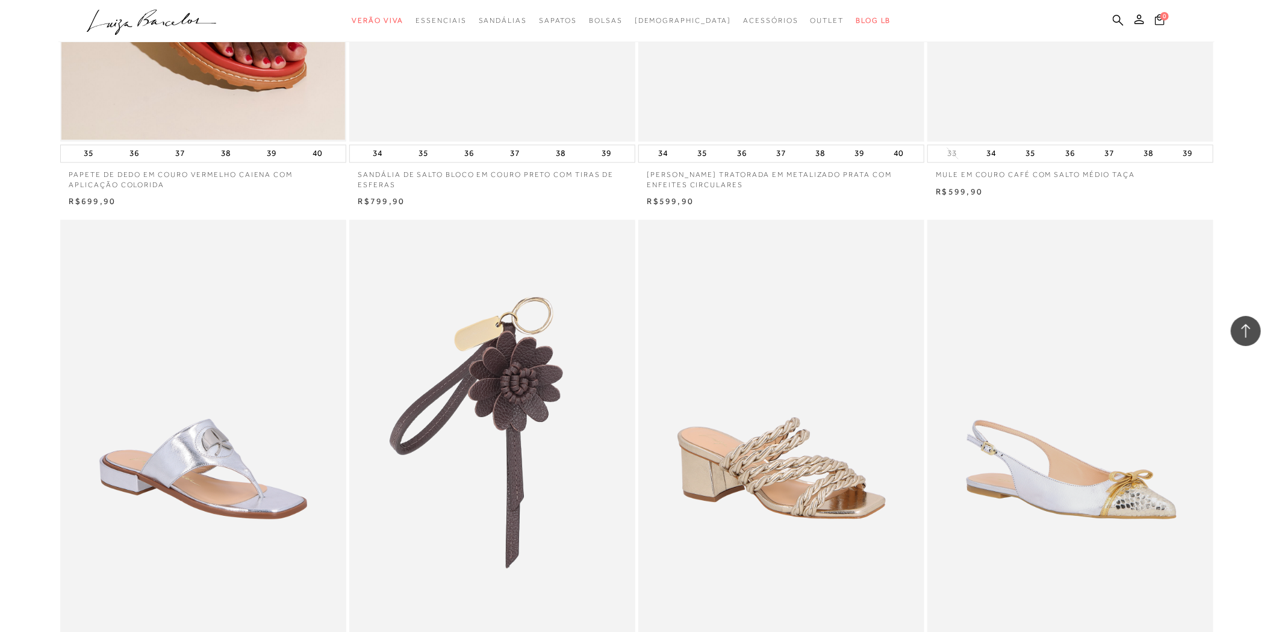
click at [1111, 21] on ul ".a{fill-rule:evenodd;} Verão Viva Em alta Favoritos das Influenciadoras Apostas…" at bounding box center [627, 21] width 1081 height 22
click at [1118, 20] on icon at bounding box center [1118, 19] width 11 height 11
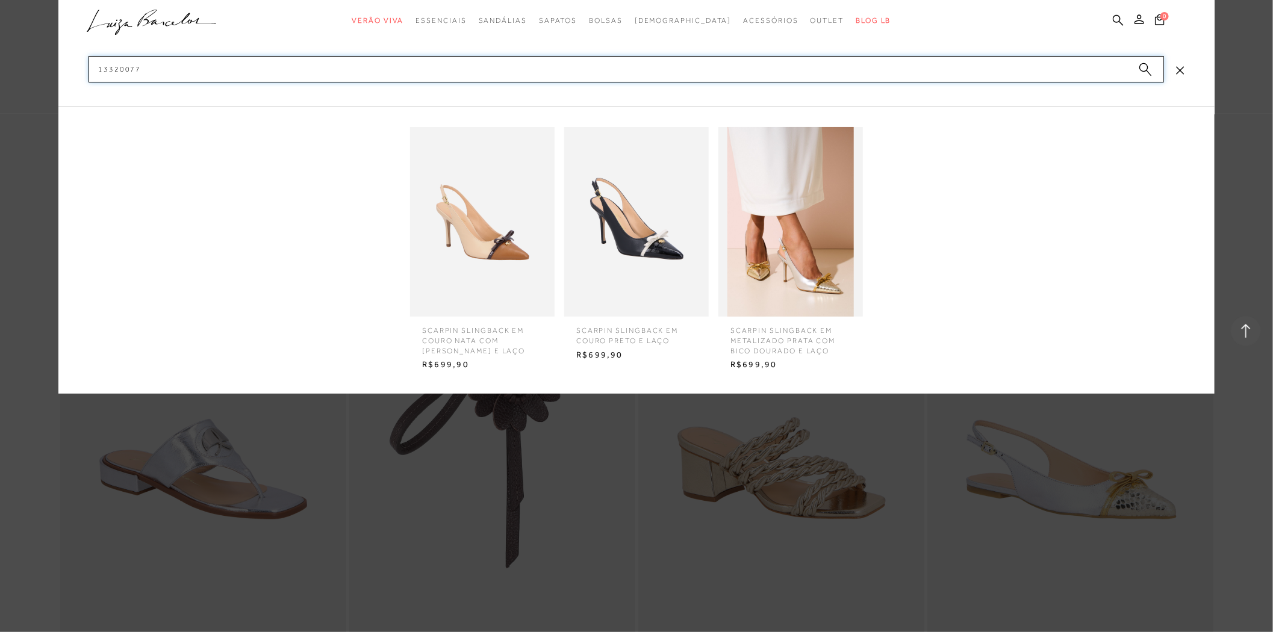
type input "13320077"
click at [617, 227] on img at bounding box center [636, 222] width 145 height 190
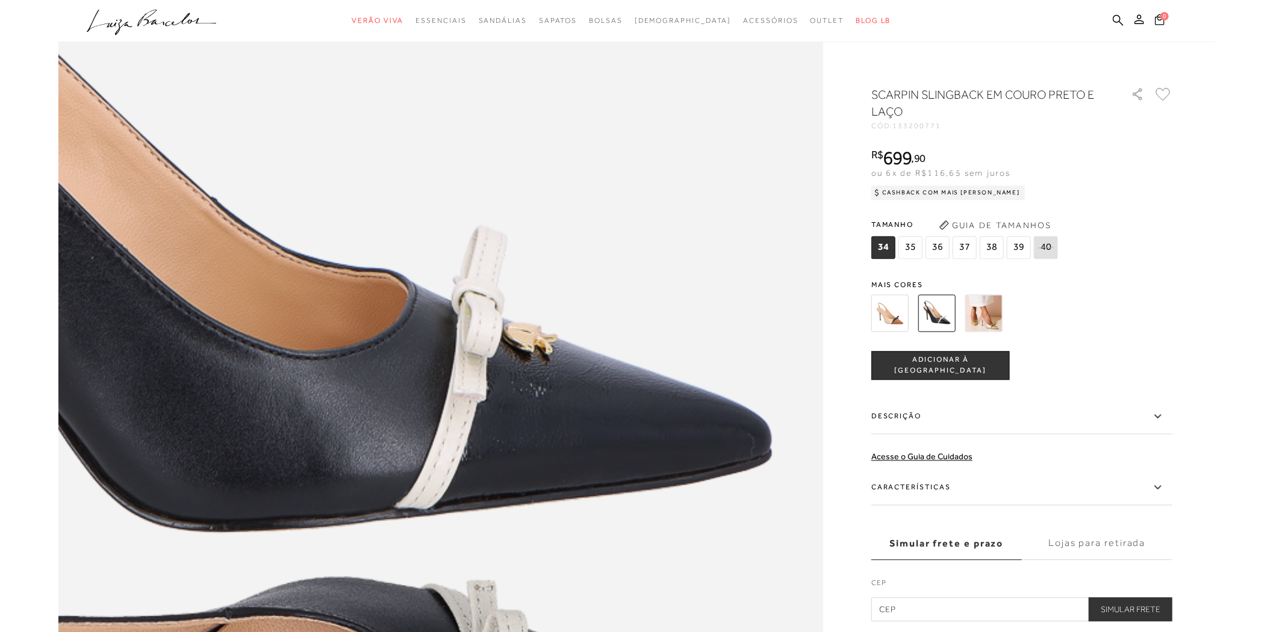
scroll to position [1070, 0]
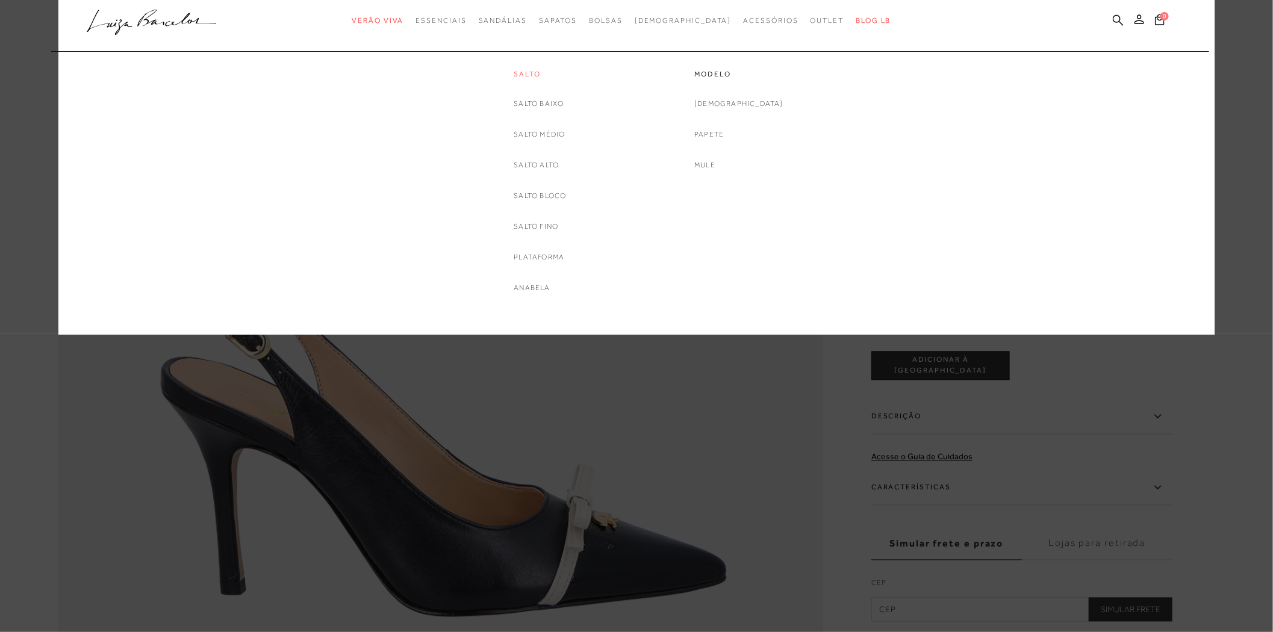
click at [529, 73] on link "Salto" at bounding box center [540, 74] width 52 height 10
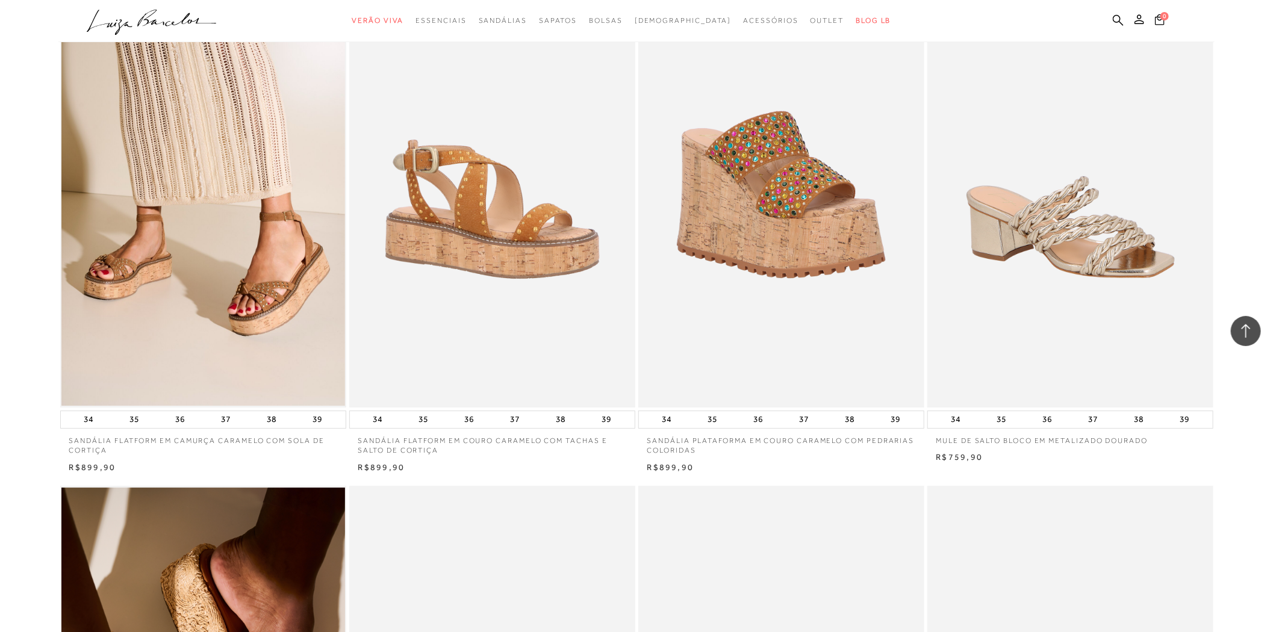
scroll to position [2609, 0]
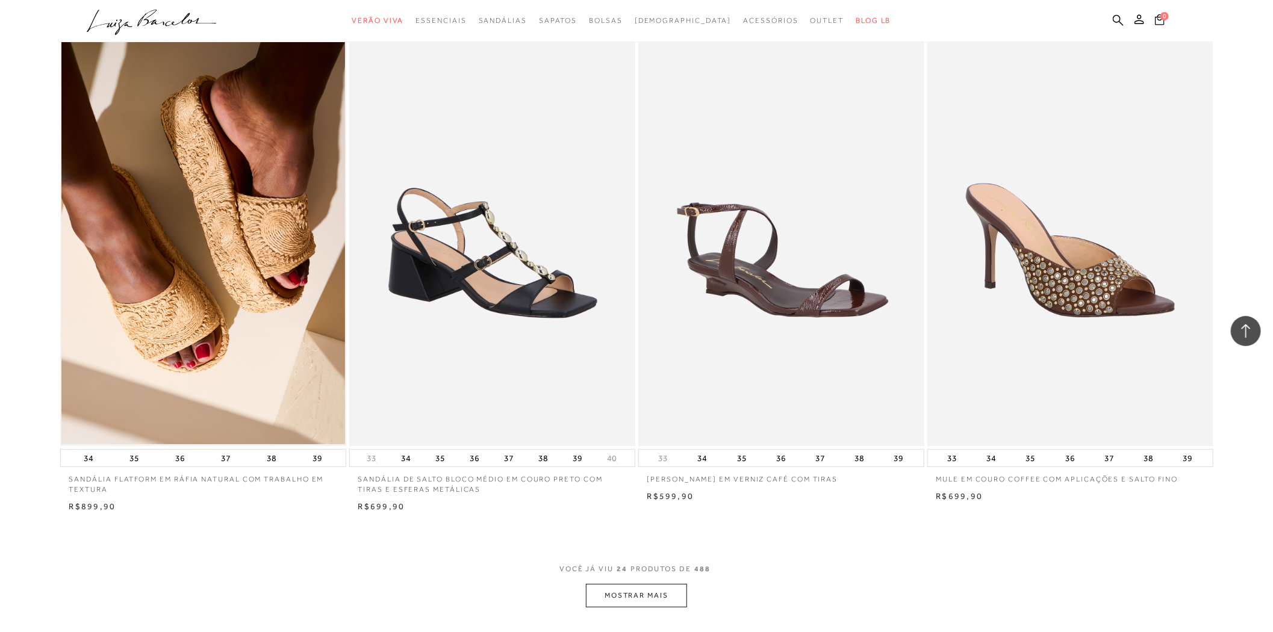
click at [665, 593] on button "MOSTRAR MAIS" at bounding box center [636, 595] width 101 height 23
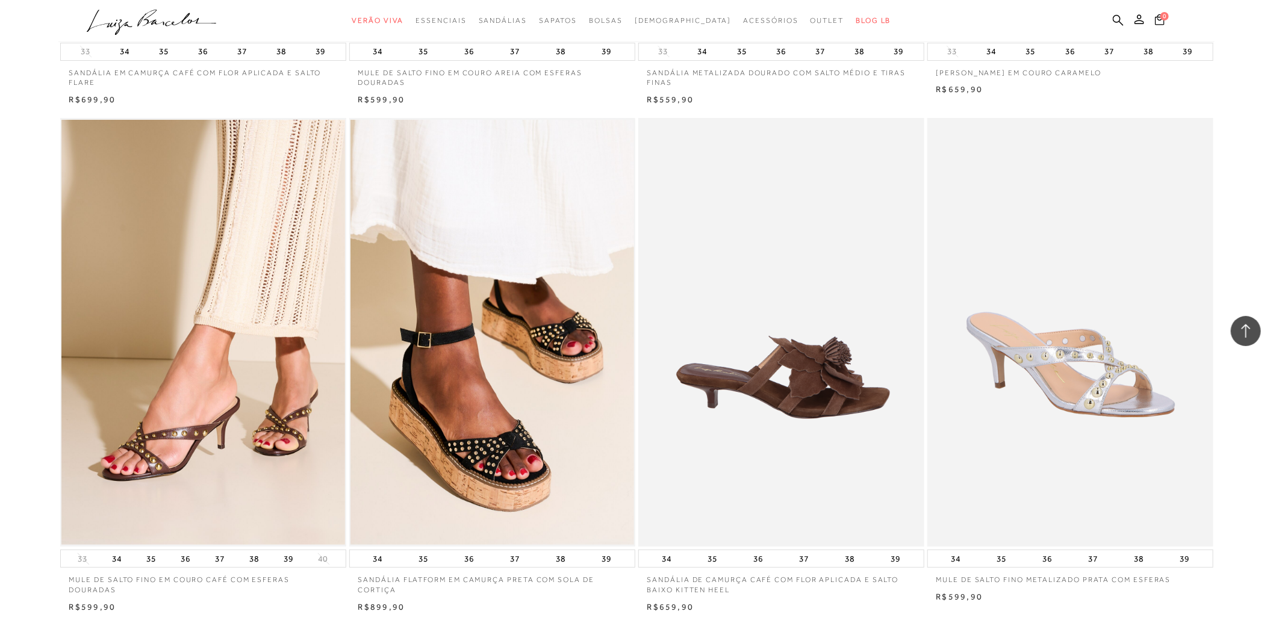
scroll to position [5887, 0]
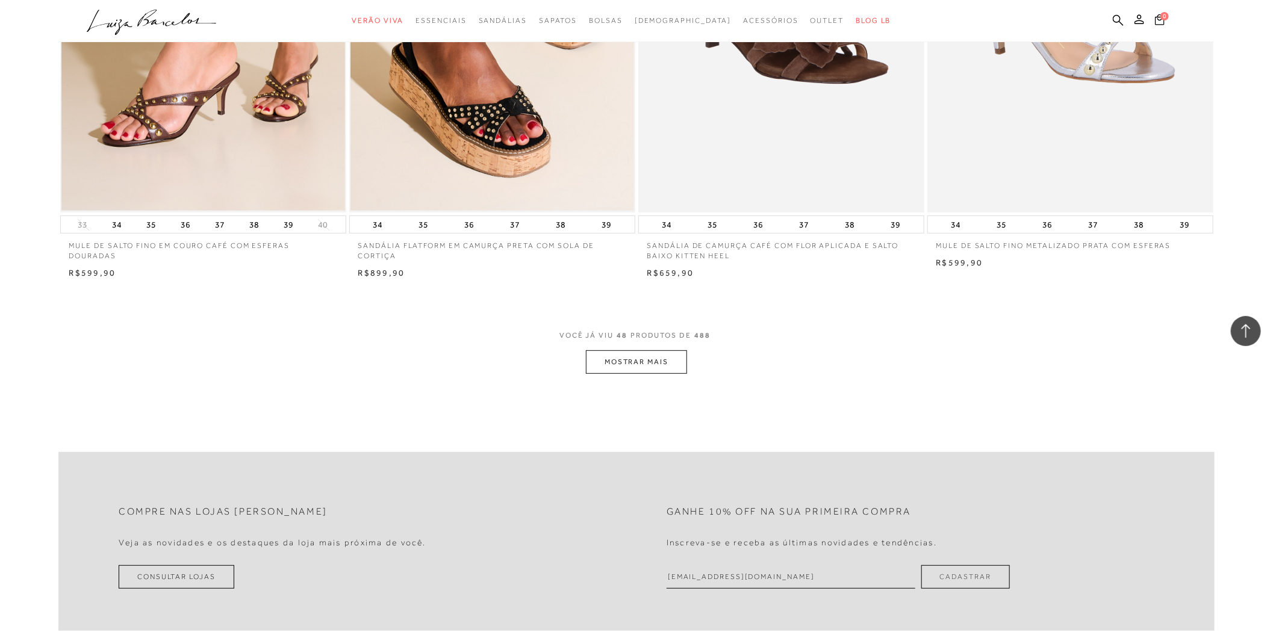
click at [661, 355] on button "MOSTRAR MAIS" at bounding box center [636, 361] width 101 height 23
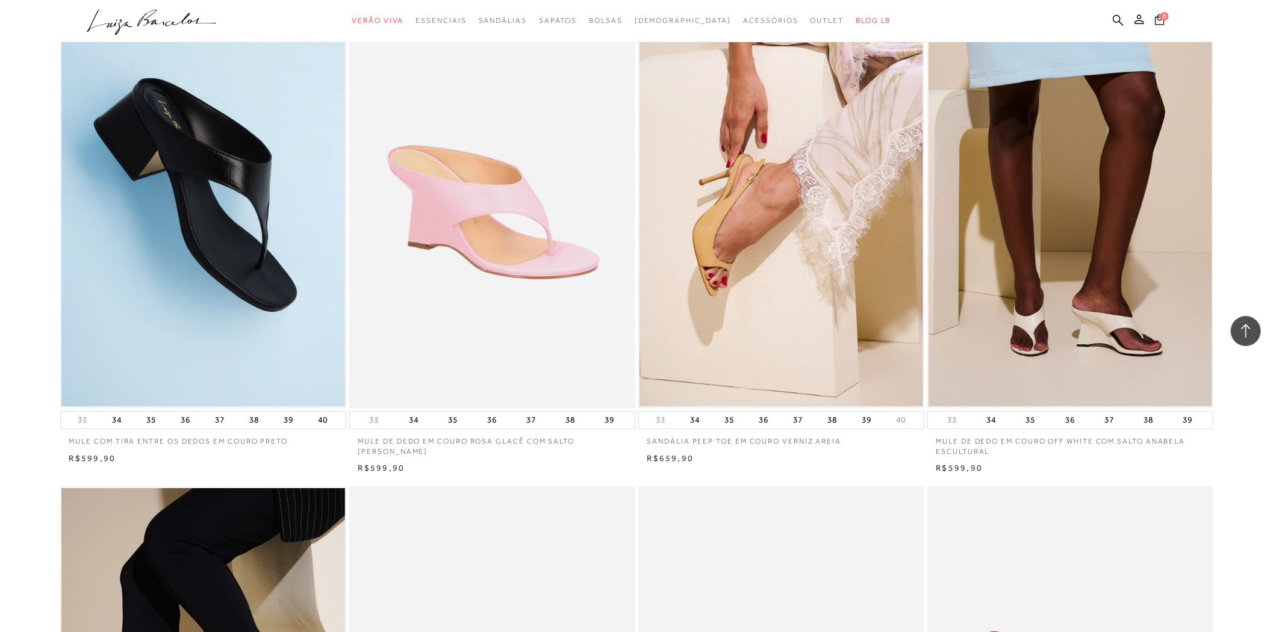
scroll to position [8563, 0]
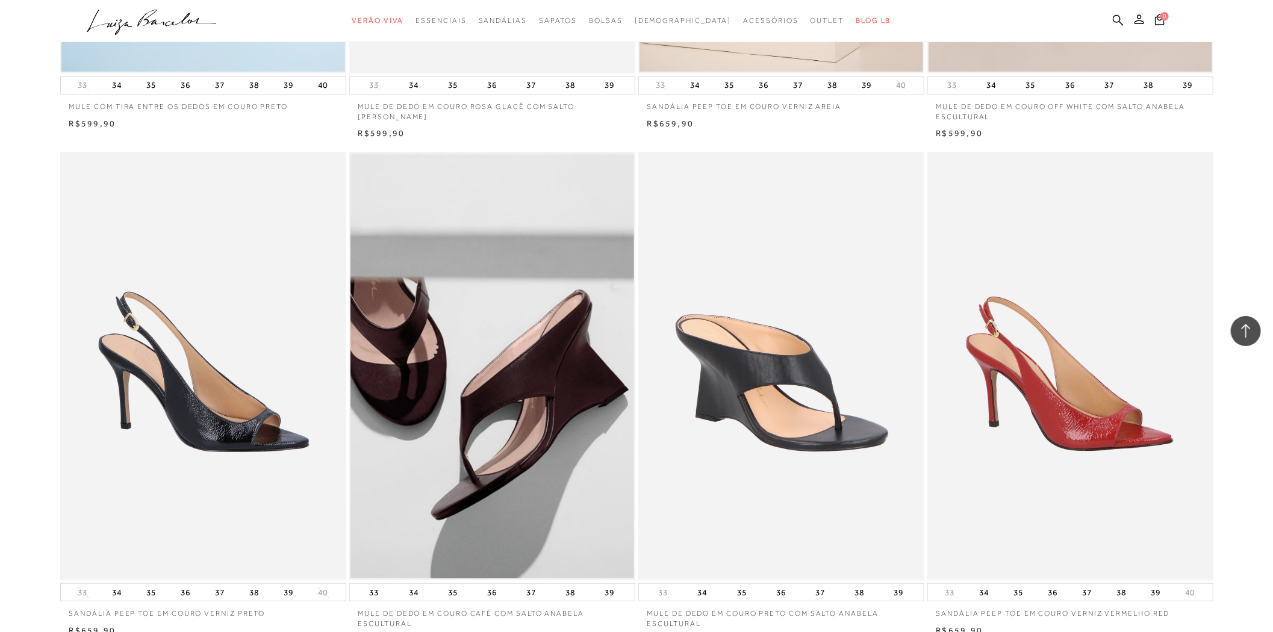
click at [278, 374] on img at bounding box center [203, 366] width 285 height 429
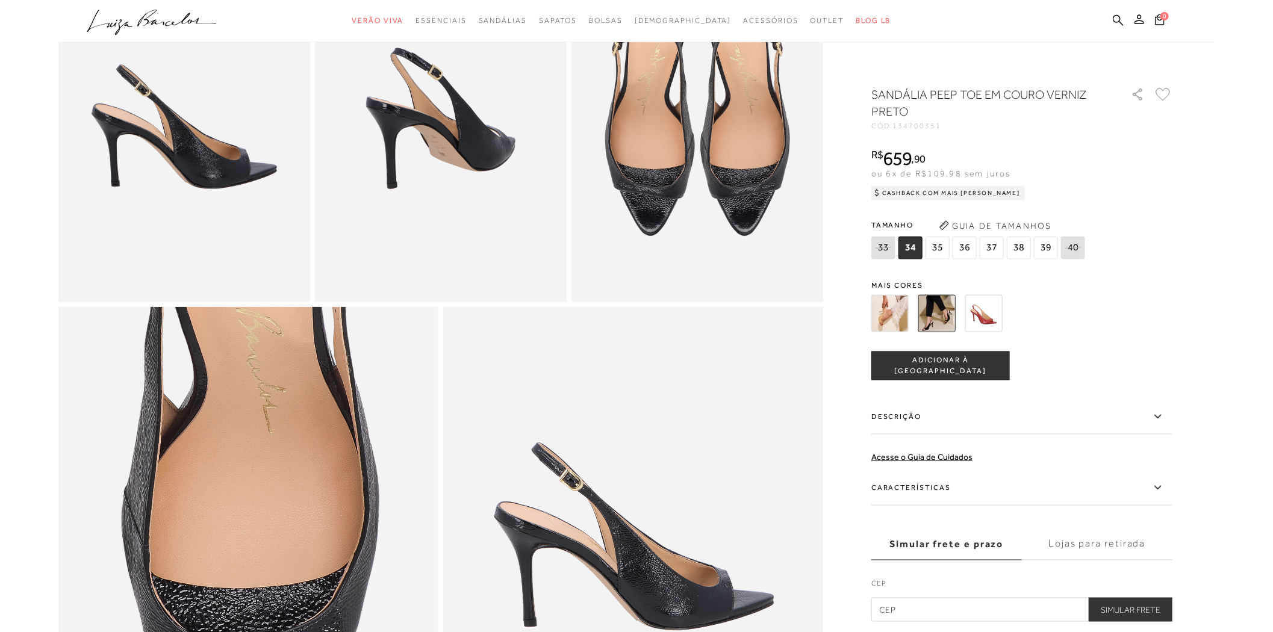
scroll to position [334, 0]
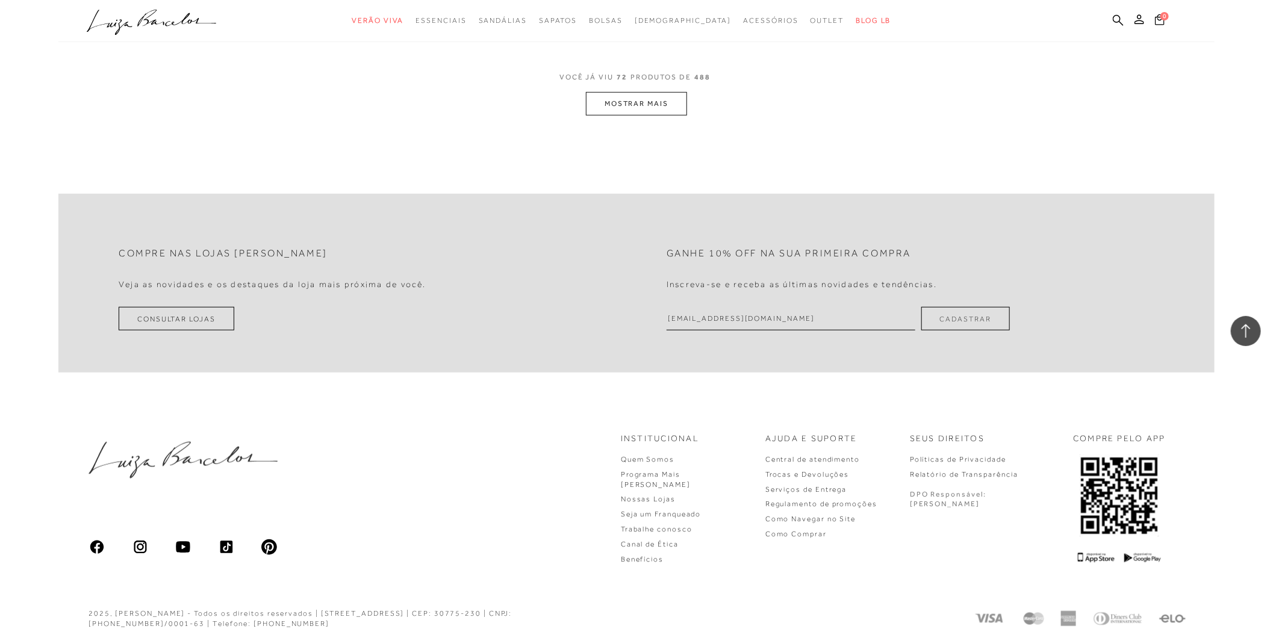
scroll to position [8921, 0]
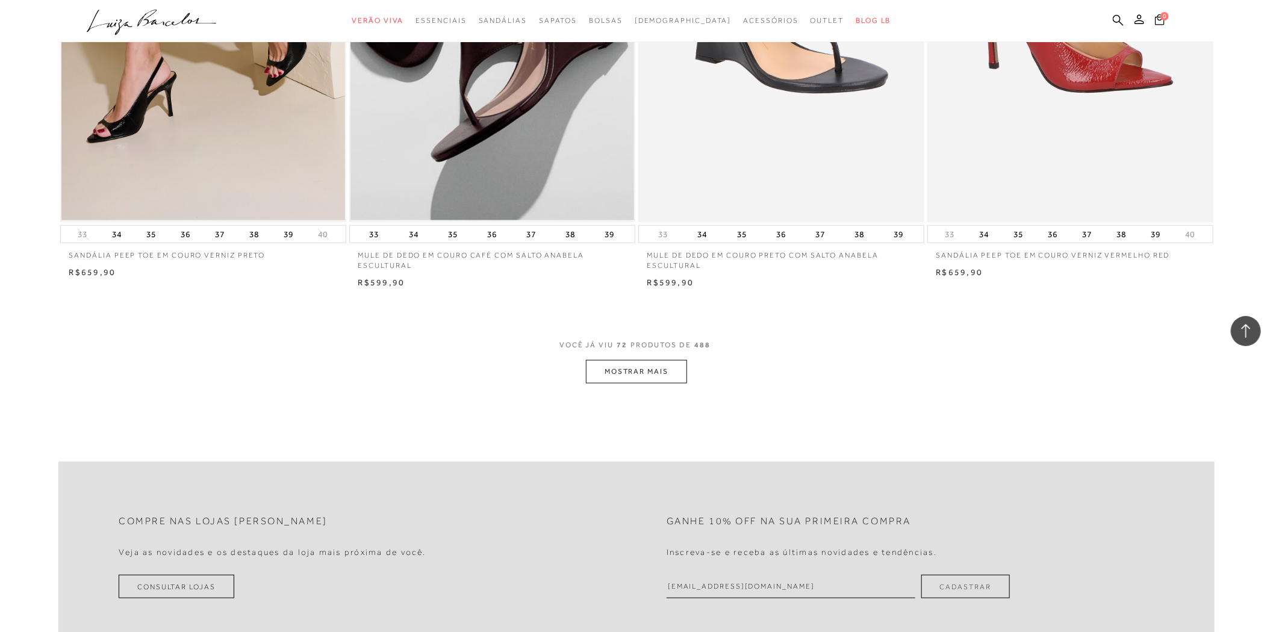
click at [628, 368] on button "MOSTRAR MAIS" at bounding box center [636, 371] width 101 height 23
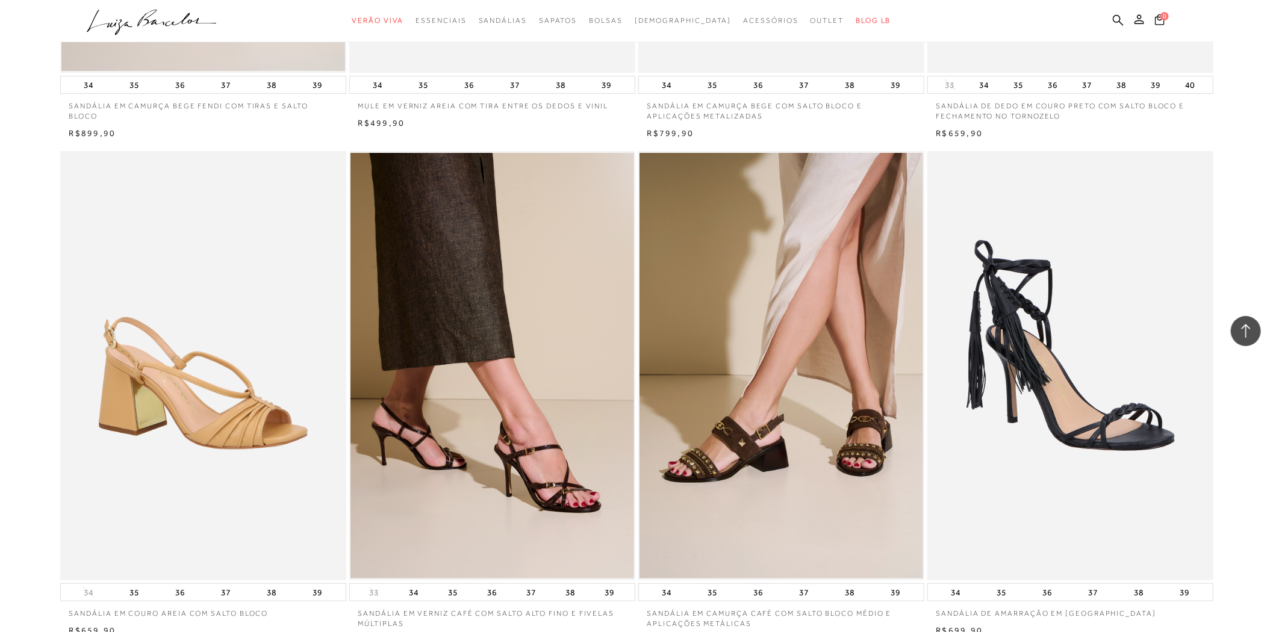
scroll to position [11999, 0]
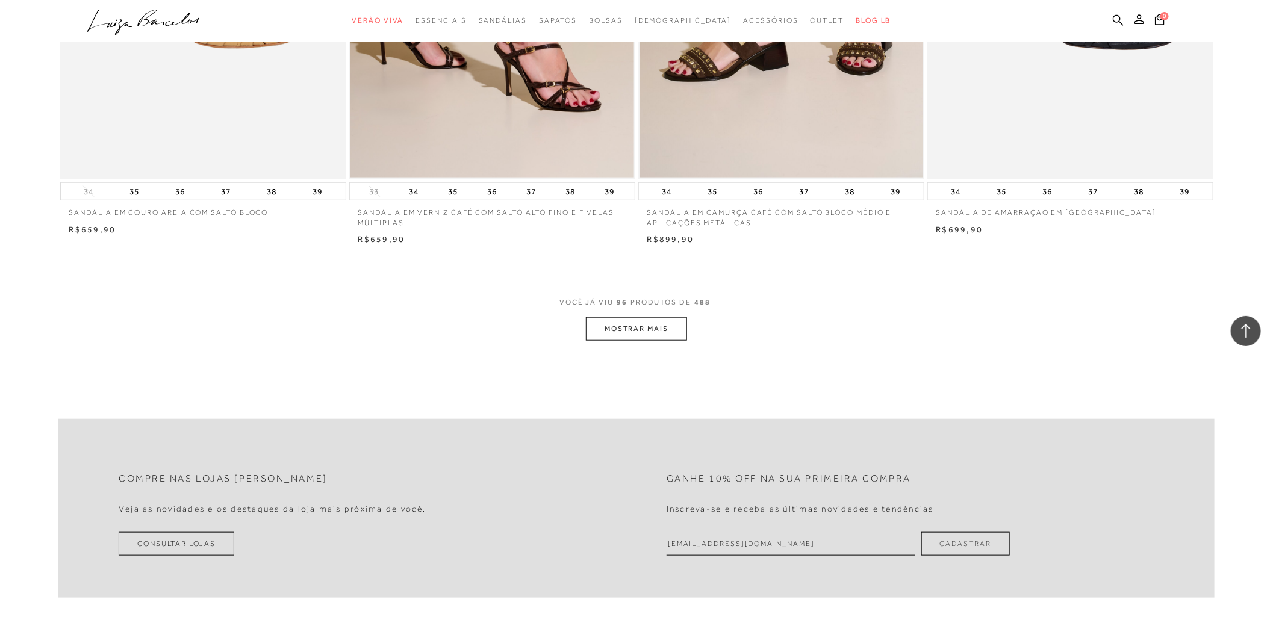
click at [661, 328] on button "MOSTRAR MAIS" at bounding box center [636, 328] width 101 height 23
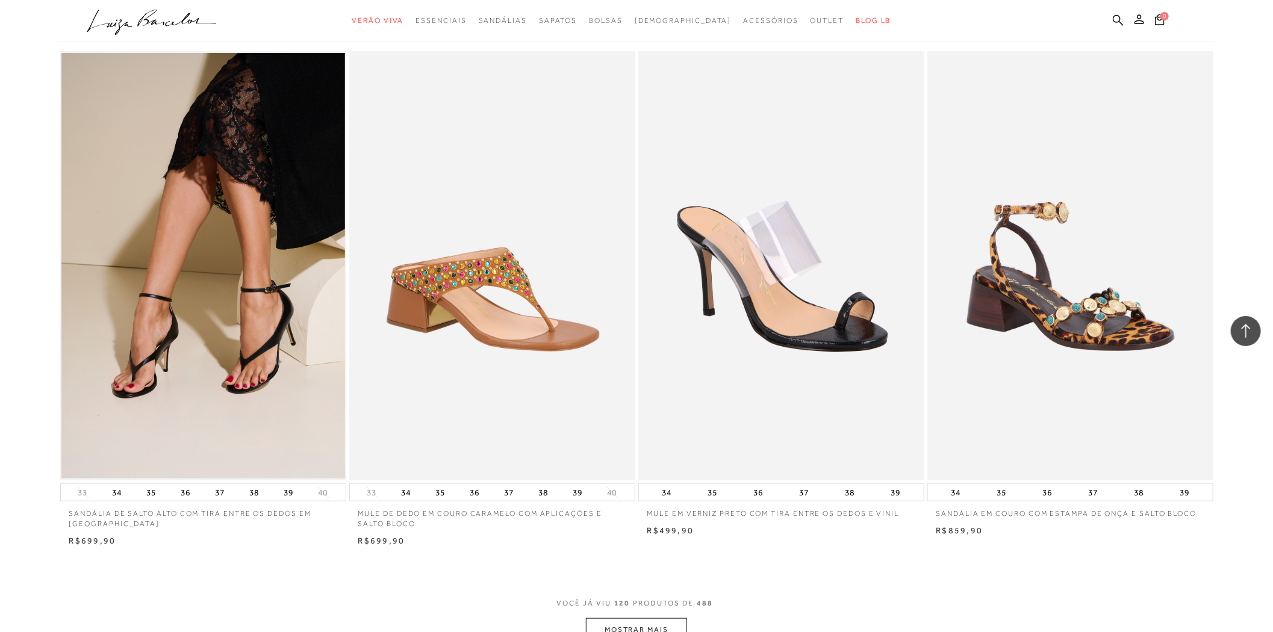
scroll to position [14809, 0]
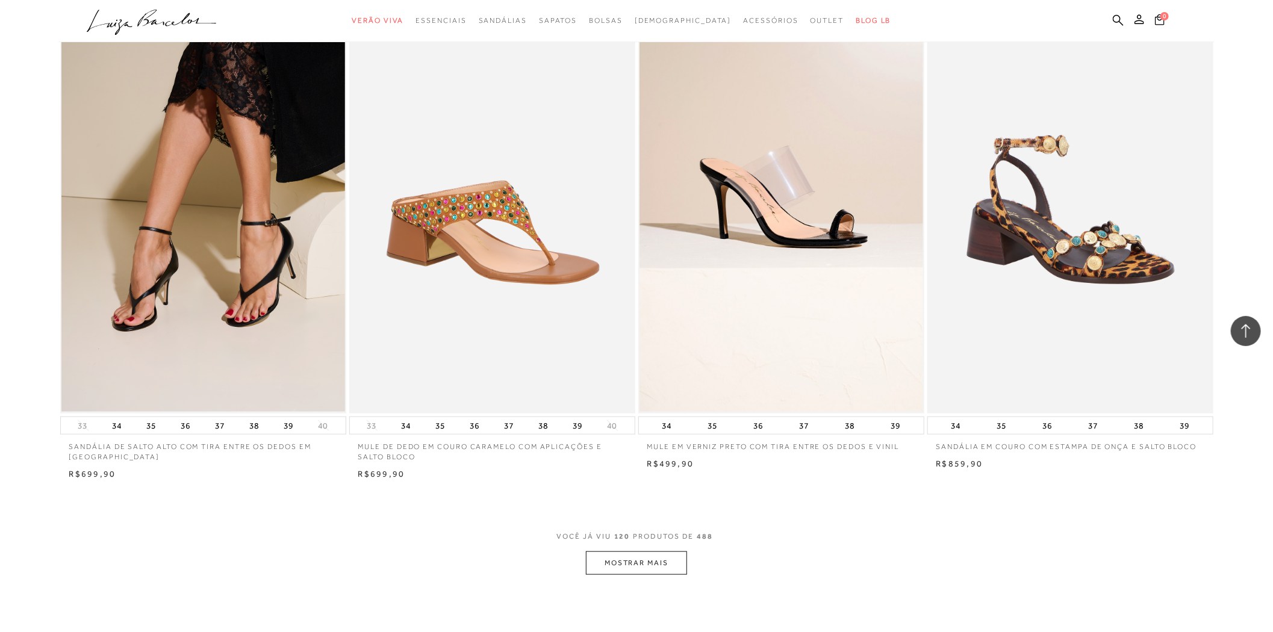
click at [610, 555] on button "MOSTRAR MAIS" at bounding box center [636, 563] width 101 height 23
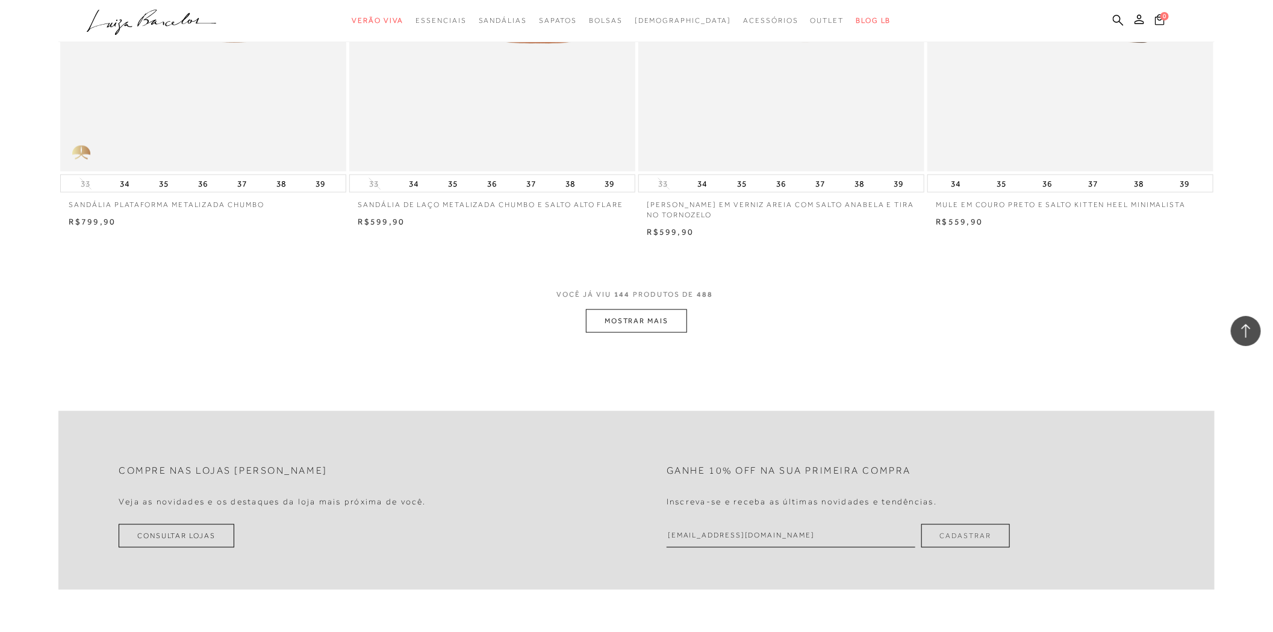
scroll to position [17886, 0]
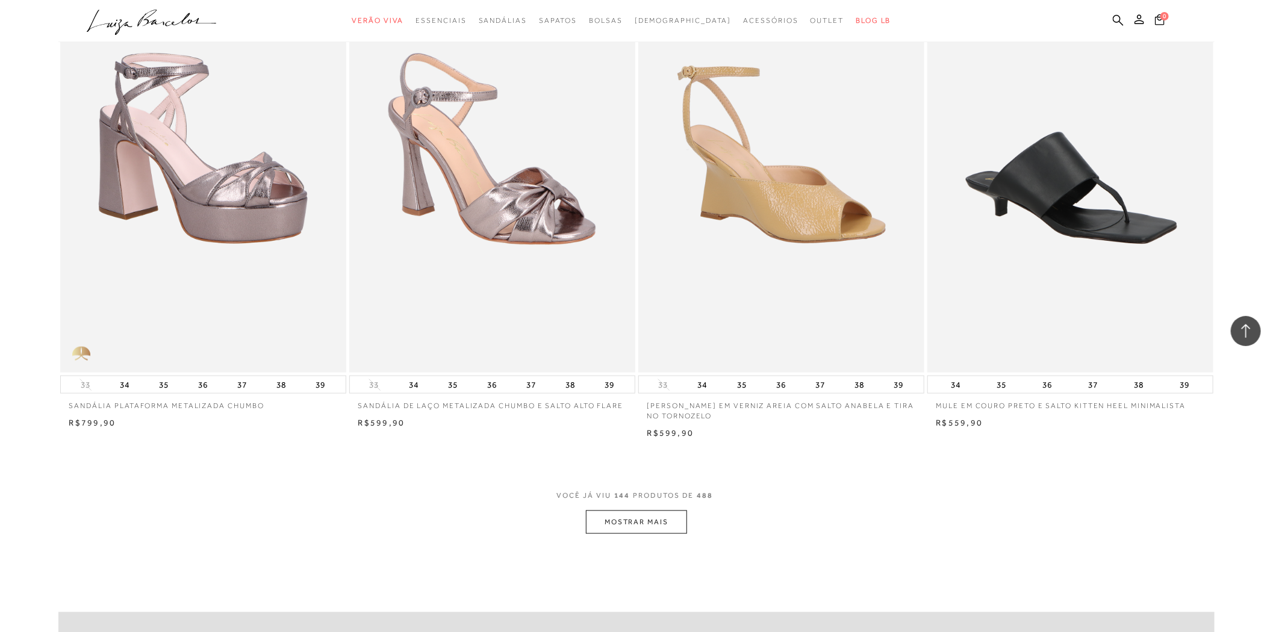
click at [665, 520] on button "MOSTRAR MAIS" at bounding box center [636, 522] width 101 height 23
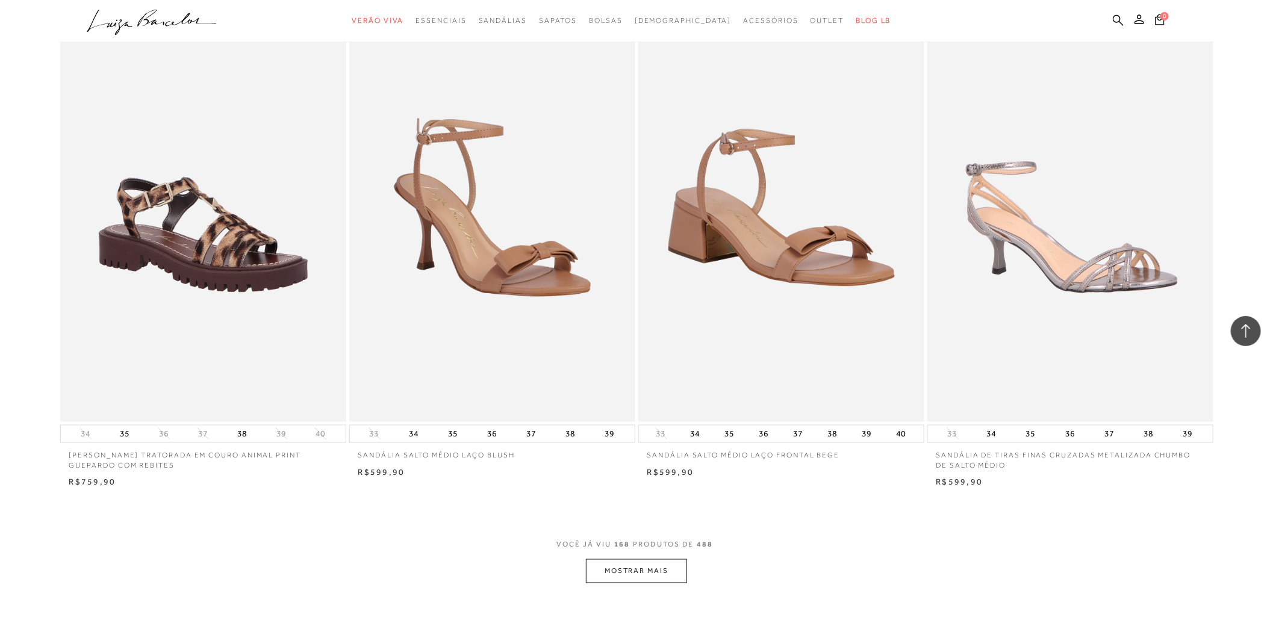
scroll to position [21165, 0]
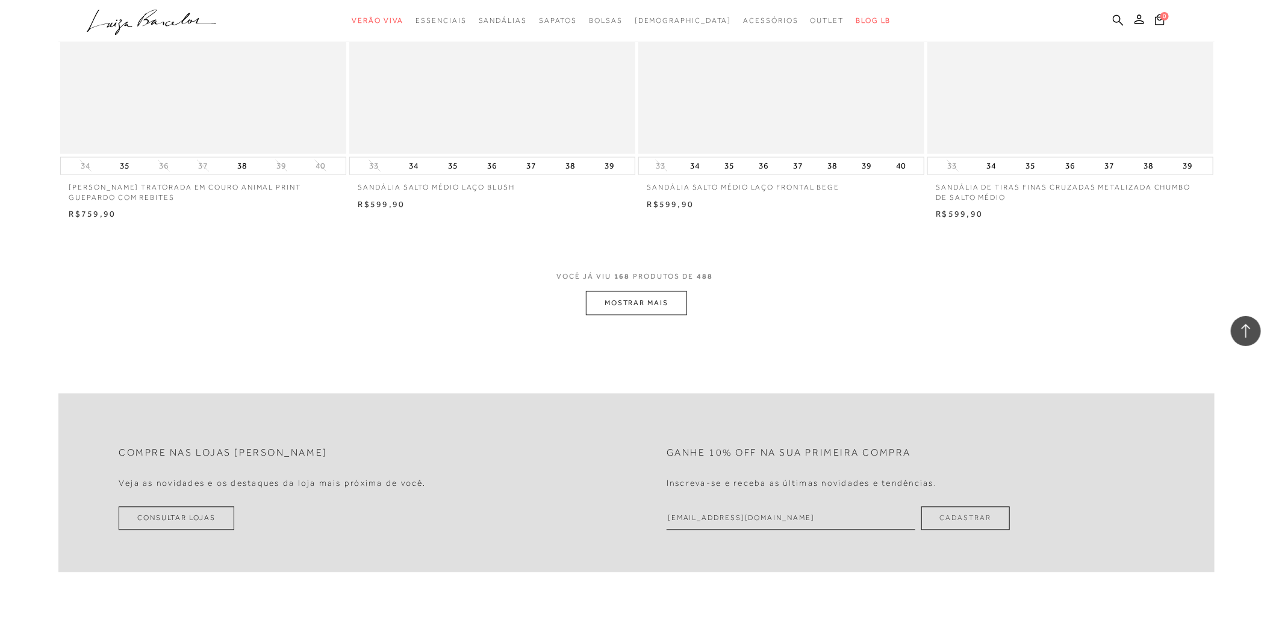
click at [648, 302] on button "MOSTRAR MAIS" at bounding box center [636, 302] width 101 height 23
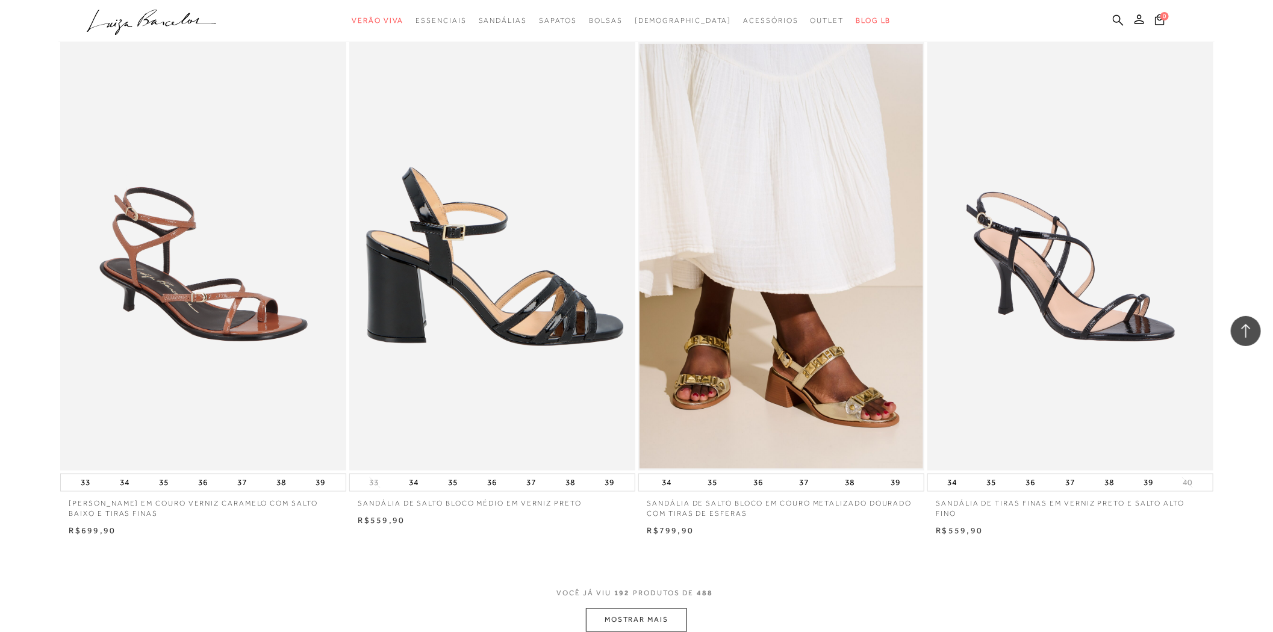
scroll to position [24242, 0]
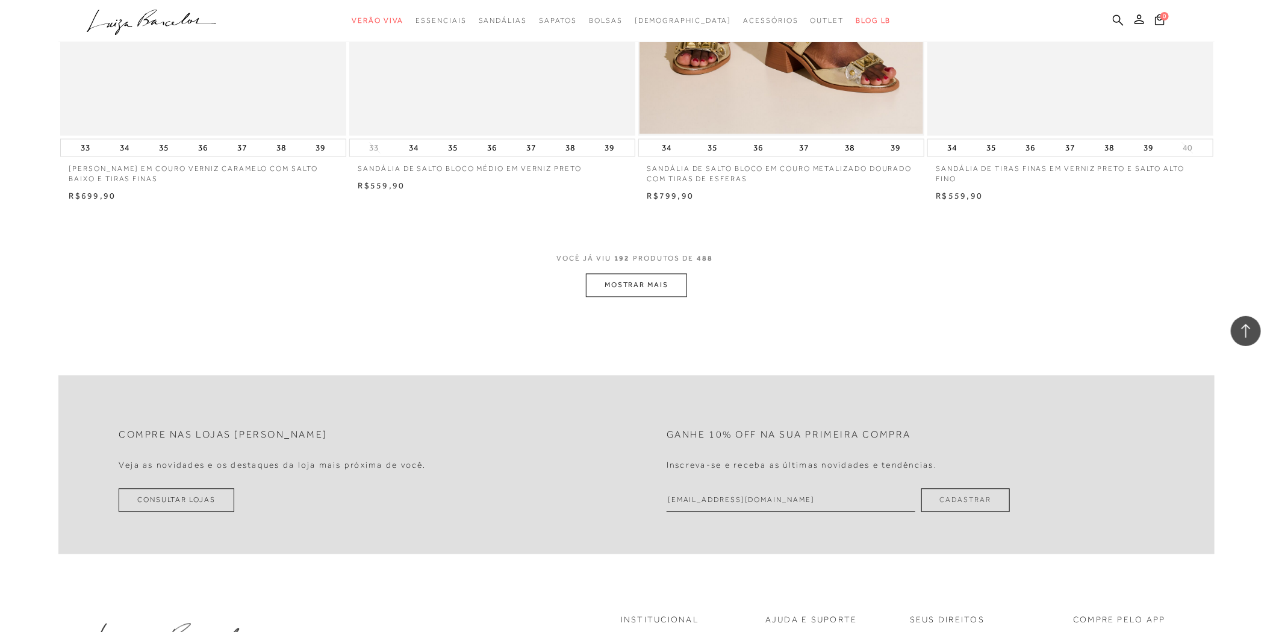
click at [624, 296] on button "MOSTRAR MAIS" at bounding box center [636, 285] width 101 height 23
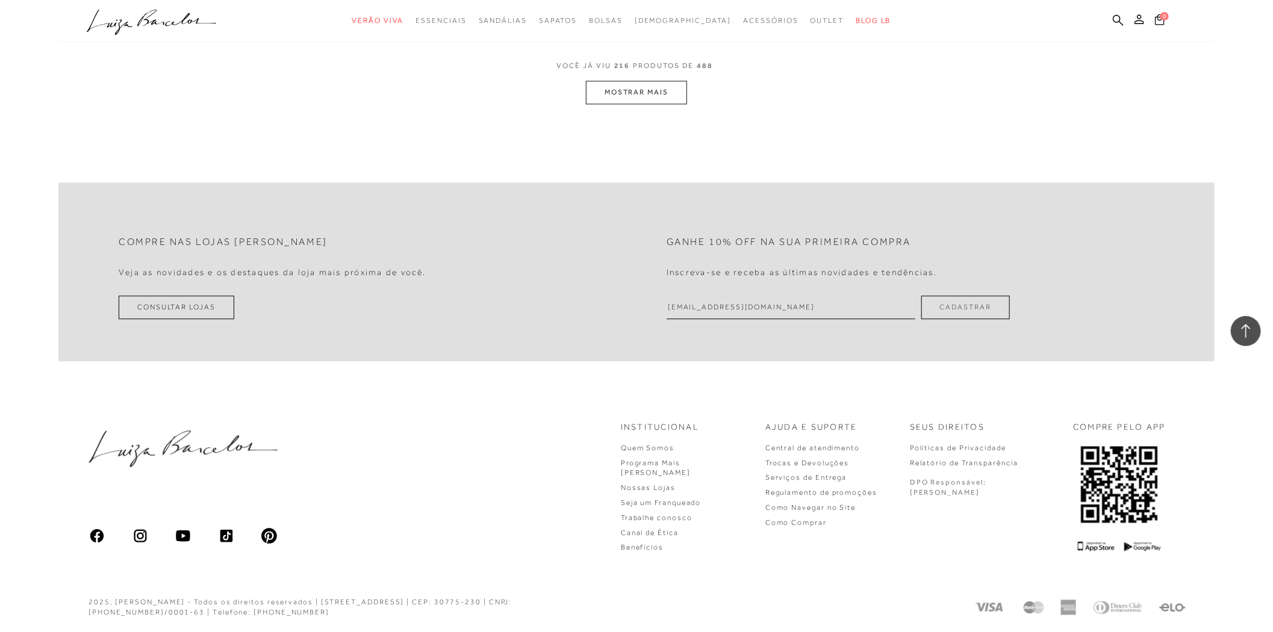
scroll to position [27288, 0]
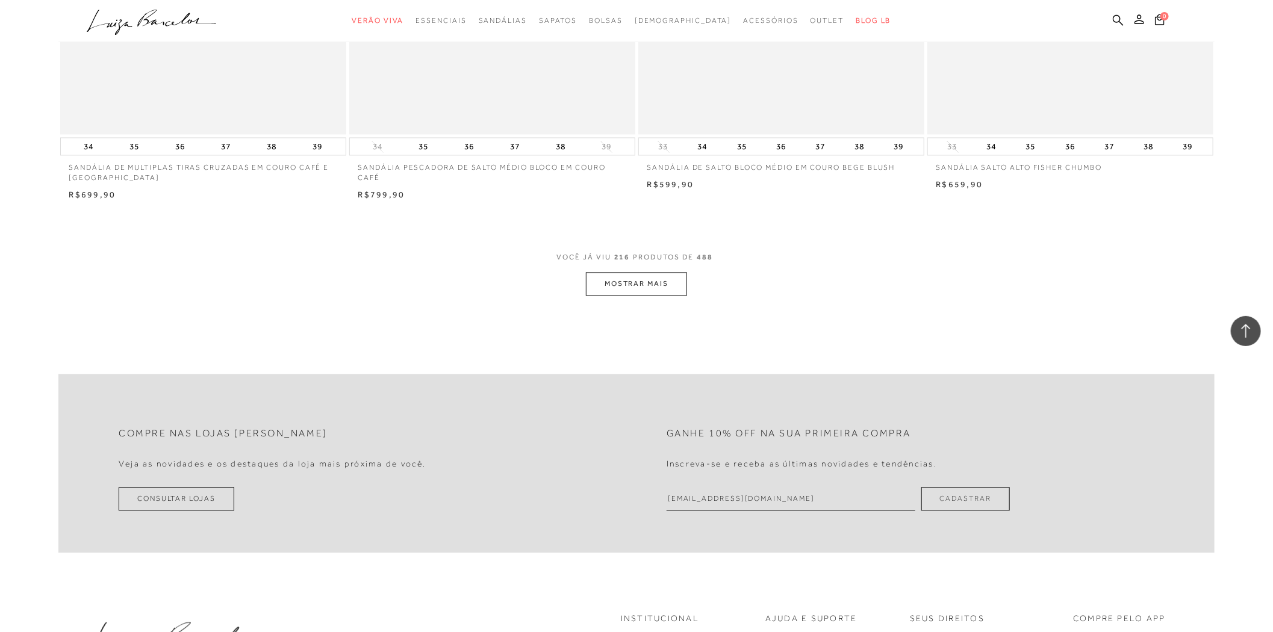
click at [650, 296] on button "MOSTRAR MAIS" at bounding box center [636, 283] width 101 height 23
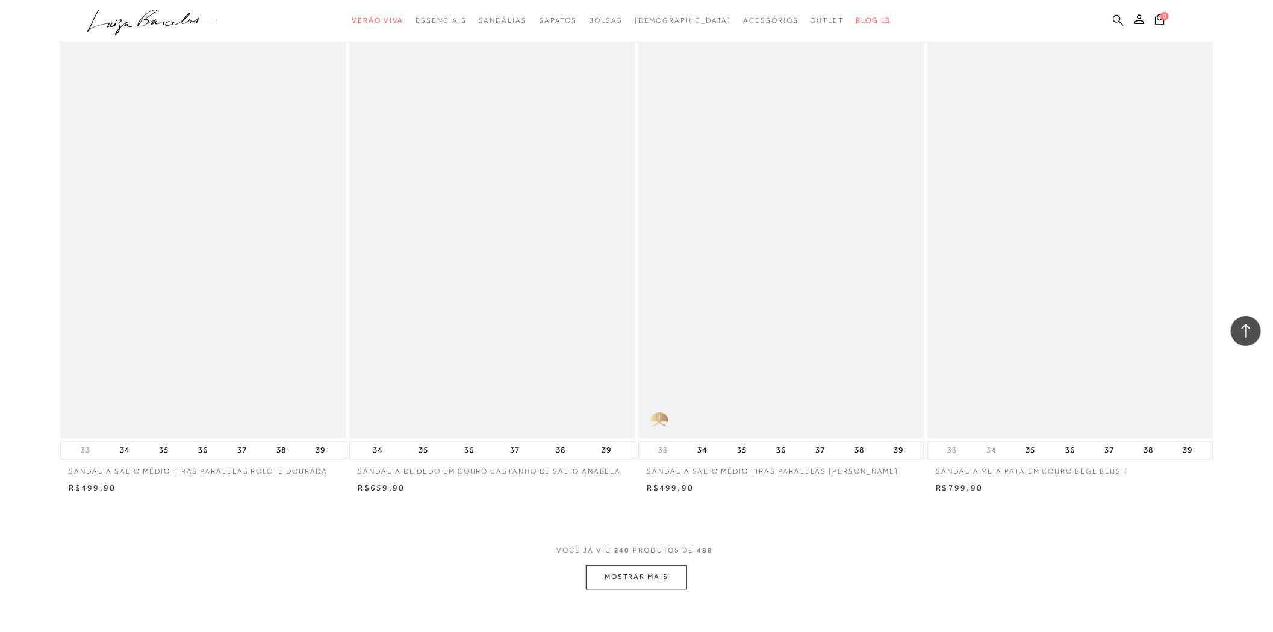
scroll to position [30299, 0]
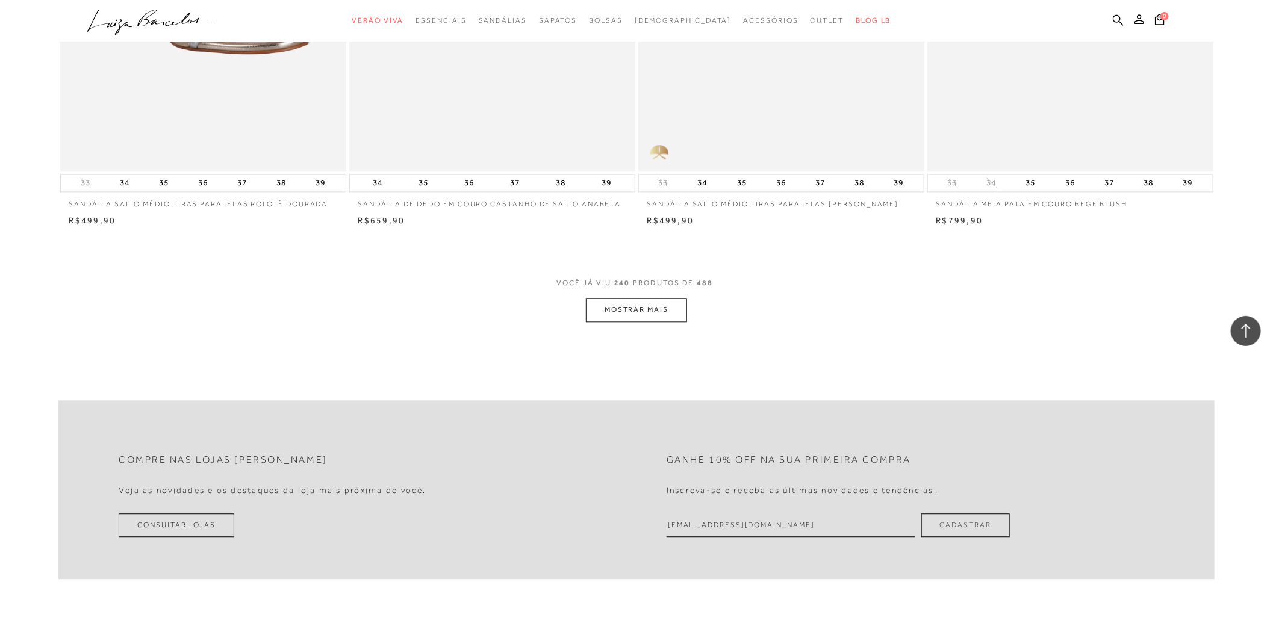
click at [601, 322] on button "MOSTRAR MAIS" at bounding box center [636, 309] width 101 height 23
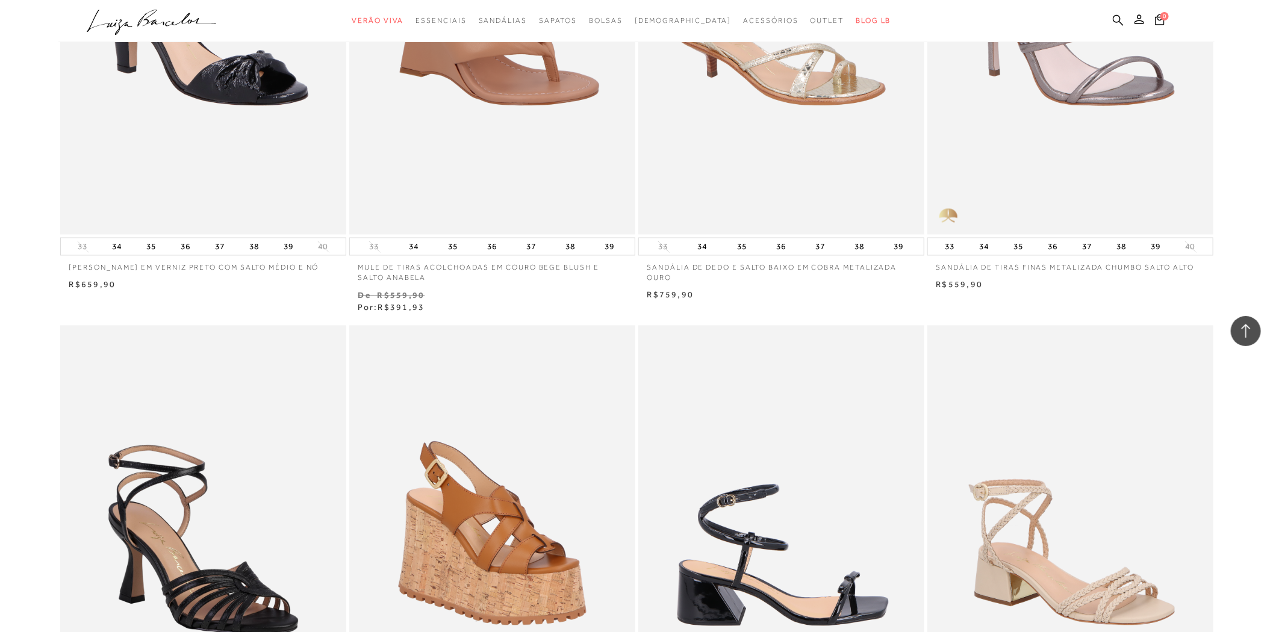
scroll to position [33108, 0]
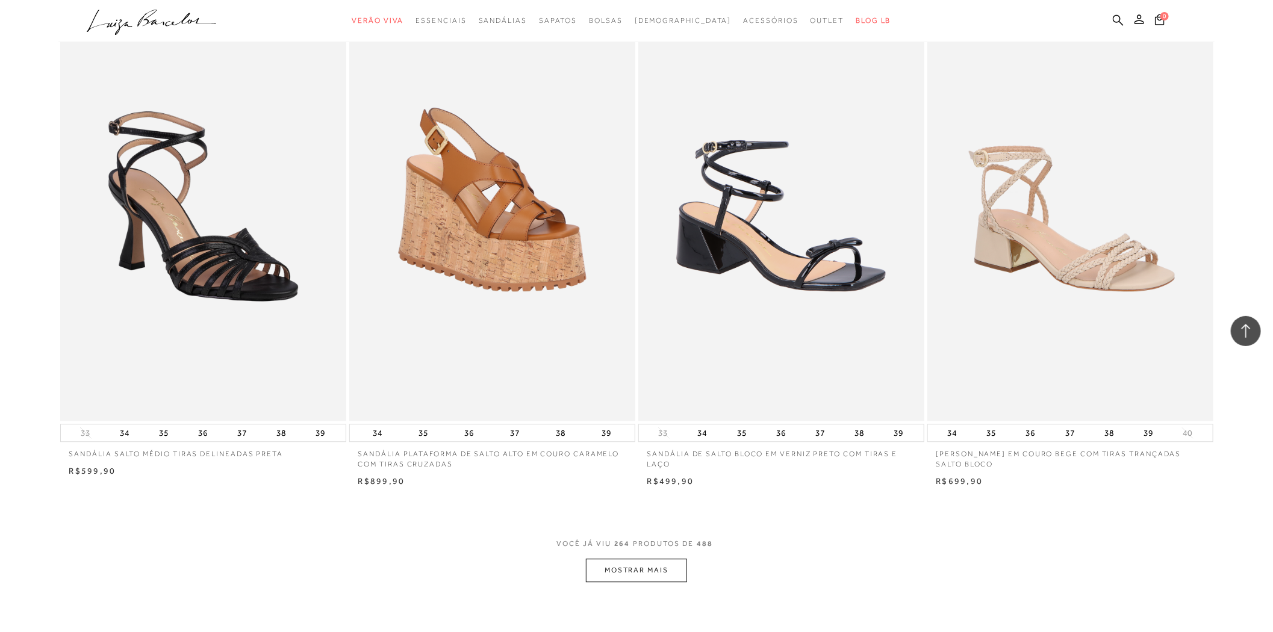
click at [677, 582] on button "MOSTRAR MAIS" at bounding box center [636, 570] width 101 height 23
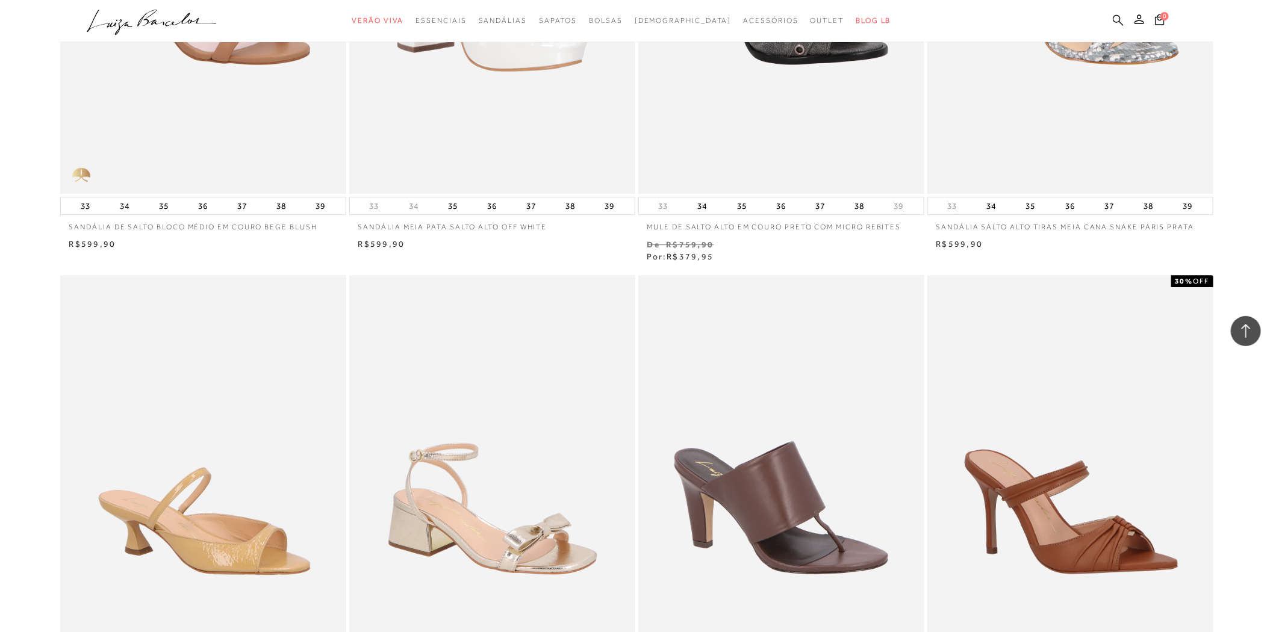
click at [1121, 18] on icon at bounding box center [1118, 19] width 11 height 11
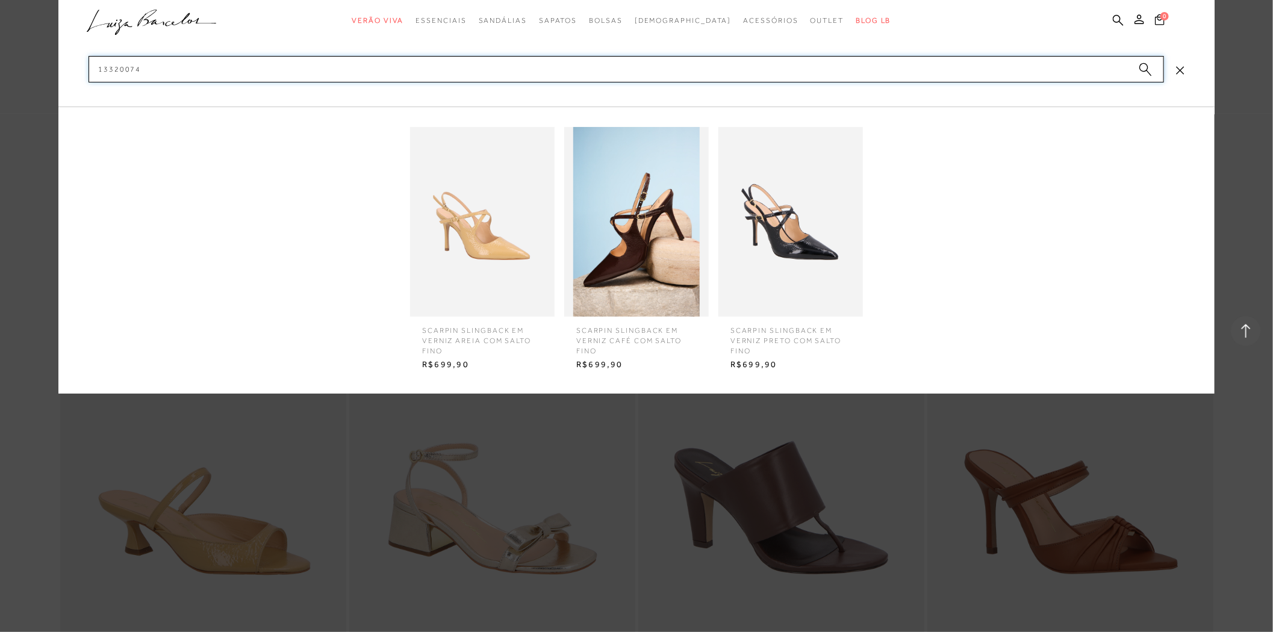
type input "13320074"
click at [785, 205] on img at bounding box center [790, 222] width 145 height 190
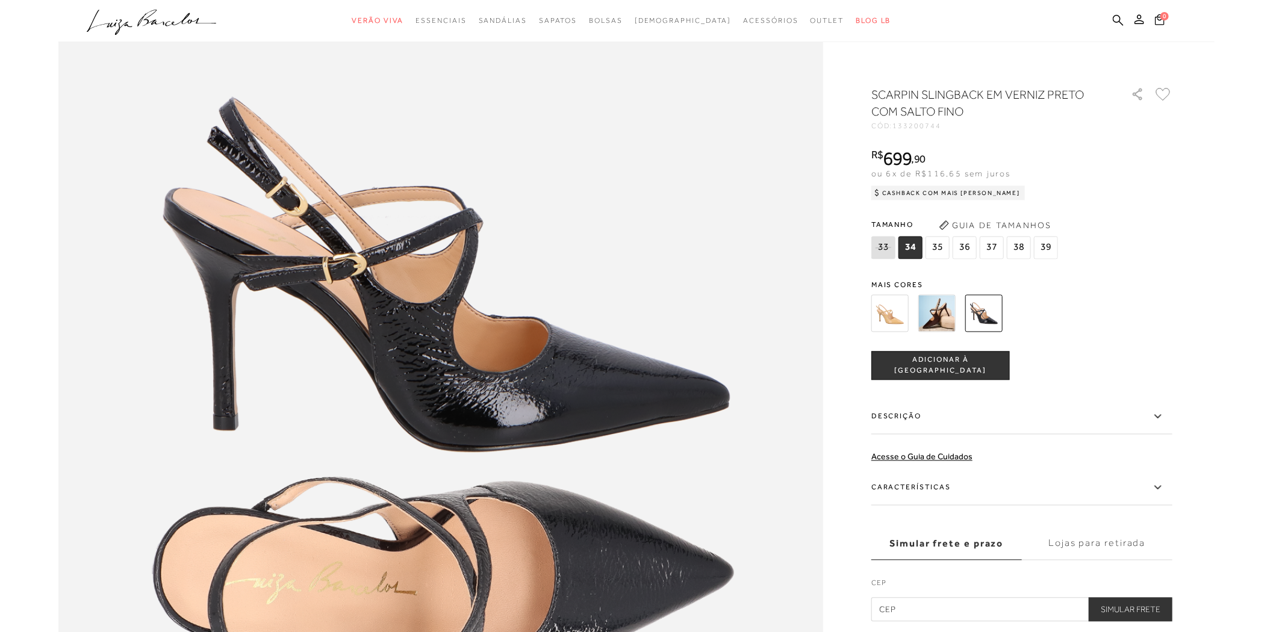
scroll to position [1137, 0]
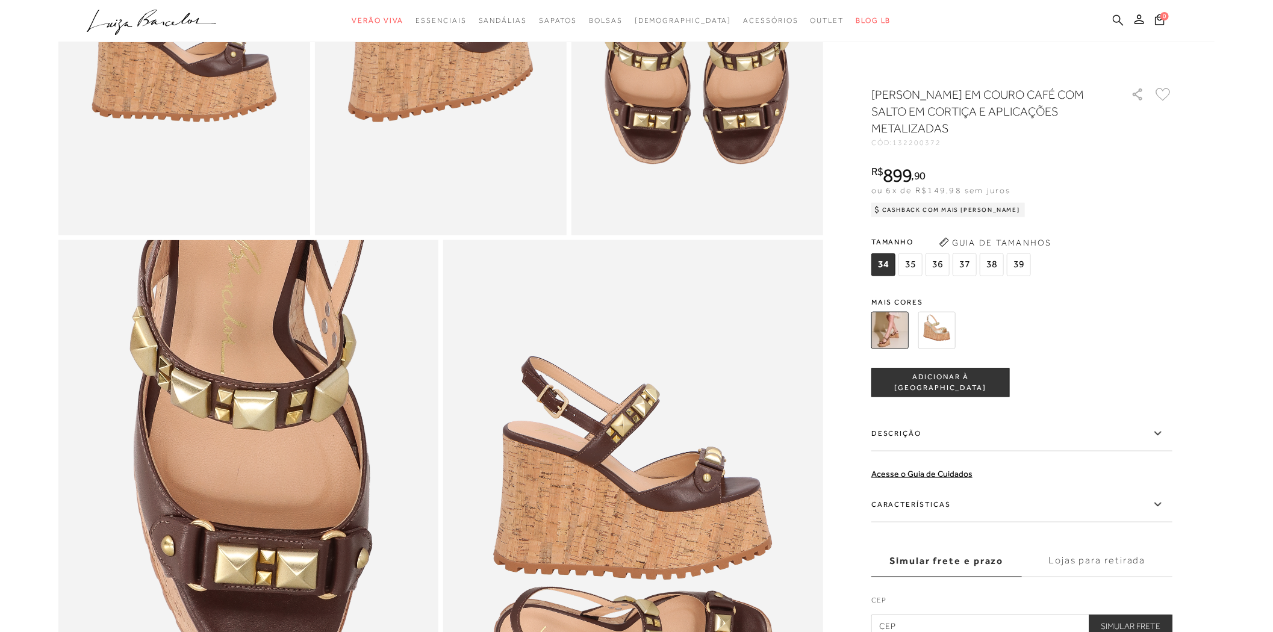
click at [1115, 25] on link at bounding box center [1118, 21] width 11 height 15
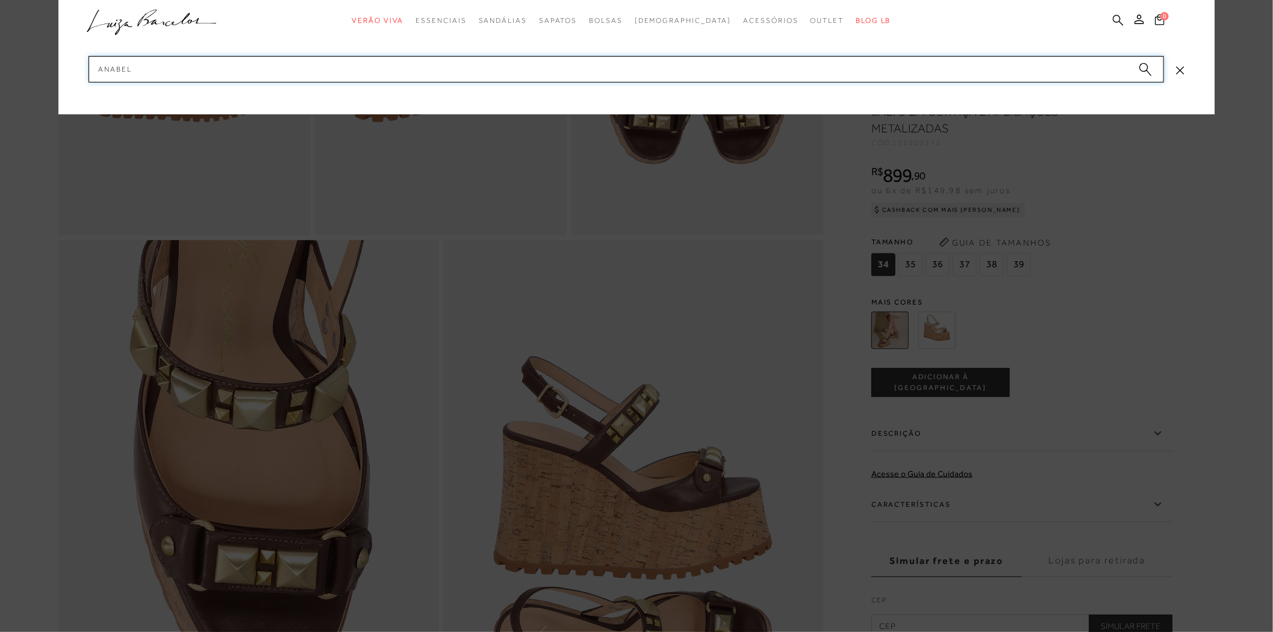
type input "anabela"
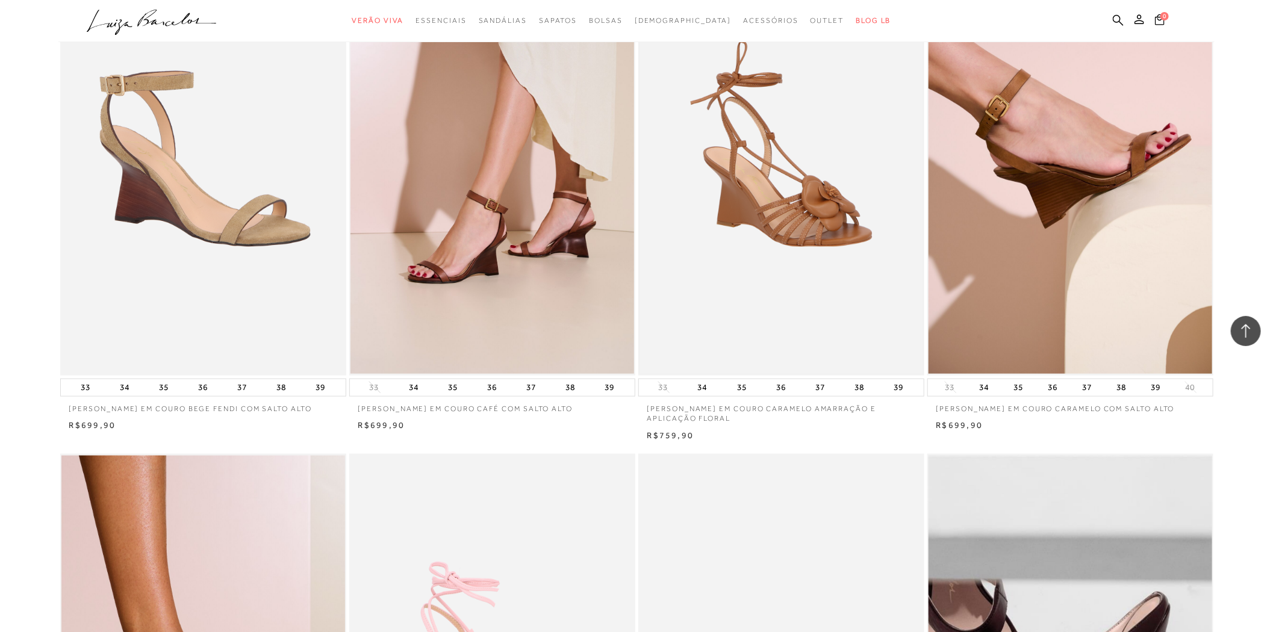
click at [851, 210] on img at bounding box center [781, 161] width 284 height 426
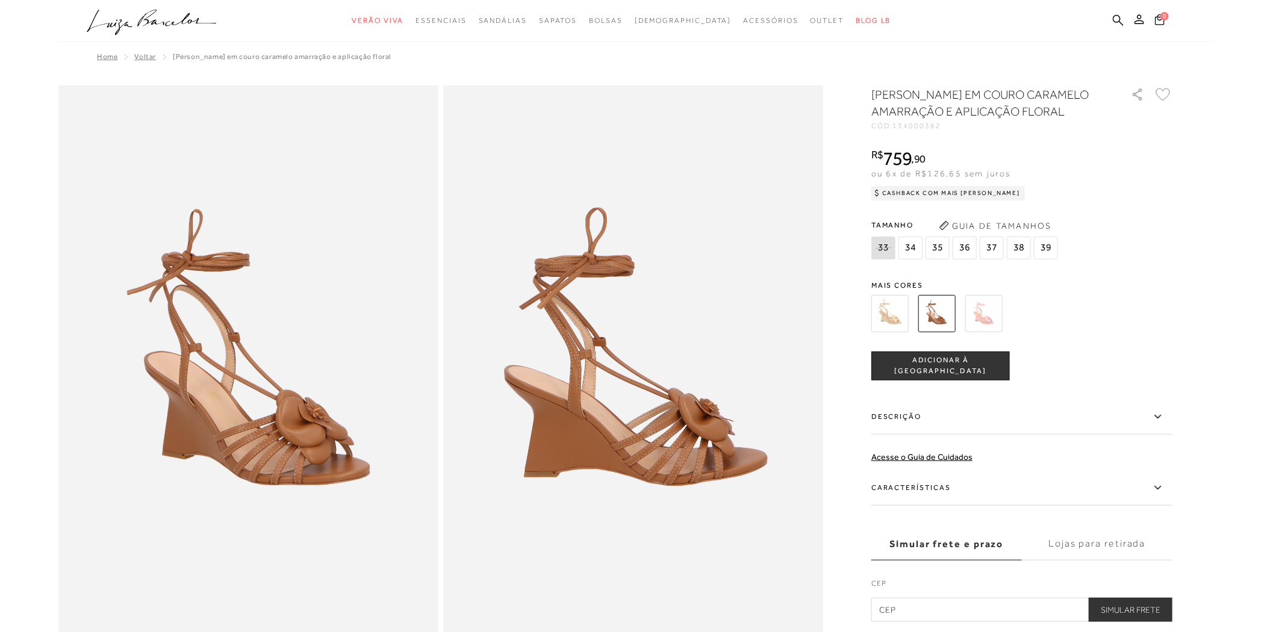
click at [1007, 321] on div at bounding box center [1008, 313] width 280 height 45
click at [995, 321] on img at bounding box center [983, 313] width 37 height 37
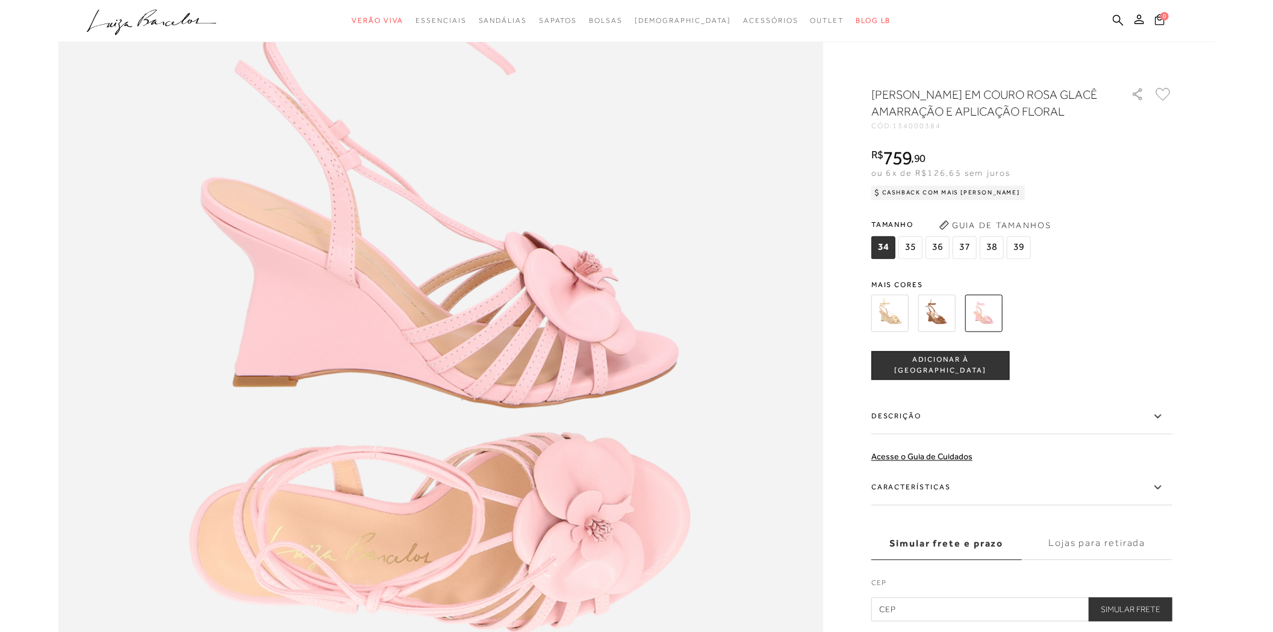
scroll to position [1204, 0]
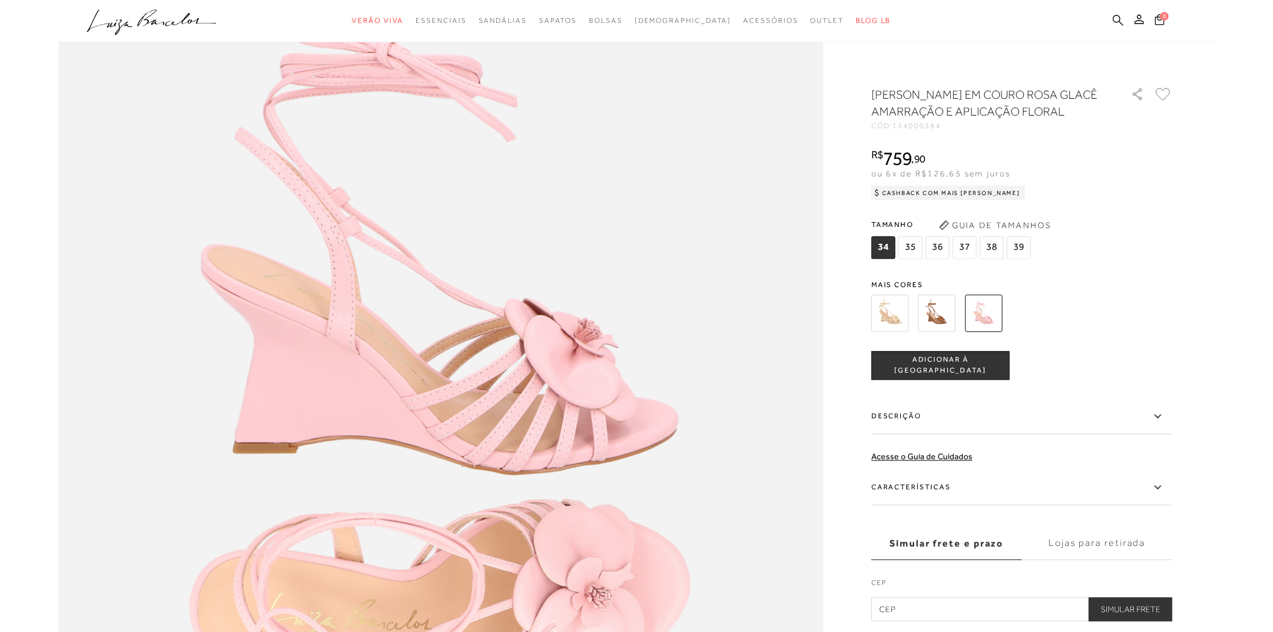
click at [1118, 20] on icon at bounding box center [1118, 19] width 11 height 11
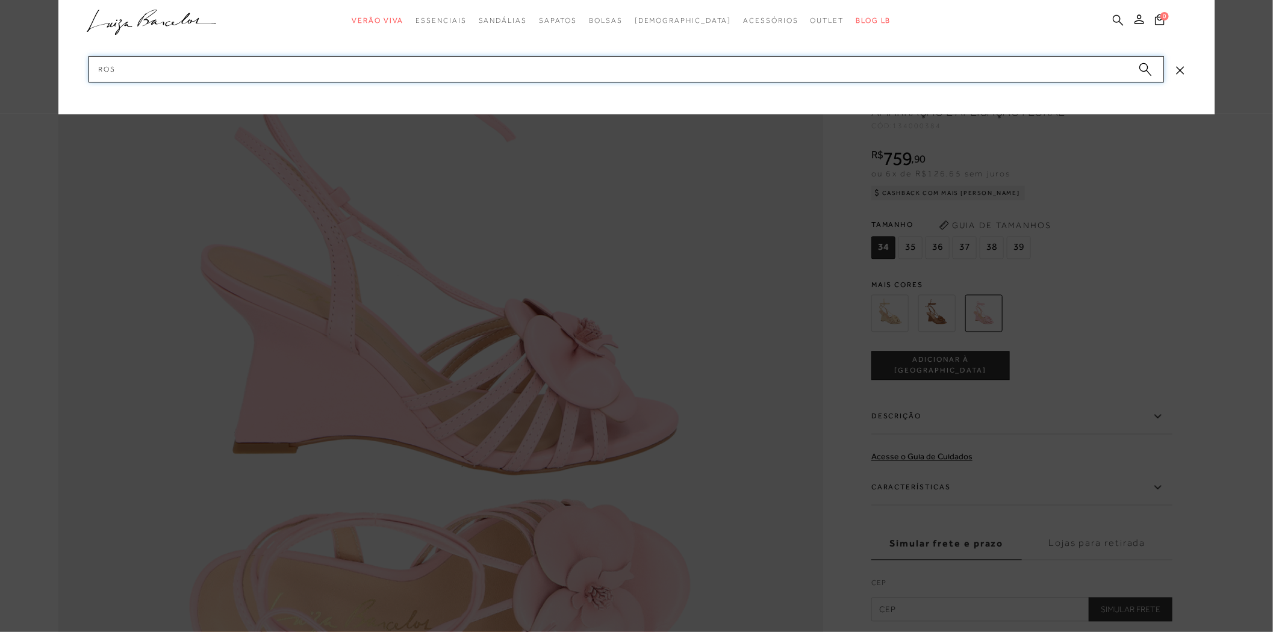
type input "rosa"
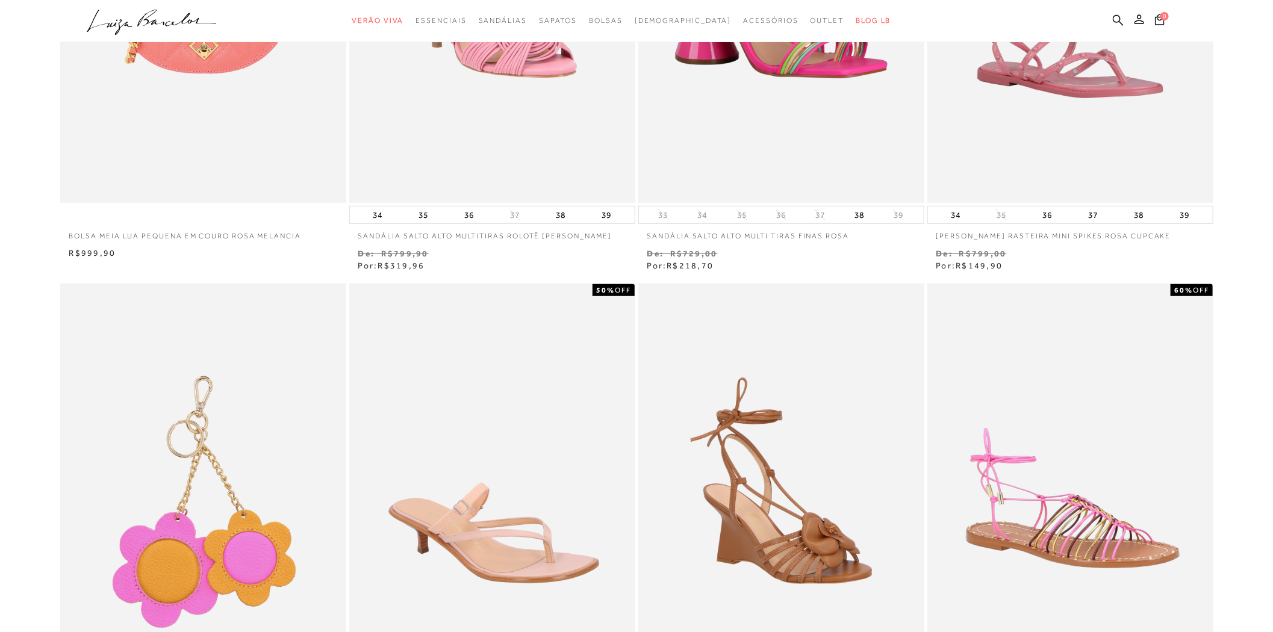
scroll to position [736, 0]
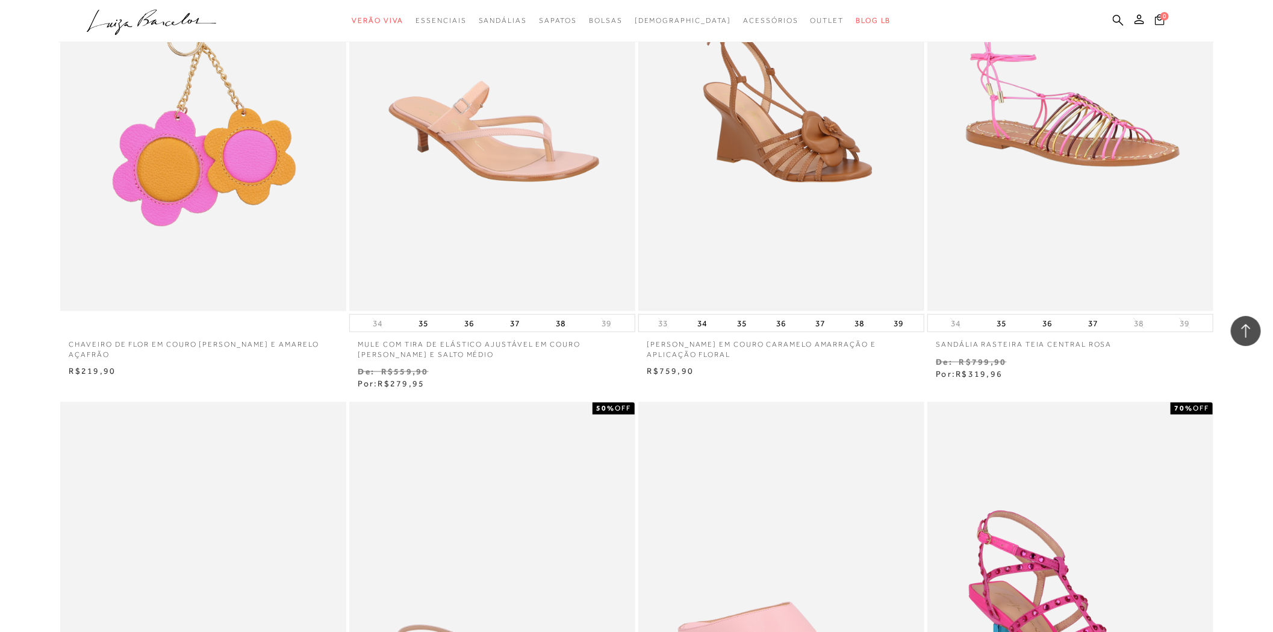
click at [851, 195] on img at bounding box center [781, 97] width 284 height 426
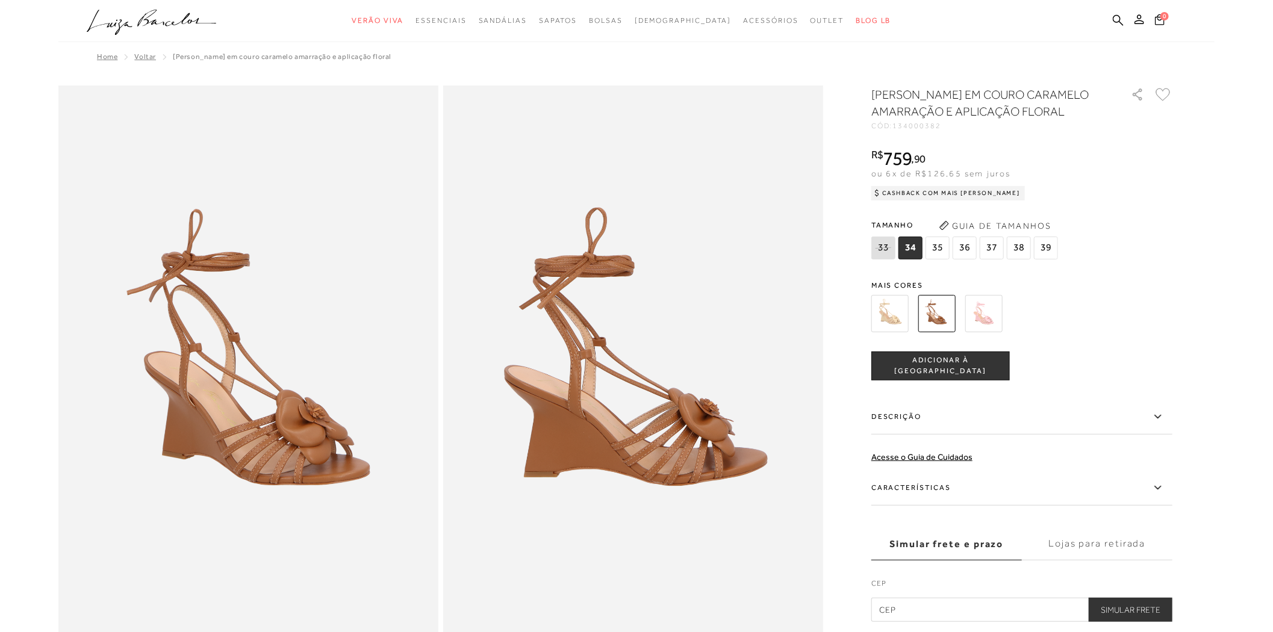
click at [987, 322] on img at bounding box center [983, 313] width 37 height 37
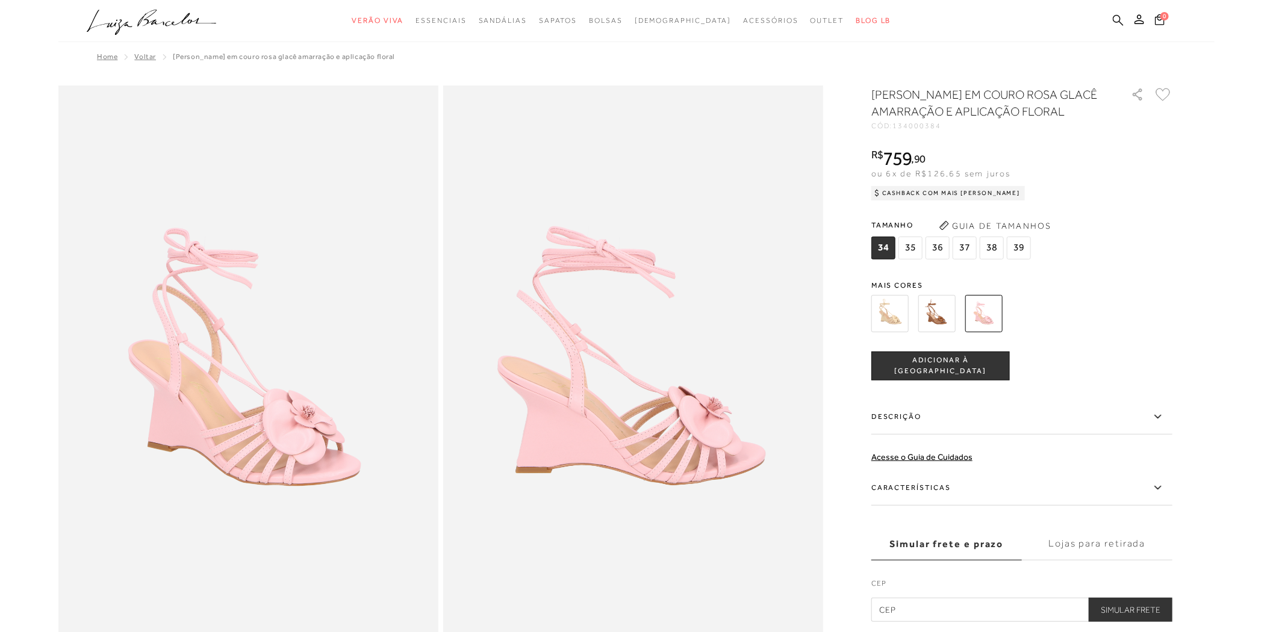
click at [1115, 26] on link at bounding box center [1118, 21] width 11 height 15
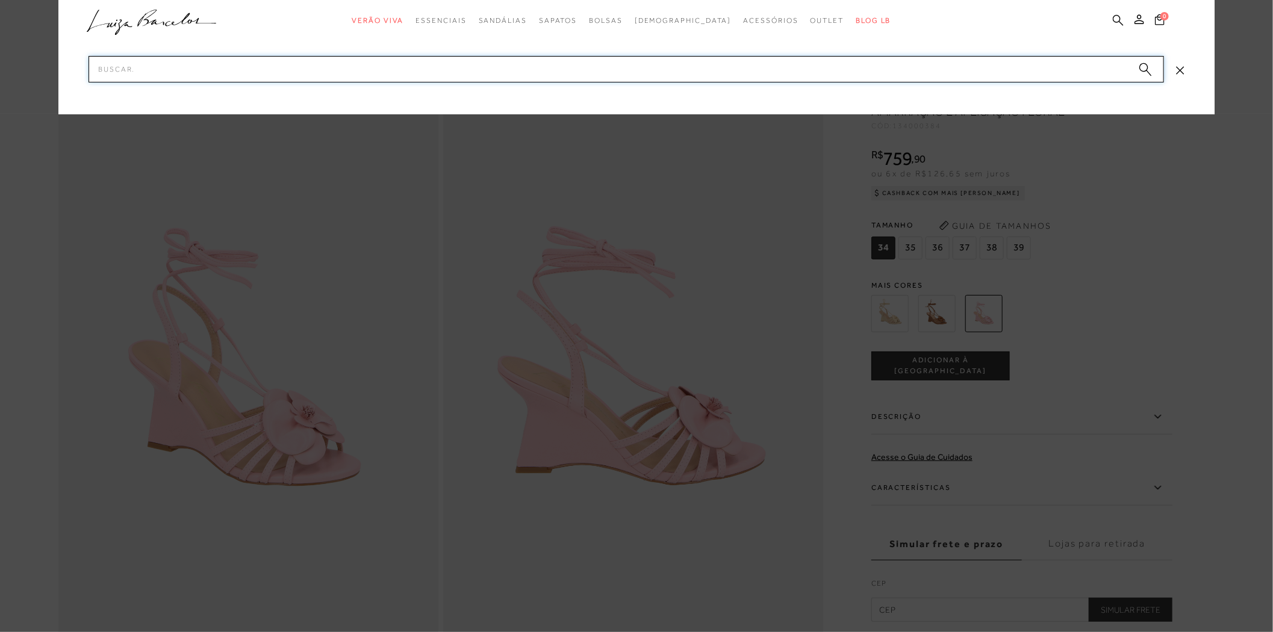
type input "g"
type input "gLACE"
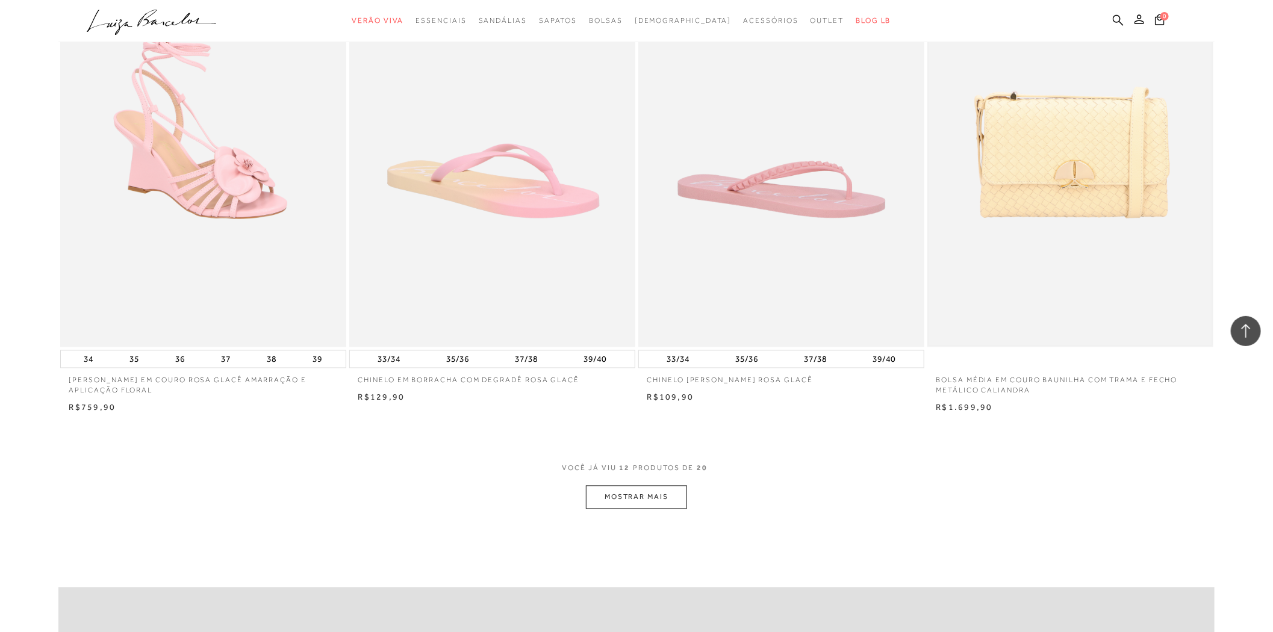
click at [1061, 289] on img at bounding box center [1070, 134] width 284 height 426
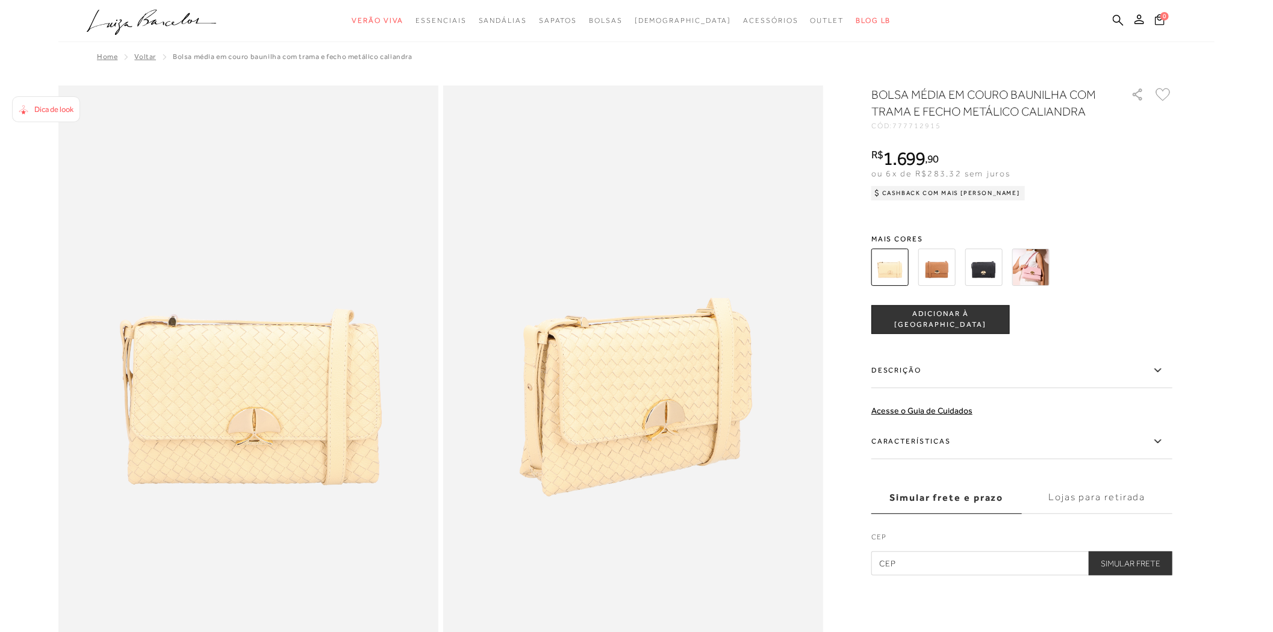
click at [1021, 273] on img at bounding box center [1030, 267] width 37 height 37
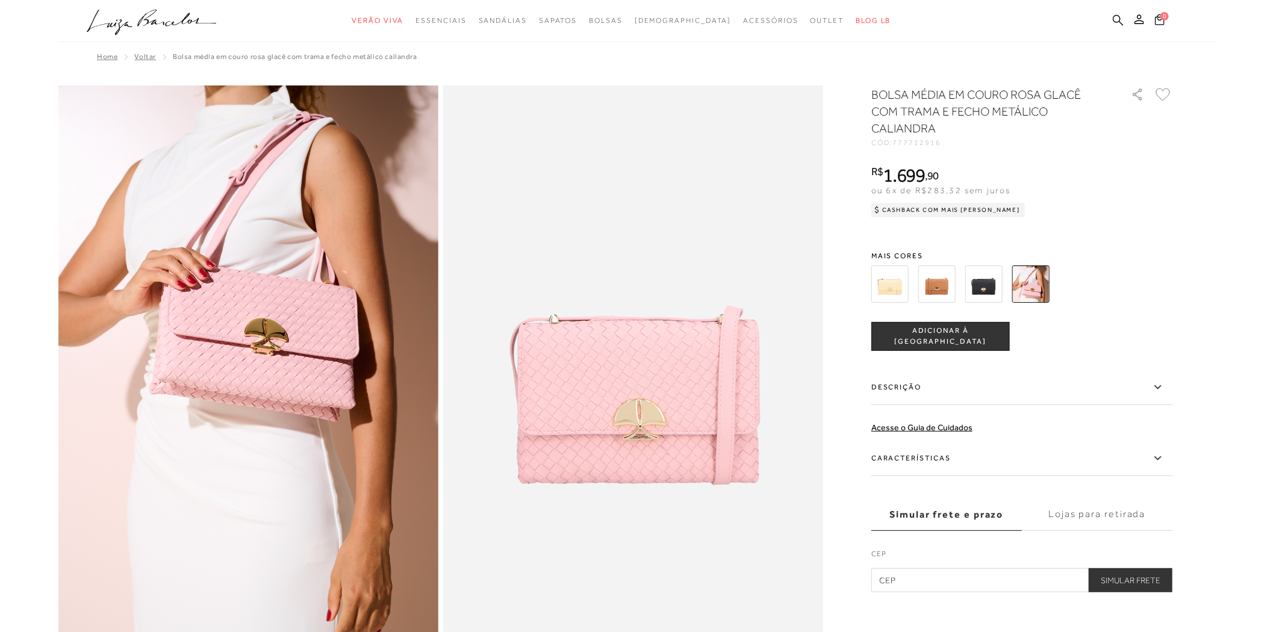
click at [1117, 20] on icon at bounding box center [1118, 19] width 11 height 11
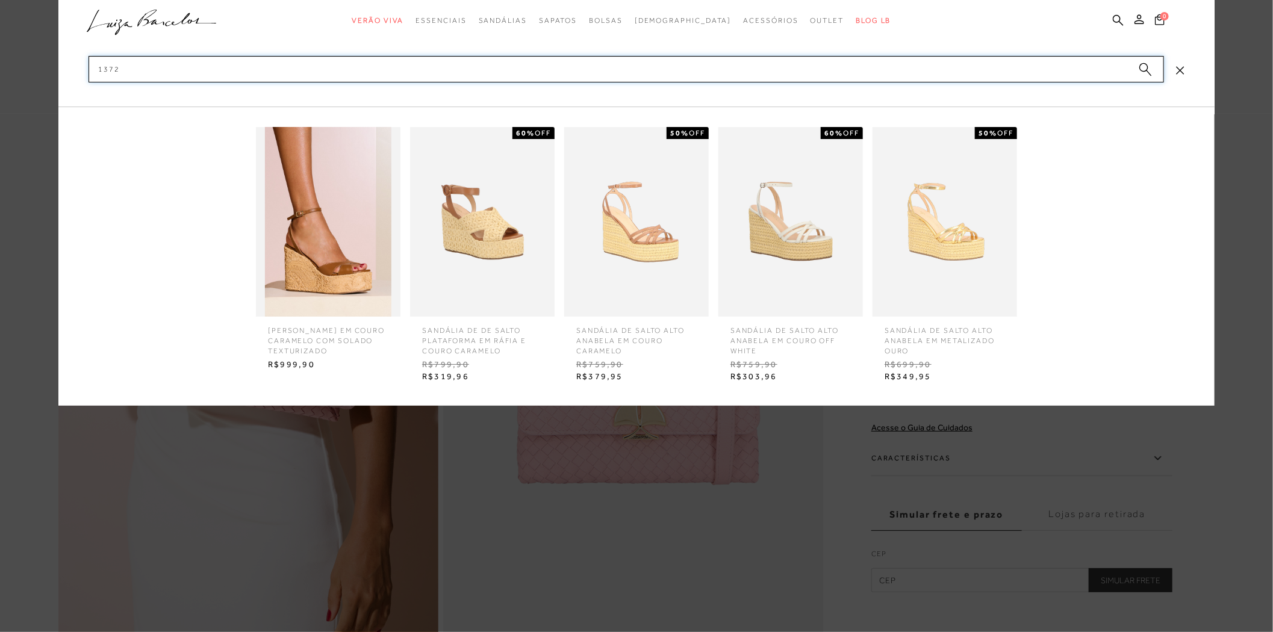
type input "1372"
click at [296, 226] on img at bounding box center [328, 222] width 145 height 190
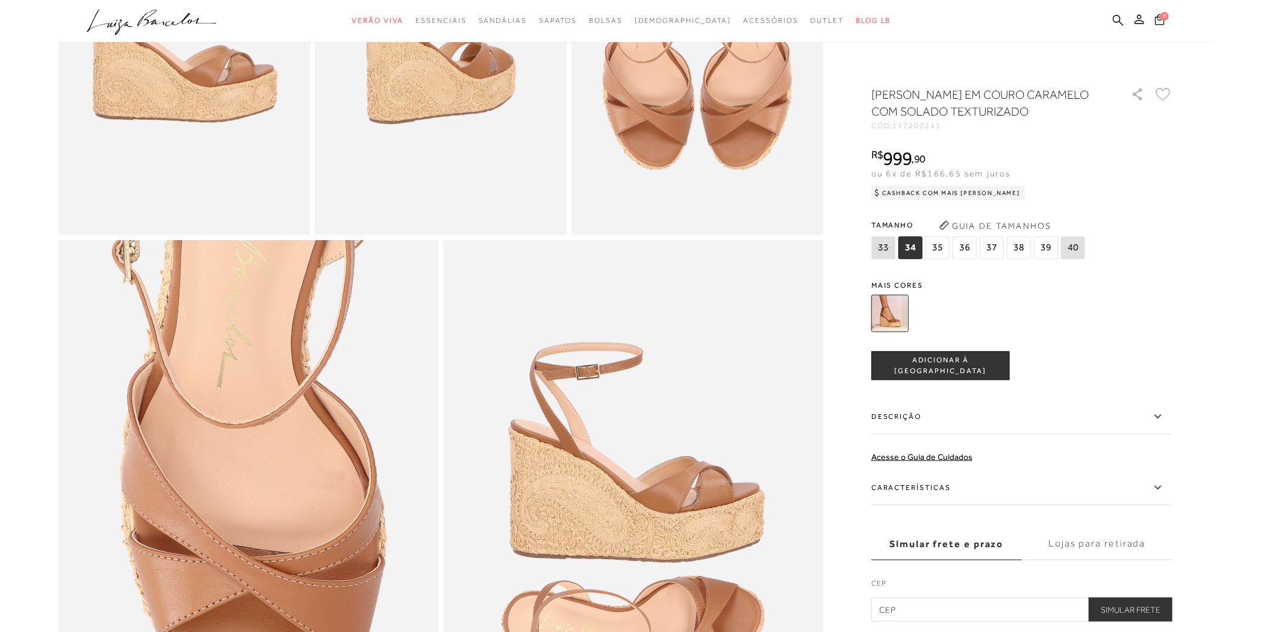
scroll to position [1070, 0]
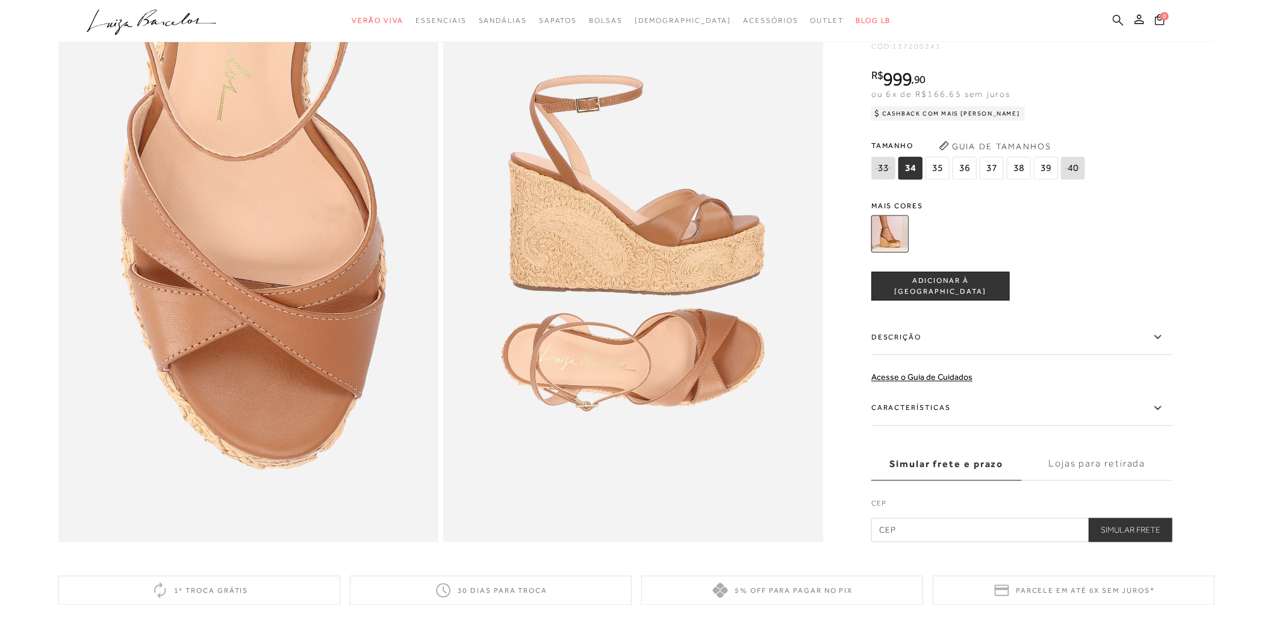
click at [1121, 25] on link at bounding box center [1118, 21] width 11 height 15
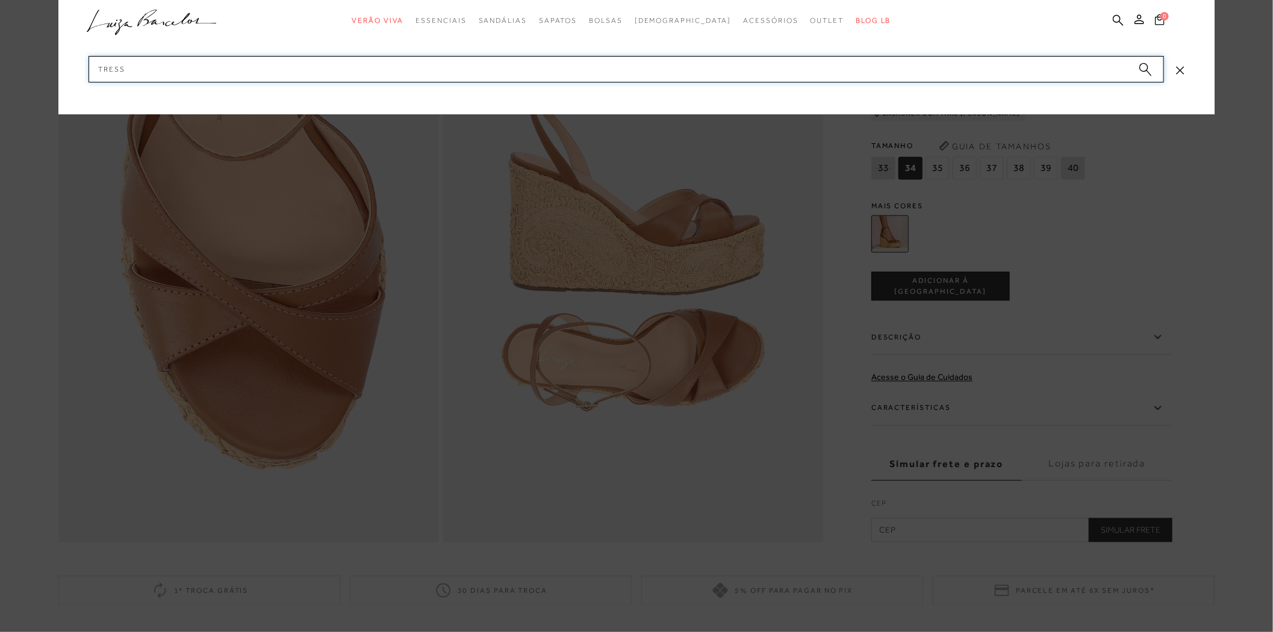
type input "TRESSE"
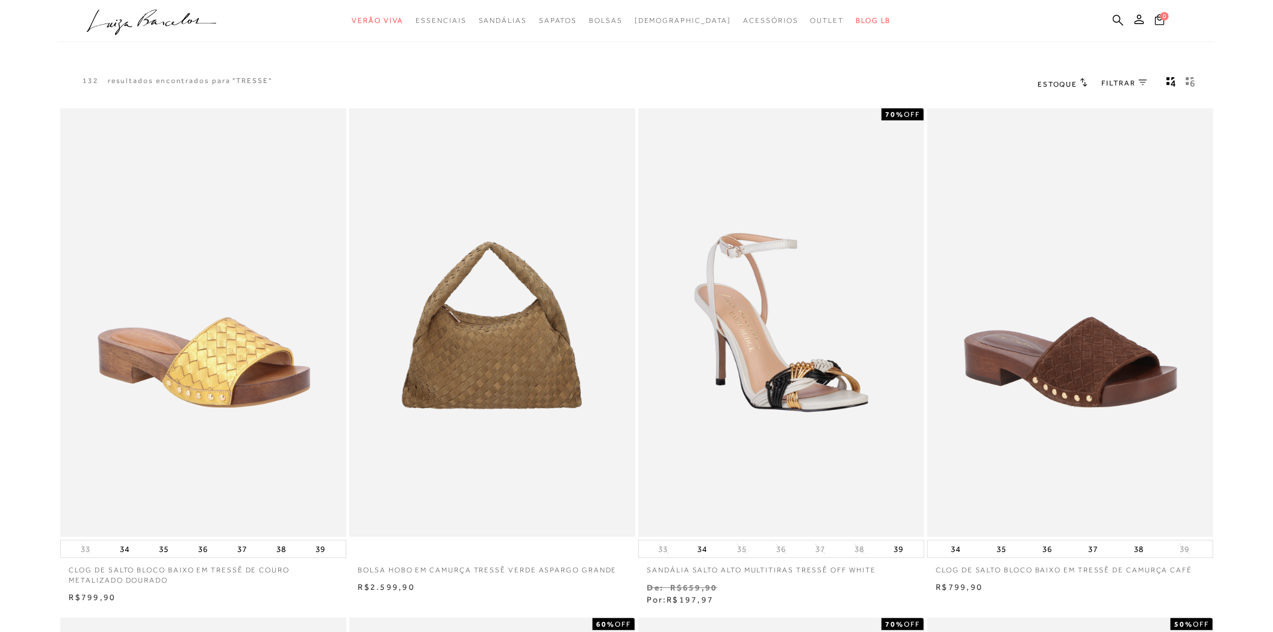
click at [477, 362] on img at bounding box center [492, 323] width 284 height 426
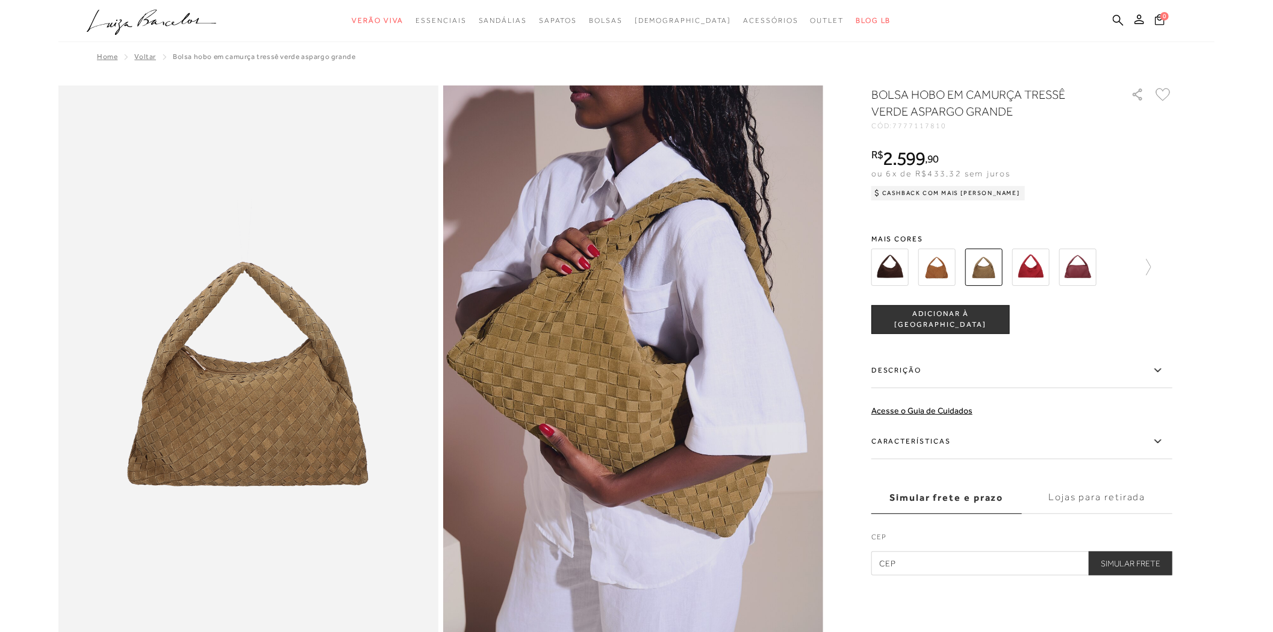
click at [940, 278] on img at bounding box center [936, 267] width 37 height 37
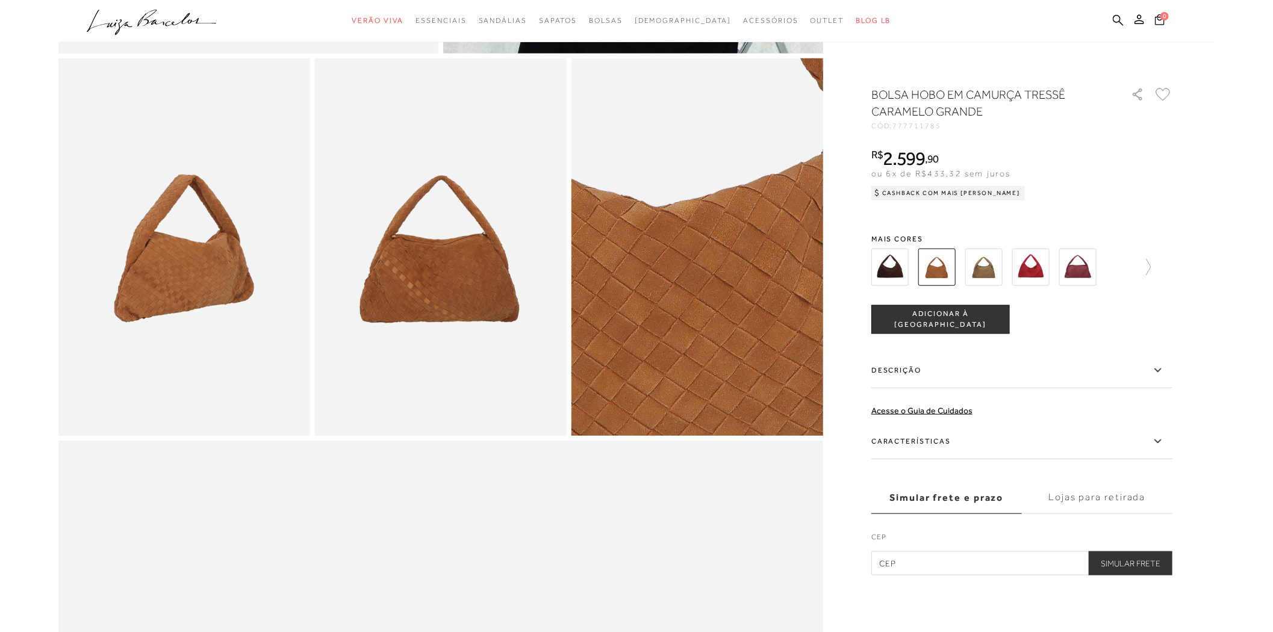
scroll to position [334, 0]
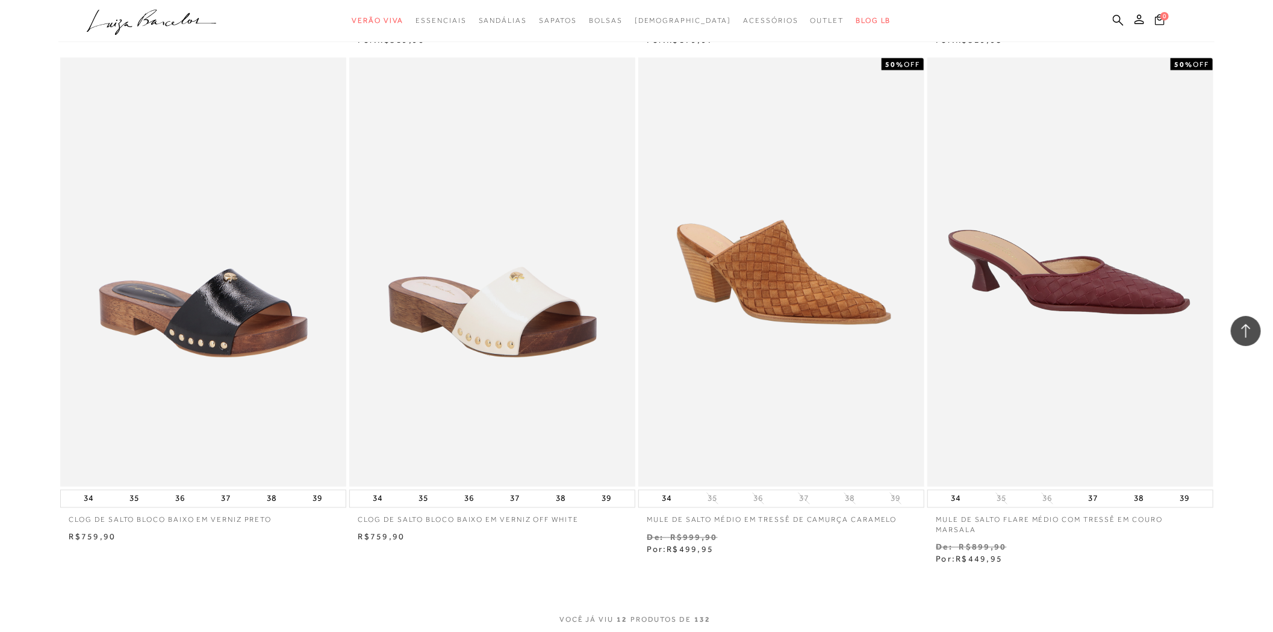
scroll to position [1538, 0]
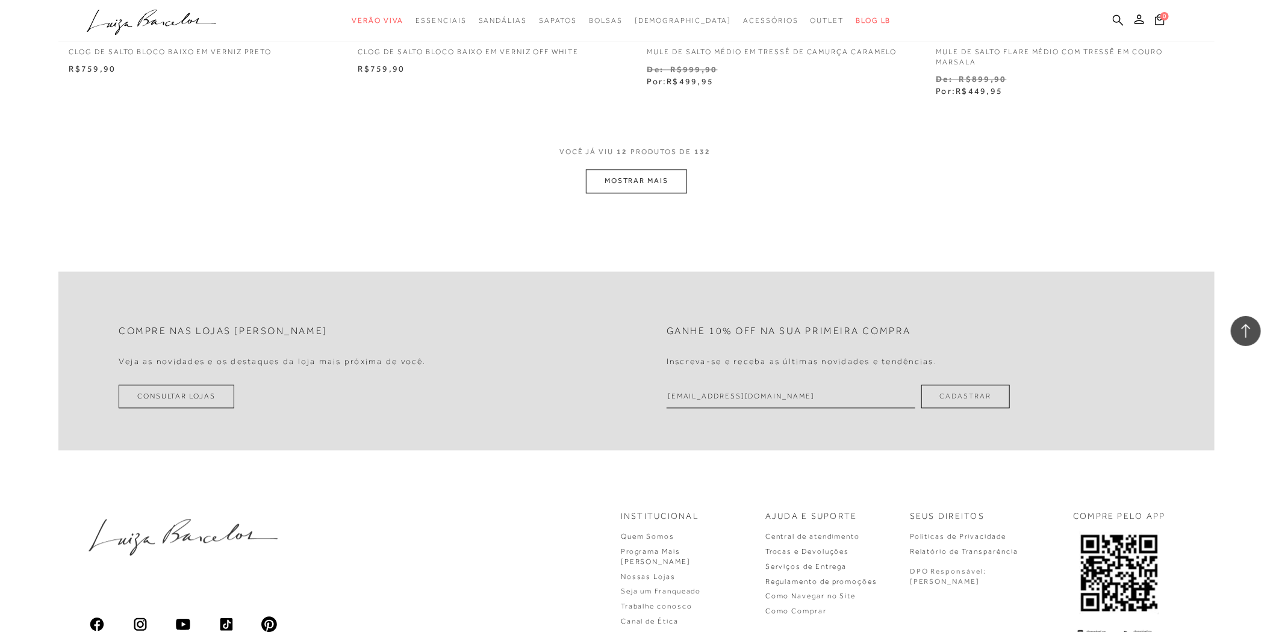
click at [667, 189] on button "MOSTRAR MAIS" at bounding box center [636, 180] width 101 height 23
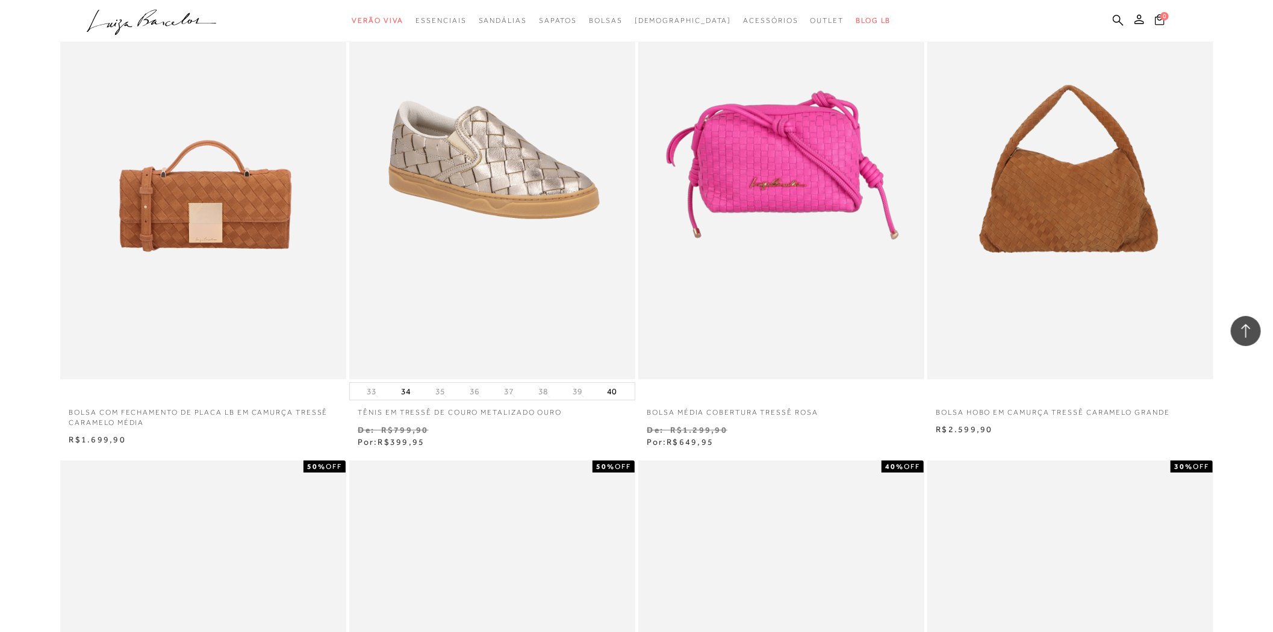
scroll to position [2274, 0]
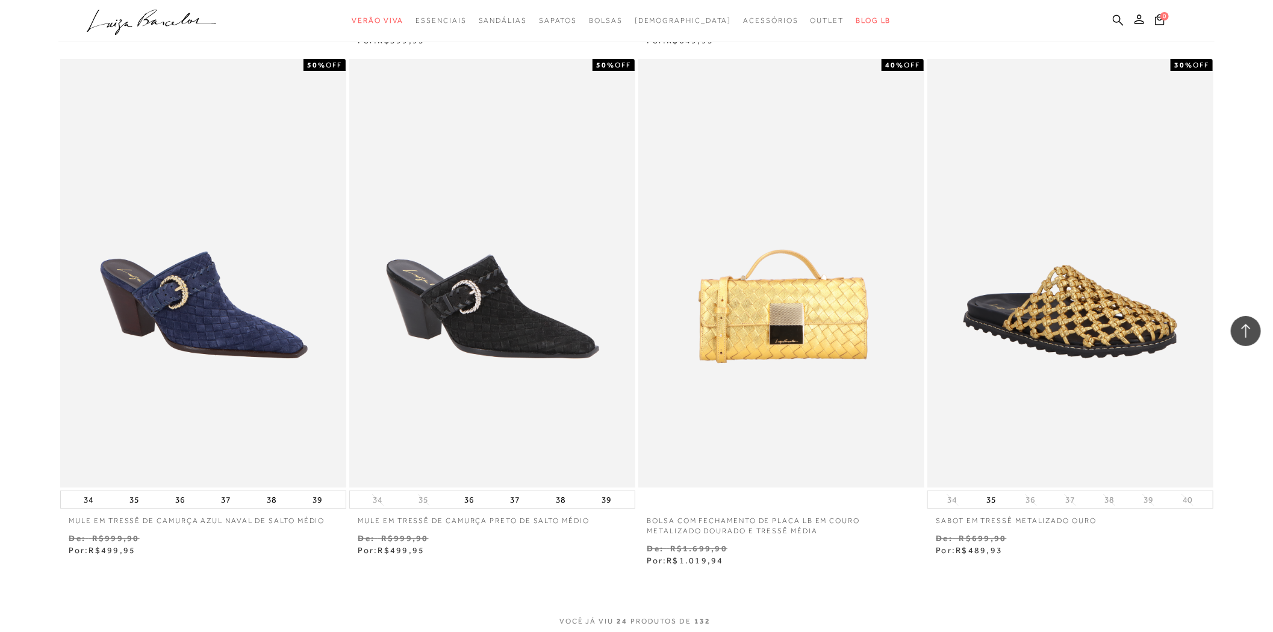
click at [735, 267] on img at bounding box center [781, 274] width 284 height 426
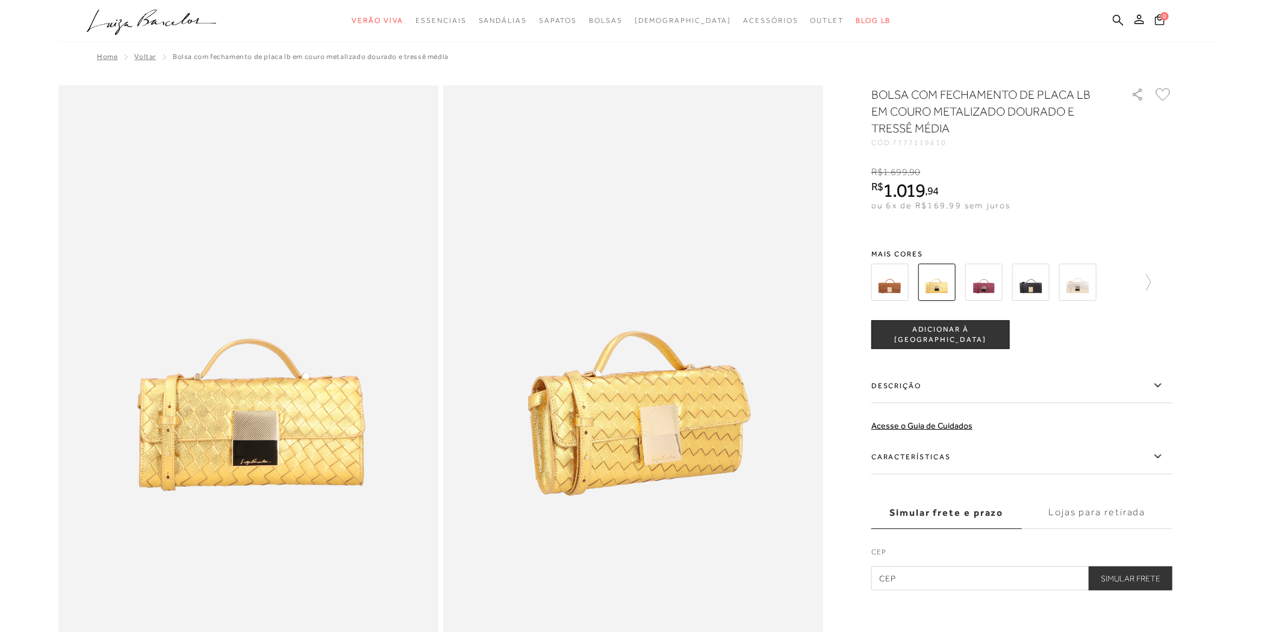
click at [895, 293] on img at bounding box center [889, 282] width 37 height 37
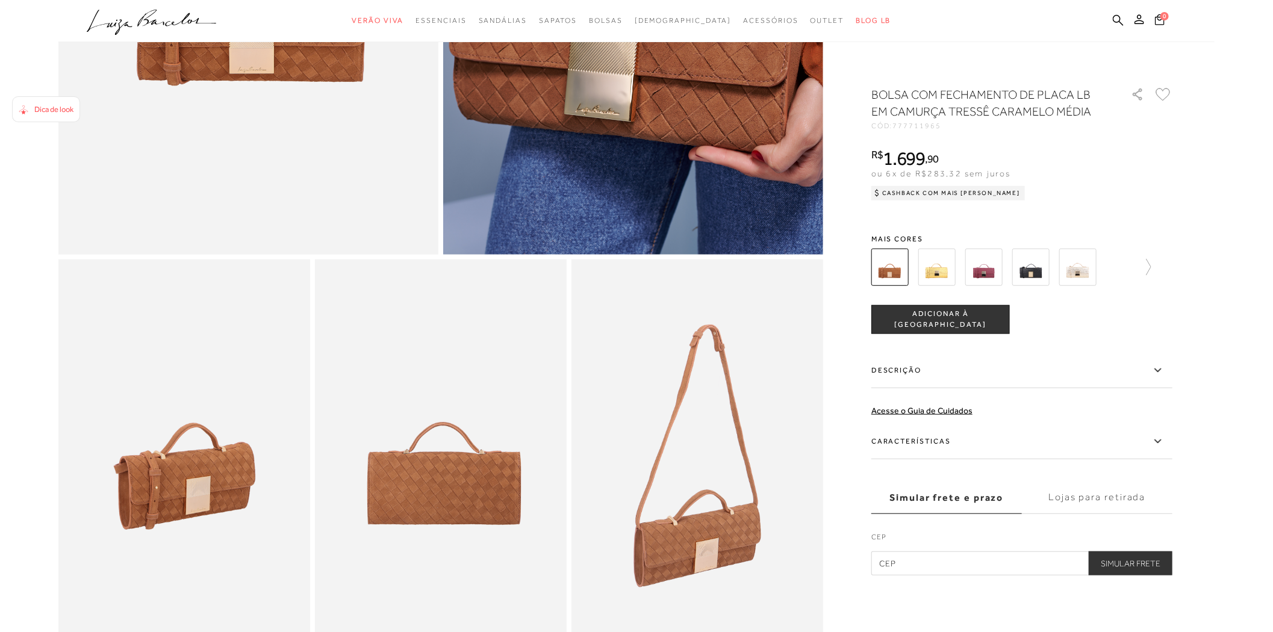
scroll to position [201, 0]
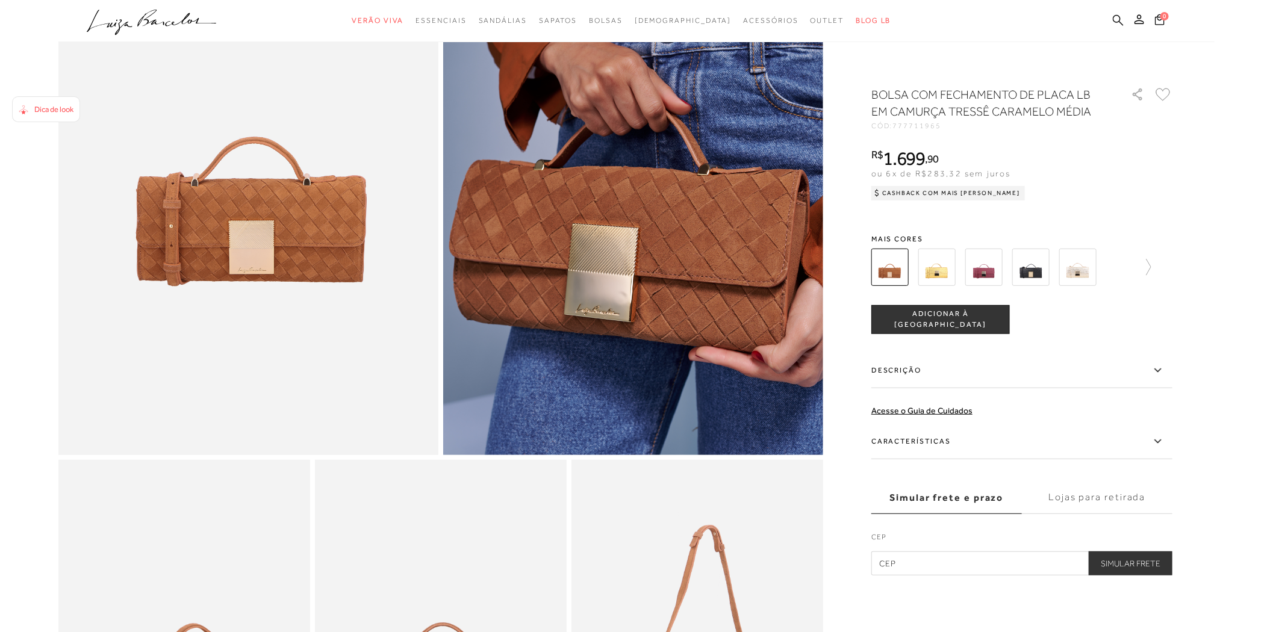
click at [1118, 16] on icon at bounding box center [1118, 19] width 11 height 11
click at [1118, 20] on icon at bounding box center [1118, 19] width 11 height 11
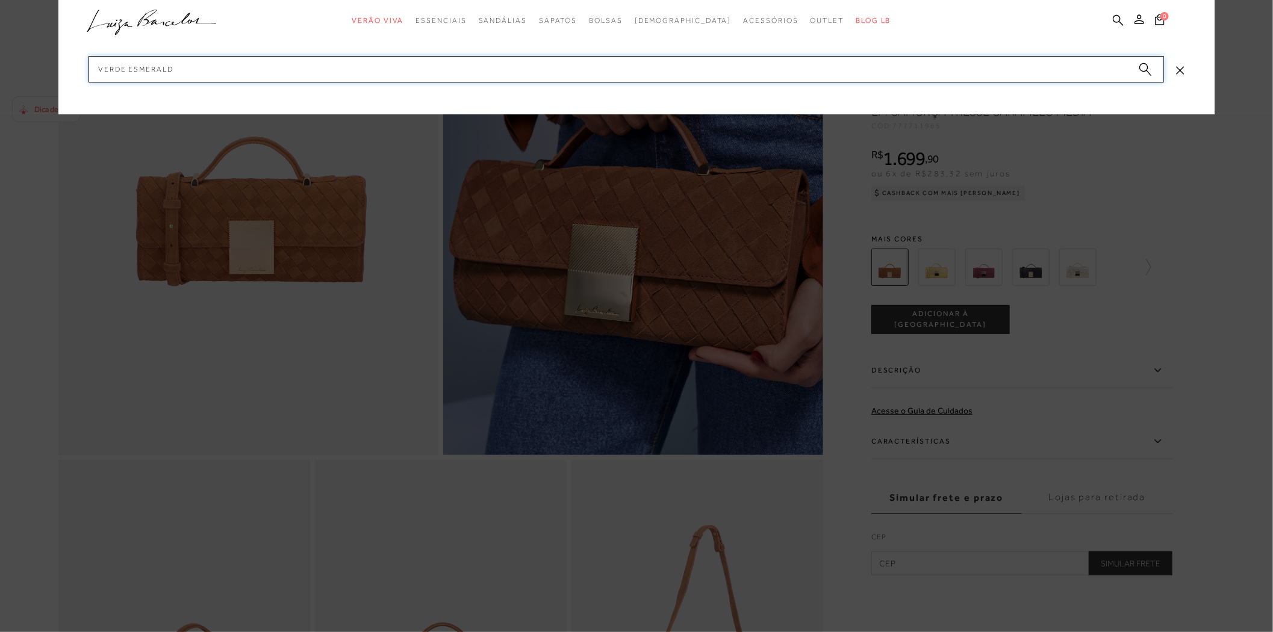
type input "VERDE ESMERALDA"
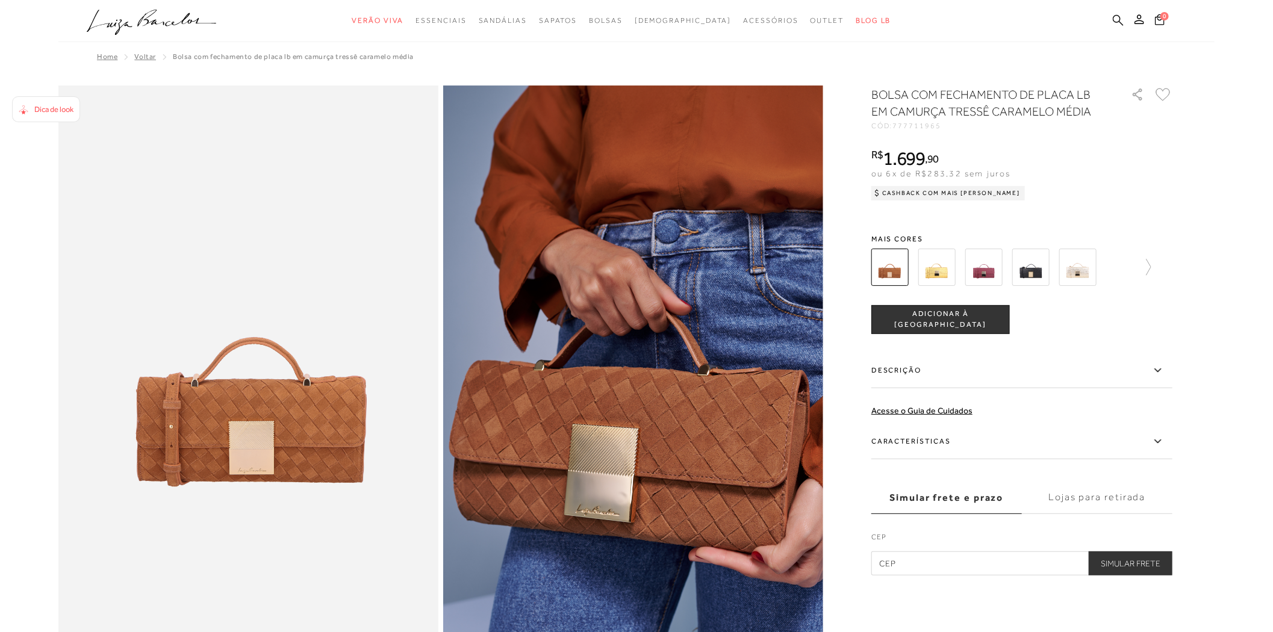
click at [1116, 16] on icon at bounding box center [1118, 19] width 11 height 11
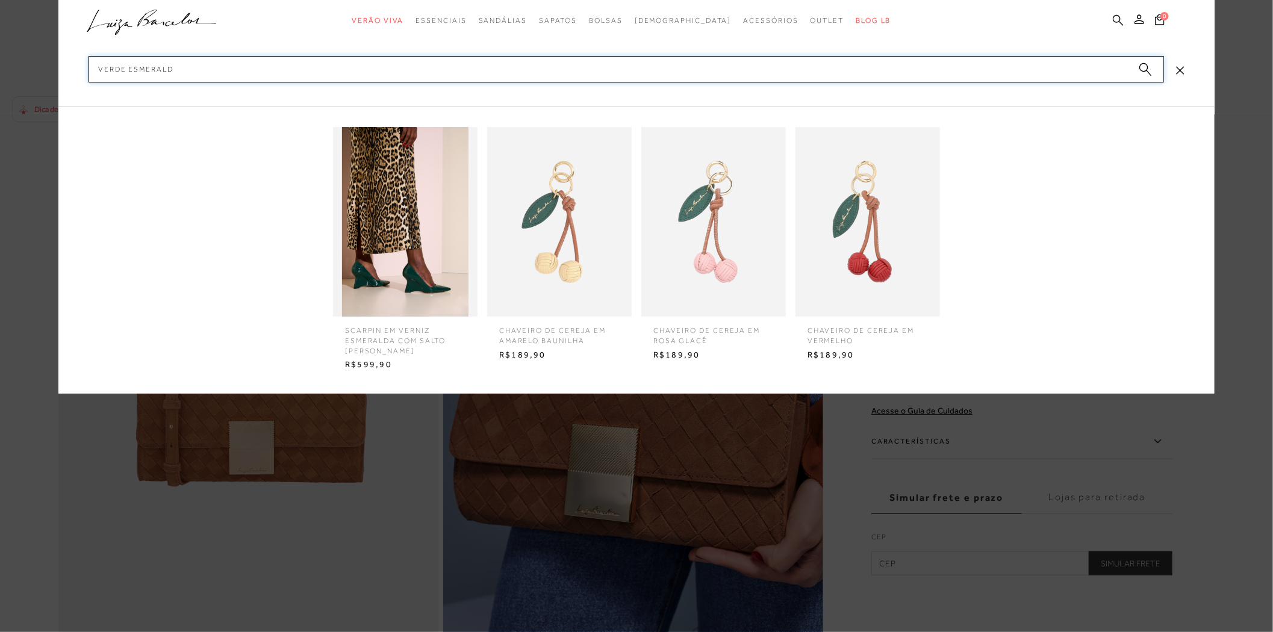
type input "VERDE ESMERALDA"
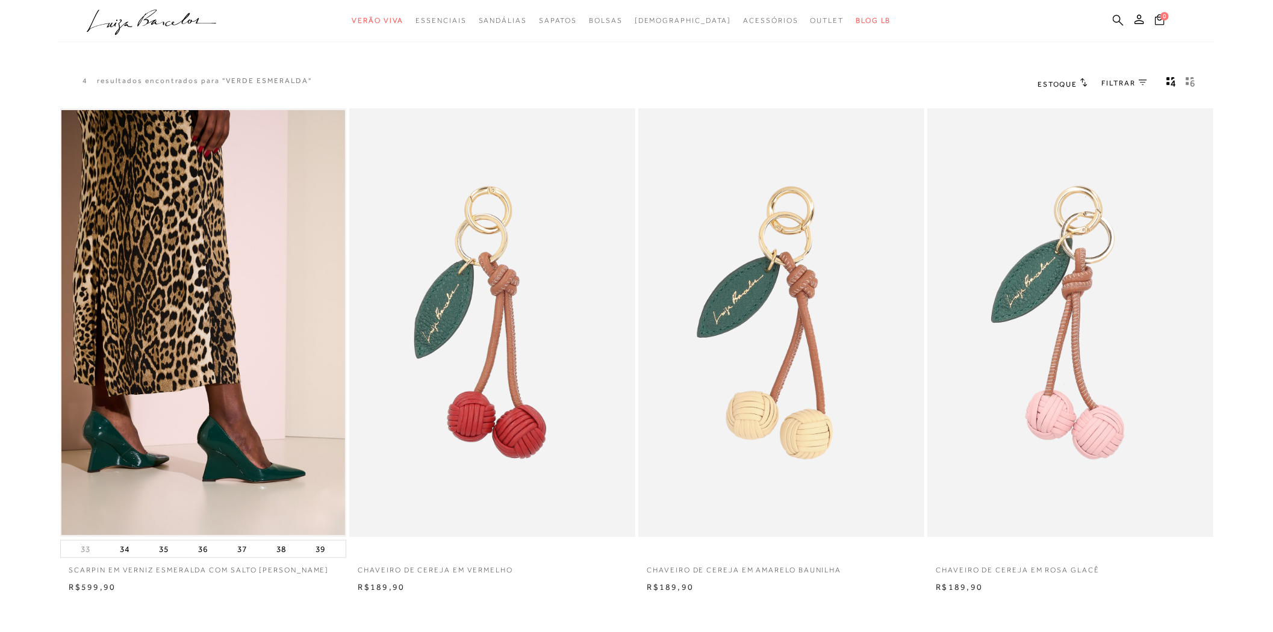
click at [1115, 19] on icon at bounding box center [1118, 19] width 11 height 11
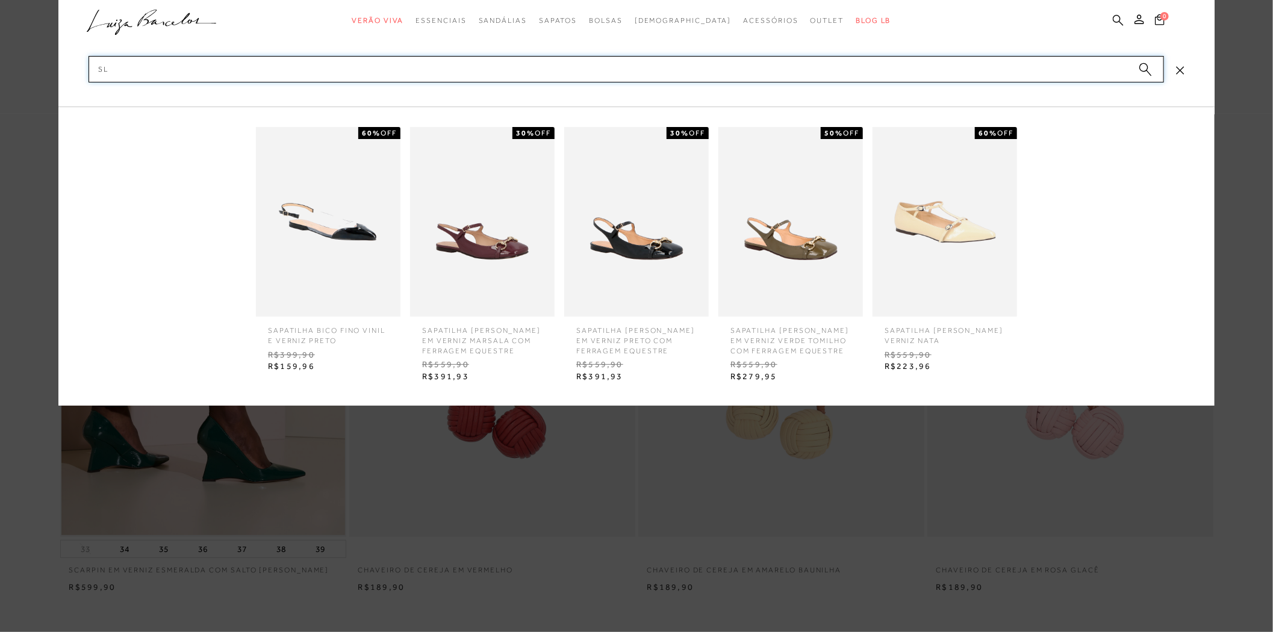
type input "S"
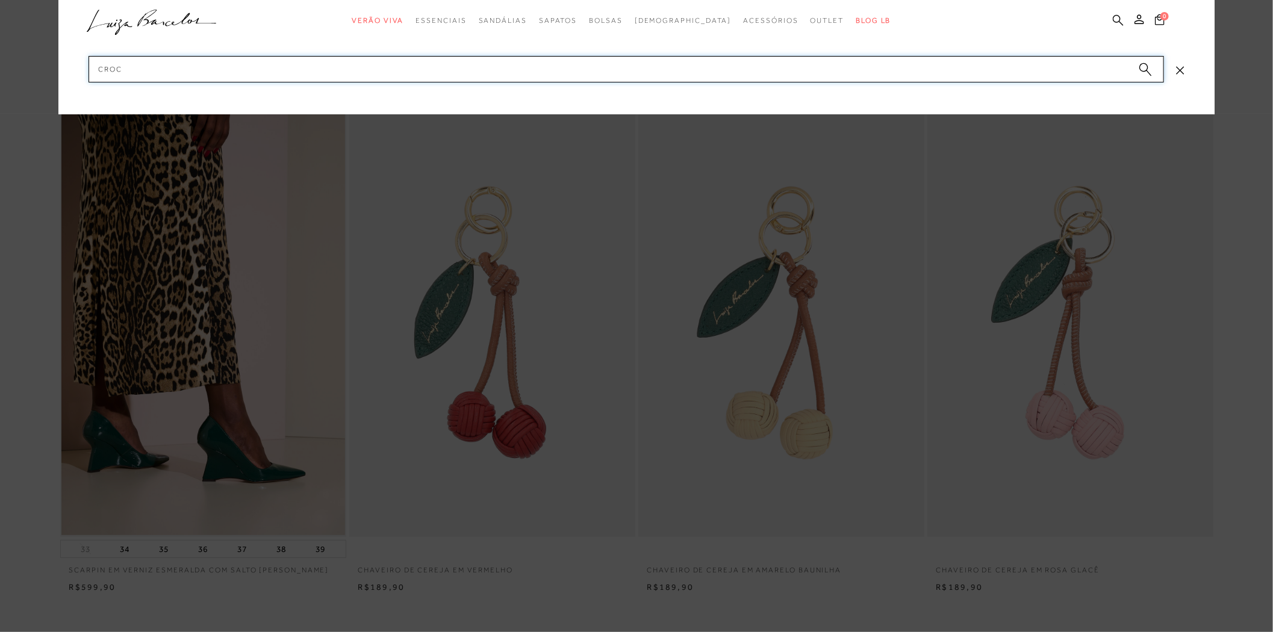
type input "CROCO"
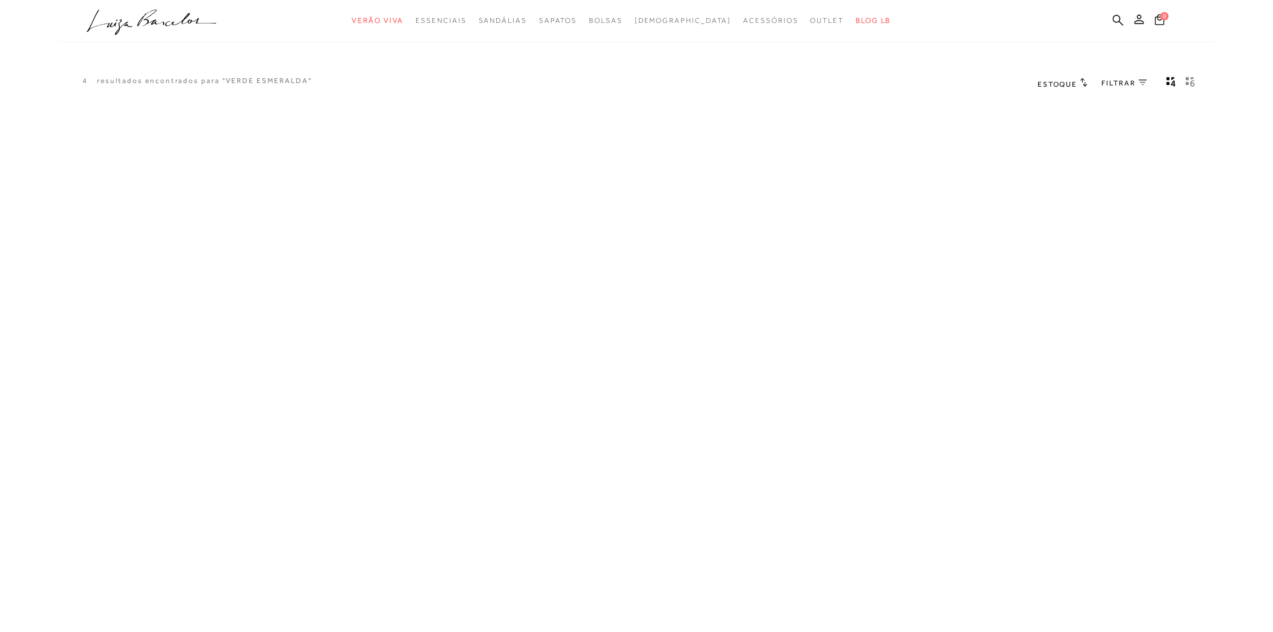
click at [1111, 27] on ul ".a{fill-rule:evenodd;} Verão Viva Em alta Favoritos das Influenciadoras Apostas…" at bounding box center [627, 21] width 1081 height 22
click at [1115, 17] on icon at bounding box center [1118, 19] width 11 height 11
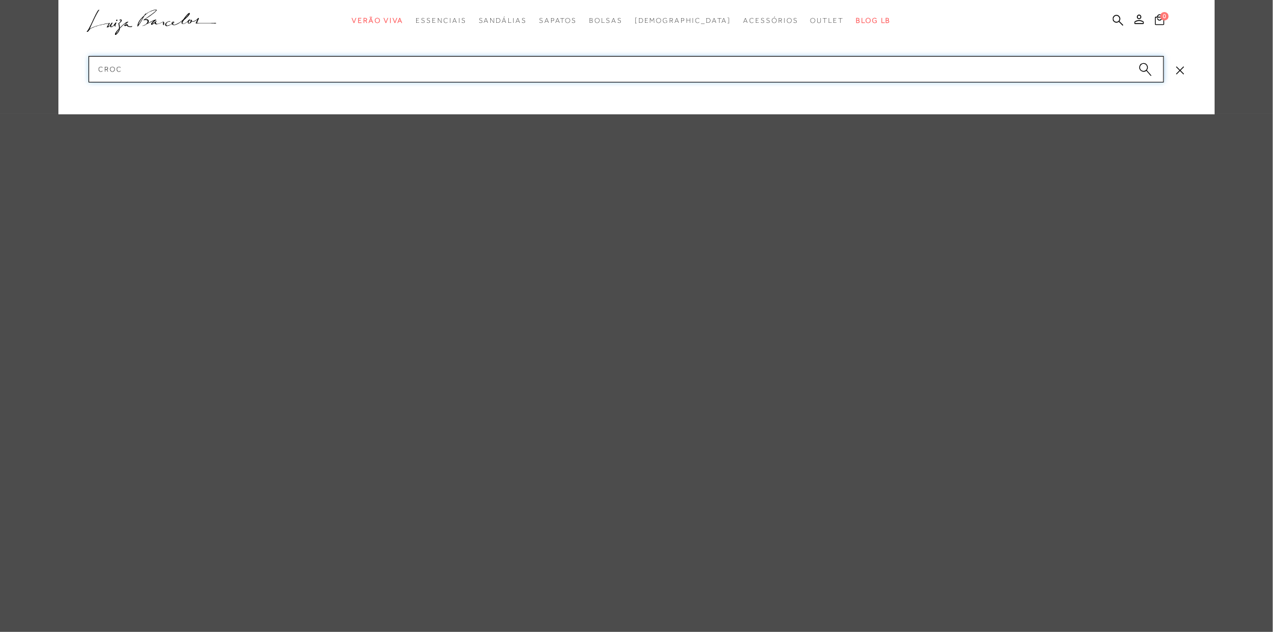
type input "CROCO"
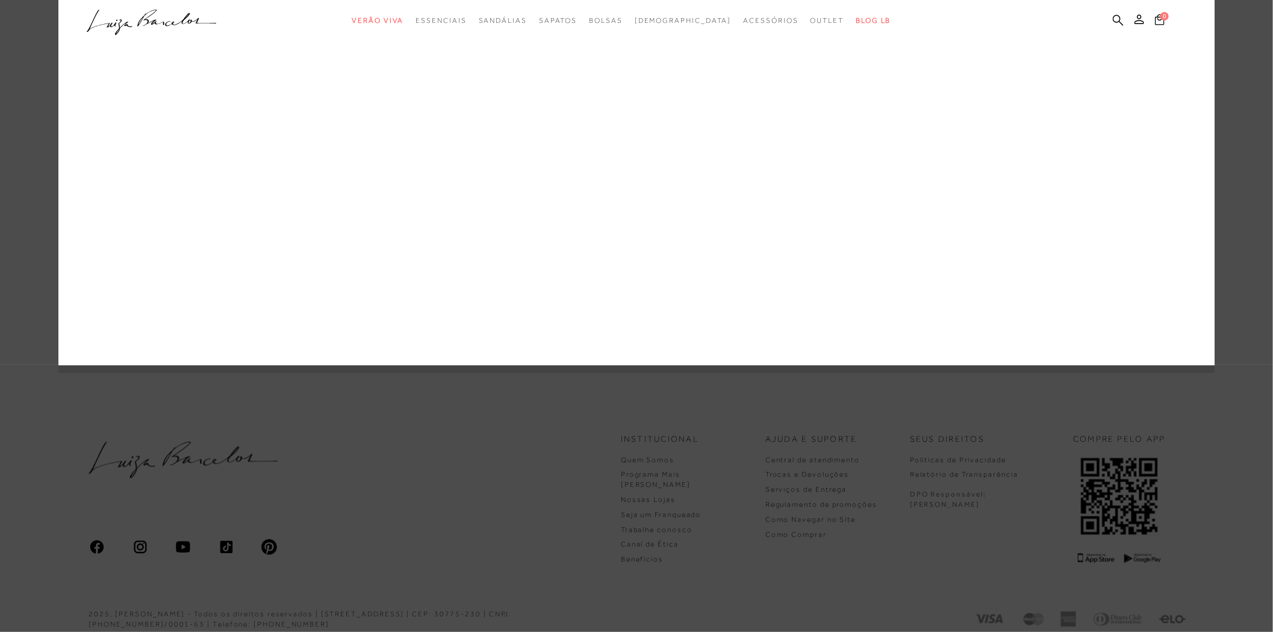
scroll to position [478, 0]
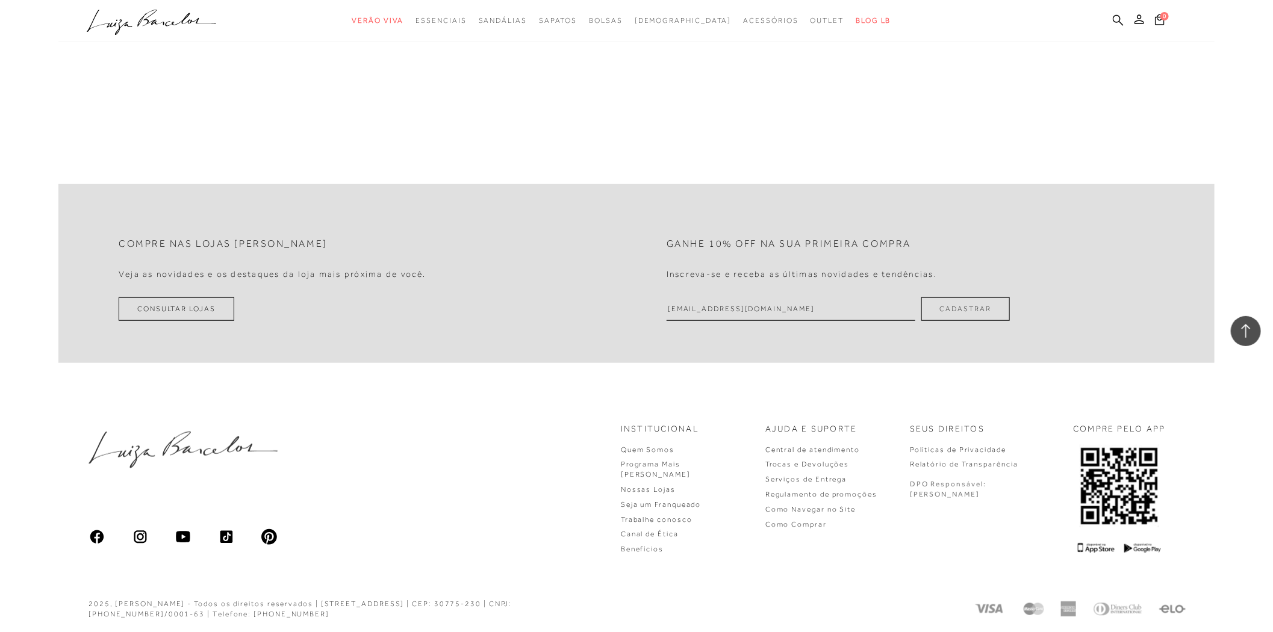
click at [590, 472] on div "Institucional Quem Somos Programa Mais Luiza Nossas Lojas" at bounding box center [636, 488] width 1156 height 191
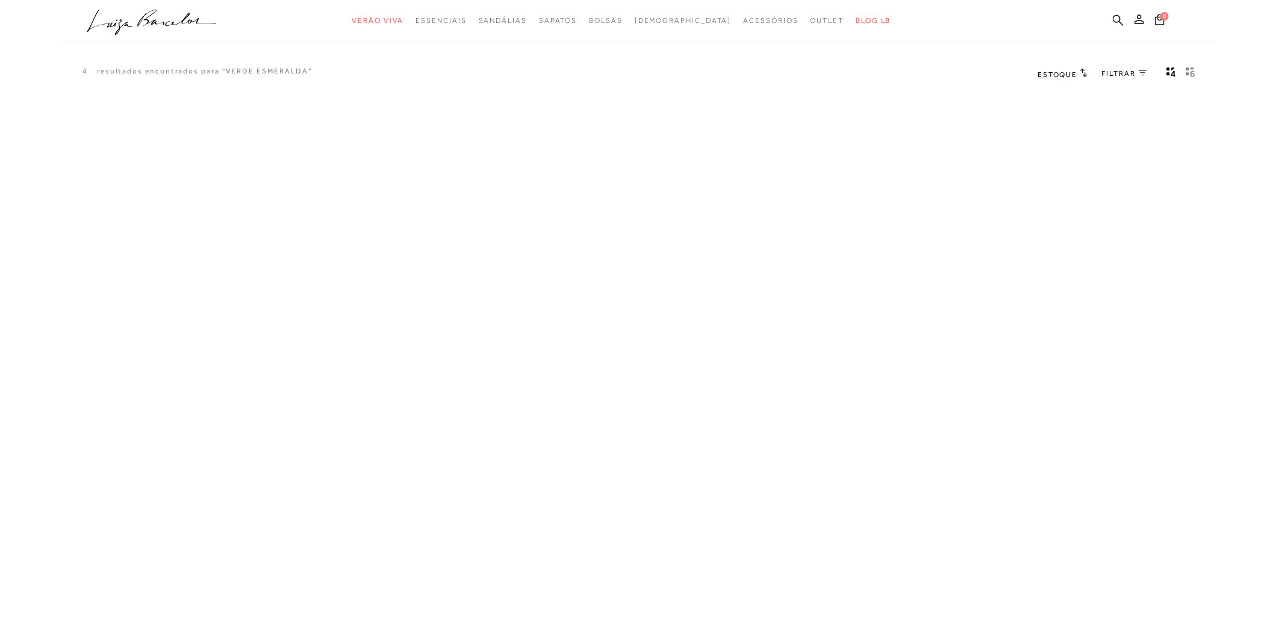
scroll to position [0, 0]
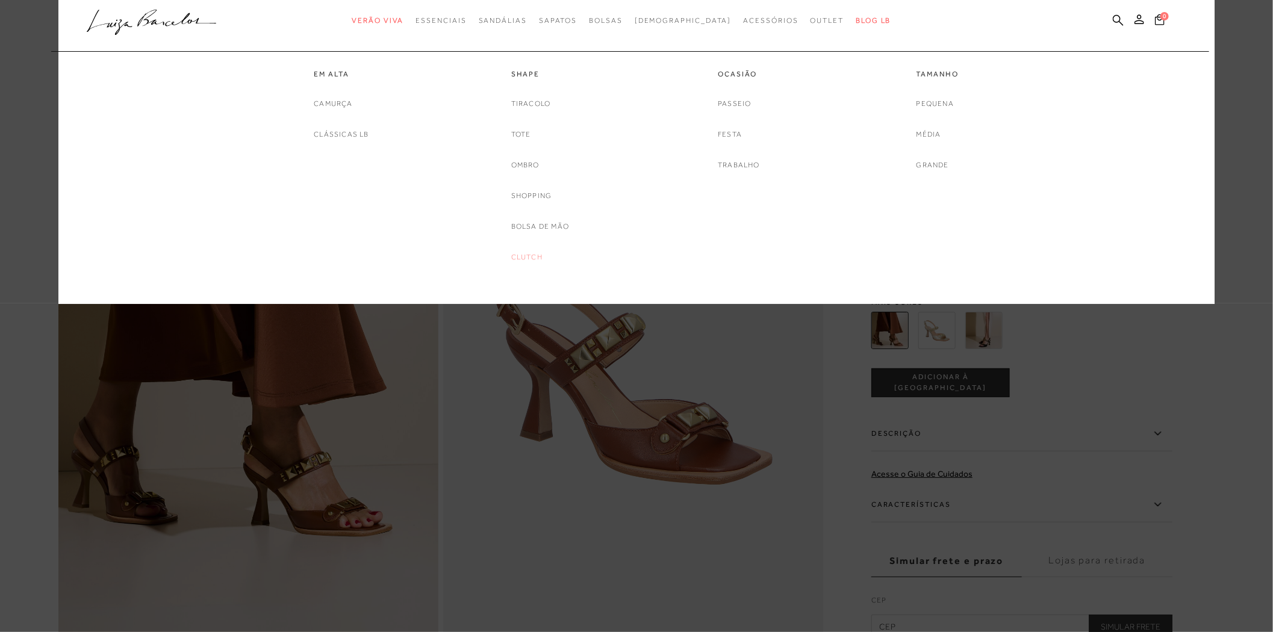
click at [528, 255] on link "Clutch" at bounding box center [526, 257] width 31 height 13
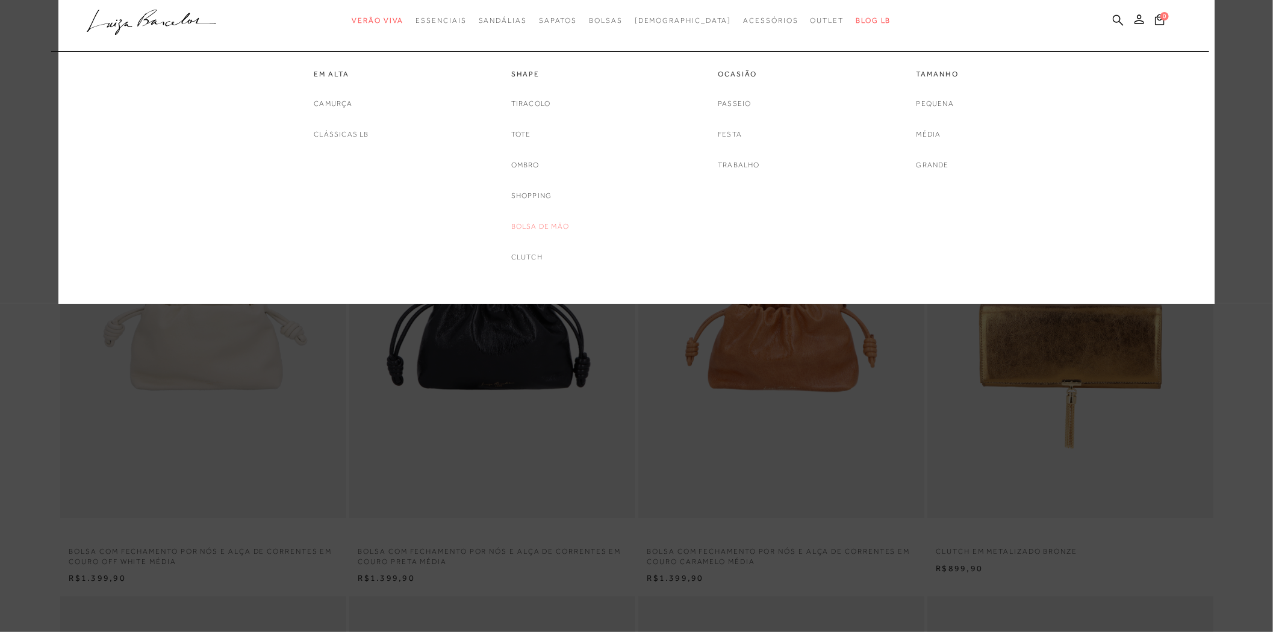
click at [536, 228] on link "Bolsa de mão" at bounding box center [540, 226] width 58 height 13
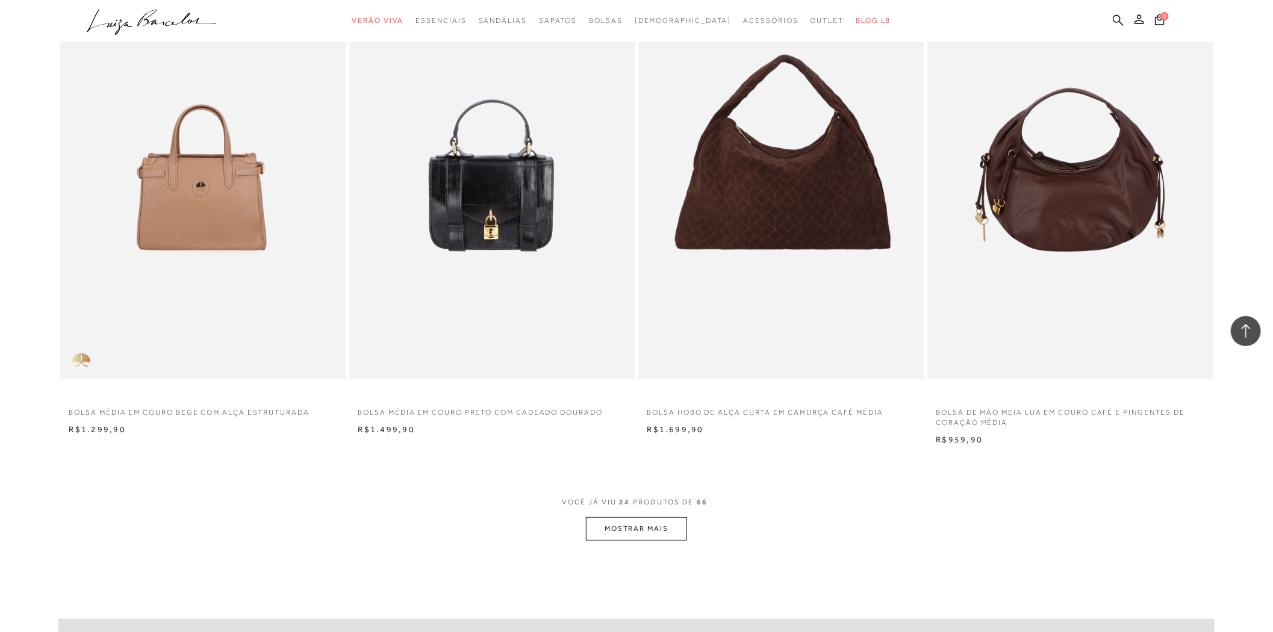
scroll to position [2809, 0]
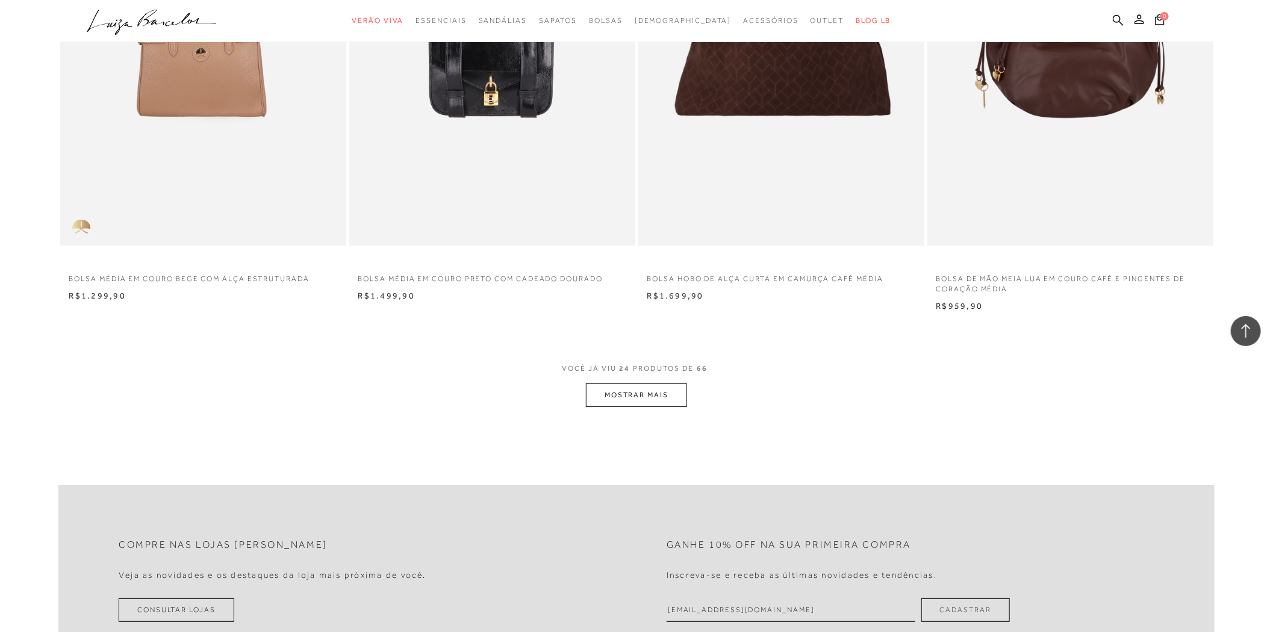
click at [679, 400] on button "MOSTRAR MAIS" at bounding box center [636, 395] width 101 height 23
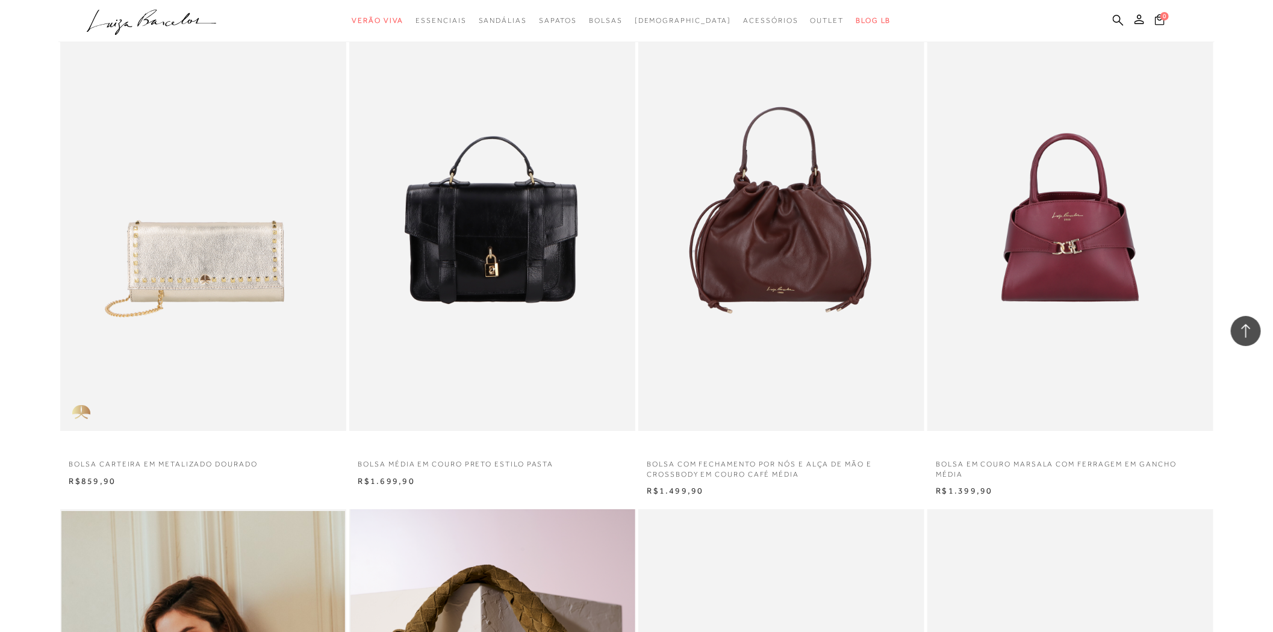
scroll to position [5553, 0]
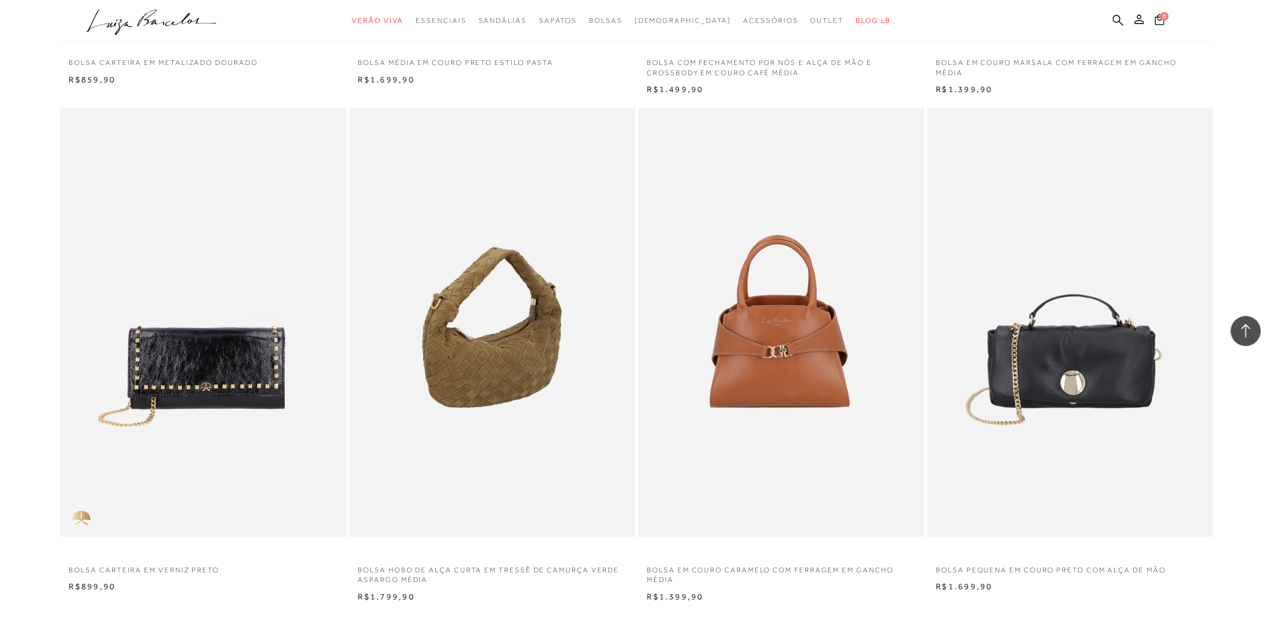
click at [216, 430] on img at bounding box center [203, 322] width 285 height 429
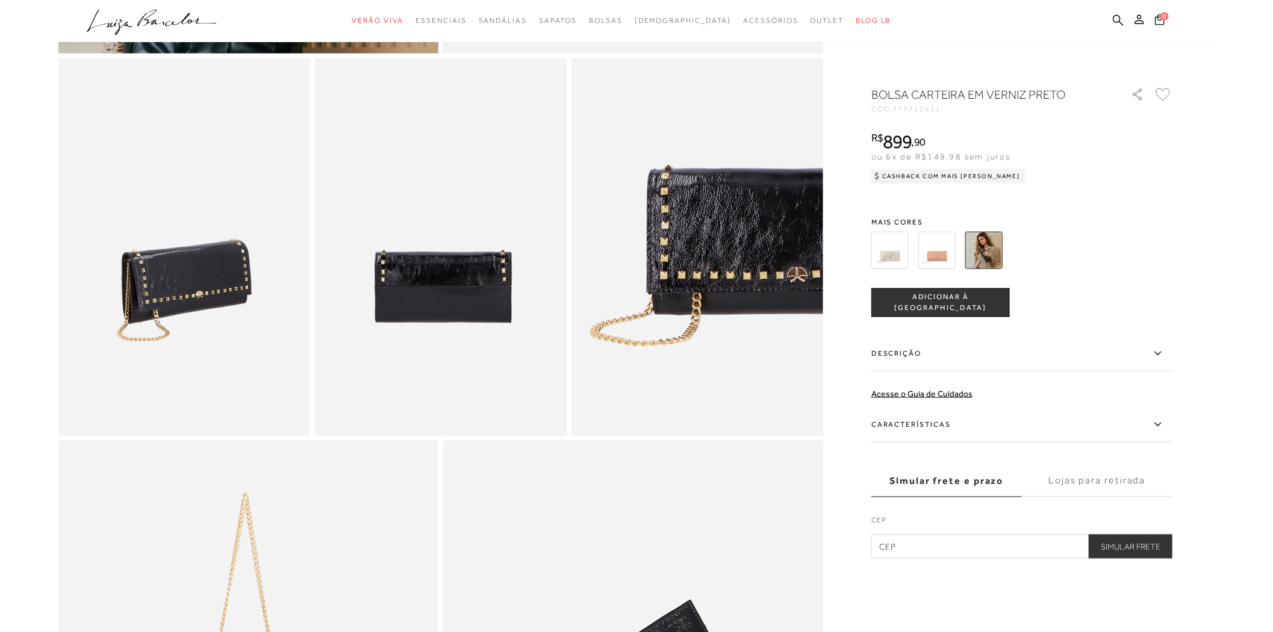
scroll to position [267, 0]
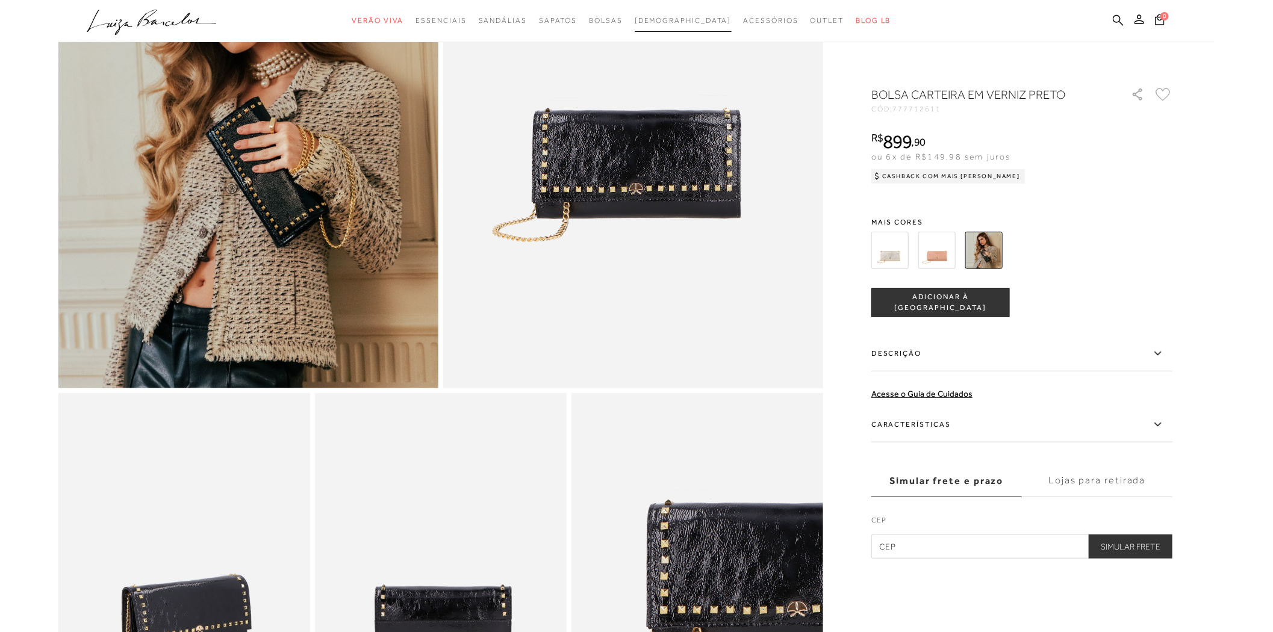
click at [679, 20] on span "[DEMOGRAPHIC_DATA]" at bounding box center [683, 20] width 97 height 8
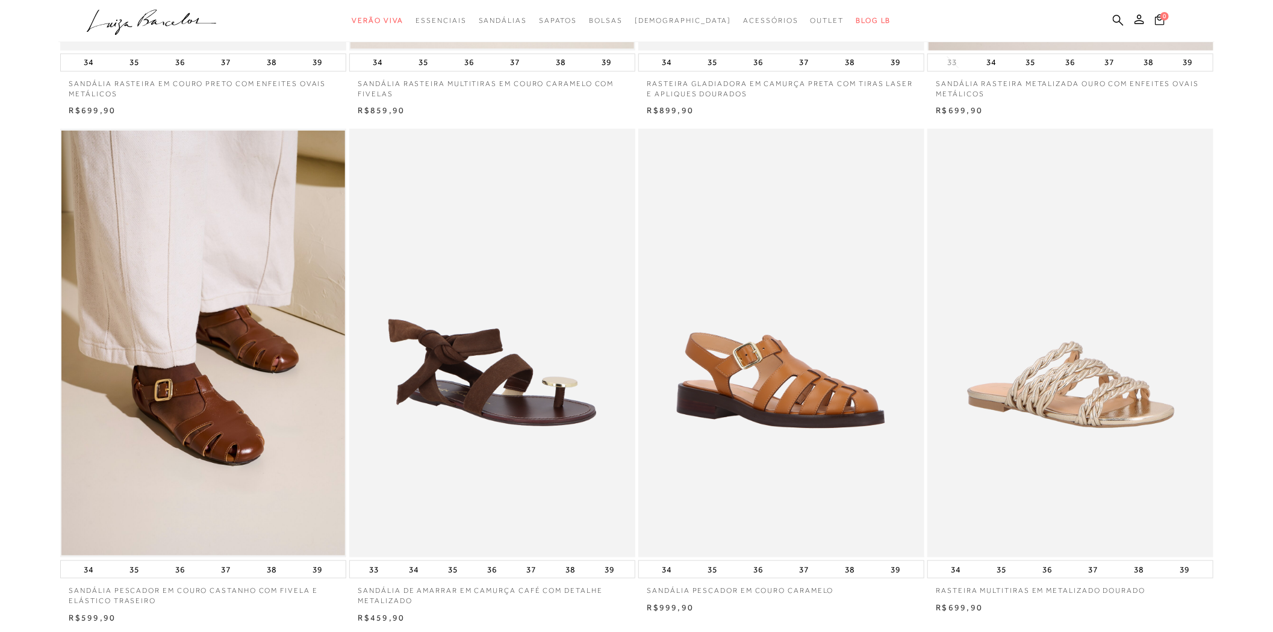
scroll to position [134, 0]
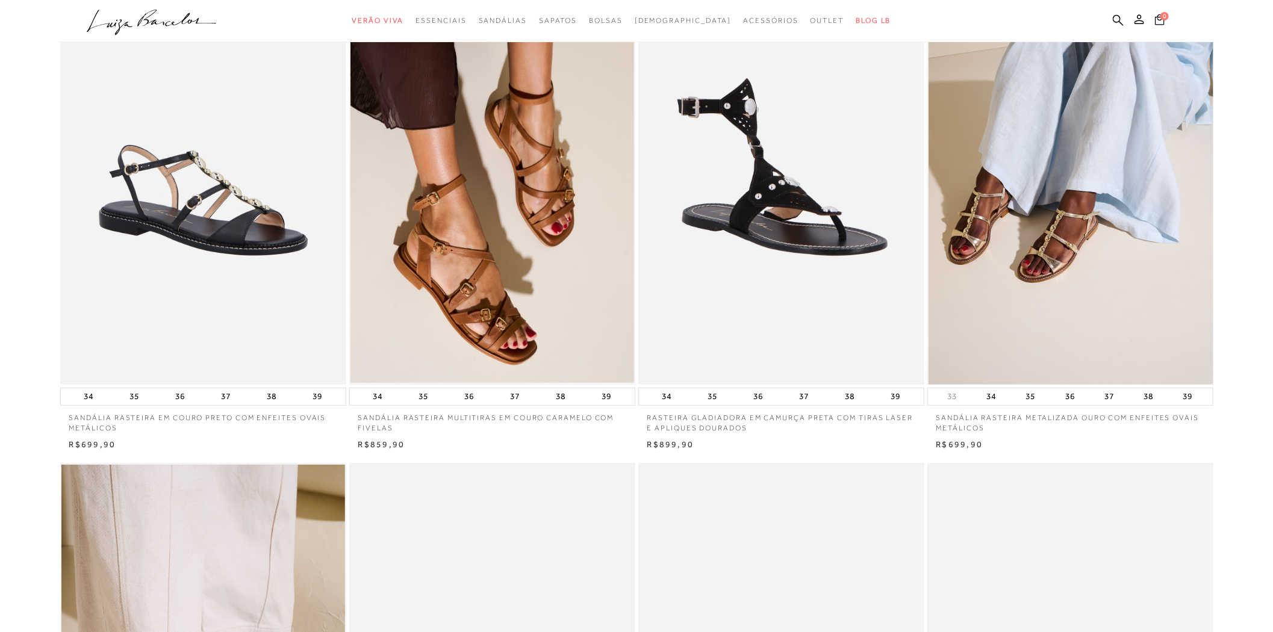
click at [1009, 281] on img at bounding box center [1070, 169] width 285 height 429
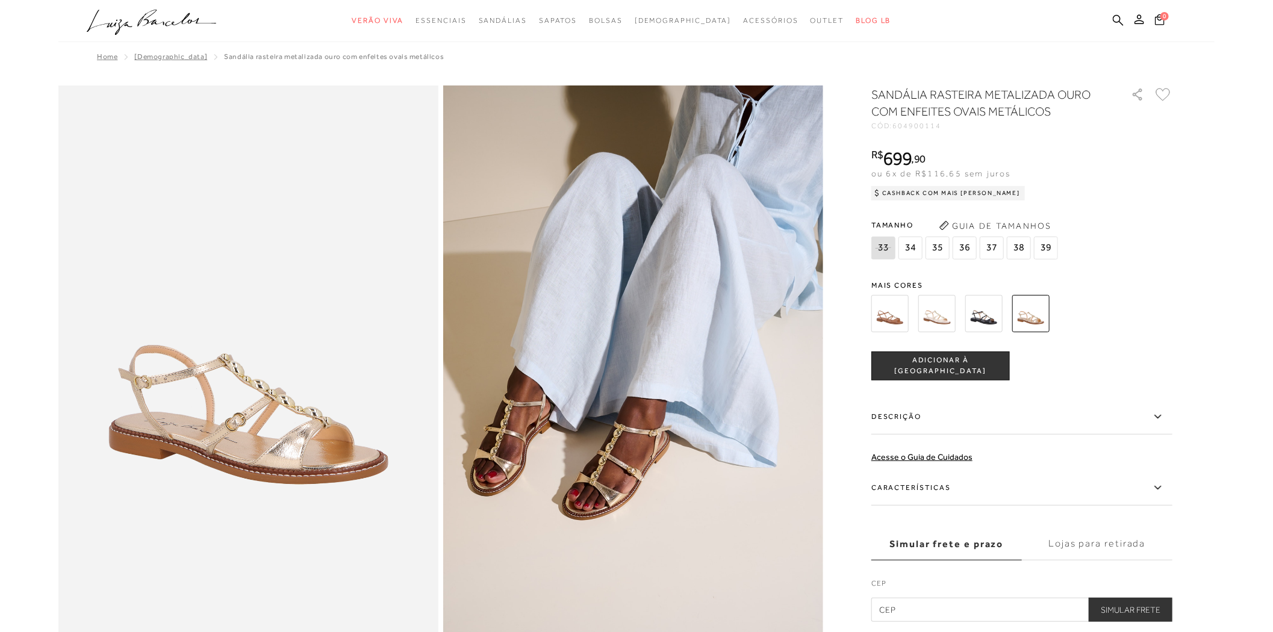
click at [940, 308] on img at bounding box center [936, 313] width 37 height 37
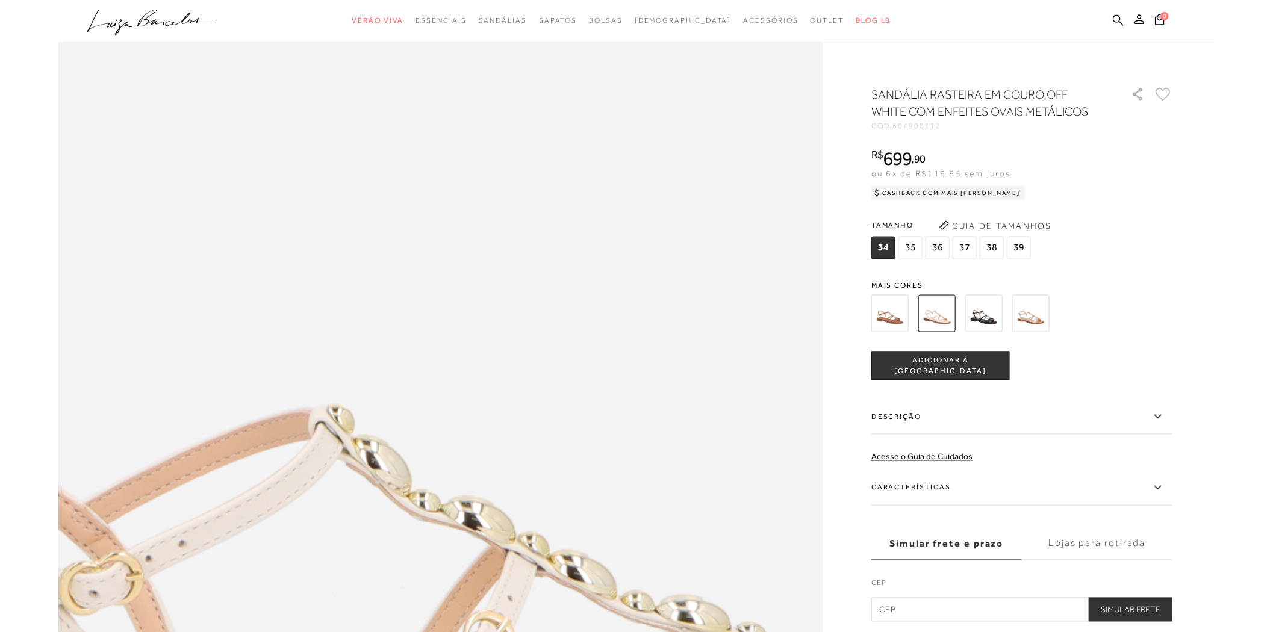
scroll to position [1271, 0]
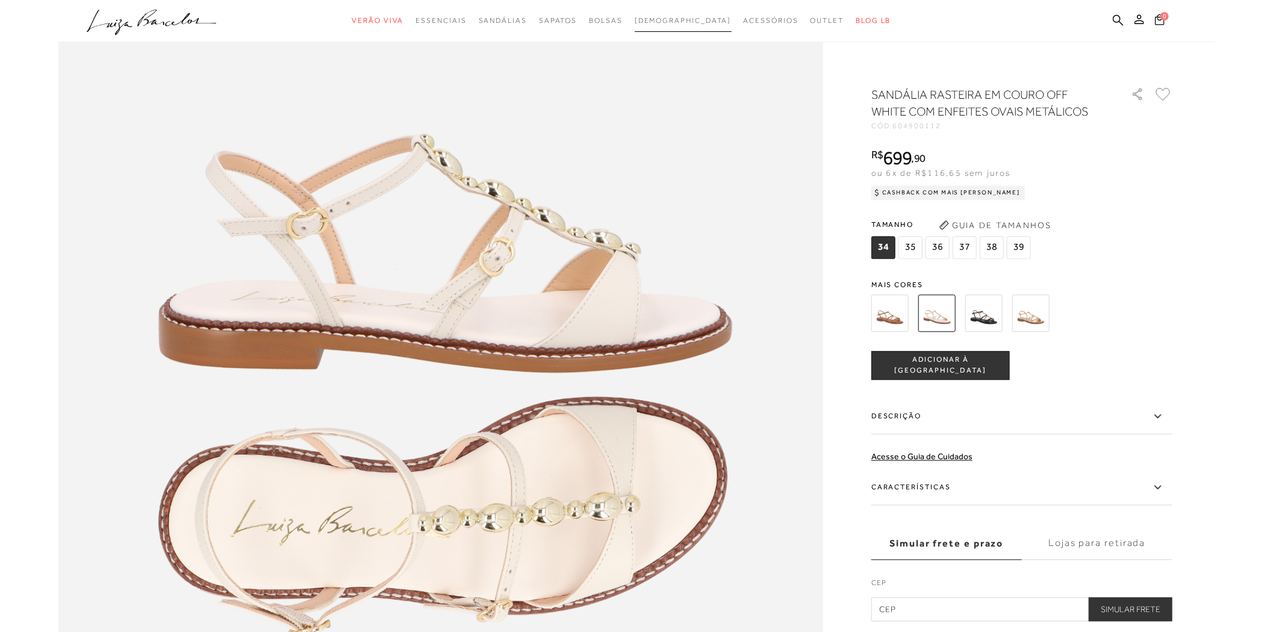
click at [680, 22] on span "[DEMOGRAPHIC_DATA]" at bounding box center [683, 20] width 97 height 8
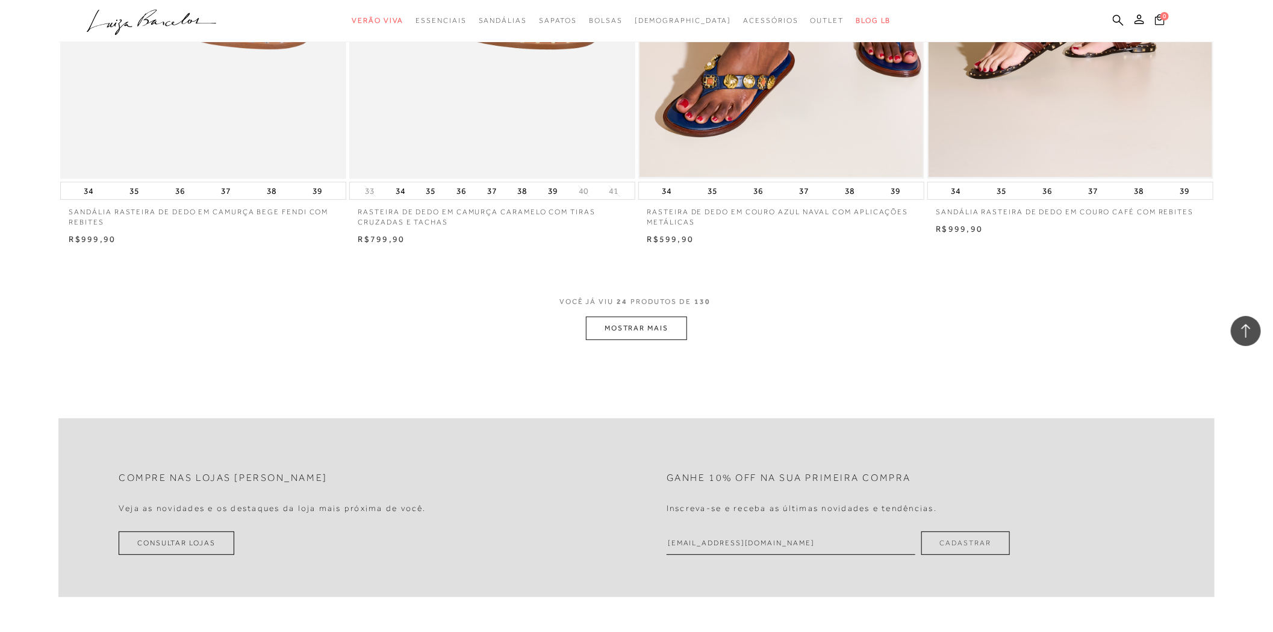
scroll to position [2676, 0]
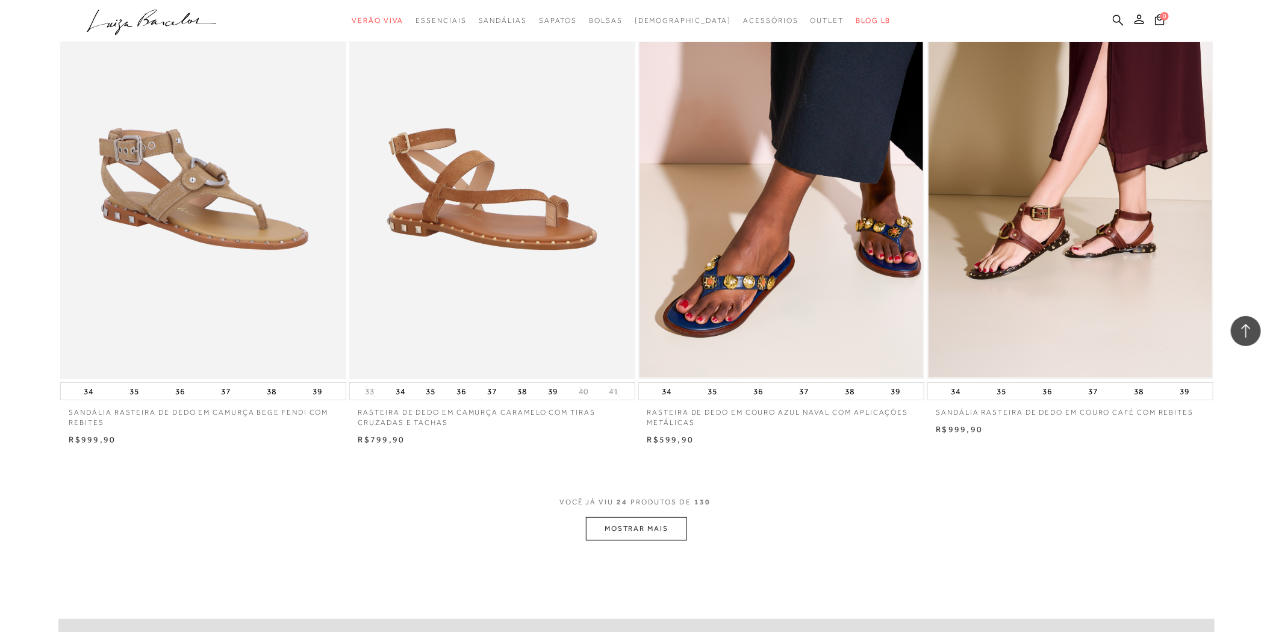
click at [632, 523] on button "MOSTRAR MAIS" at bounding box center [636, 528] width 101 height 23
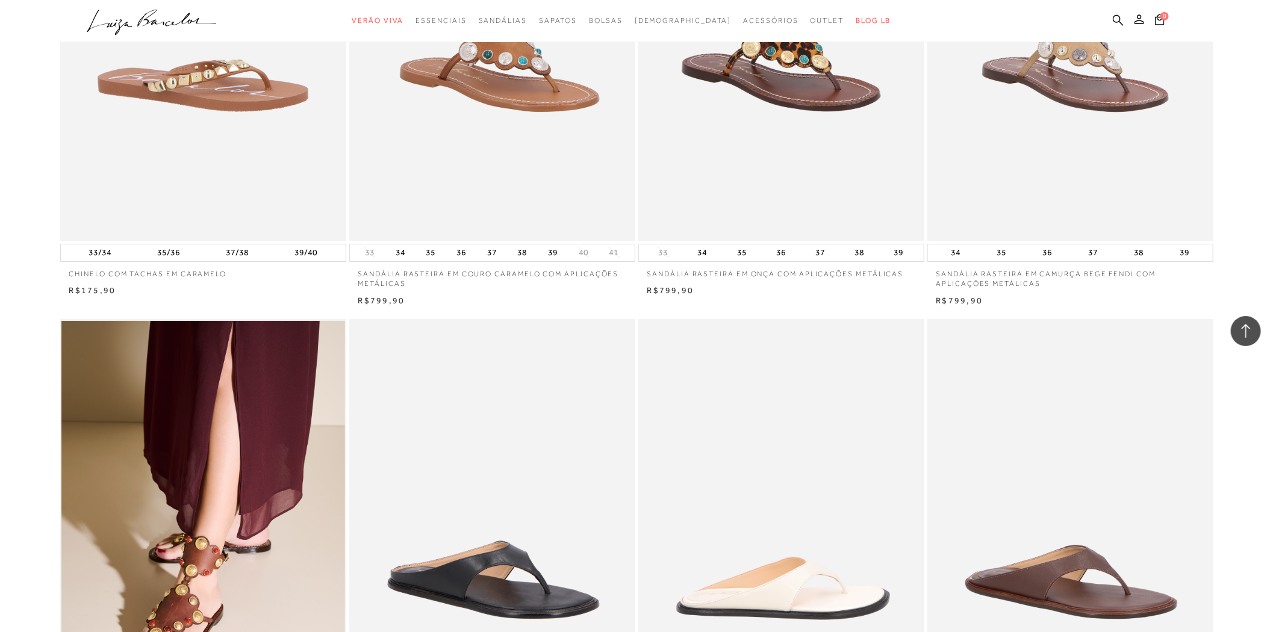
scroll to position [5620, 0]
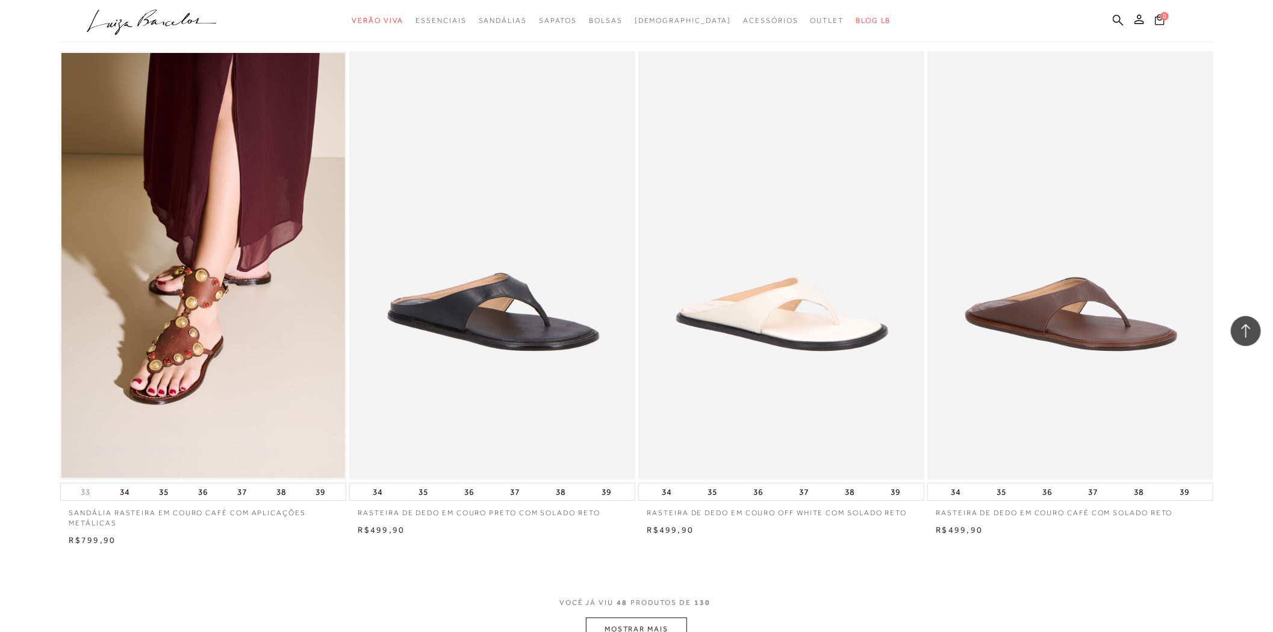
click at [672, 621] on button "MOSTRAR MAIS" at bounding box center [636, 629] width 101 height 23
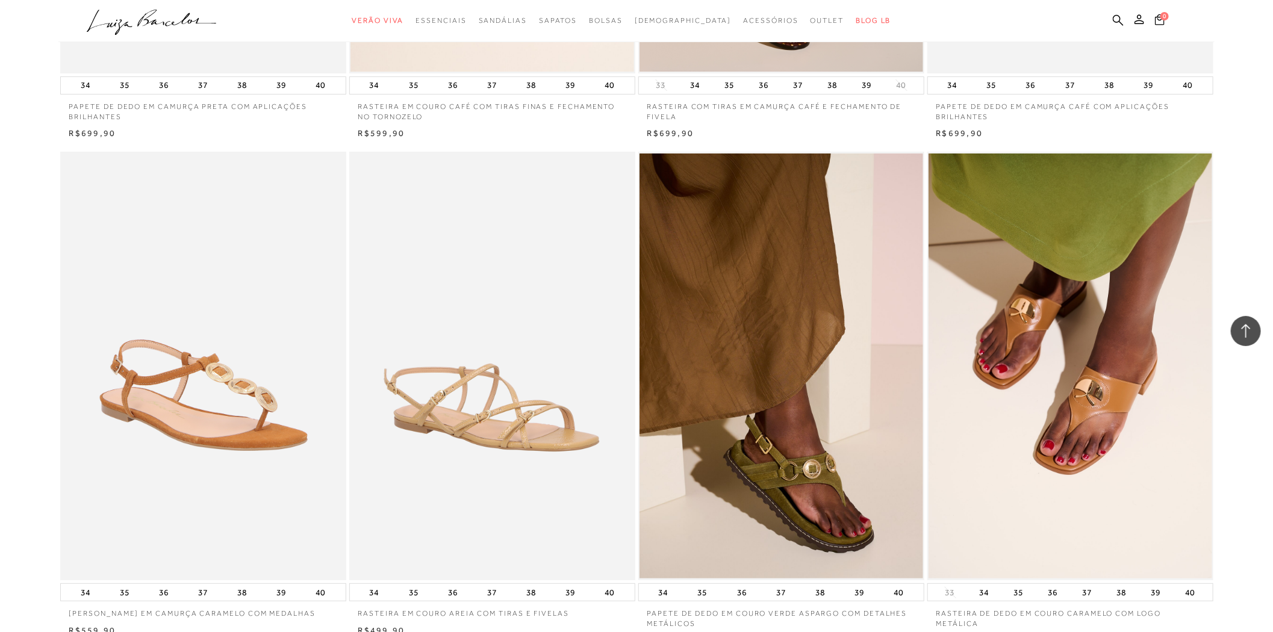
scroll to position [8831, 0]
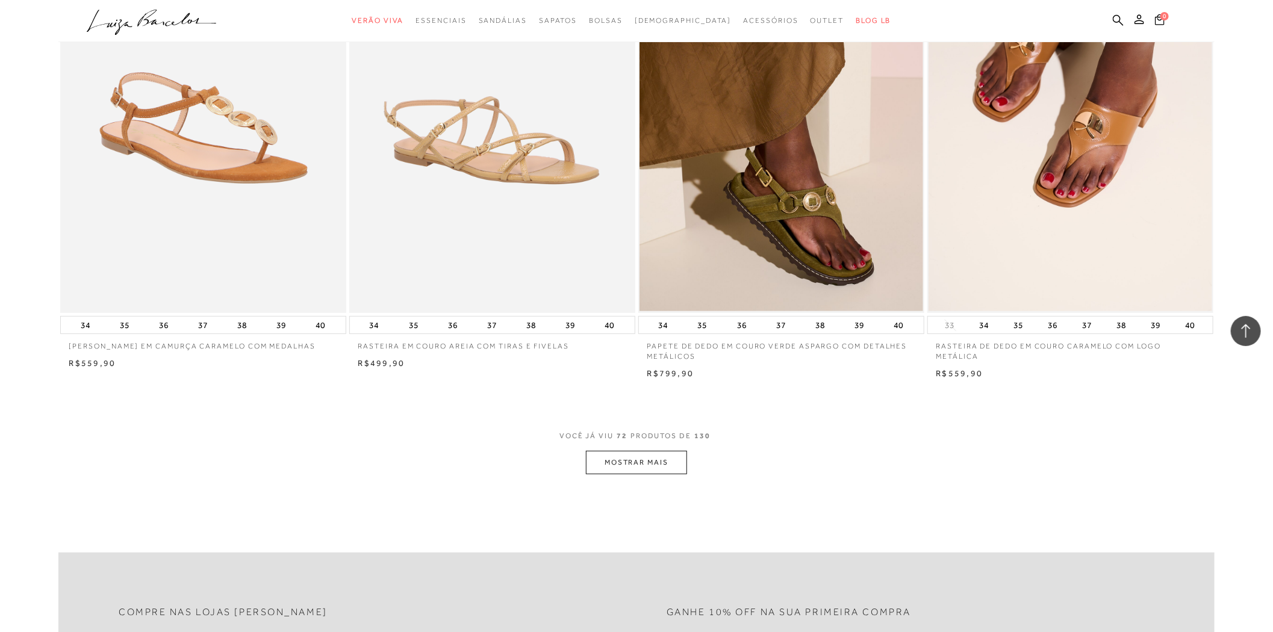
click at [652, 461] on button "MOSTRAR MAIS" at bounding box center [636, 462] width 101 height 23
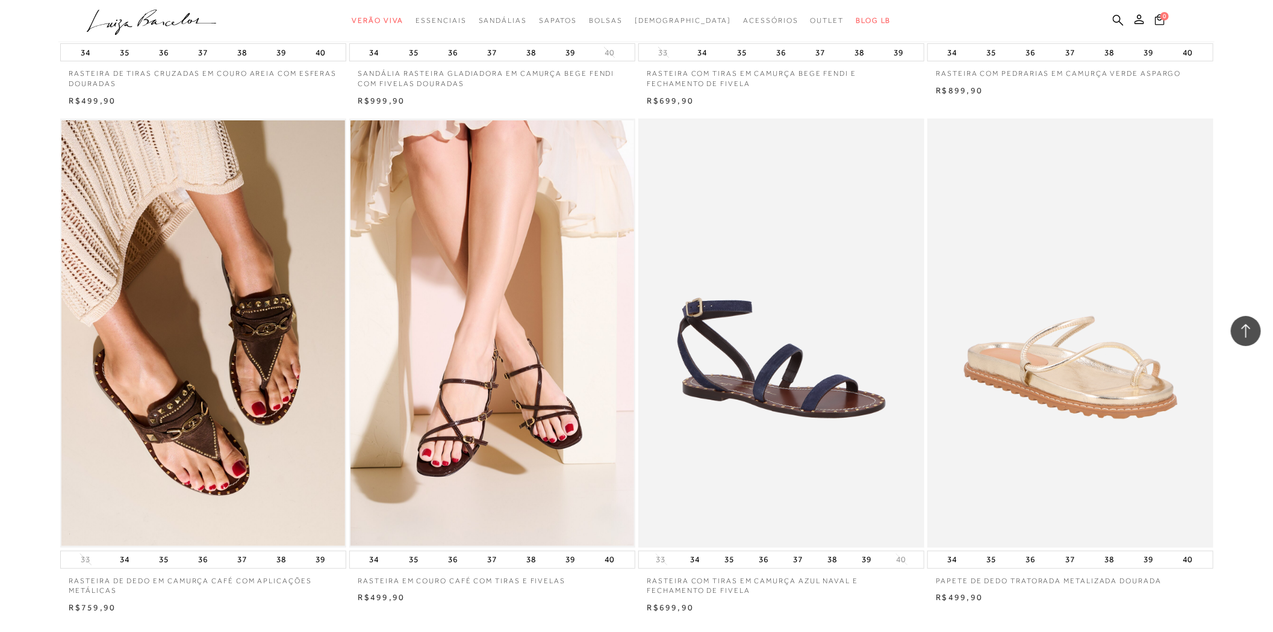
scroll to position [11975, 0]
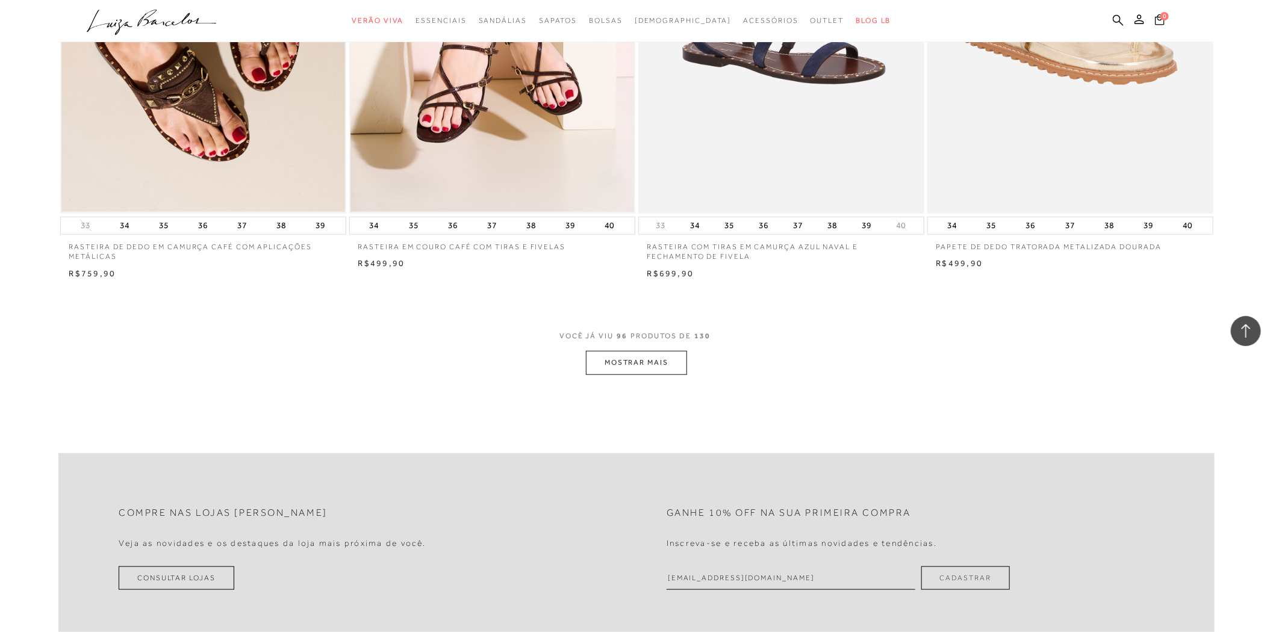
click at [640, 361] on button "MOSTRAR MAIS" at bounding box center [636, 362] width 101 height 23
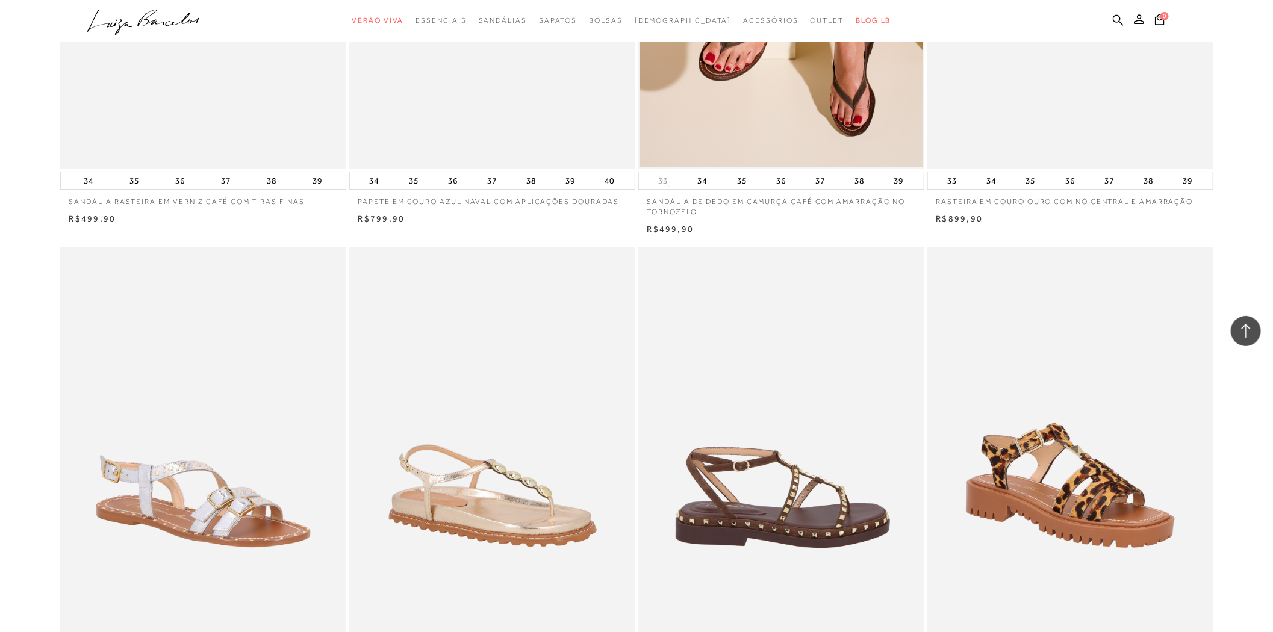
scroll to position [13781, 0]
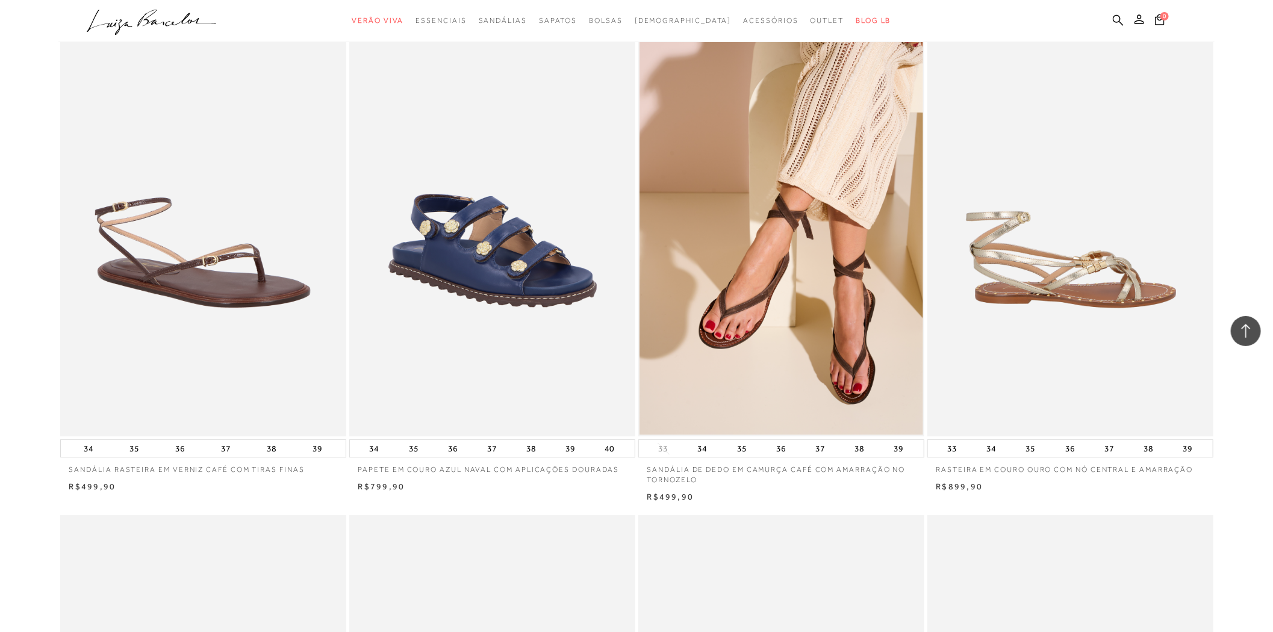
click at [1031, 255] on img at bounding box center [1070, 222] width 285 height 429
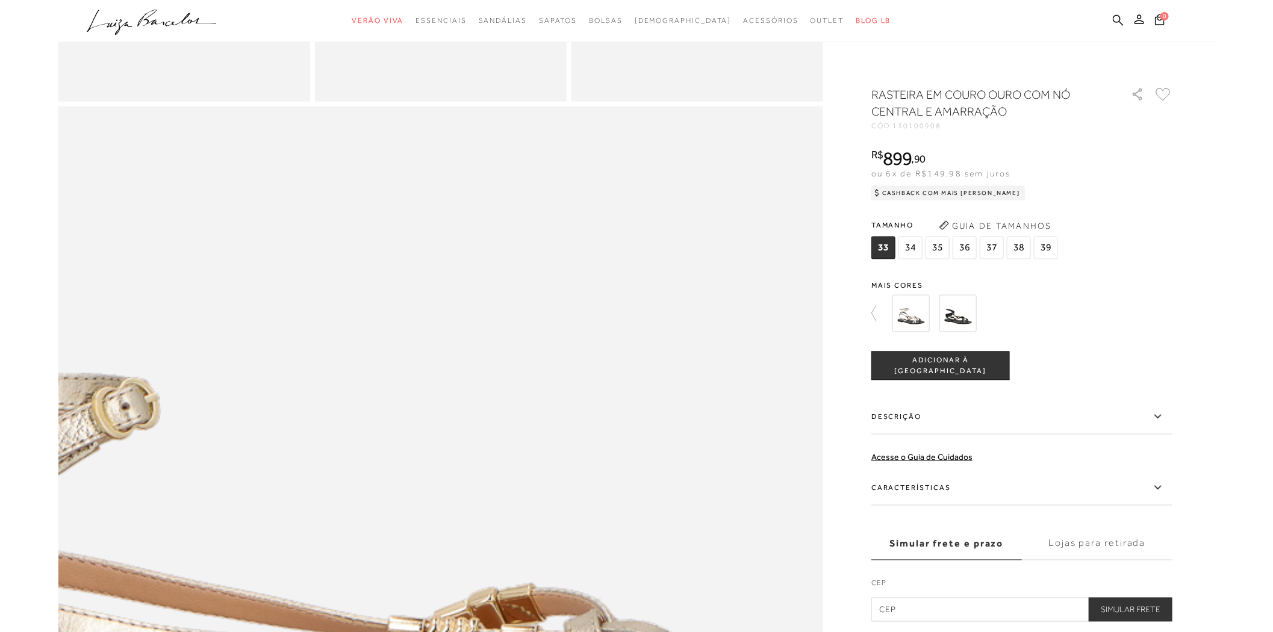
scroll to position [1338, 0]
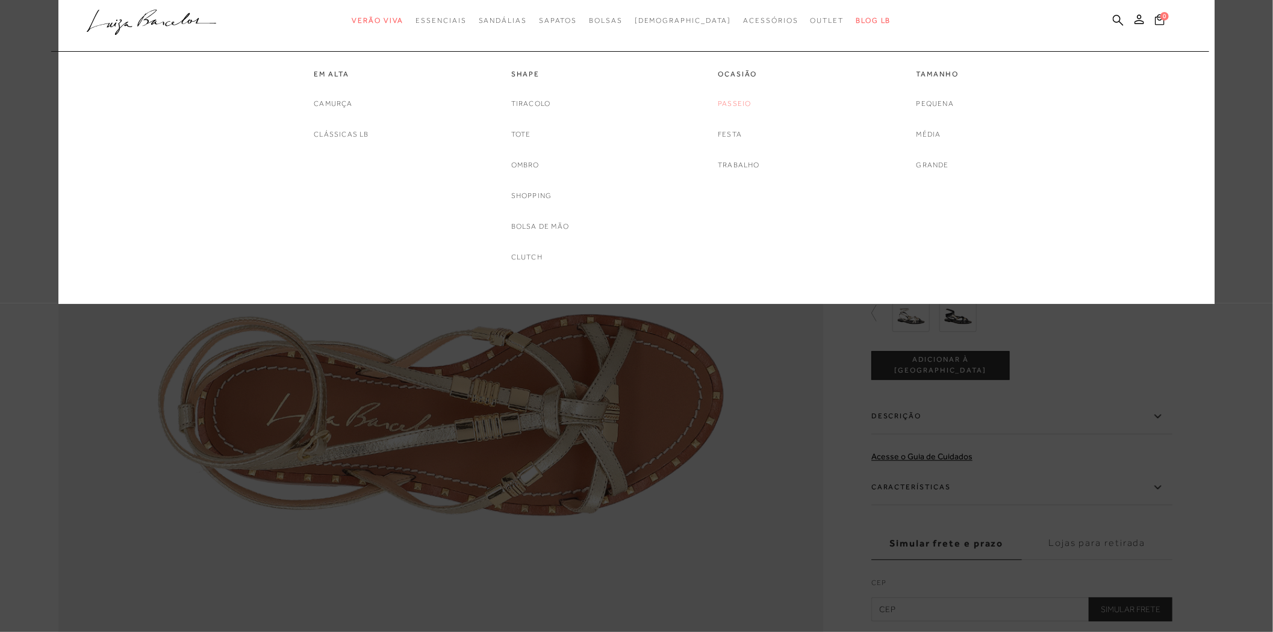
click at [733, 105] on link "Passeio" at bounding box center [734, 104] width 33 height 13
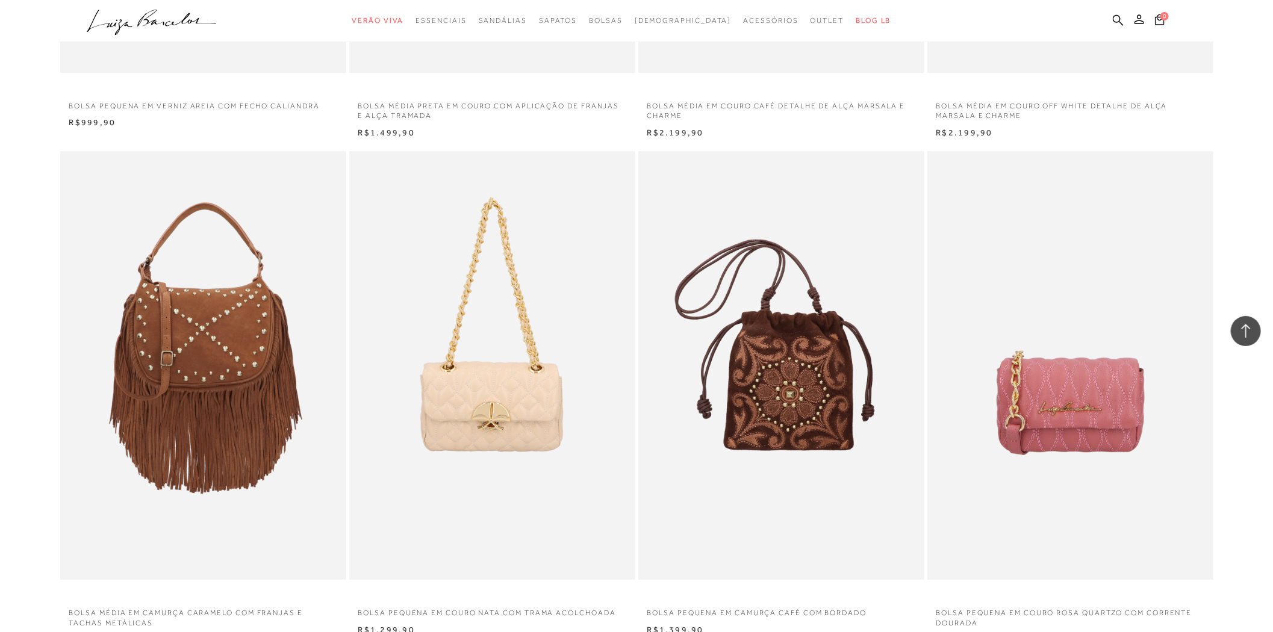
scroll to position [2809, 0]
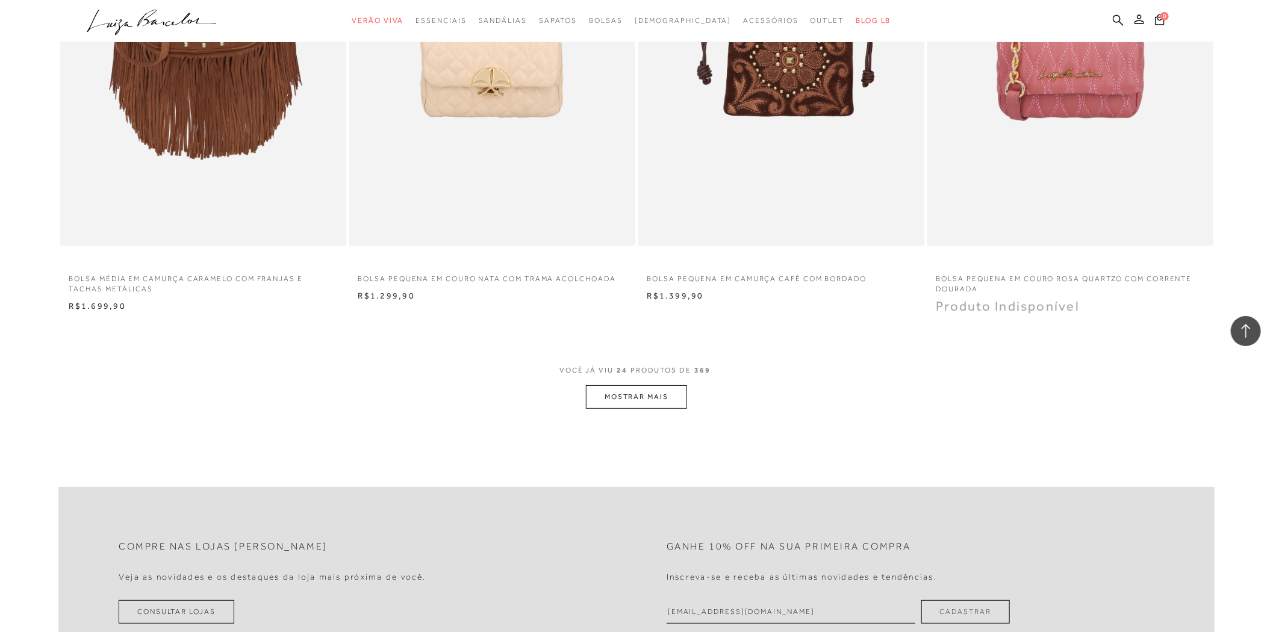
click at [679, 390] on button "MOSTRAR MAIS" at bounding box center [636, 396] width 101 height 23
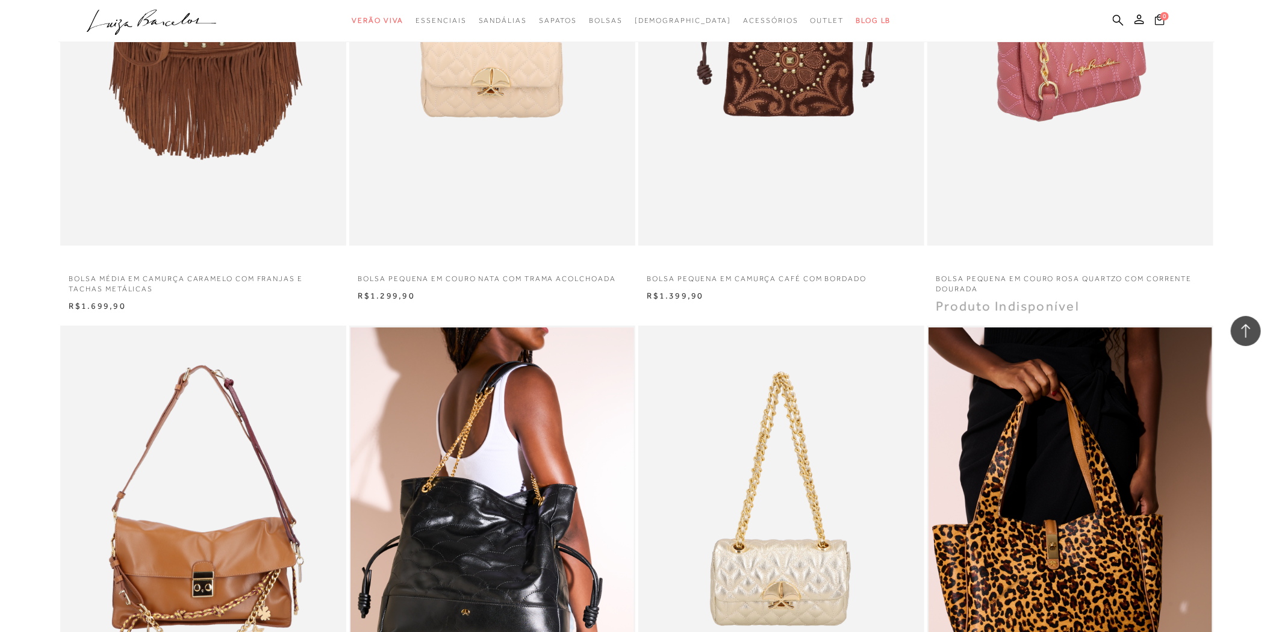
click at [1033, 169] on img at bounding box center [1070, 31] width 285 height 429
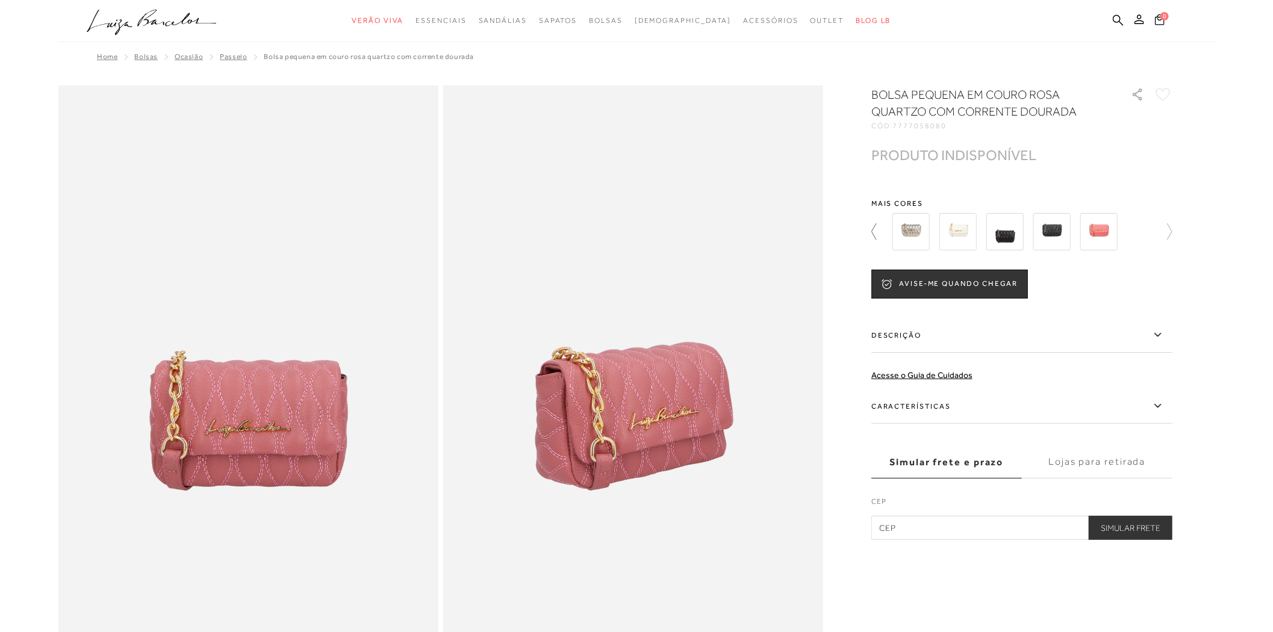
click at [875, 232] on icon at bounding box center [879, 231] width 17 height 17
click at [916, 236] on img at bounding box center [910, 231] width 37 height 37
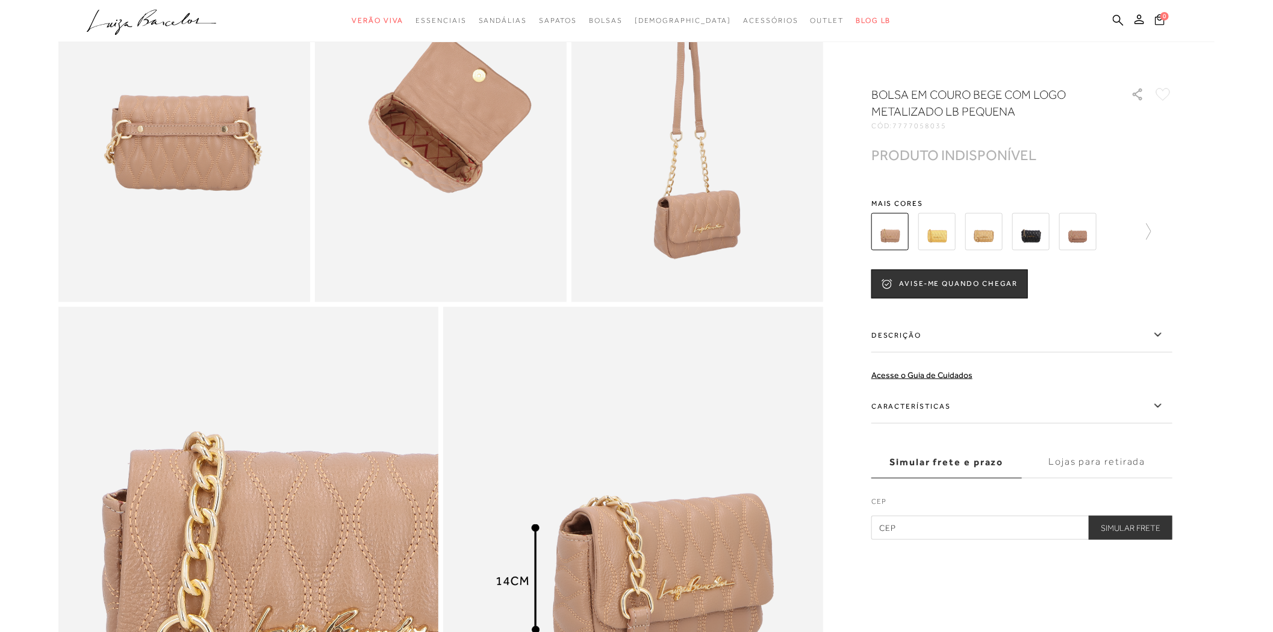
scroll to position [535, 0]
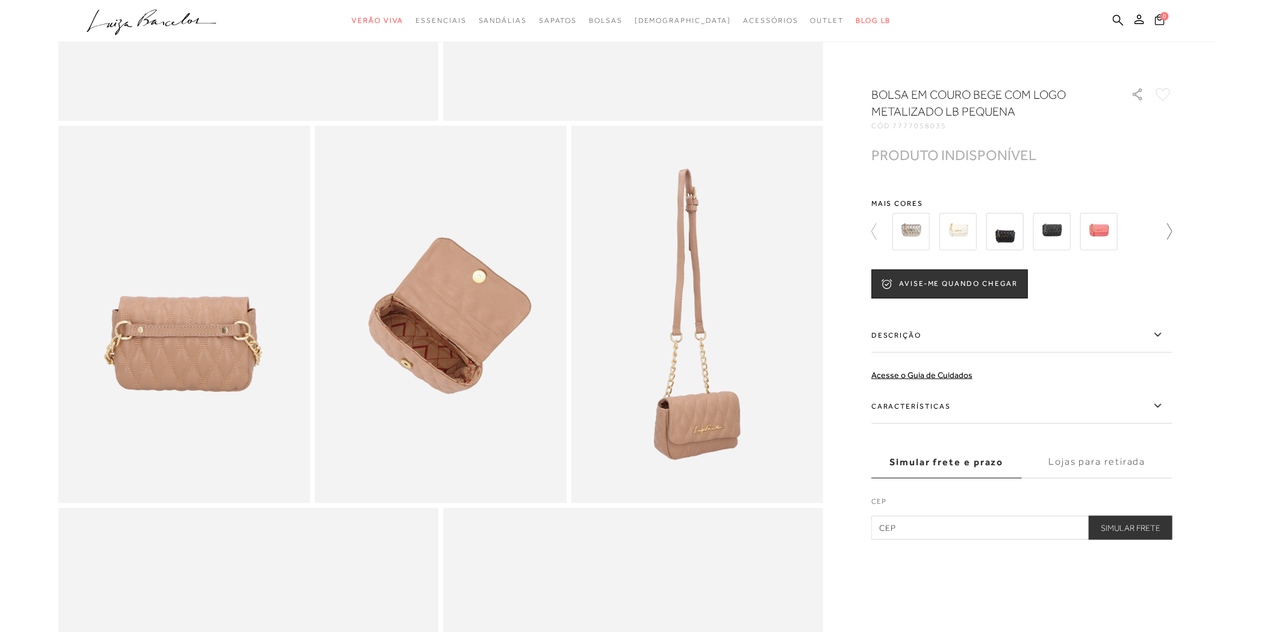
click at [1161, 235] on icon at bounding box center [1163, 231] width 17 height 17
click at [1054, 232] on img at bounding box center [1051, 231] width 37 height 37
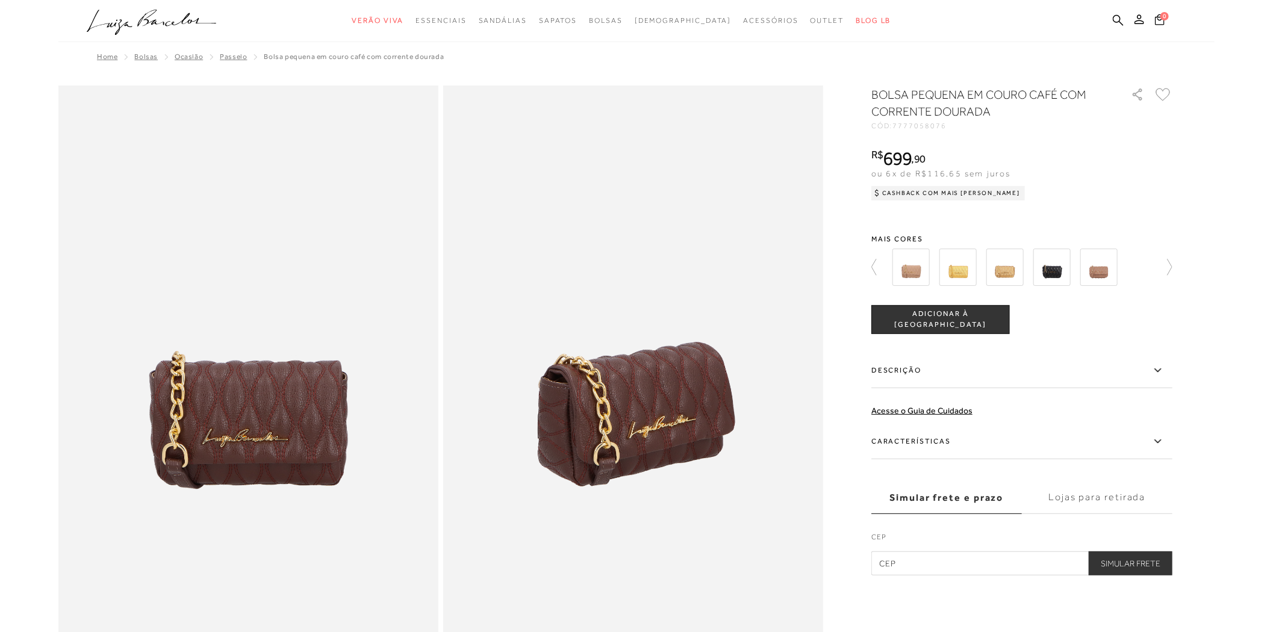
click at [944, 273] on img at bounding box center [957, 267] width 37 height 37
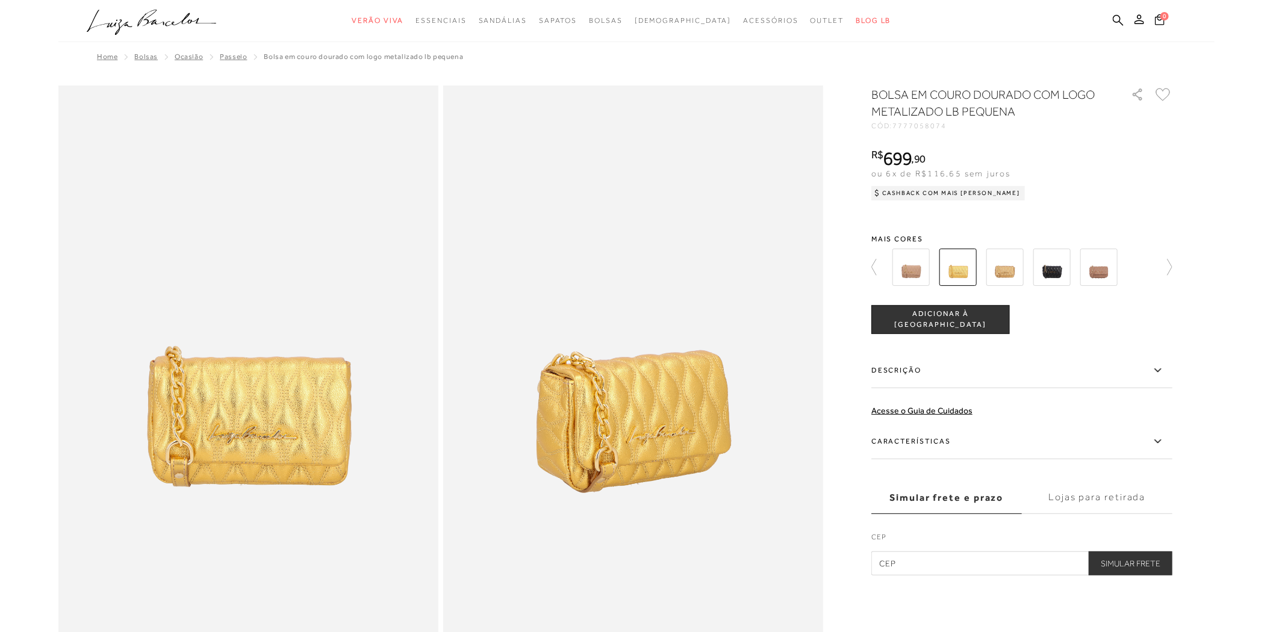
click at [1009, 268] on img at bounding box center [1004, 267] width 37 height 37
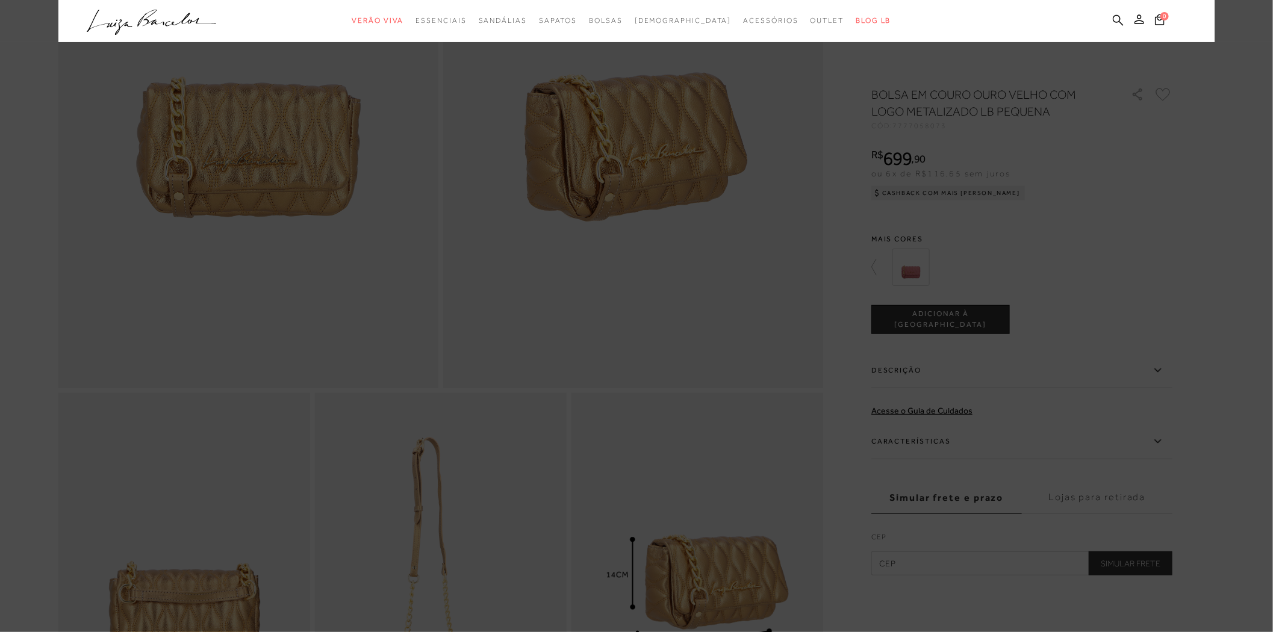
scroll to position [67, 0]
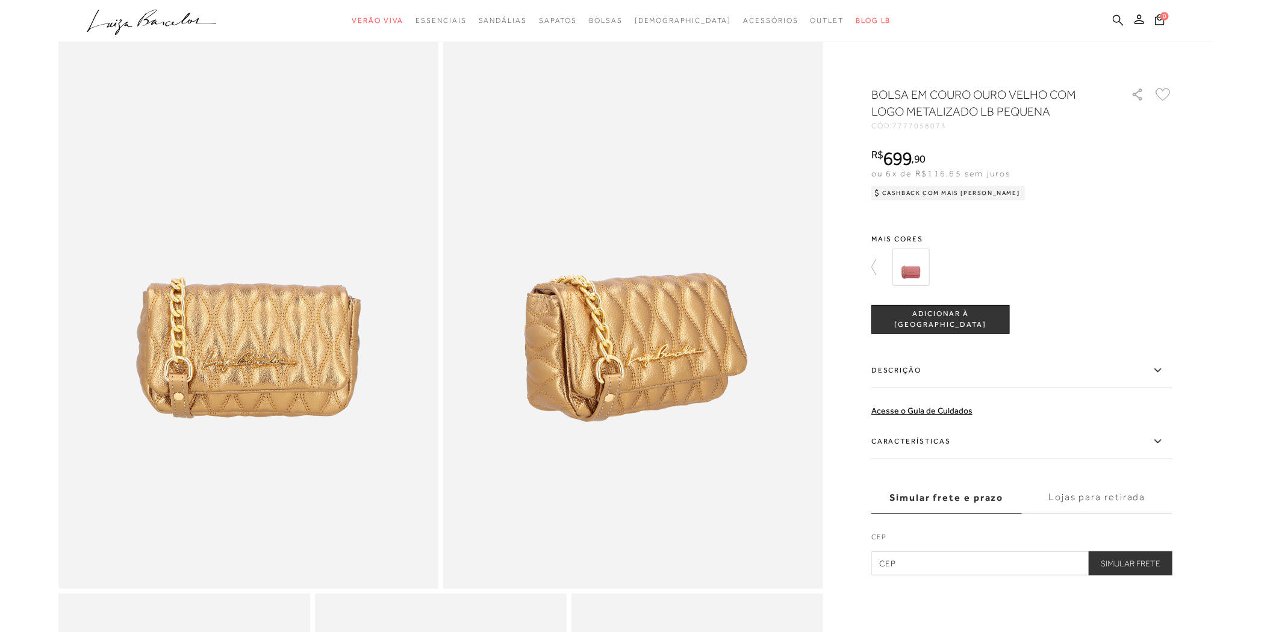
click at [1118, 18] on icon at bounding box center [1118, 19] width 11 height 11
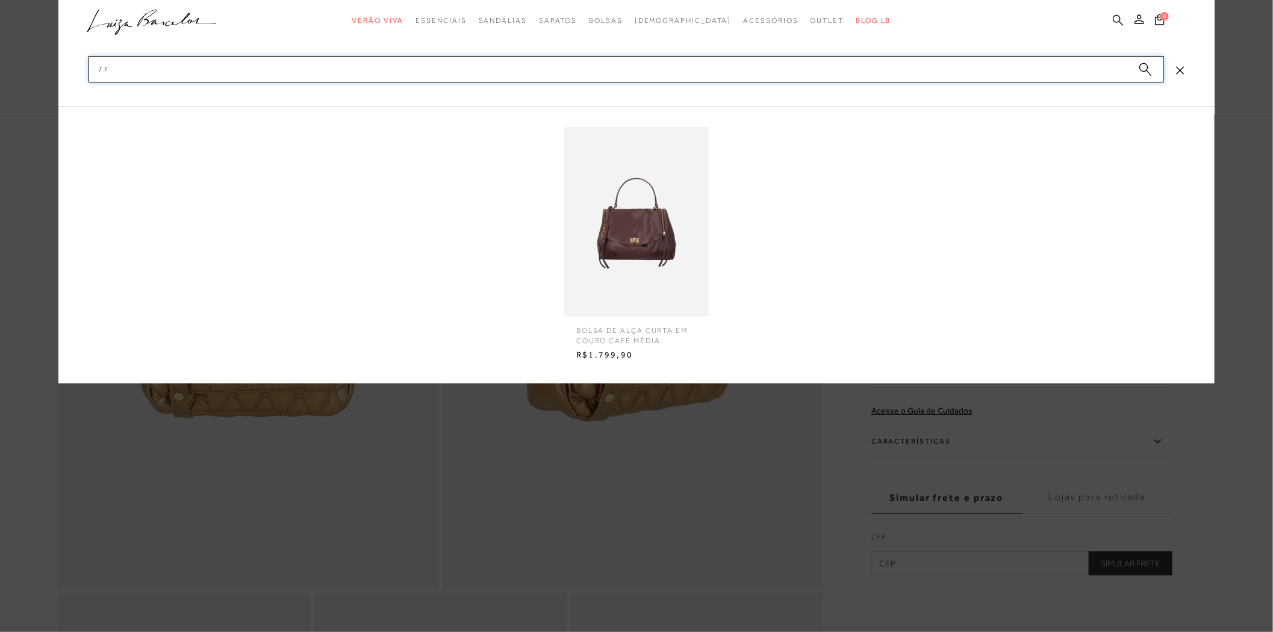
type input "7"
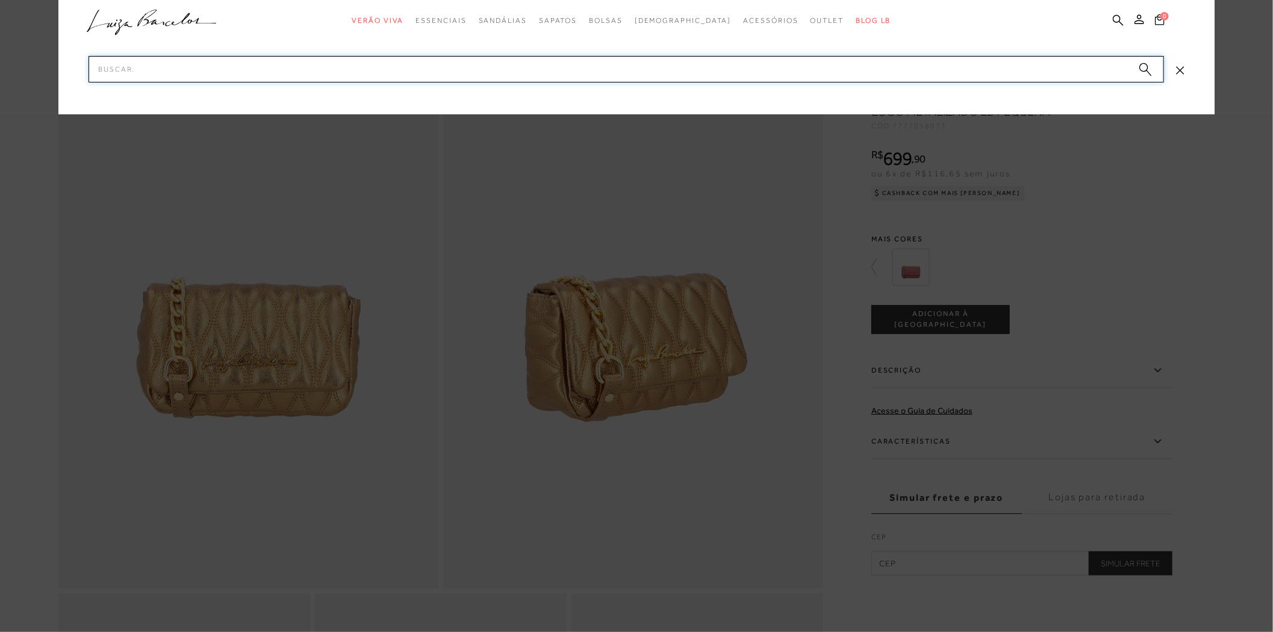
click at [886, 81] on input "Pesquisar" at bounding box center [626, 69] width 1075 height 26
type input "bolsa preta"
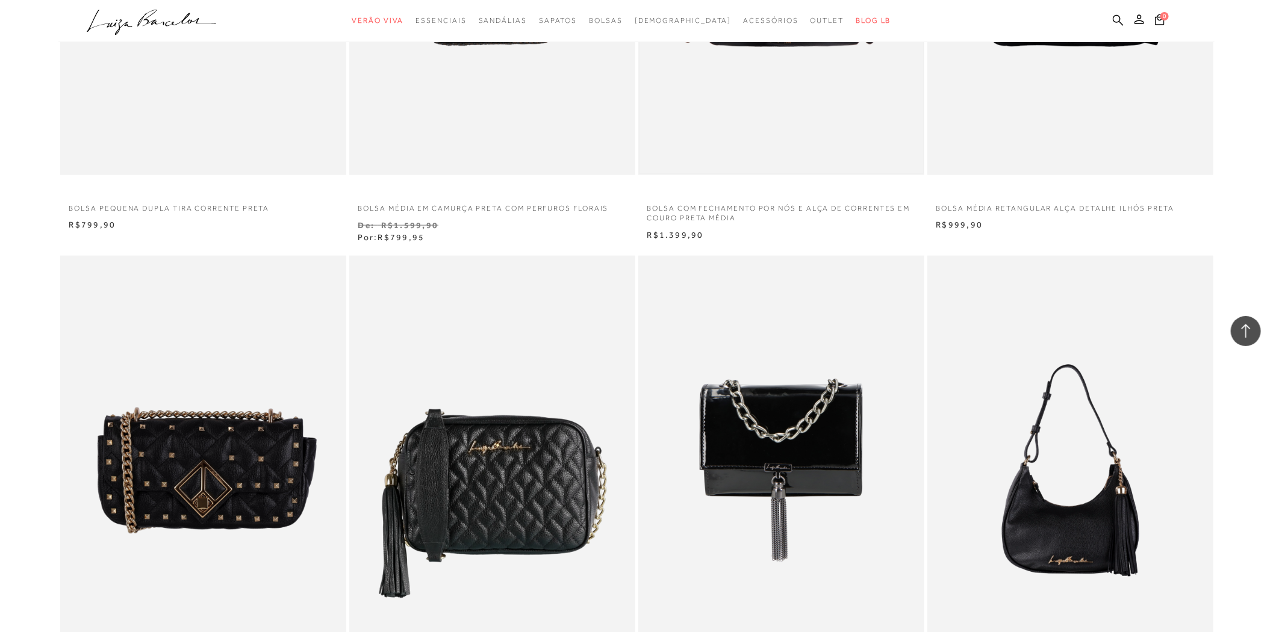
scroll to position [468, 0]
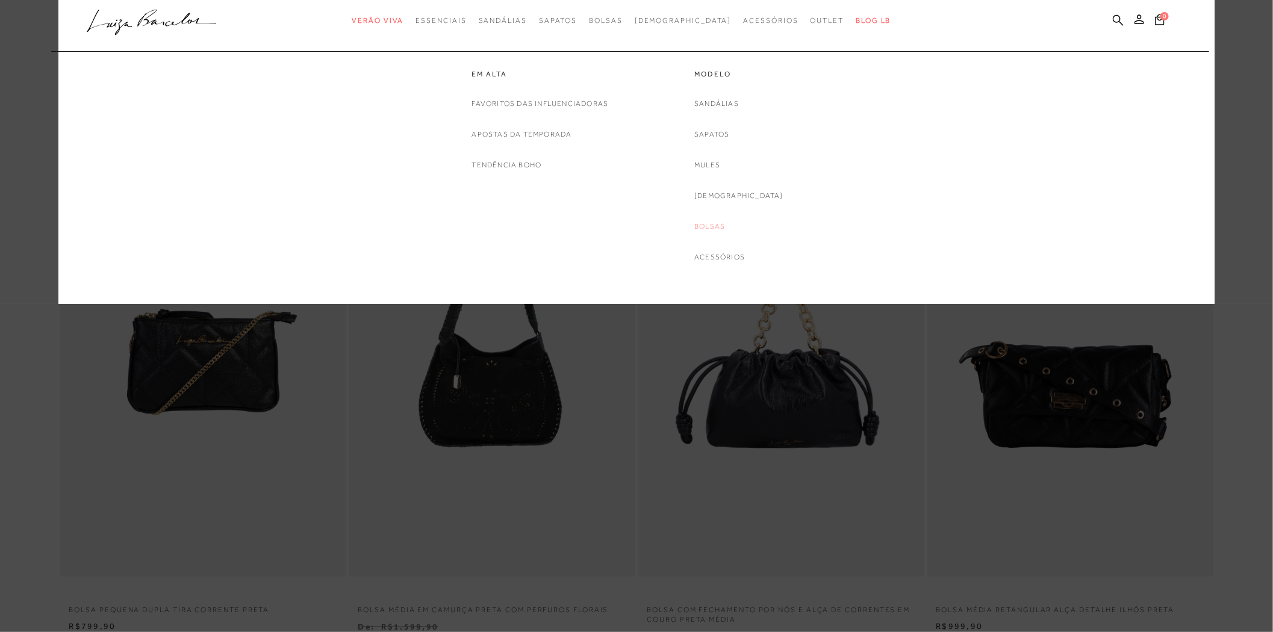
click at [724, 222] on link "Bolsas" at bounding box center [709, 226] width 31 height 13
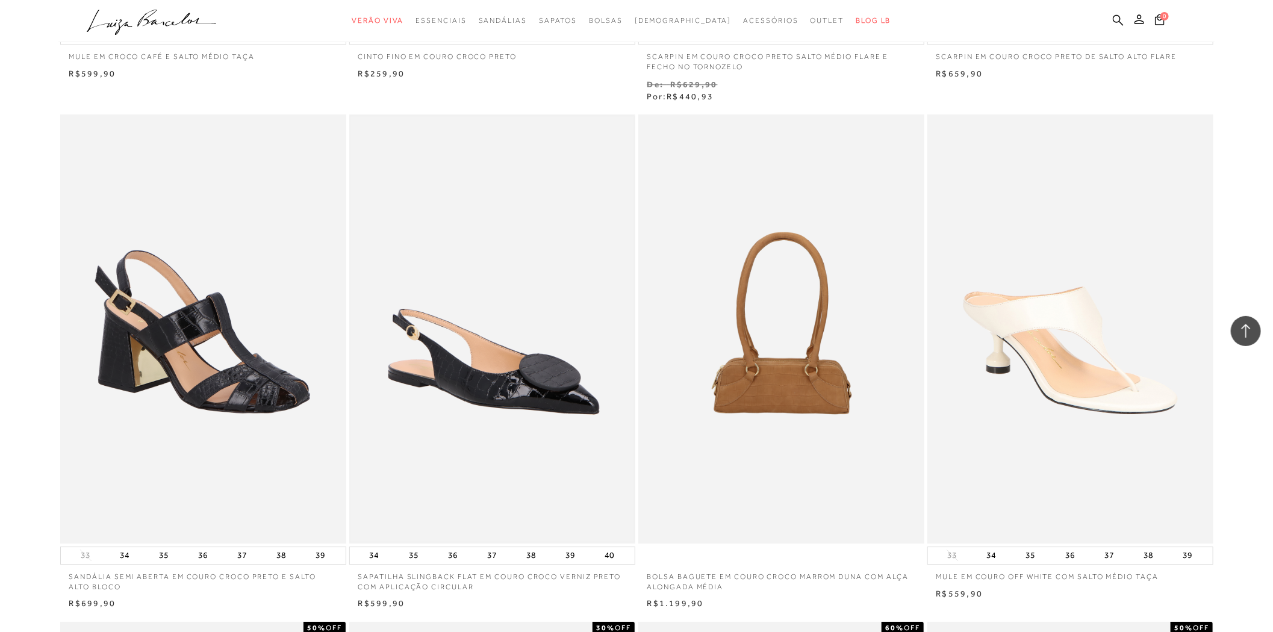
click at [423, 400] on img at bounding box center [492, 329] width 284 height 426
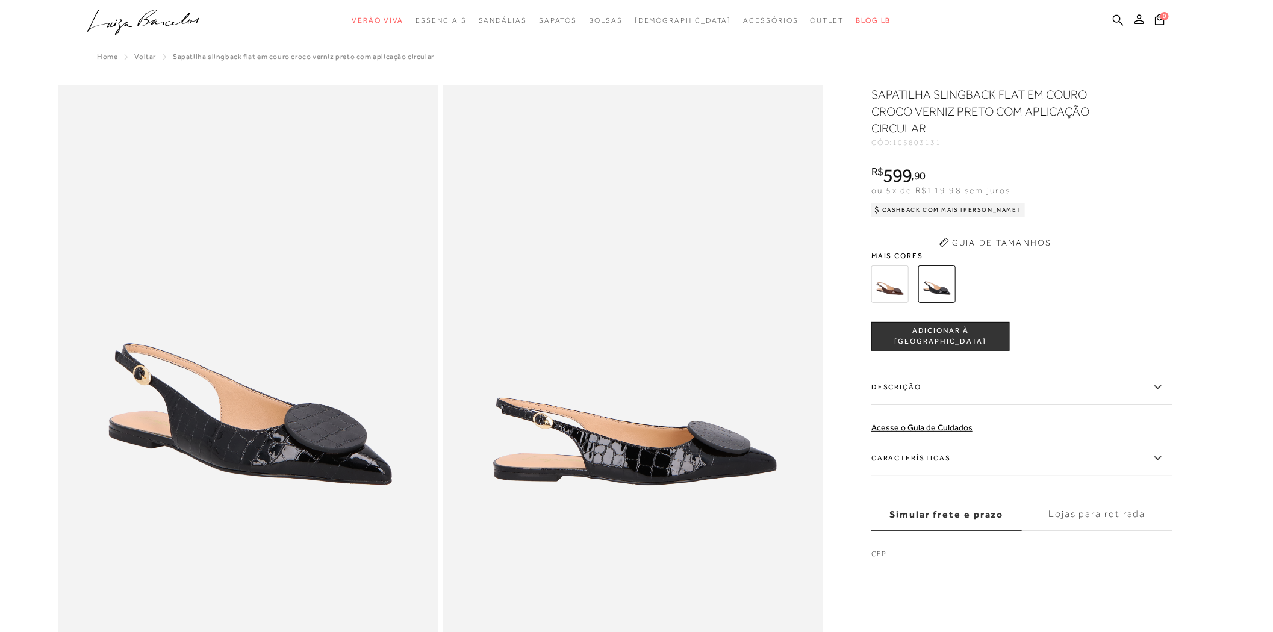
type input "[EMAIL_ADDRESS][DOMAIN_NAME]"
click at [904, 282] on img at bounding box center [889, 284] width 37 height 37
click at [895, 282] on img at bounding box center [889, 284] width 37 height 37
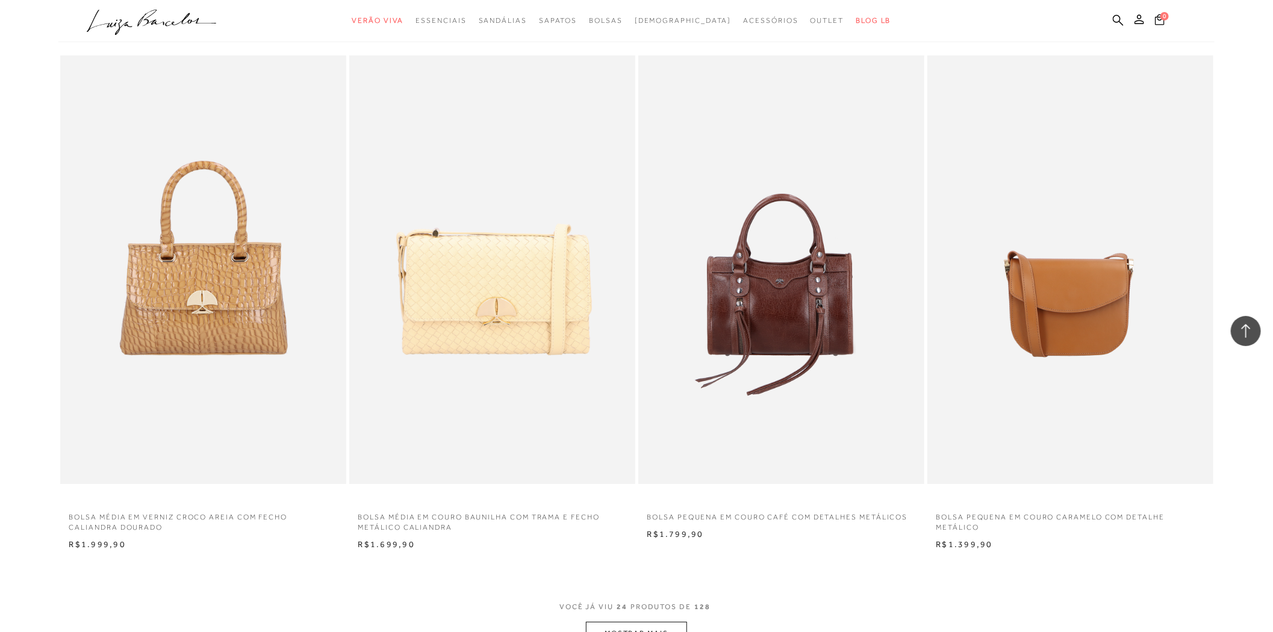
scroll to position [2838, 0]
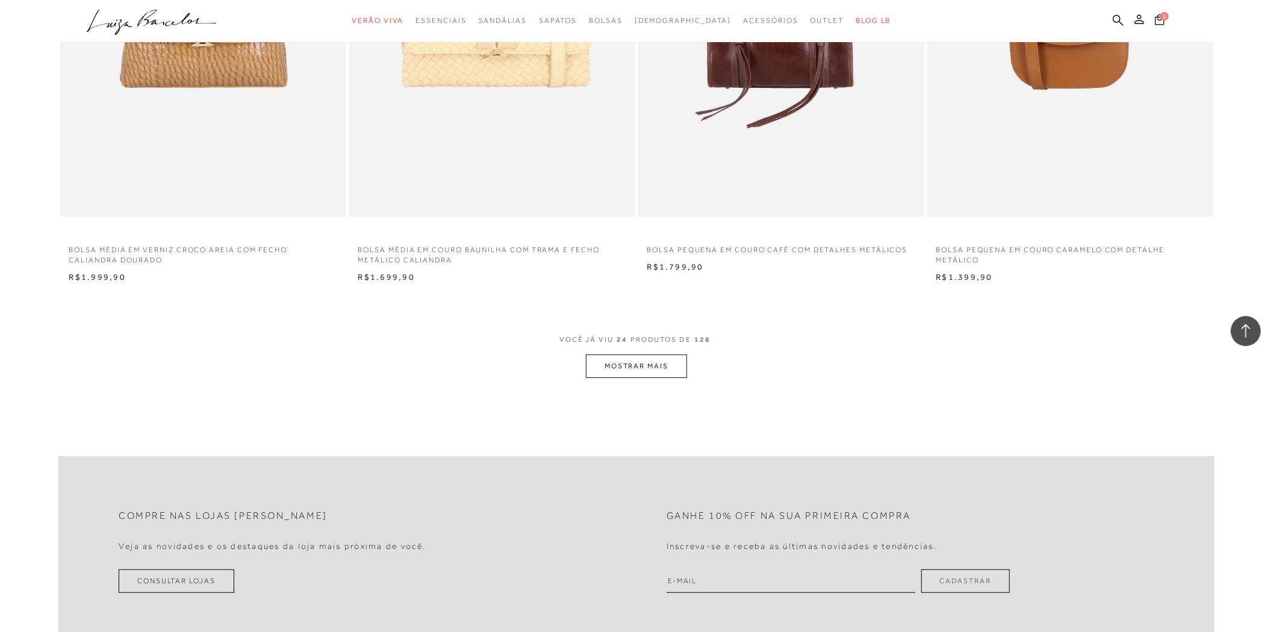
type input "[EMAIL_ADDRESS][DOMAIN_NAME]"
click at [644, 362] on button "MOSTRAR MAIS" at bounding box center [636, 366] width 101 height 23
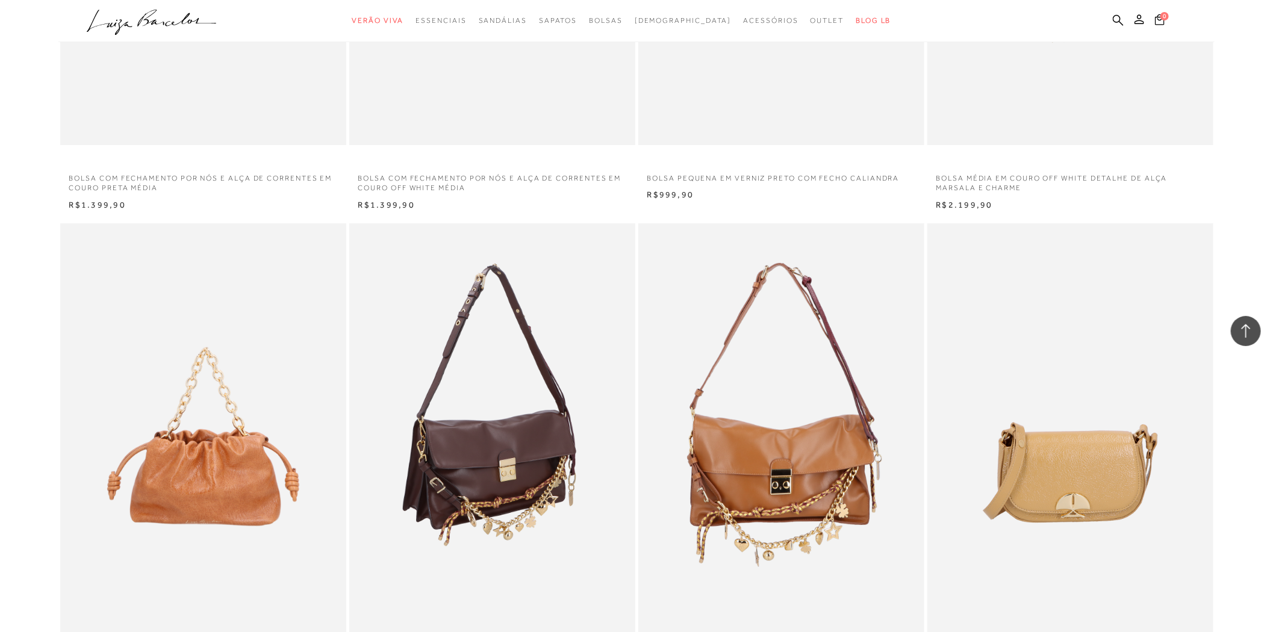
scroll to position [5715, 0]
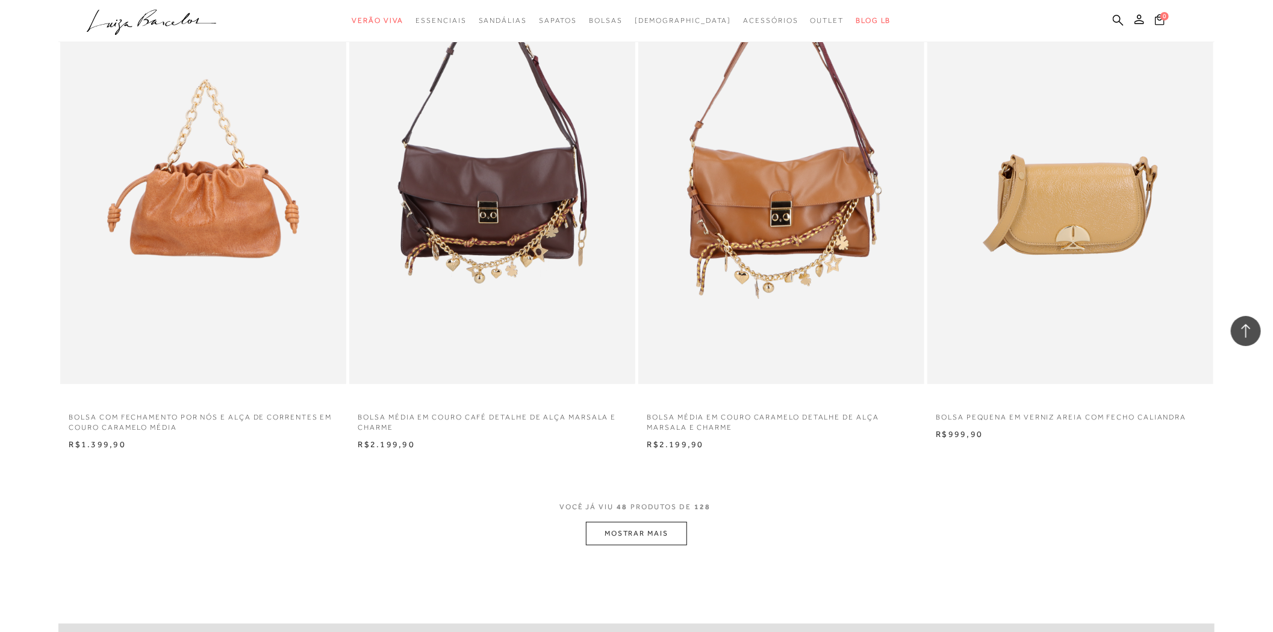
click at [658, 543] on button "MOSTRAR MAIS" at bounding box center [636, 533] width 101 height 23
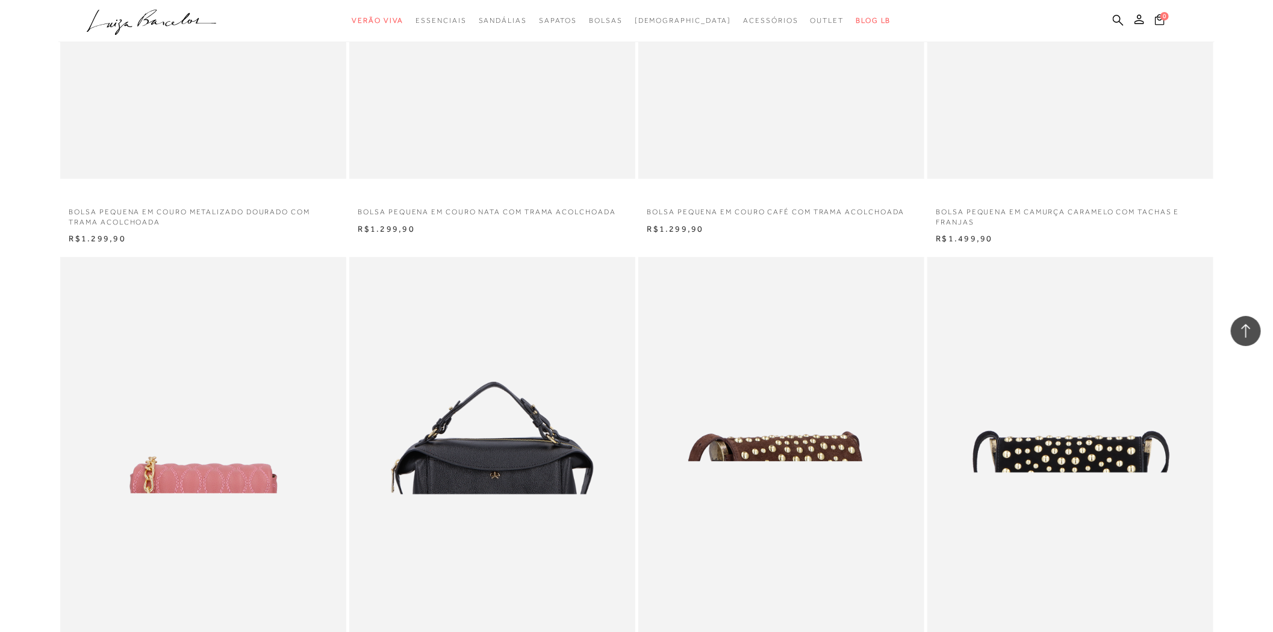
scroll to position [8726, 0]
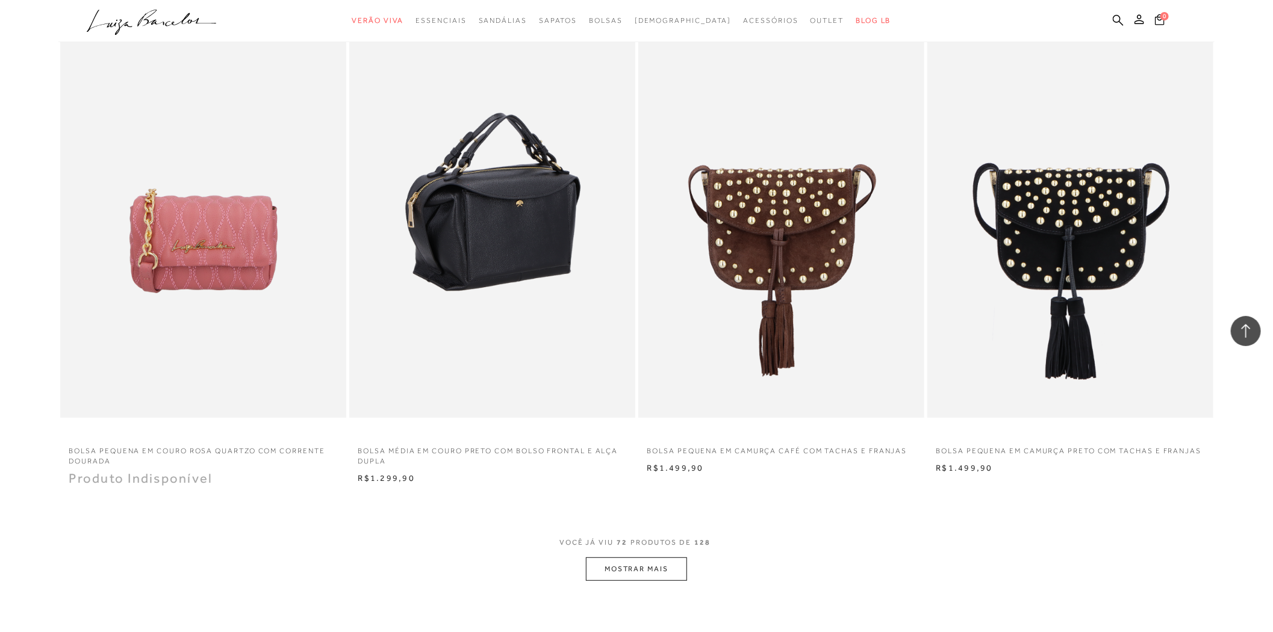
click at [472, 267] on img at bounding box center [492, 203] width 285 height 429
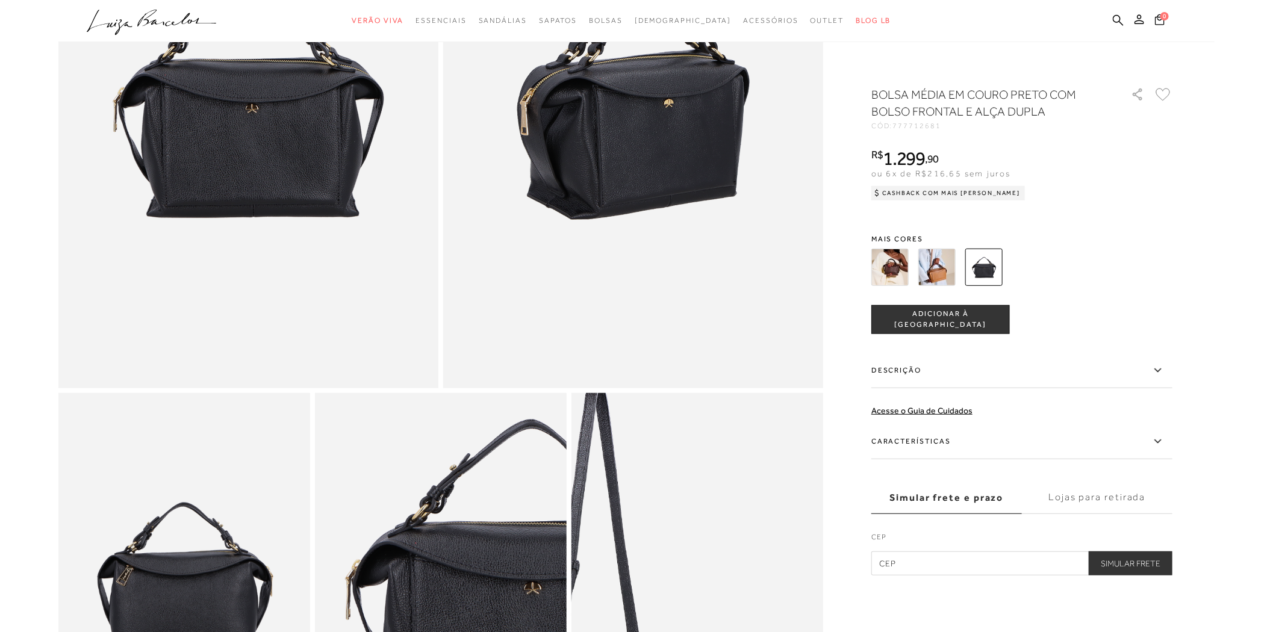
scroll to position [201, 0]
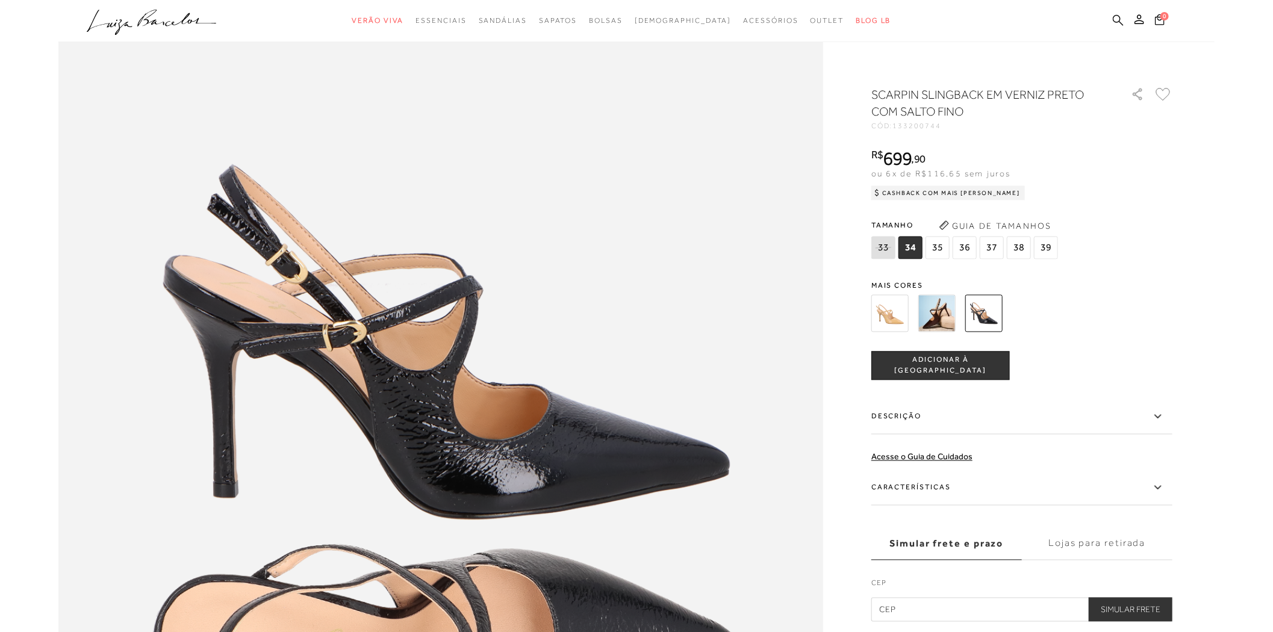
click at [1119, 16] on icon at bounding box center [1118, 19] width 11 height 11
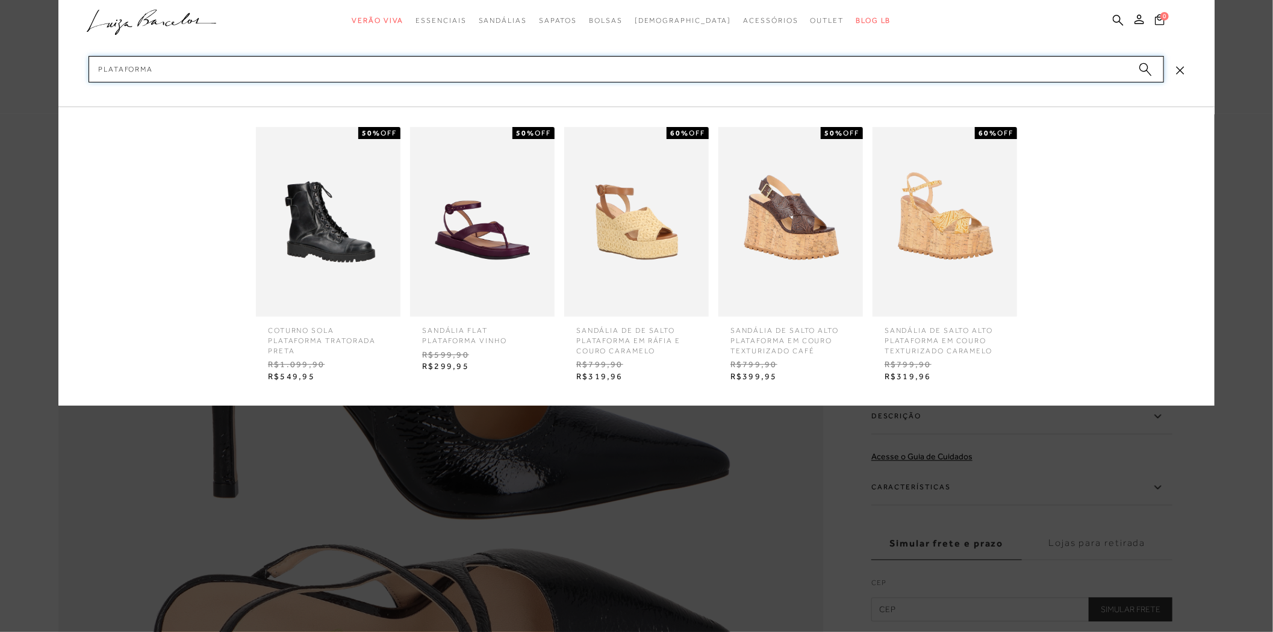
type input "plataforma"
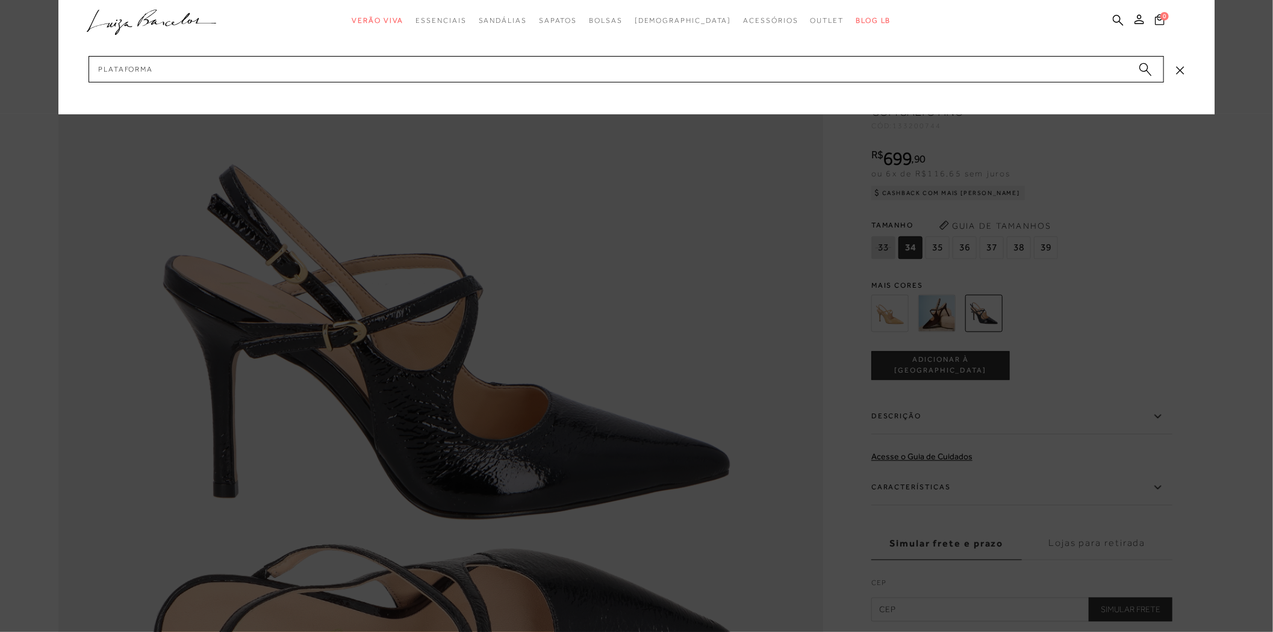
click at [1146, 73] on icon "submit" at bounding box center [1145, 70] width 13 height 14
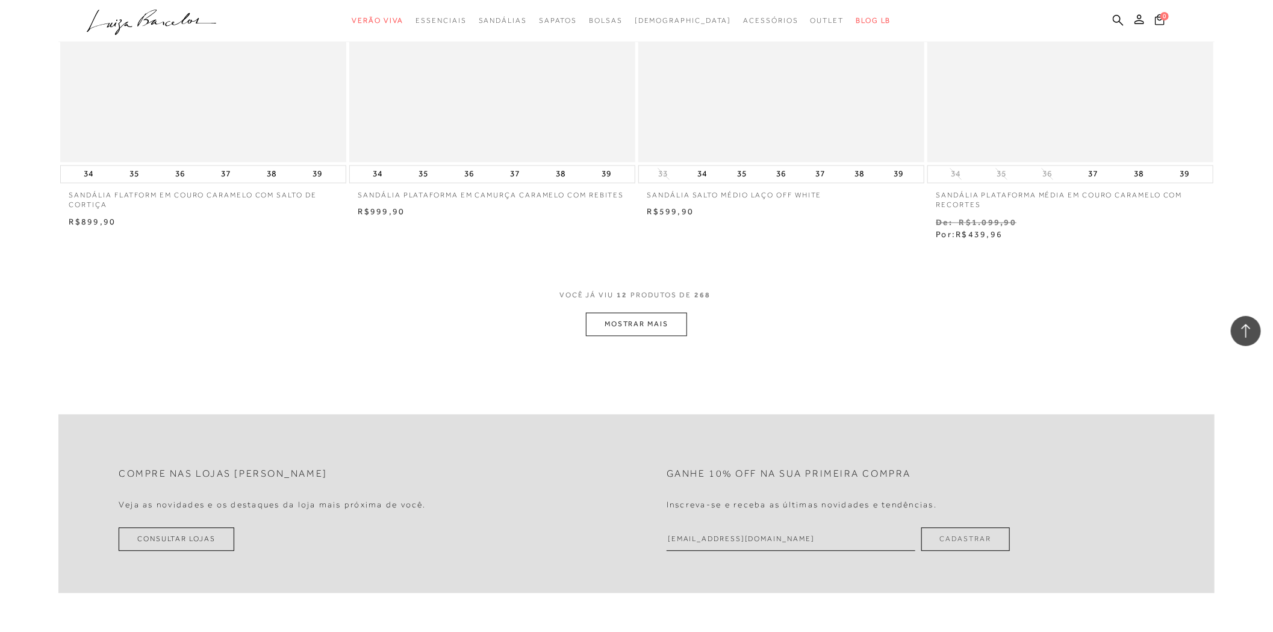
scroll to position [1472, 0]
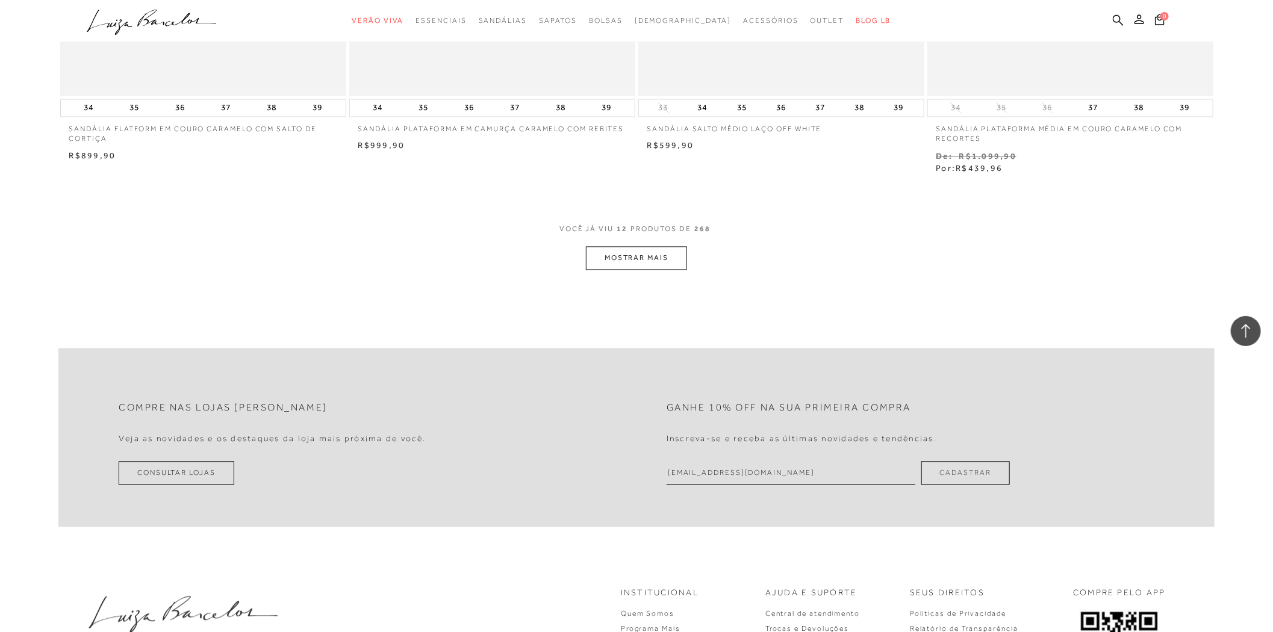
click at [640, 256] on button "MOSTRAR MAIS" at bounding box center [636, 257] width 101 height 23
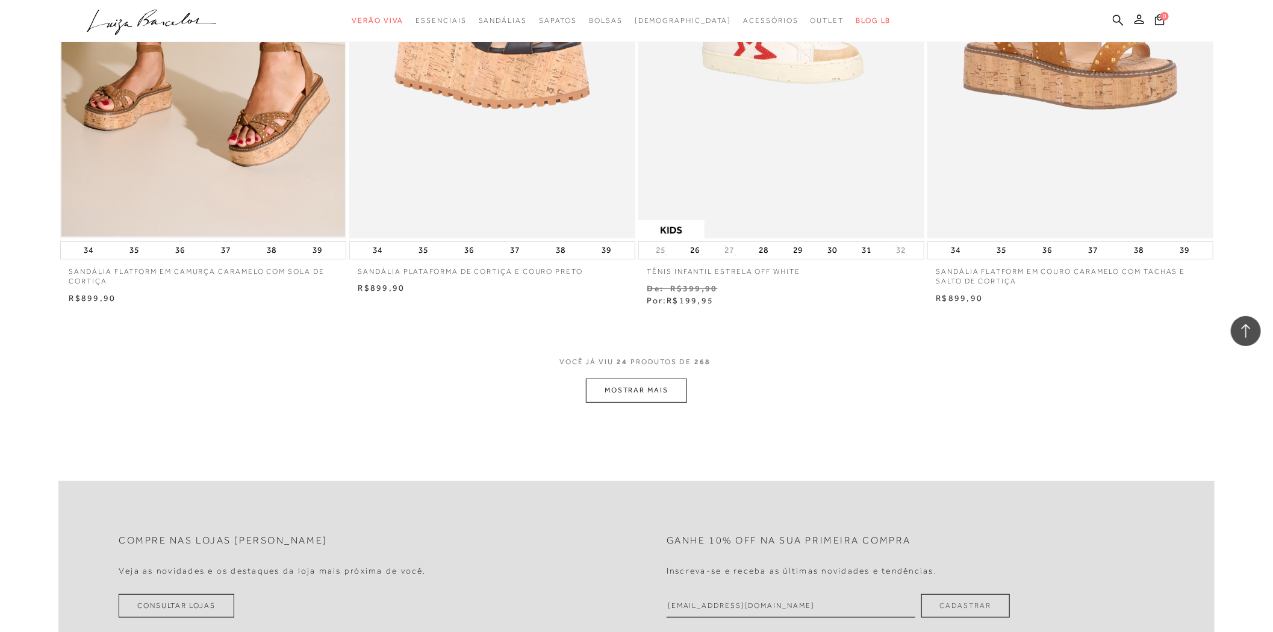
scroll to position [2943, 0]
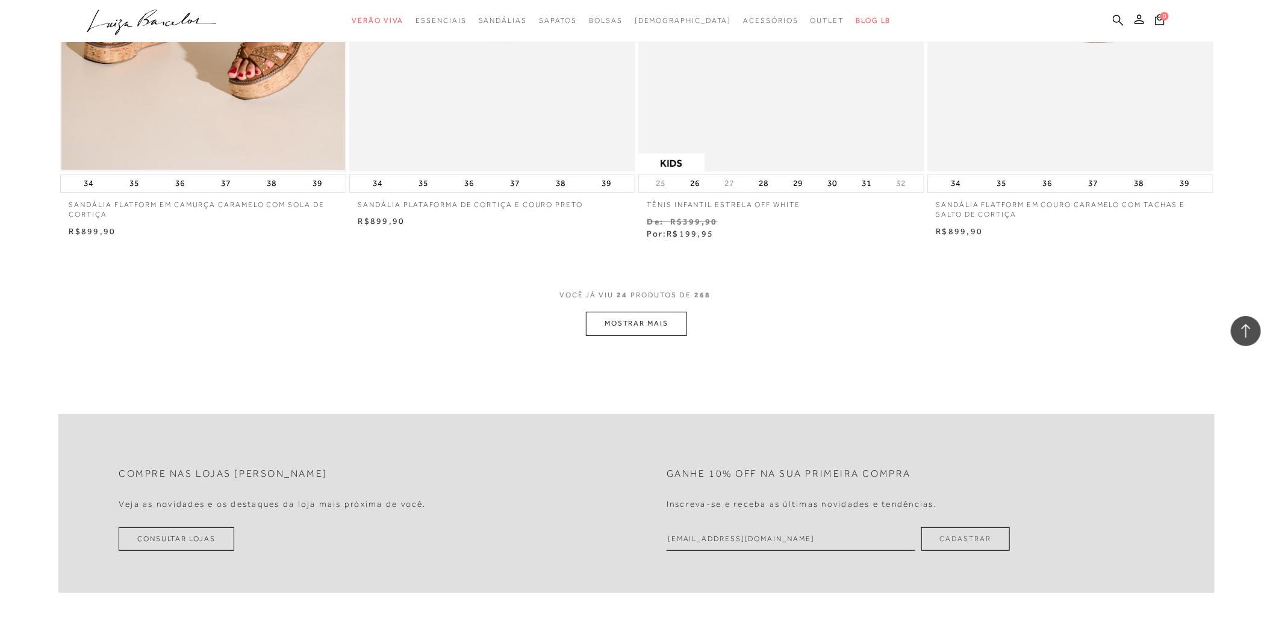
click at [677, 325] on button "MOSTRAR MAIS" at bounding box center [636, 323] width 101 height 23
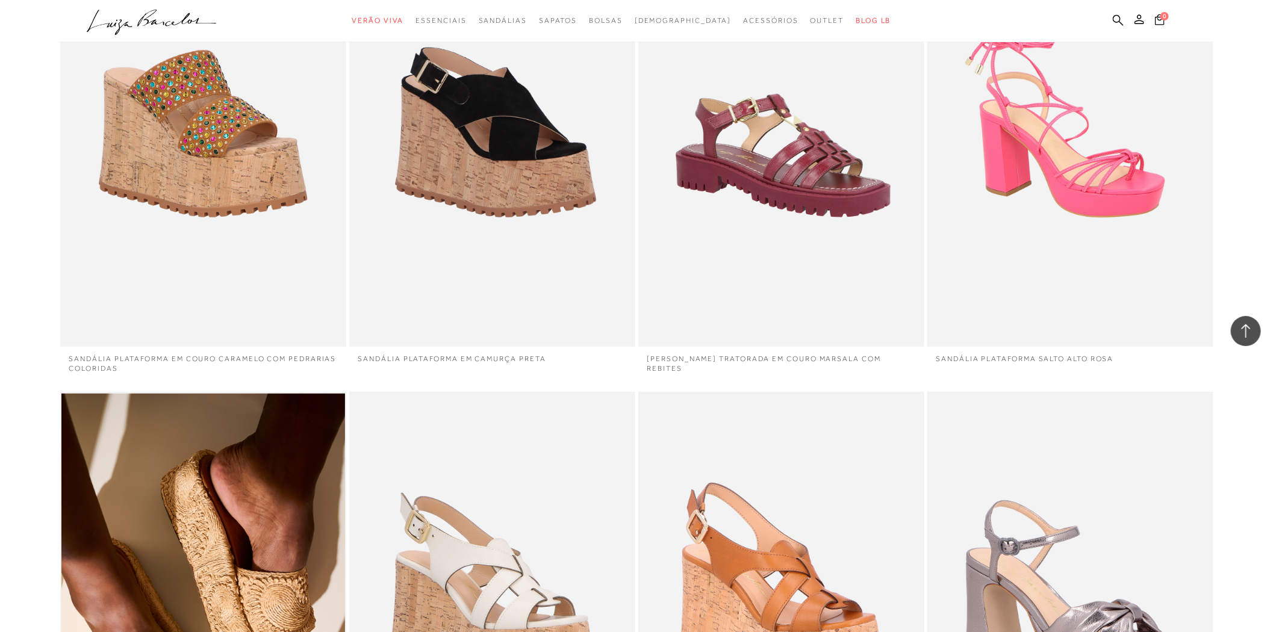
scroll to position [3613, 0]
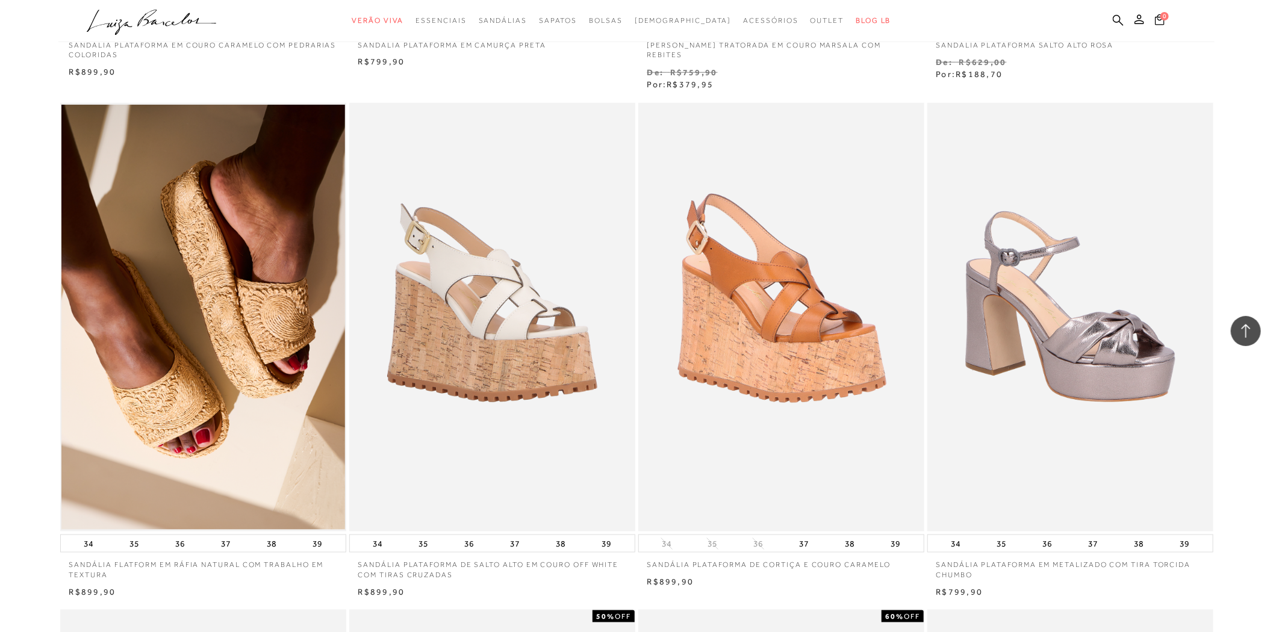
click at [306, 303] on img at bounding box center [203, 318] width 284 height 426
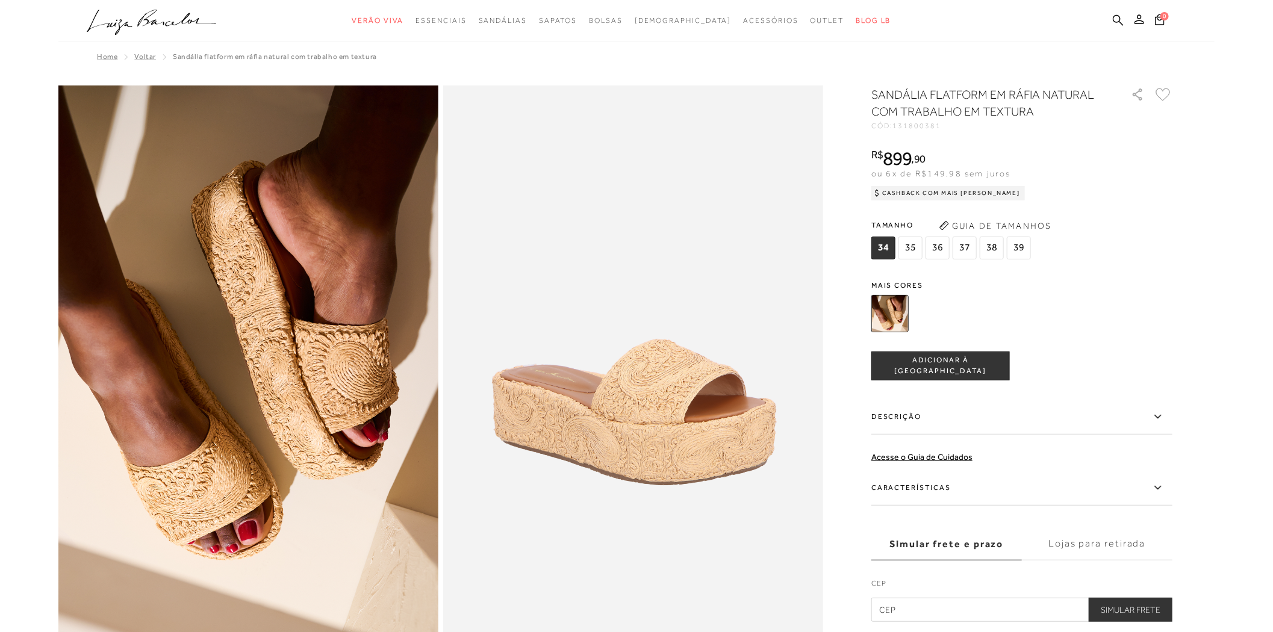
scroll to position [134, 0]
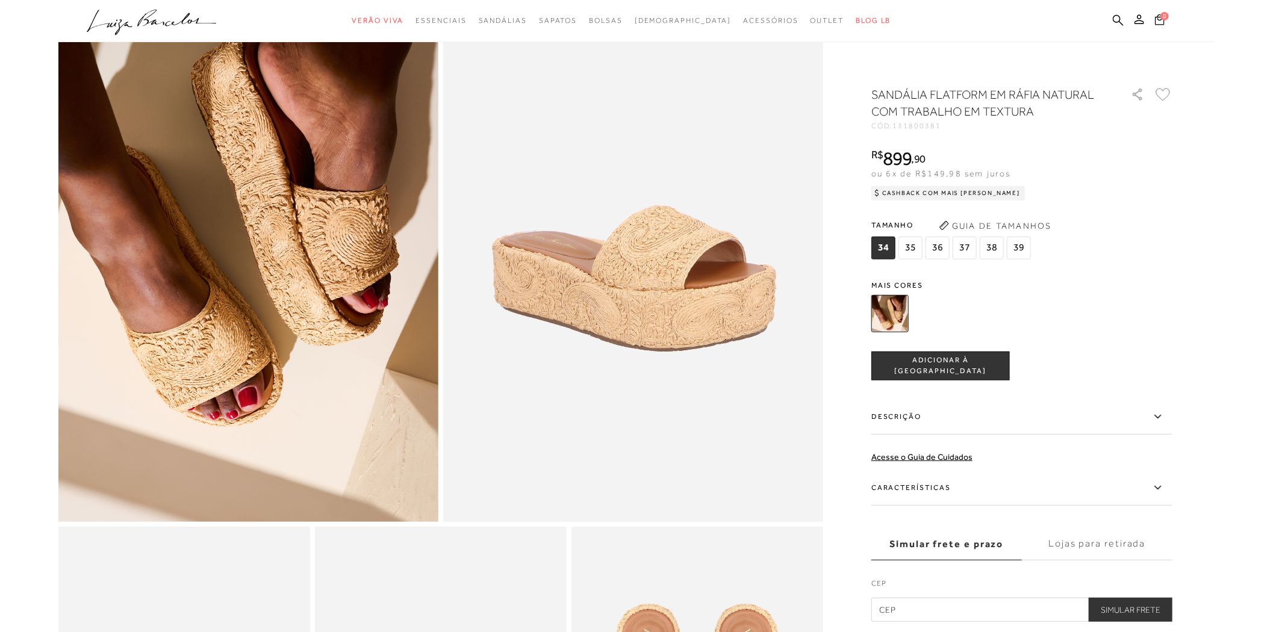
click at [956, 413] on label "Descrição" at bounding box center [1021, 417] width 301 height 35
click at [0, 0] on input "Descrição" at bounding box center [0, 0] width 0 height 0
